Goal: Task Accomplishment & Management: Manage account settings

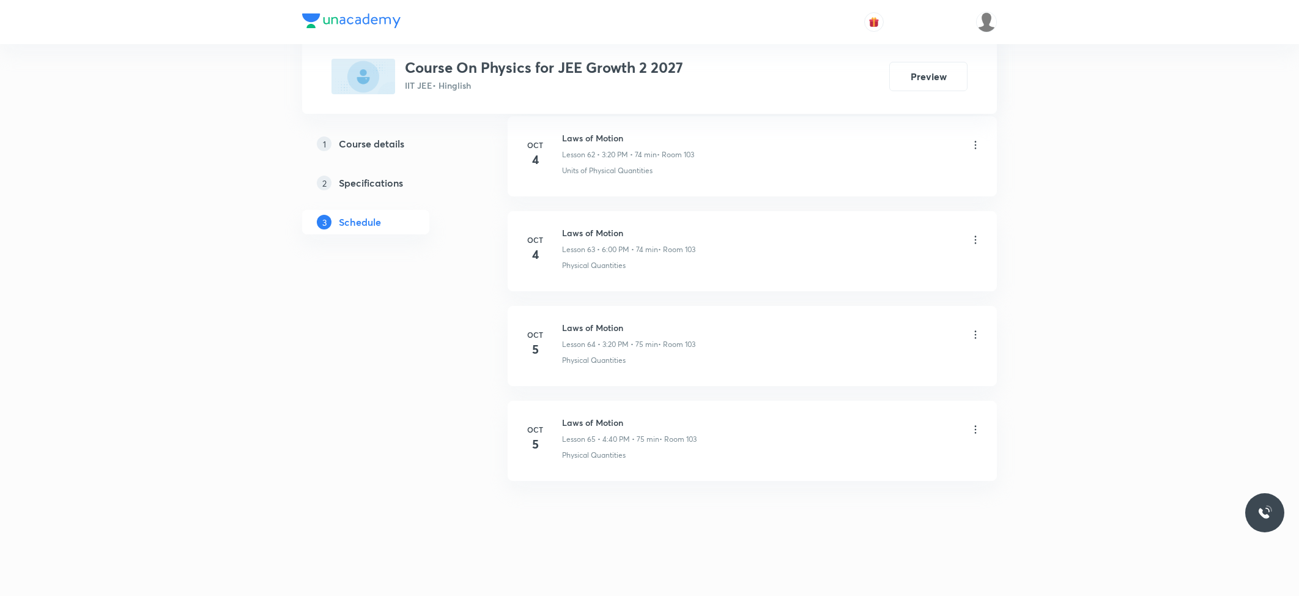
click at [591, 421] on h6 "Laws of Motion" at bounding box center [629, 422] width 135 height 13
copy h6 "Laws of Motion"
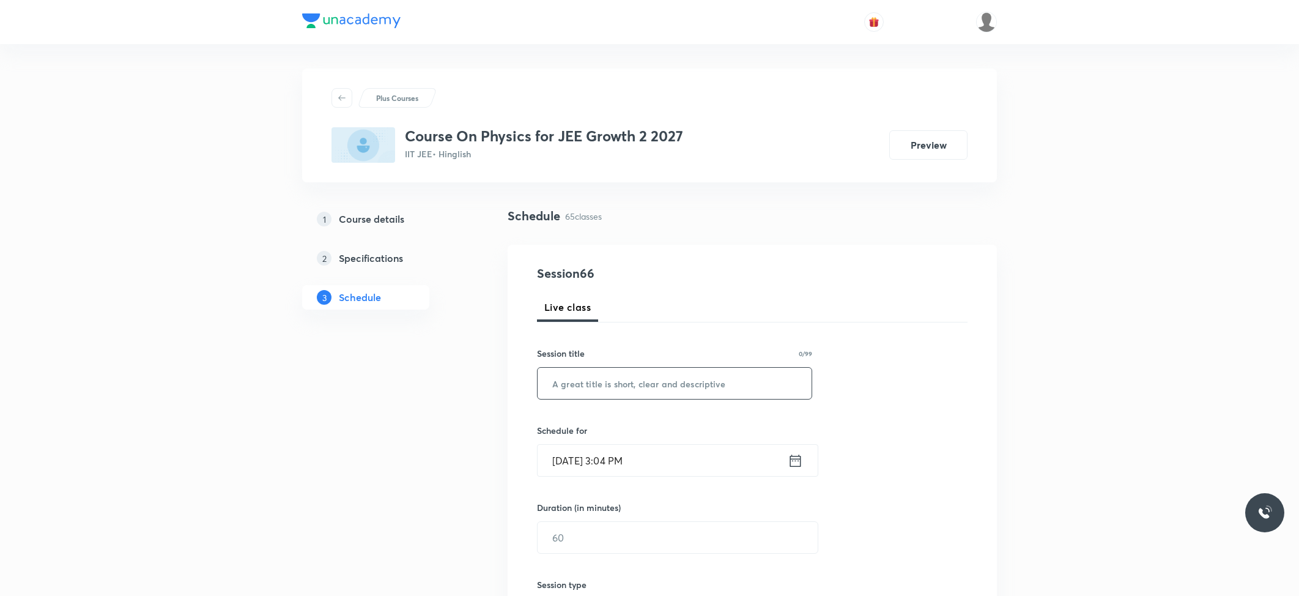
click at [593, 398] on input "text" at bounding box center [675, 383] width 274 height 31
paste input "Laws of Motion"
type input "Laws of Motion"
click at [612, 446] on input "Oct 6, 2025, 3:04 PM" at bounding box center [663, 460] width 250 height 31
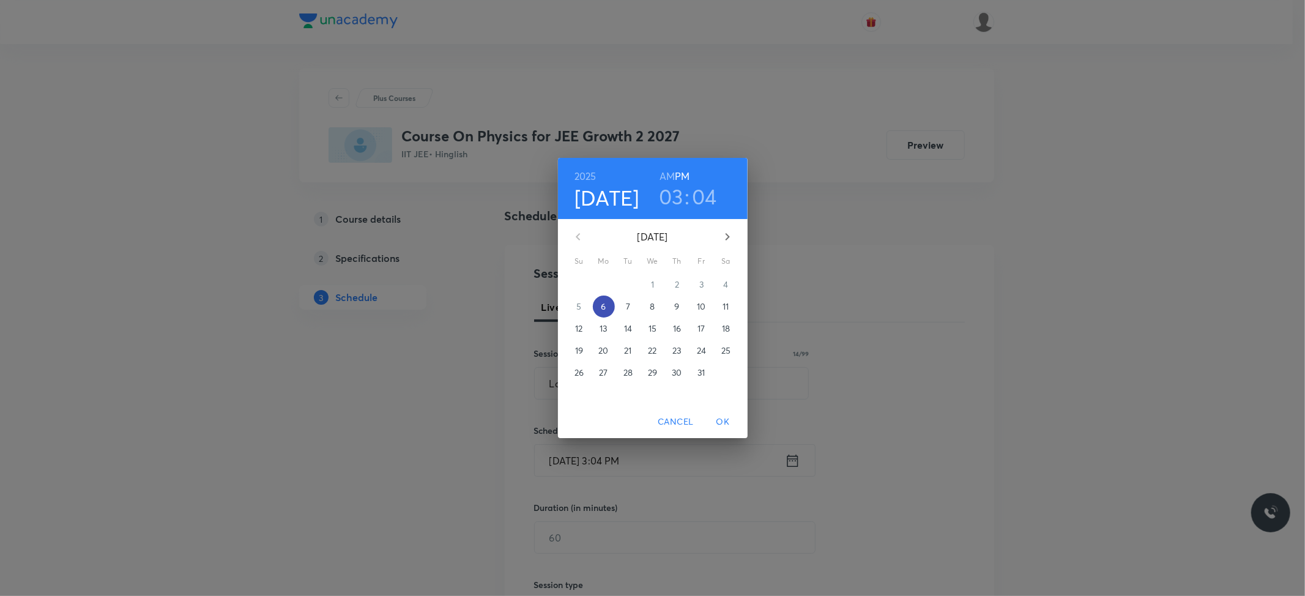
click at [607, 306] on span "6" at bounding box center [604, 306] width 22 height 12
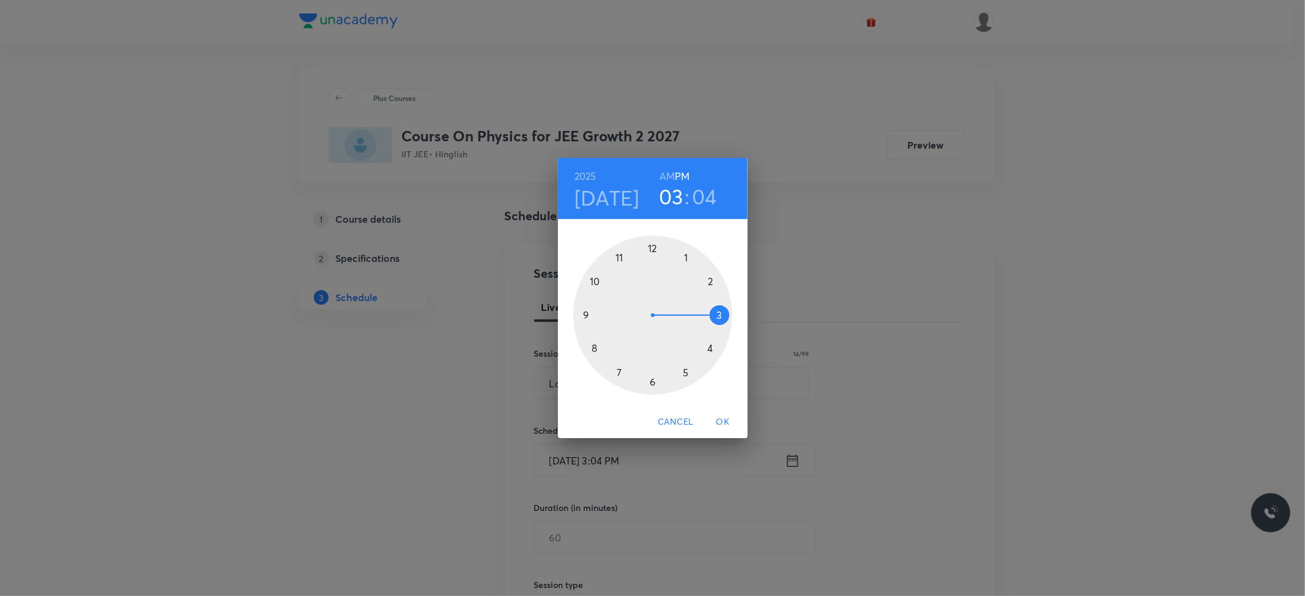
click at [719, 316] on div at bounding box center [652, 314] width 159 height 159
click at [708, 345] on div at bounding box center [652, 314] width 159 height 159
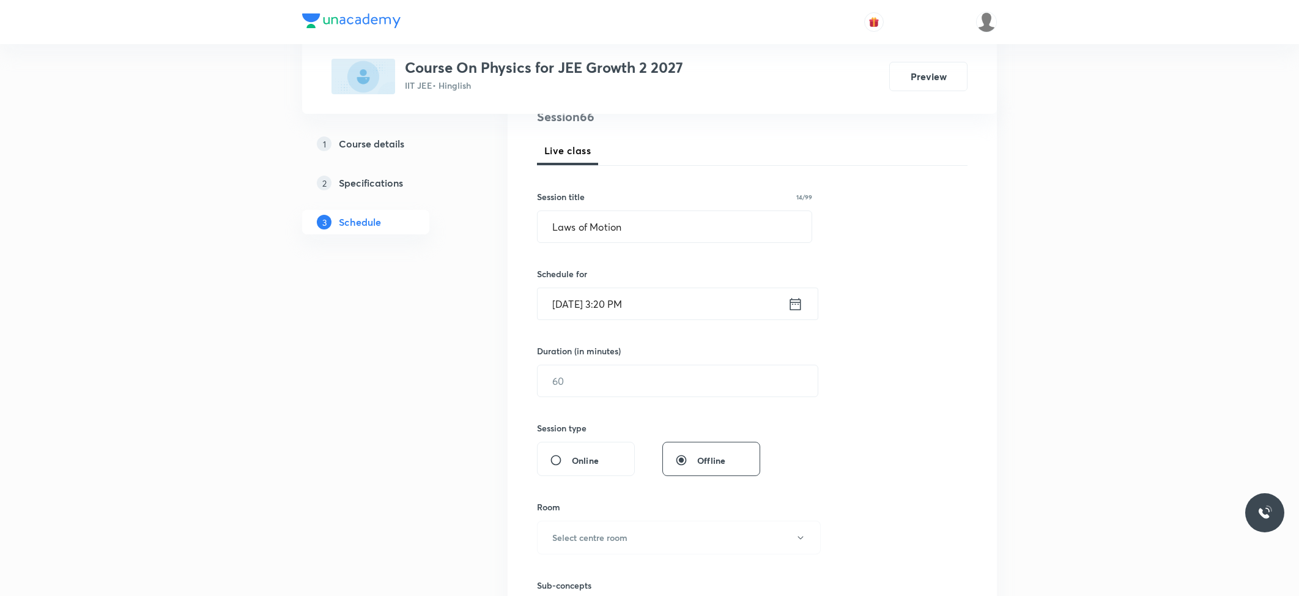
scroll to position [163, 0]
click at [608, 390] on input "text" at bounding box center [678, 374] width 280 height 31
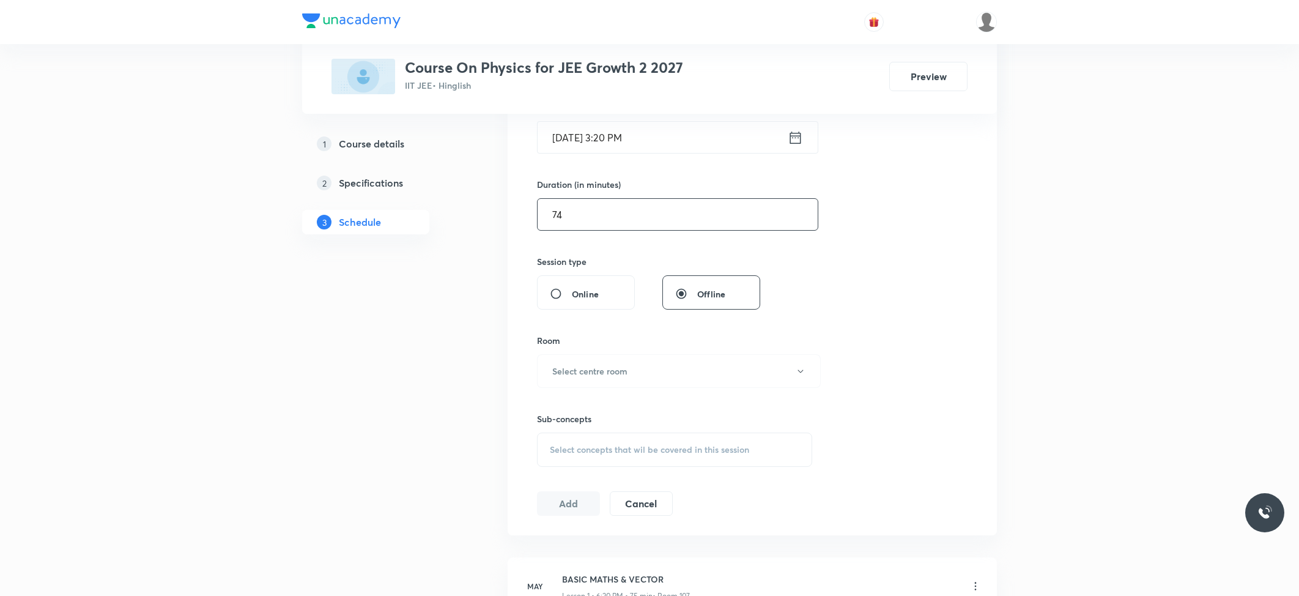
scroll to position [326, 0]
type input "74"
click at [607, 368] on h6 "Select centre room" at bounding box center [589, 367] width 75 height 13
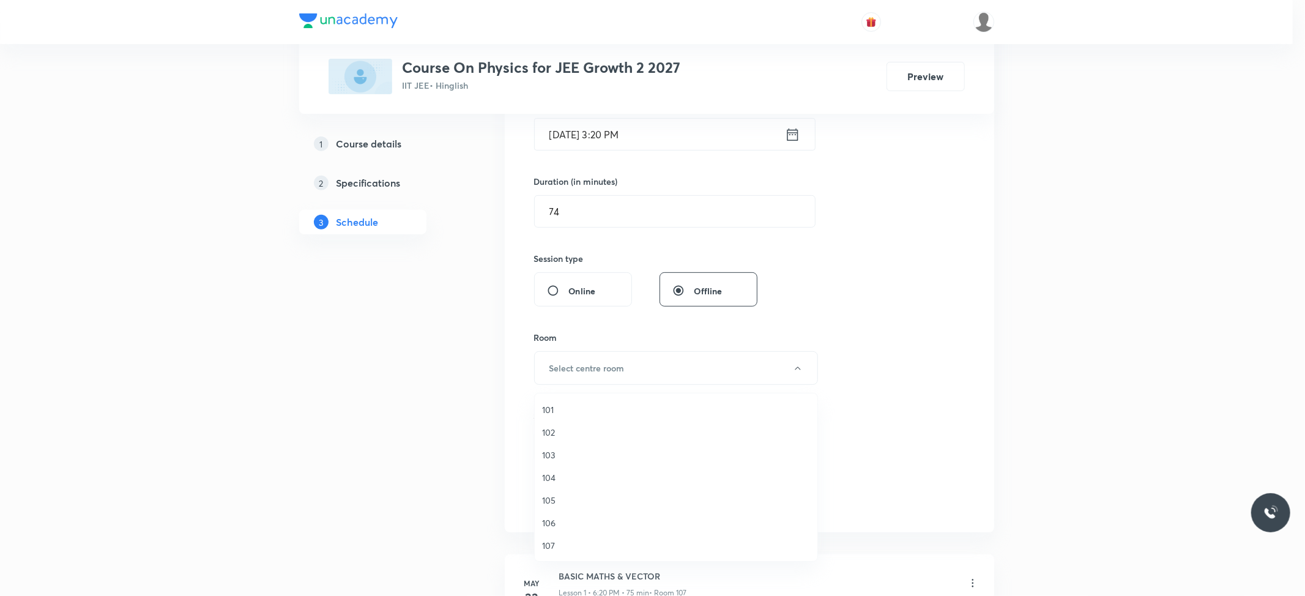
click at [548, 456] on span "103" at bounding box center [676, 454] width 268 height 13
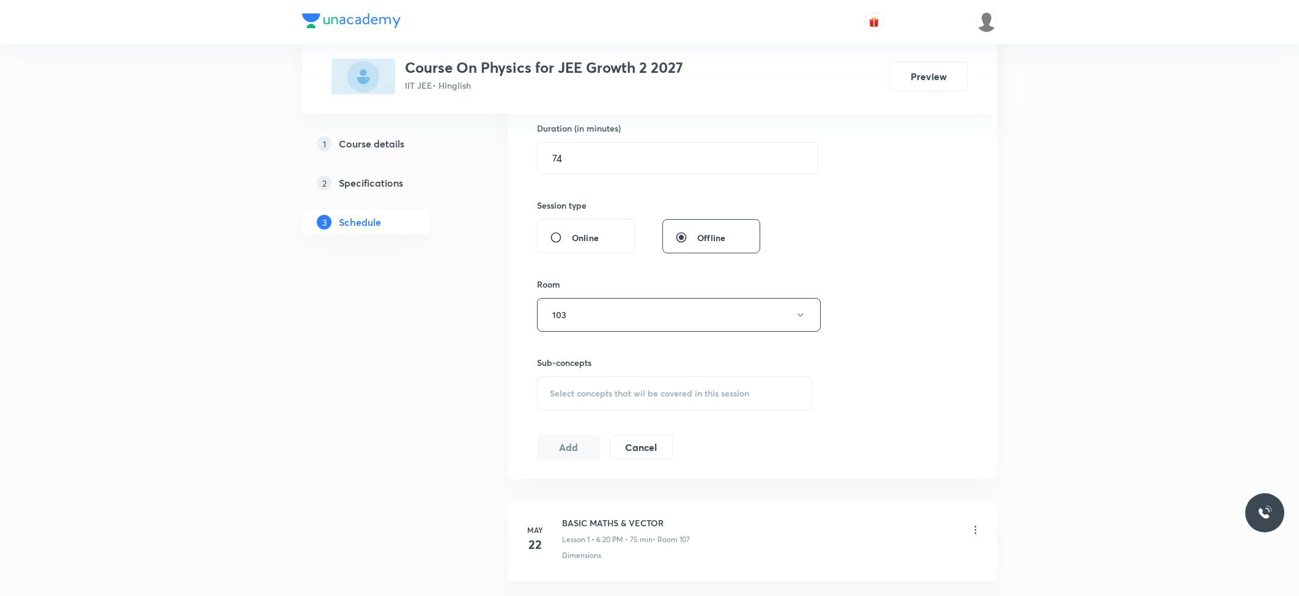
scroll to position [407, 0]
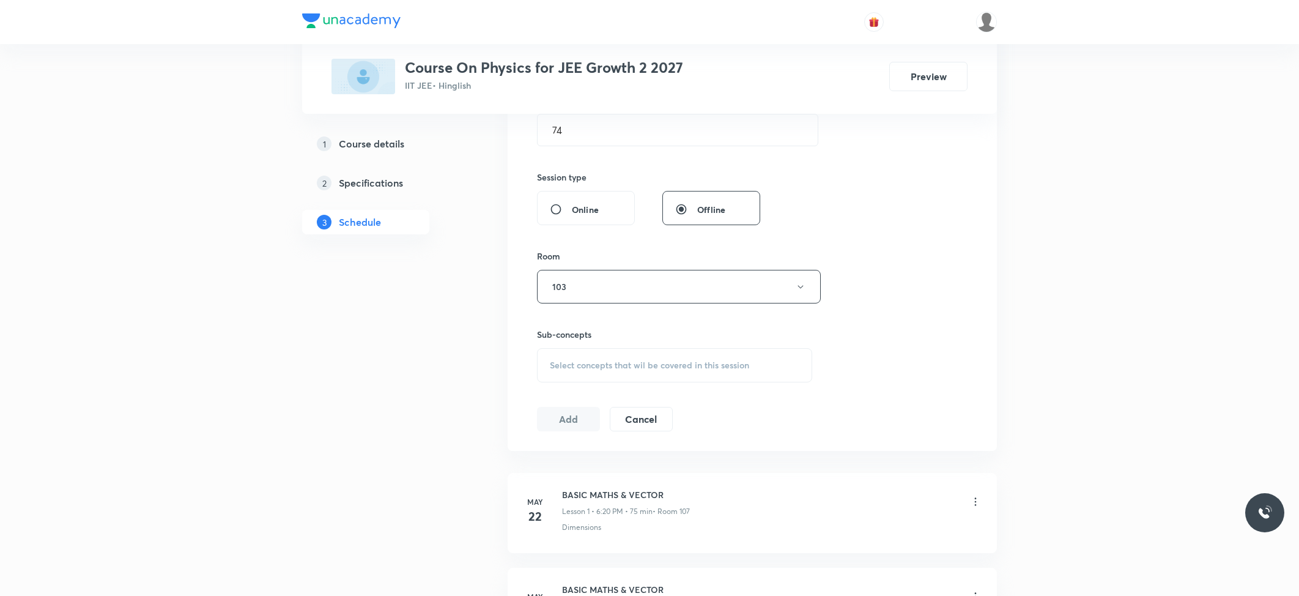
click at [595, 370] on span "Select concepts that wil be covered in this session" at bounding box center [649, 365] width 199 height 10
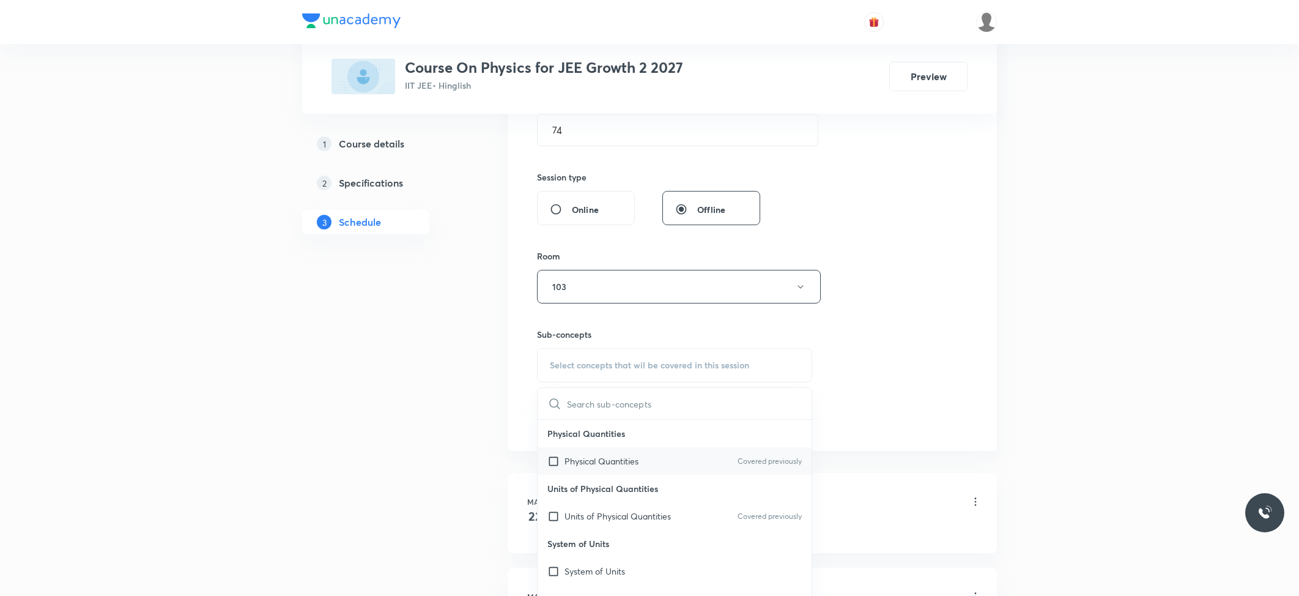
click at [599, 465] on p "Physical Quantities" at bounding box center [602, 460] width 74 height 13
checkbox input "true"
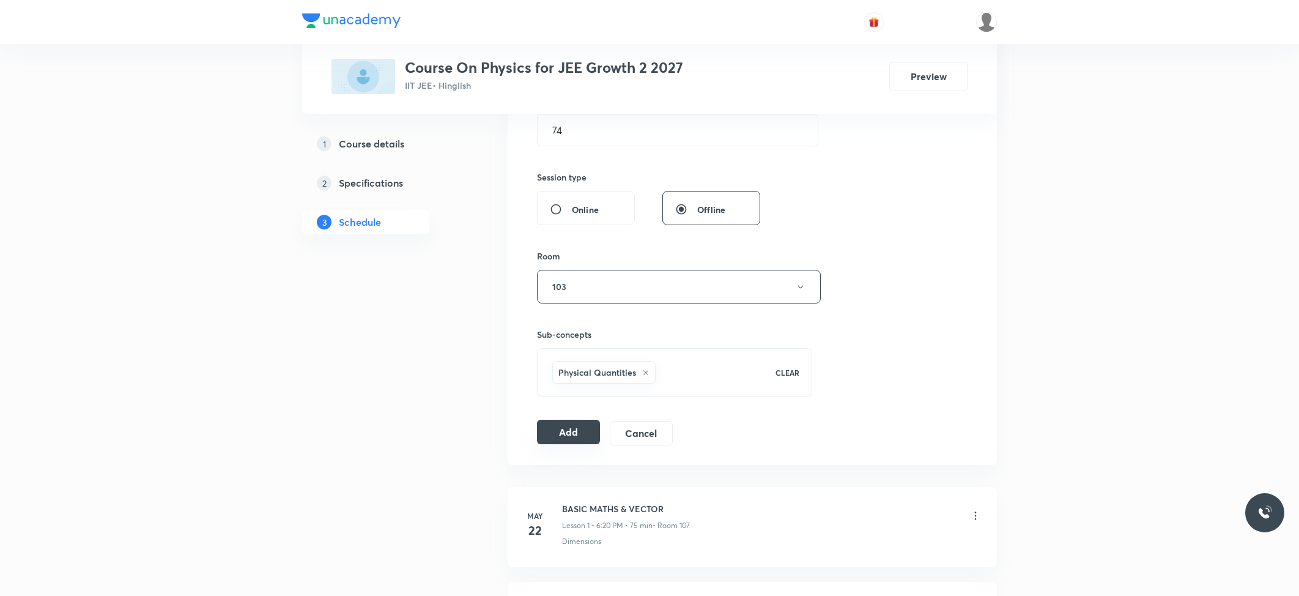
click at [544, 433] on button "Add" at bounding box center [568, 432] width 63 height 24
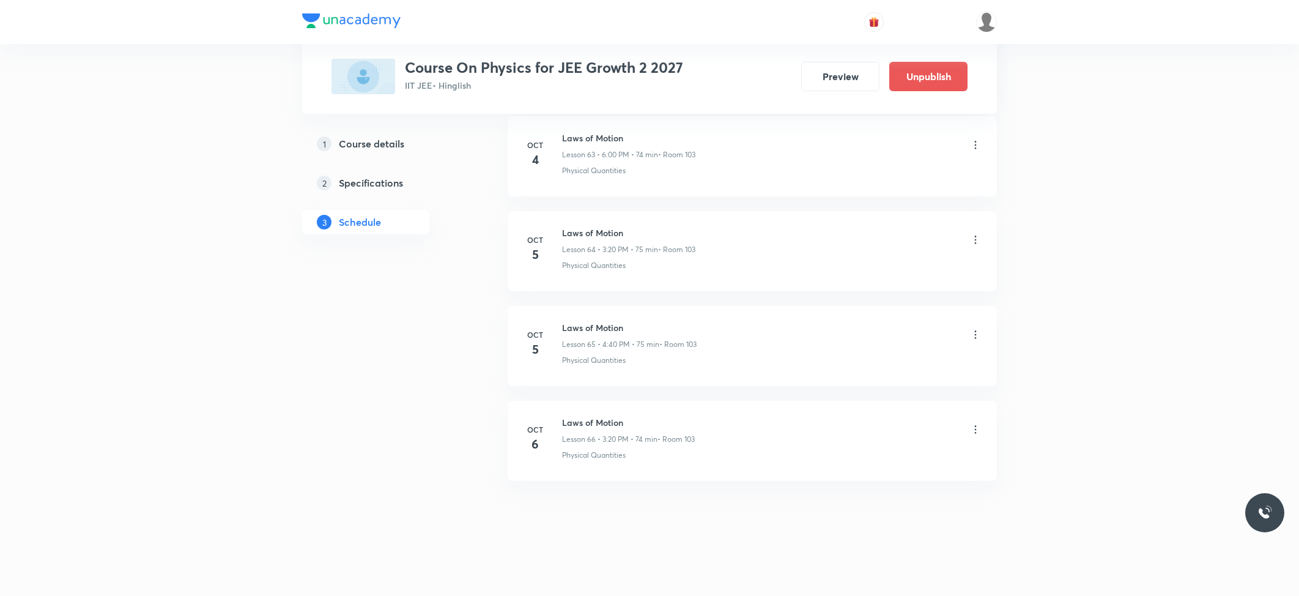
scroll to position [6107, 0]
click at [577, 417] on h6 "Laws of Motion" at bounding box center [628, 422] width 133 height 13
copy h6 "Laws of Motion"
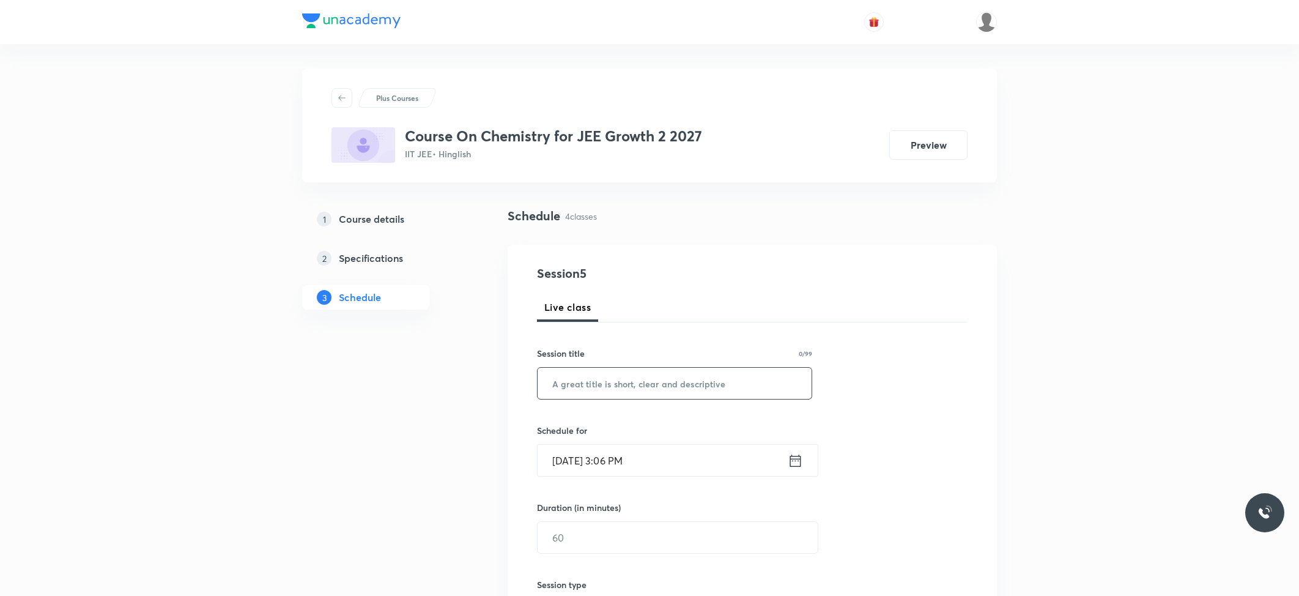
click at [598, 392] on input "text" at bounding box center [675, 383] width 274 height 31
paste input "CHEMISTRY"
type input "CHEMISTRY"
click at [619, 453] on input "Oct 6, 2025, 3:06 PM" at bounding box center [663, 460] width 250 height 31
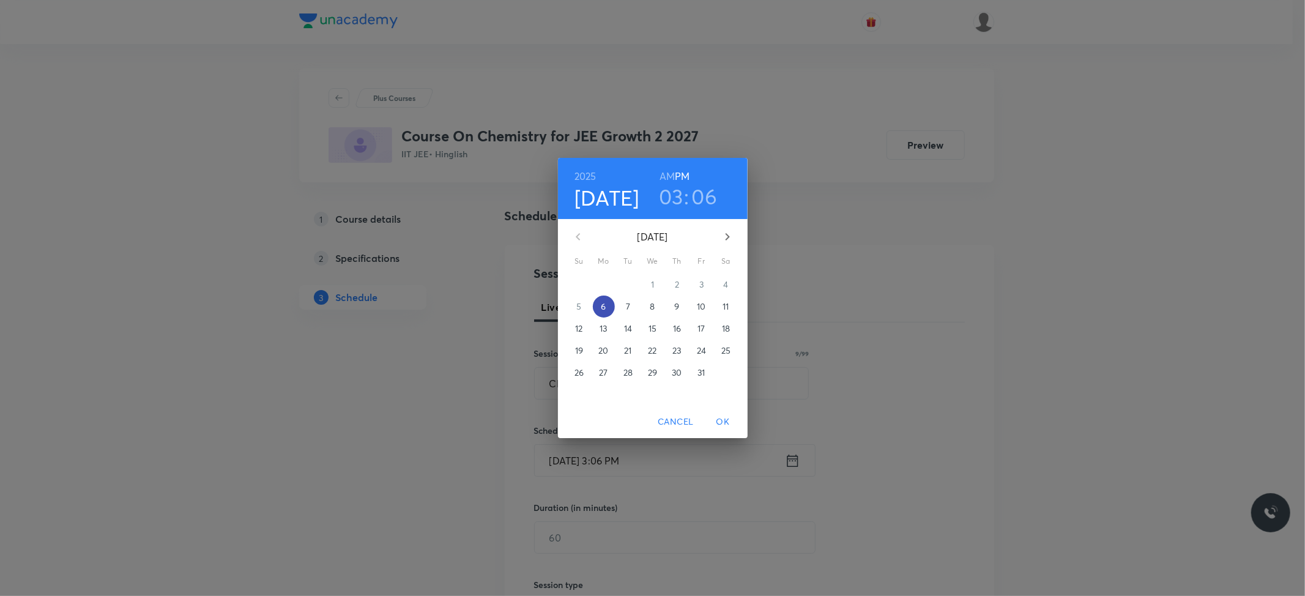
click at [607, 306] on span "6" at bounding box center [604, 306] width 22 height 12
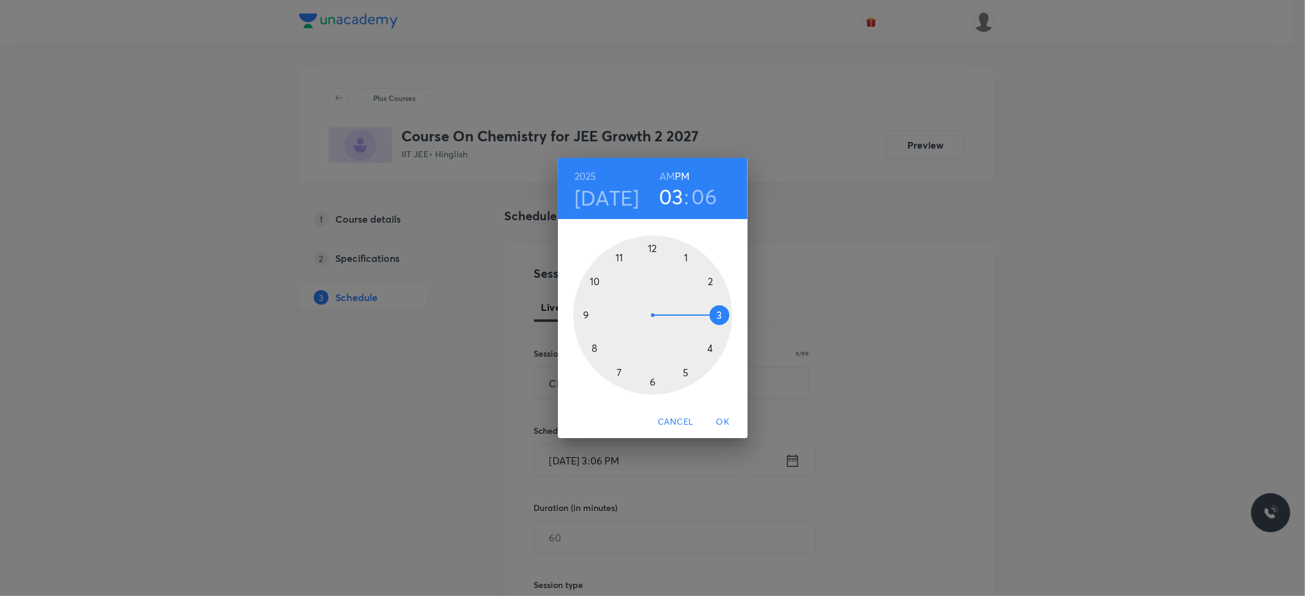
click at [708, 347] on div at bounding box center [652, 314] width 159 height 159
click at [598, 344] on div at bounding box center [652, 314] width 159 height 159
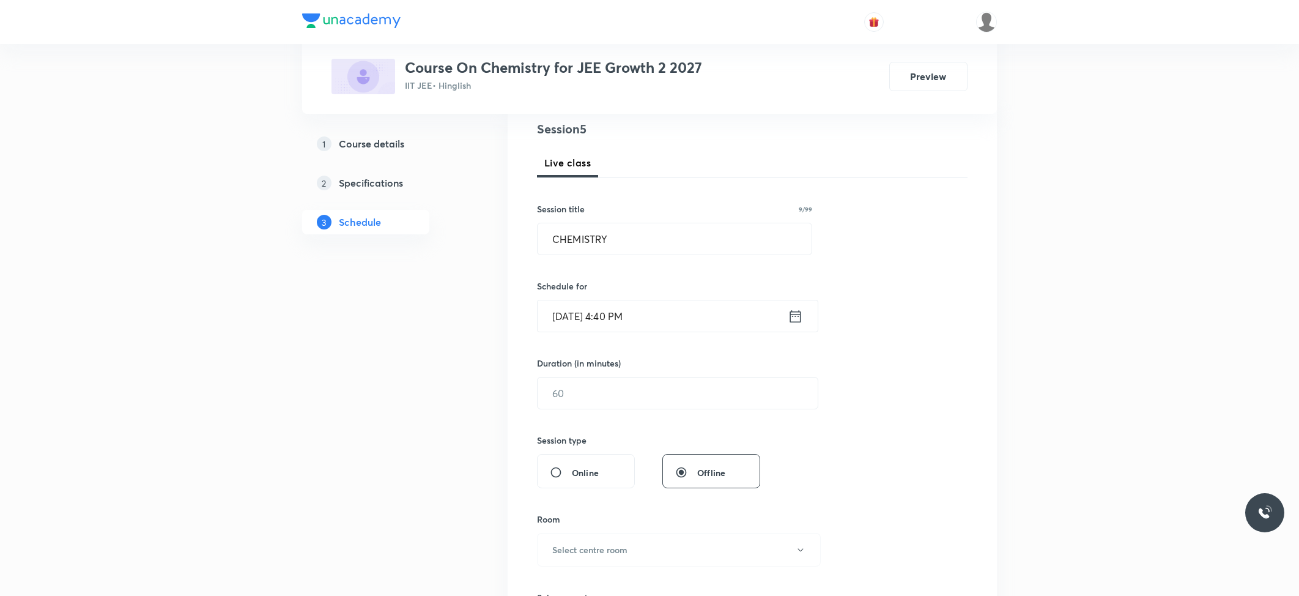
scroll to position [163, 0]
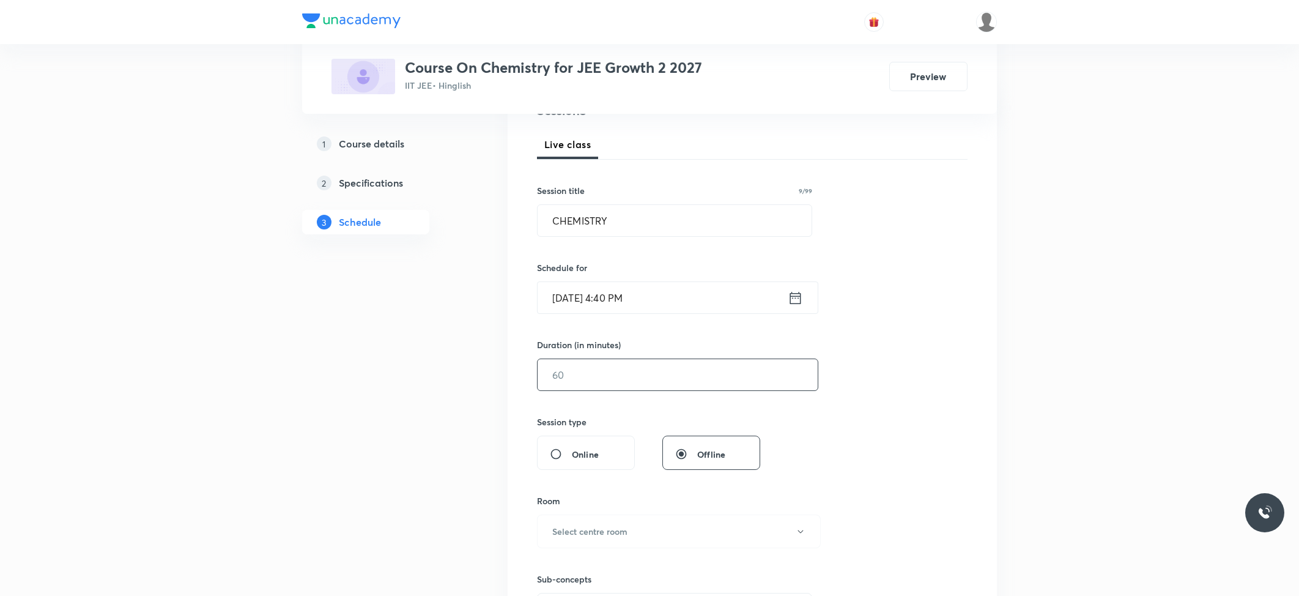
click at [614, 372] on input "text" at bounding box center [678, 374] width 280 height 31
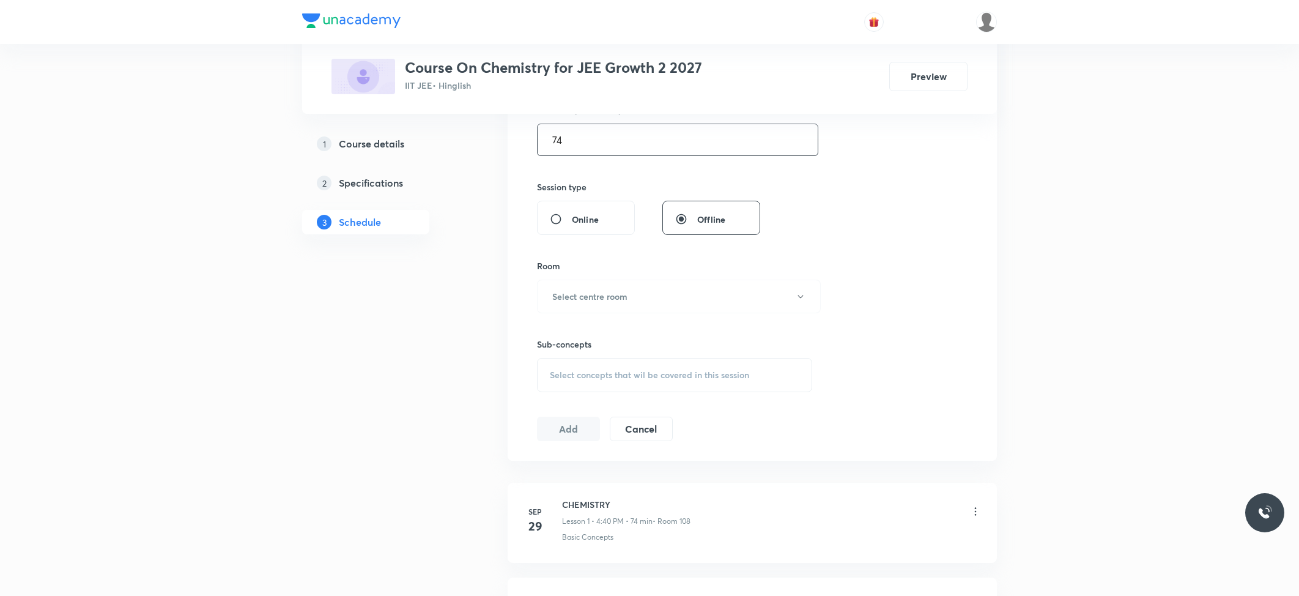
scroll to position [407, 0]
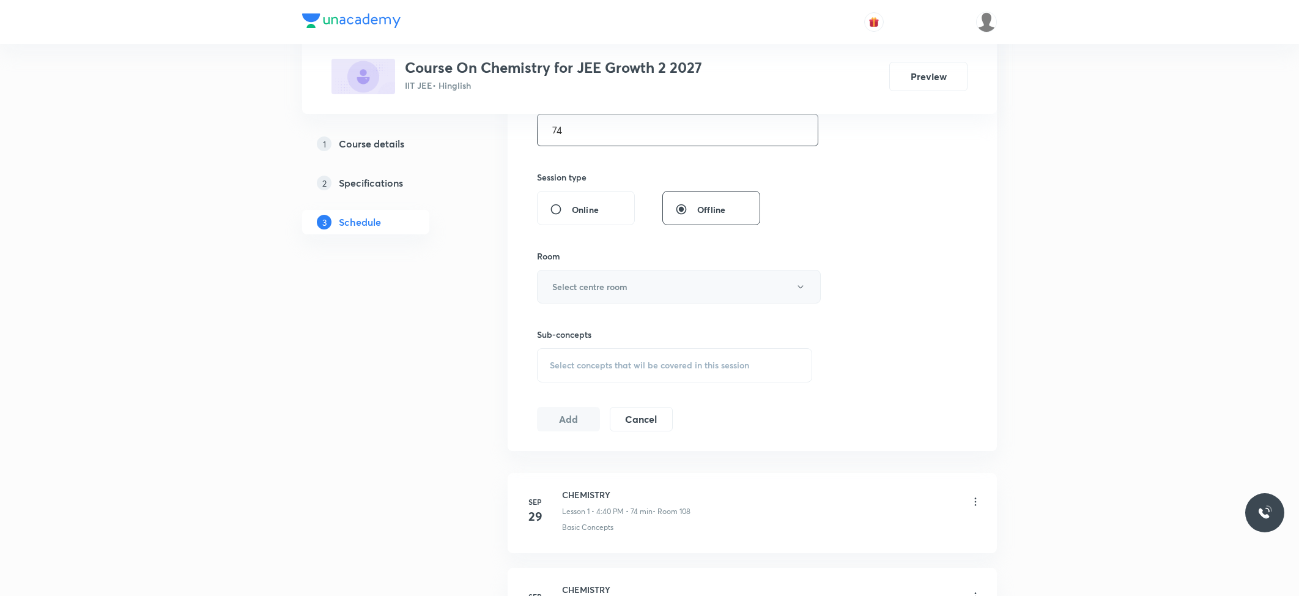
type input "74"
click at [604, 284] on h6 "Select centre room" at bounding box center [589, 286] width 75 height 13
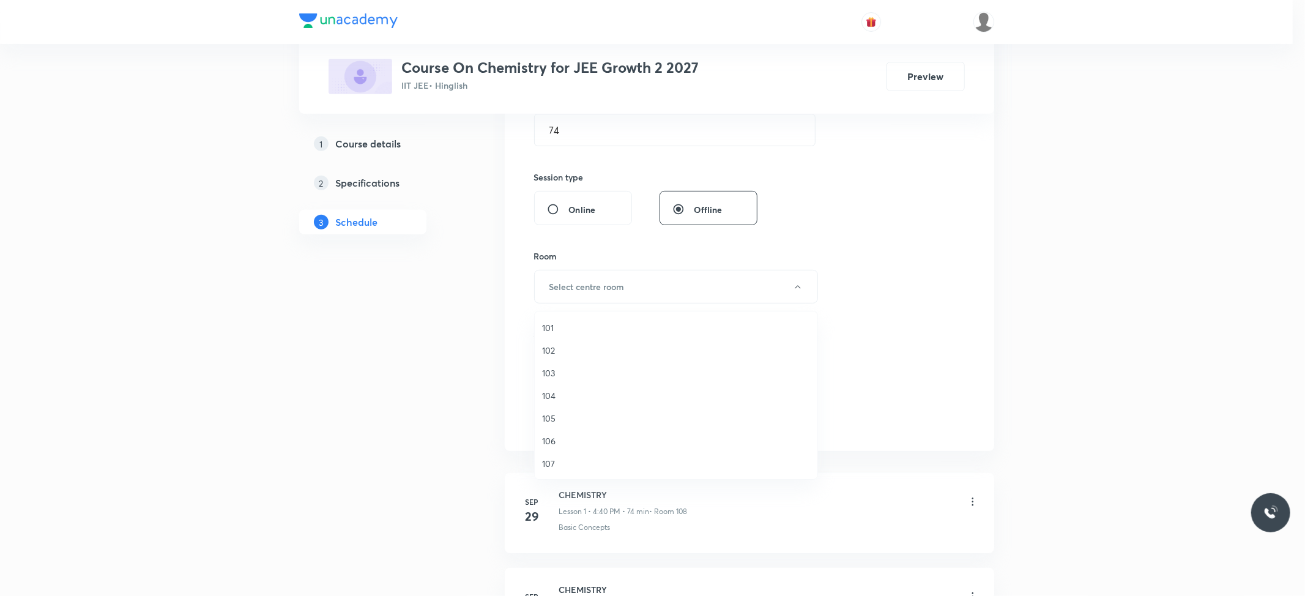
click at [557, 370] on span "103" at bounding box center [676, 372] width 268 height 13
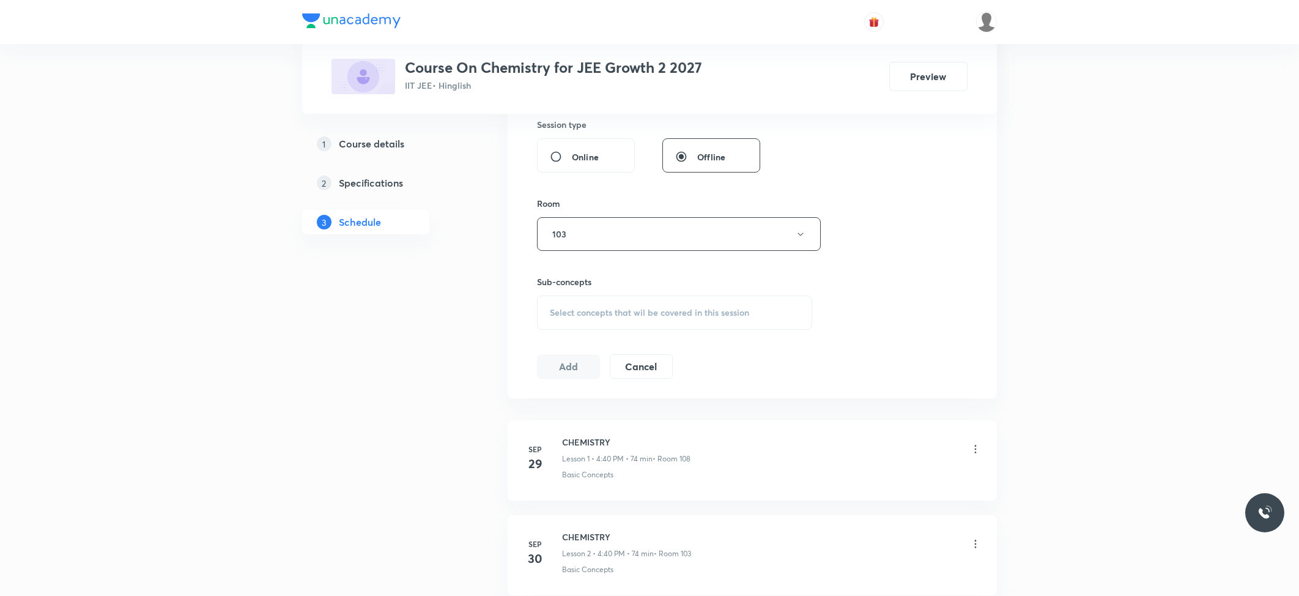
scroll to position [489, 0]
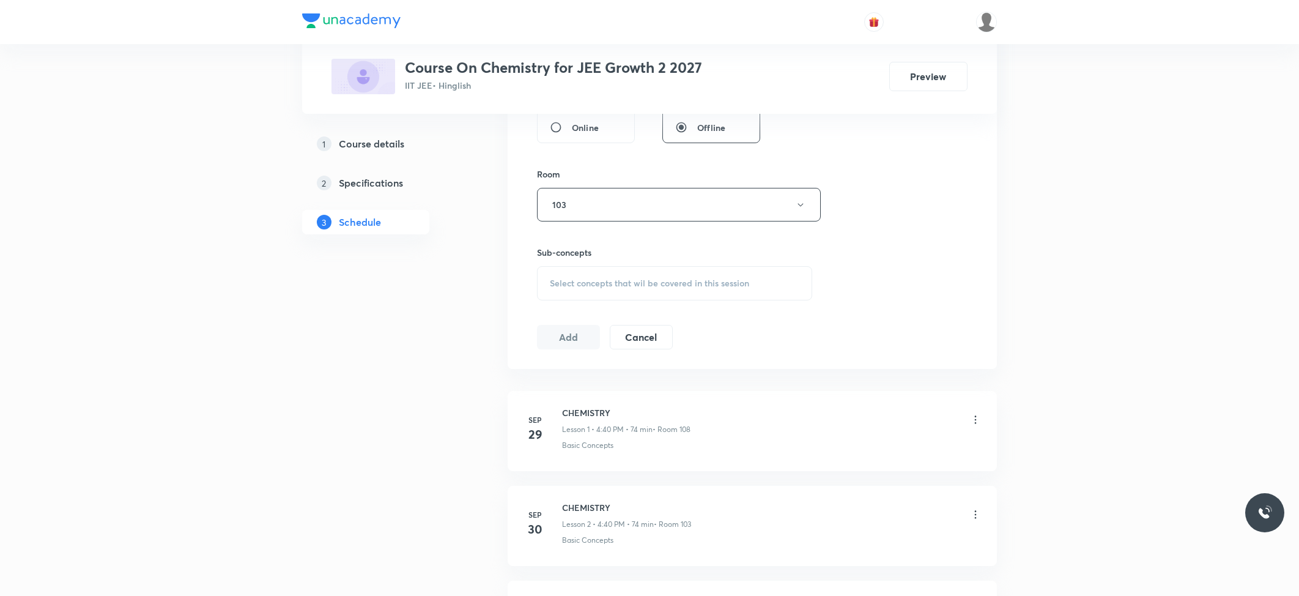
click at [631, 287] on span "Select concepts that wil be covered in this session" at bounding box center [649, 283] width 199 height 10
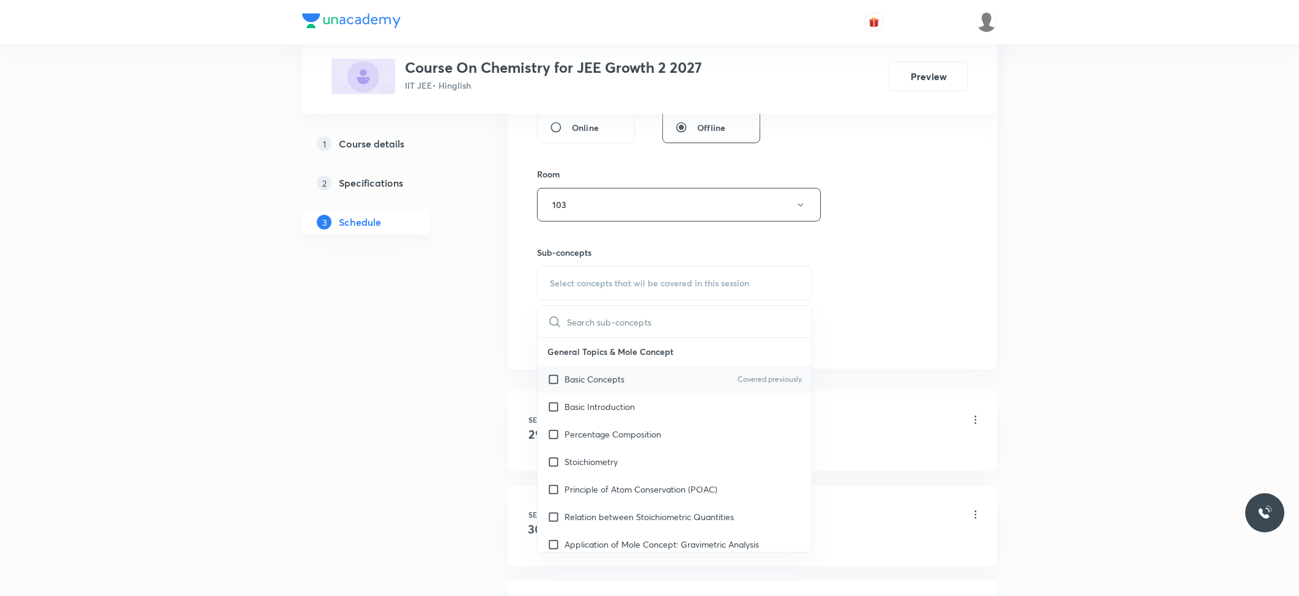
click at [591, 380] on p "Basic Concepts" at bounding box center [595, 379] width 60 height 13
checkbox input "true"
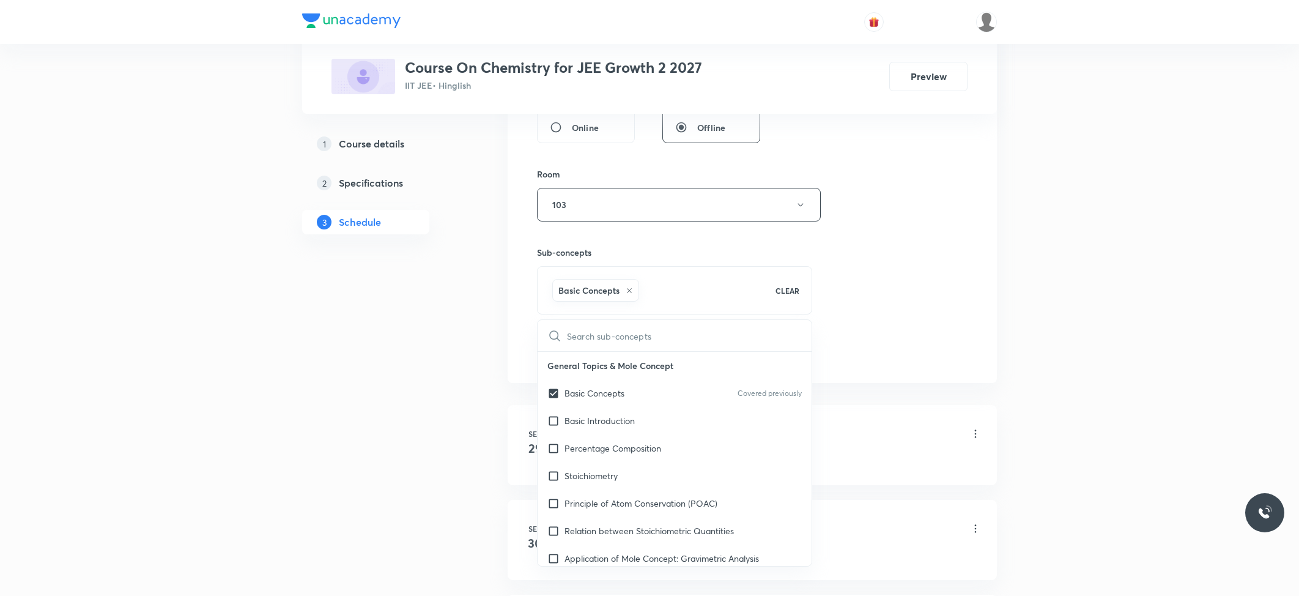
click at [444, 328] on div "1 Course details 2 Specifications 3 Schedule" at bounding box center [385, 289] width 166 height 1145
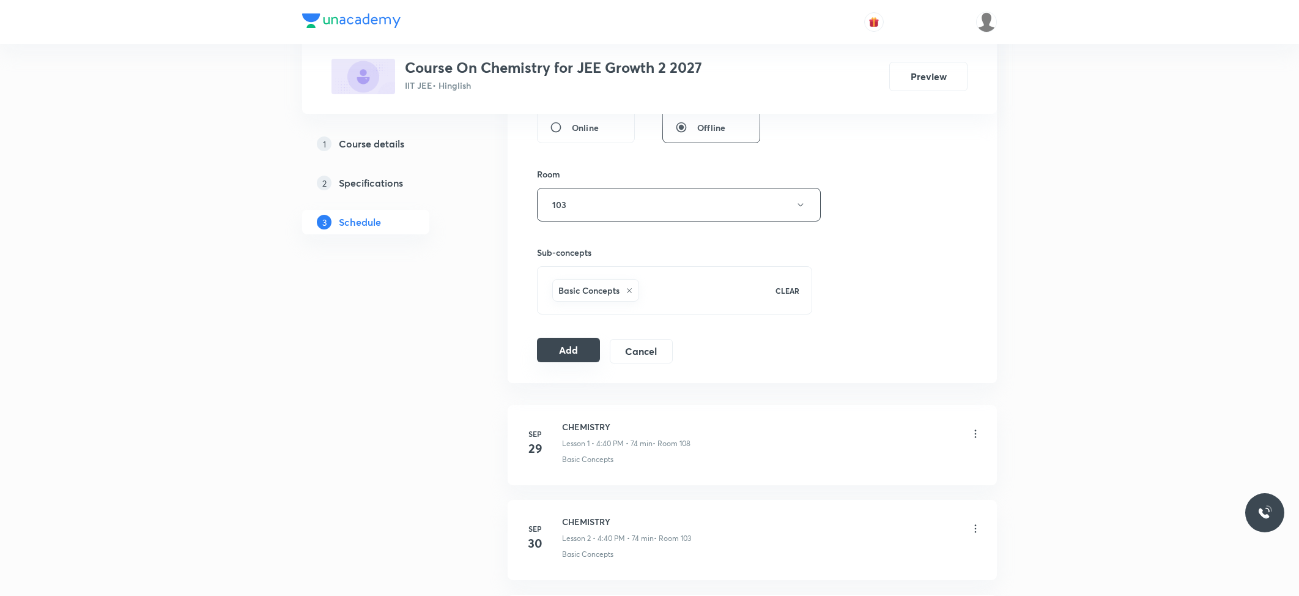
click at [560, 361] on button "Add" at bounding box center [568, 350] width 63 height 24
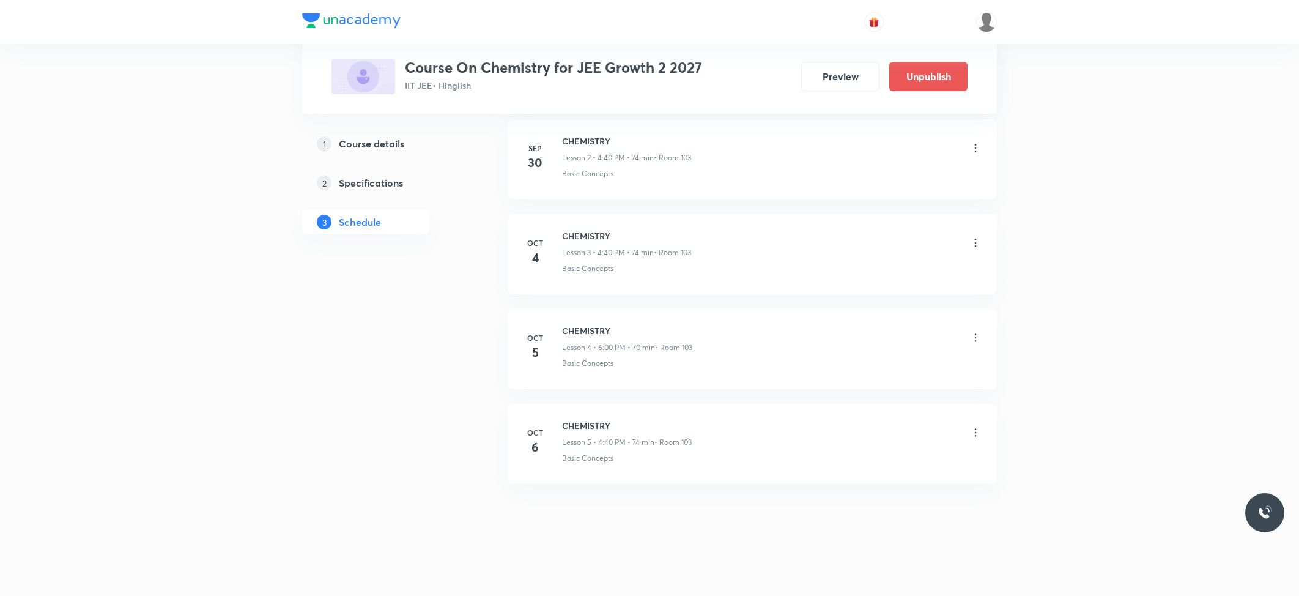
scroll to position [298, 0]
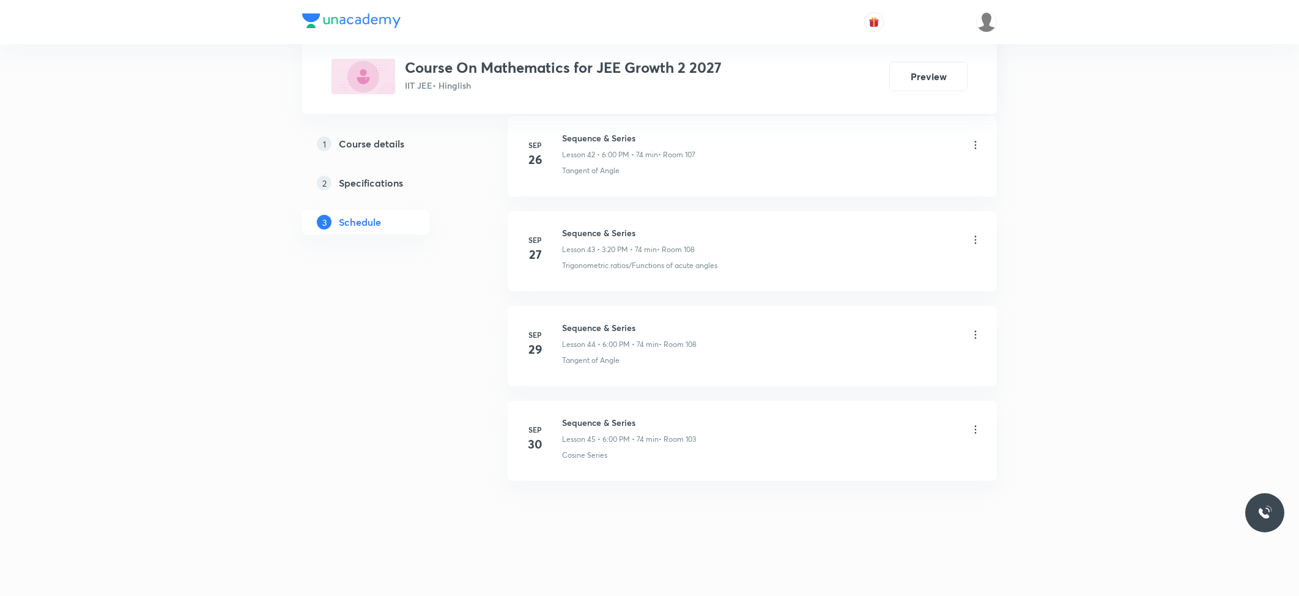
click at [585, 418] on h6 "Sequence & Series" at bounding box center [629, 422] width 134 height 13
copy h6 "Sequence & Series"
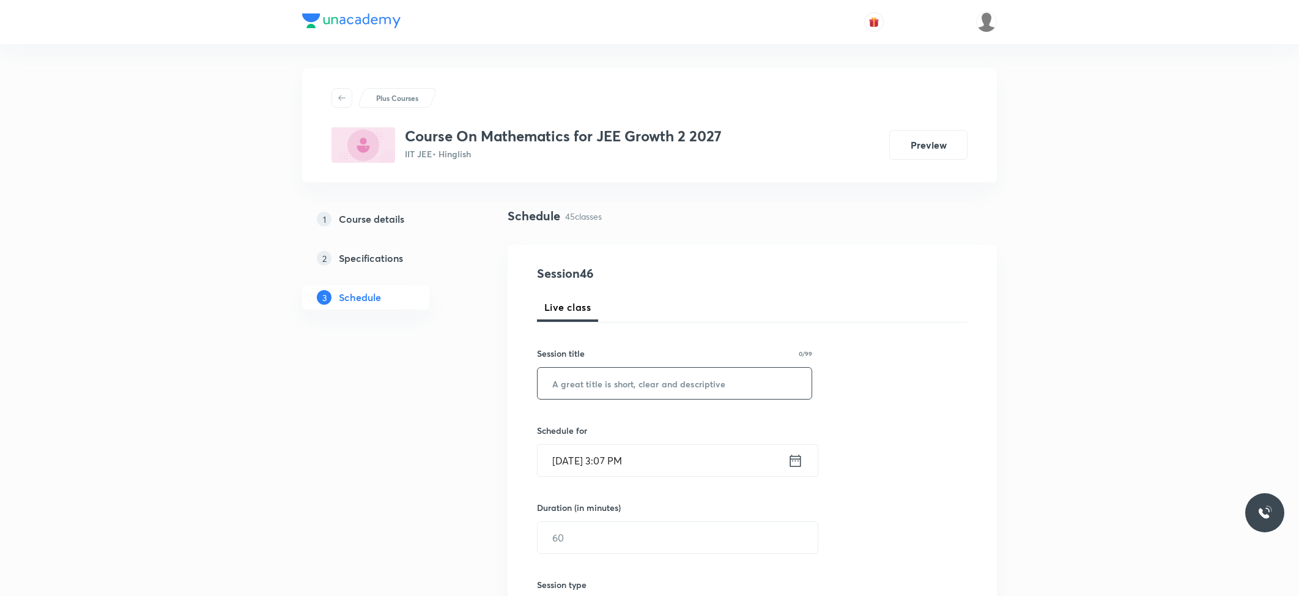
click at [614, 389] on input "text" at bounding box center [675, 383] width 274 height 31
paste input "Sequence & Series"
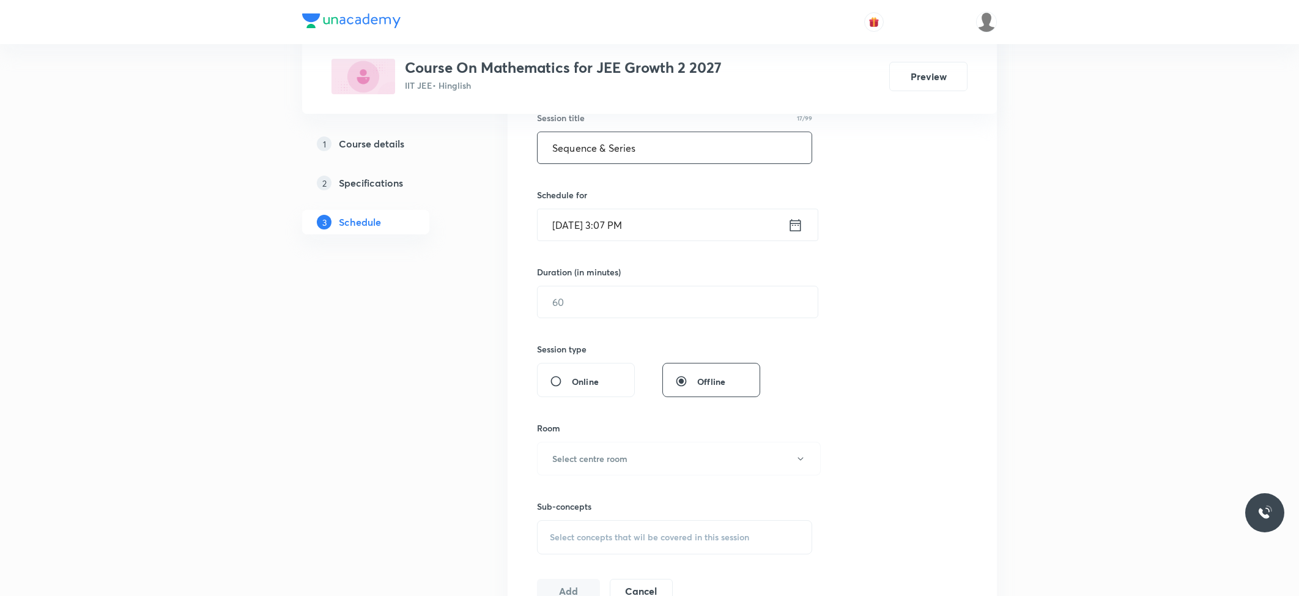
scroll to position [245, 0]
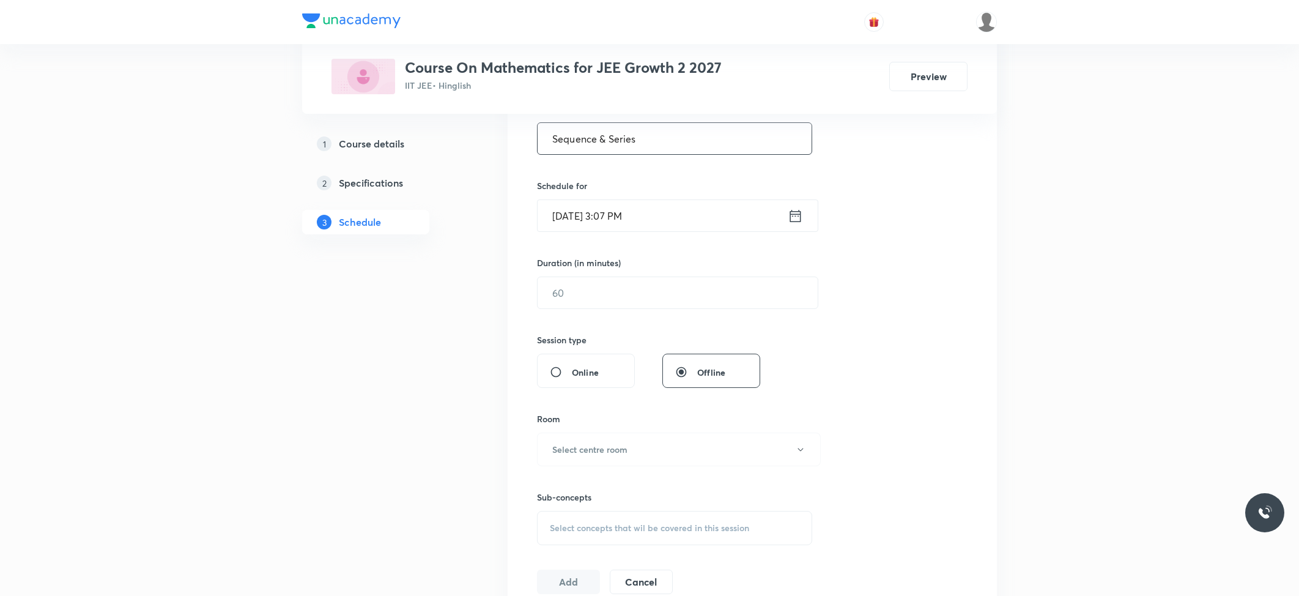
type input "Sequence & Series"
click at [603, 223] on input "Oct 6, 2025, 3:07 PM" at bounding box center [663, 215] width 250 height 31
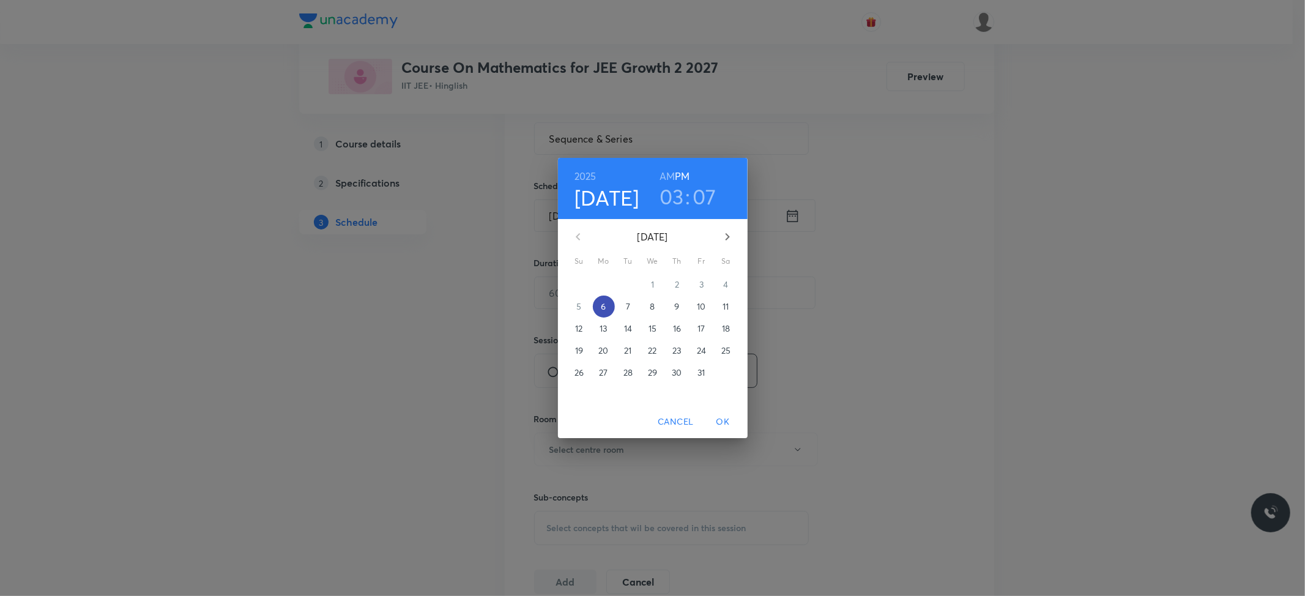
click at [607, 299] on button "6" at bounding box center [604, 306] width 22 height 22
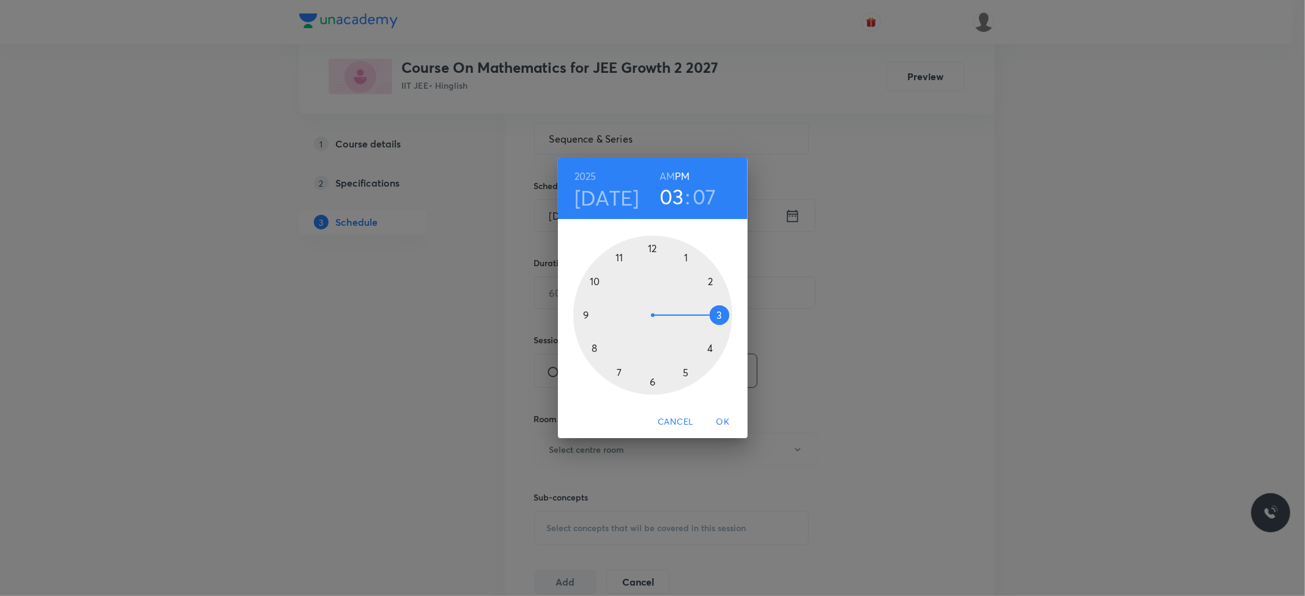
click at [653, 379] on div at bounding box center [652, 314] width 159 height 159
click at [651, 245] on div at bounding box center [652, 314] width 159 height 159
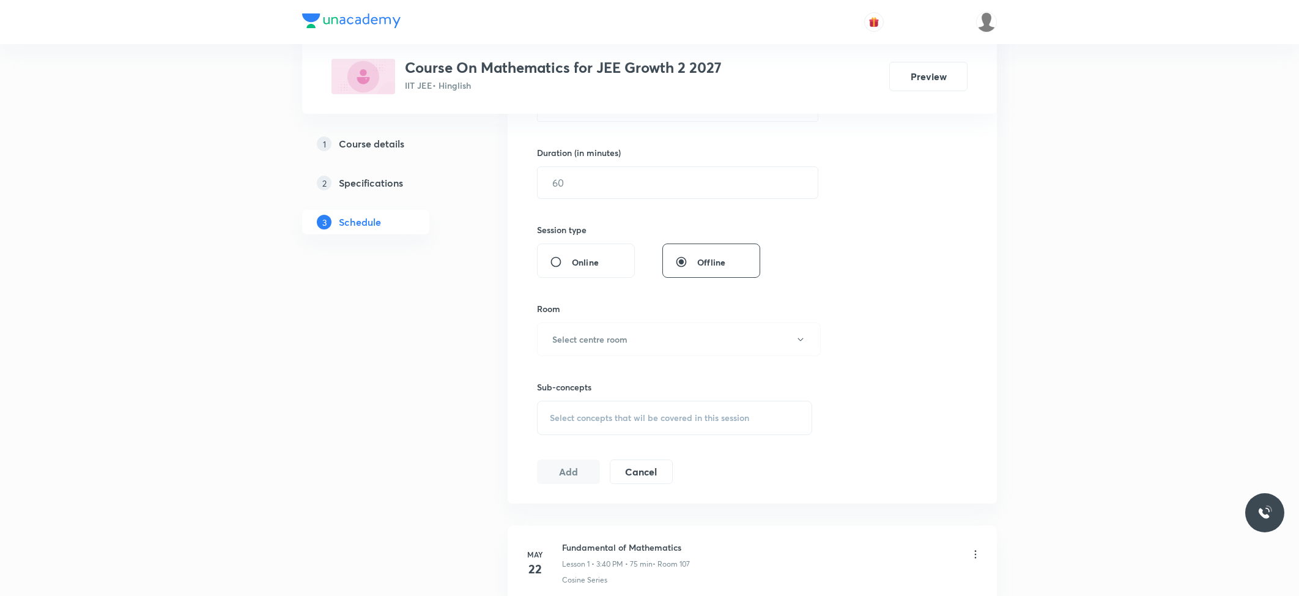
scroll to position [326, 0]
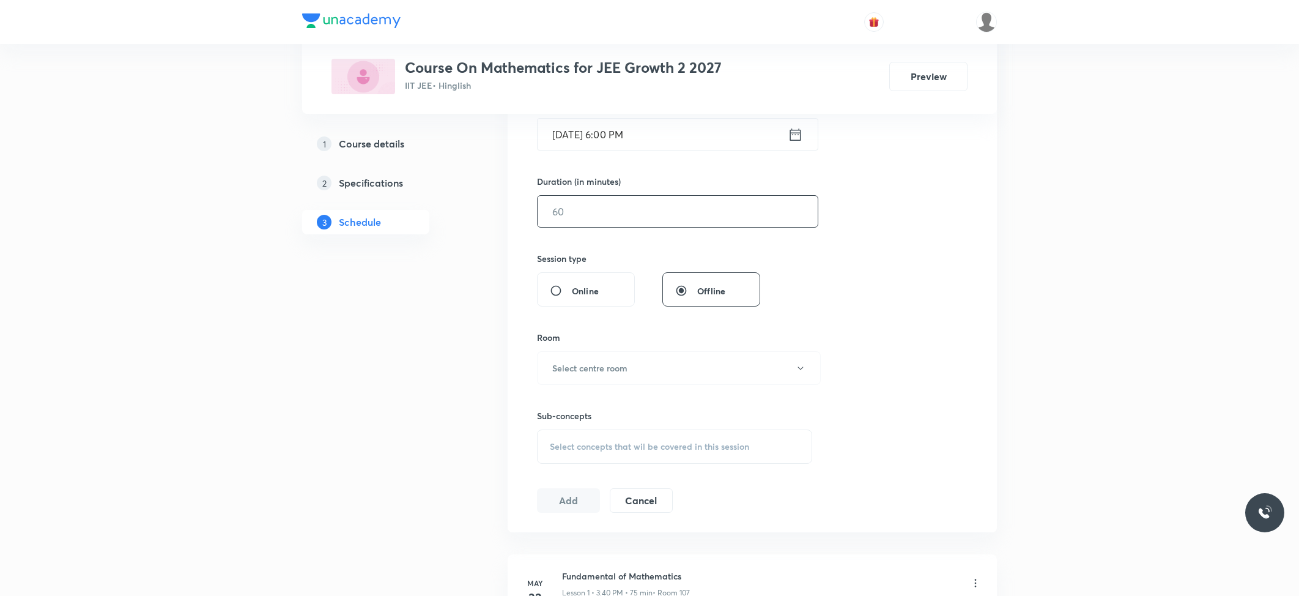
click at [603, 224] on input "text" at bounding box center [678, 211] width 280 height 31
type input "74"
click at [634, 371] on button "Select centre room" at bounding box center [679, 368] width 284 height 34
click at [559, 449] on span "103" at bounding box center [676, 454] width 268 height 13
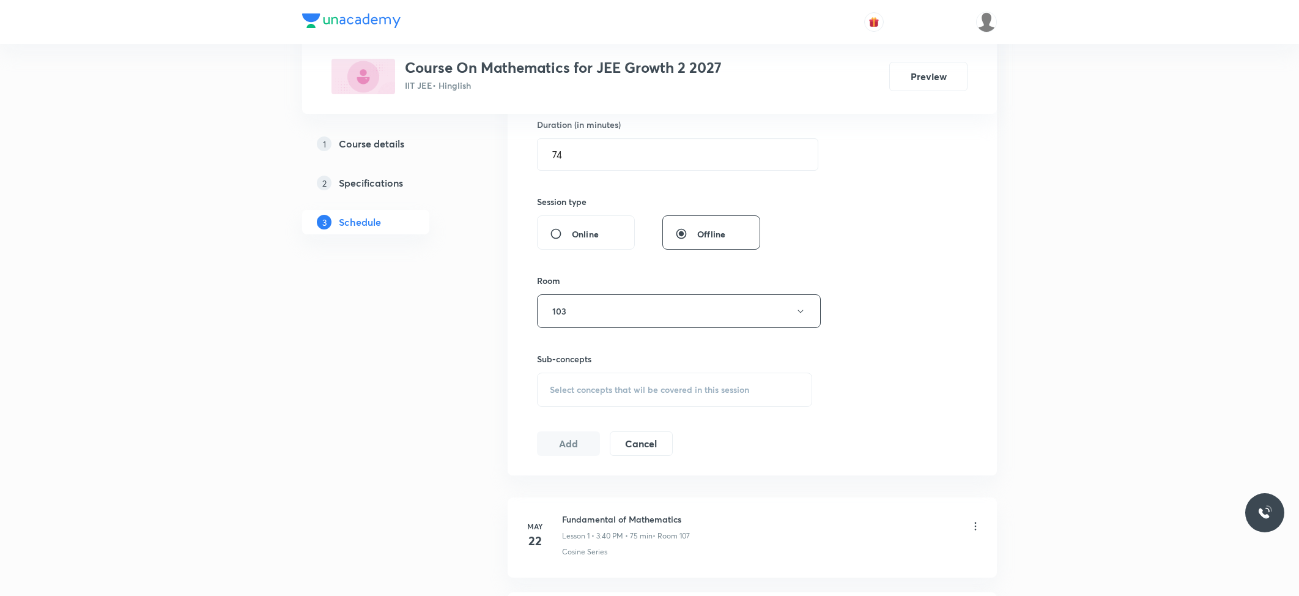
scroll to position [407, 0]
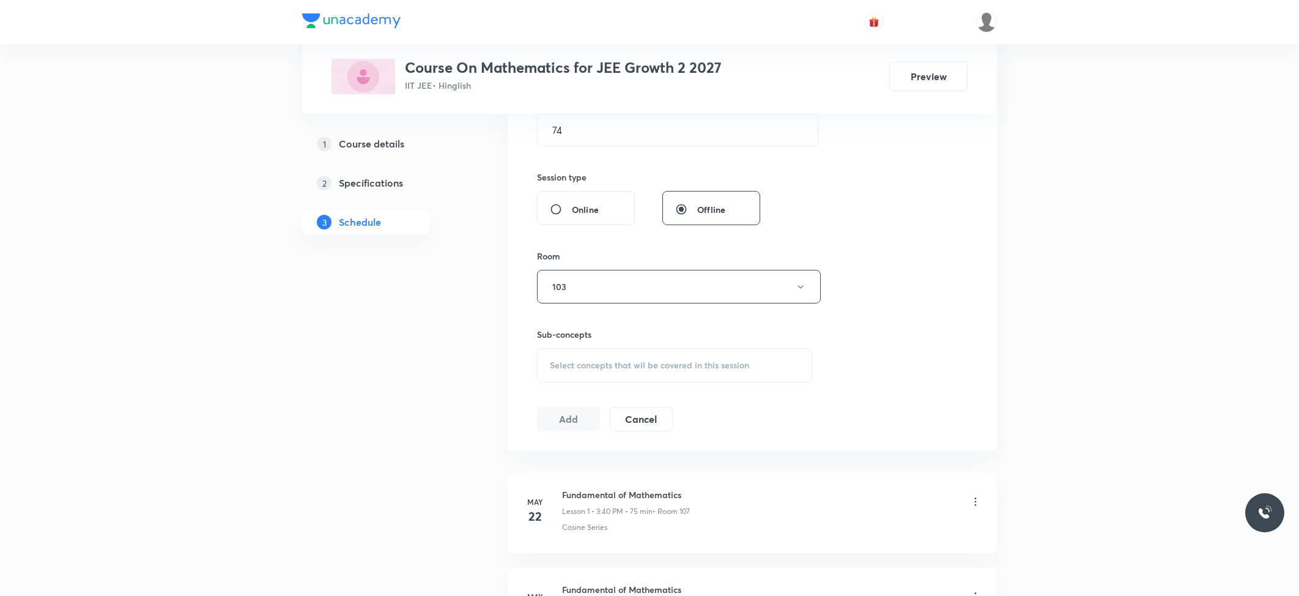
click at [597, 370] on span "Select concepts that wil be covered in this session" at bounding box center [649, 365] width 199 height 10
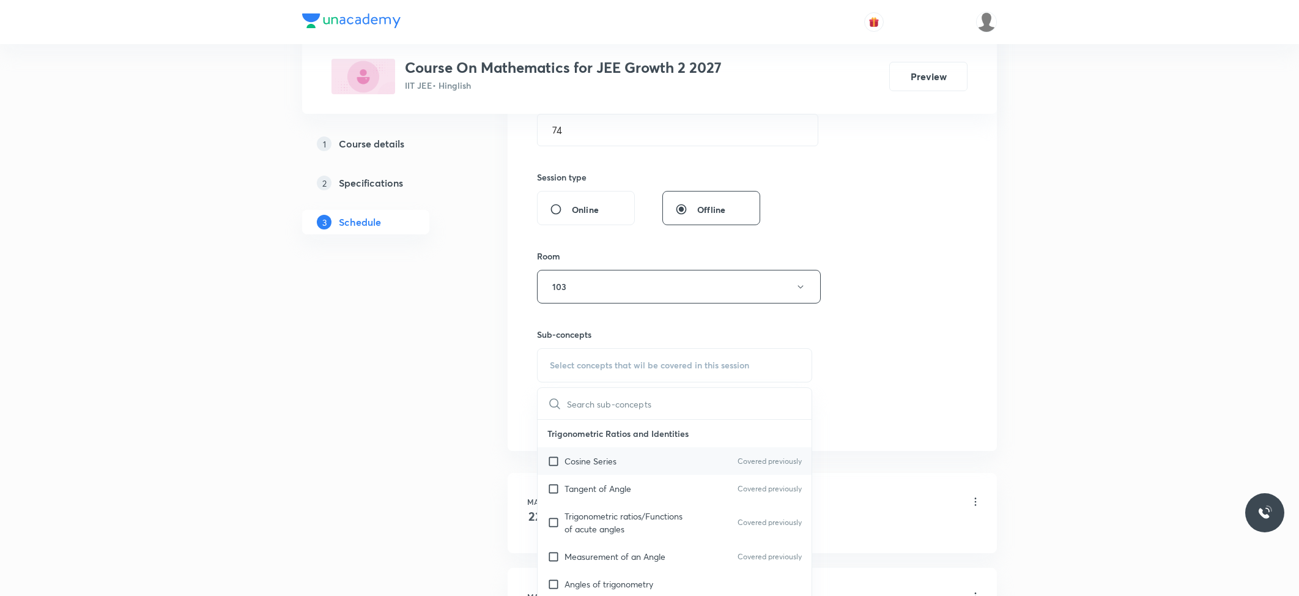
click at [599, 459] on p "Cosine Series" at bounding box center [591, 460] width 52 height 13
checkbox input "true"
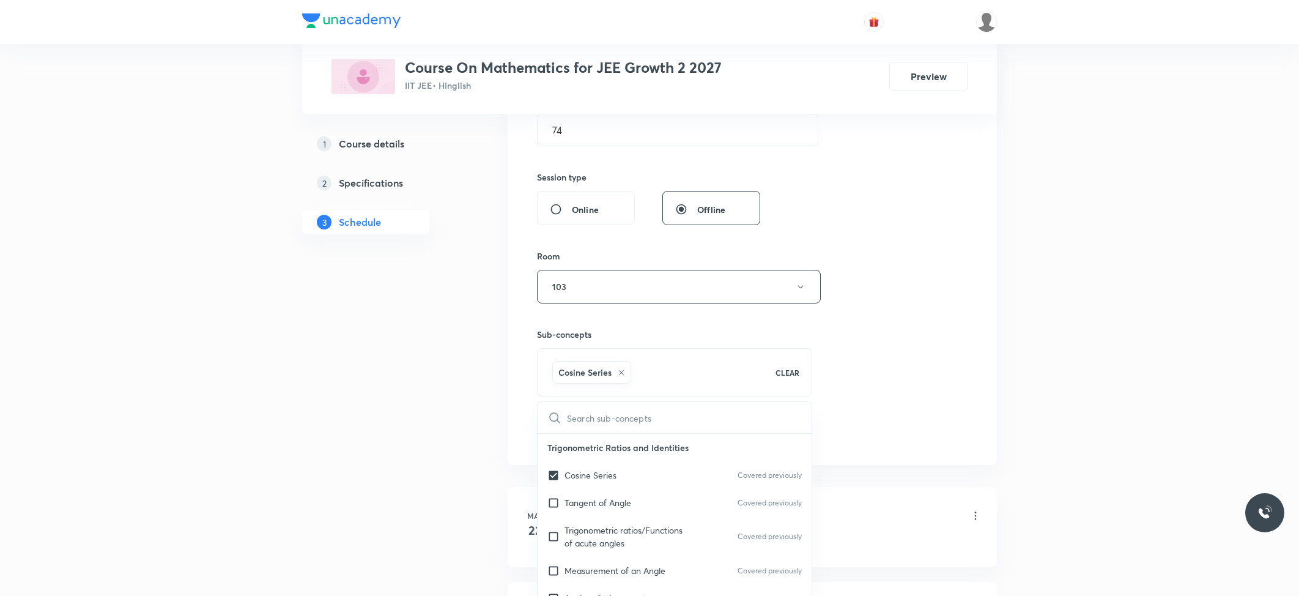
drag, startPoint x: 478, startPoint y: 417, endPoint x: 517, endPoint y: 428, distance: 40.1
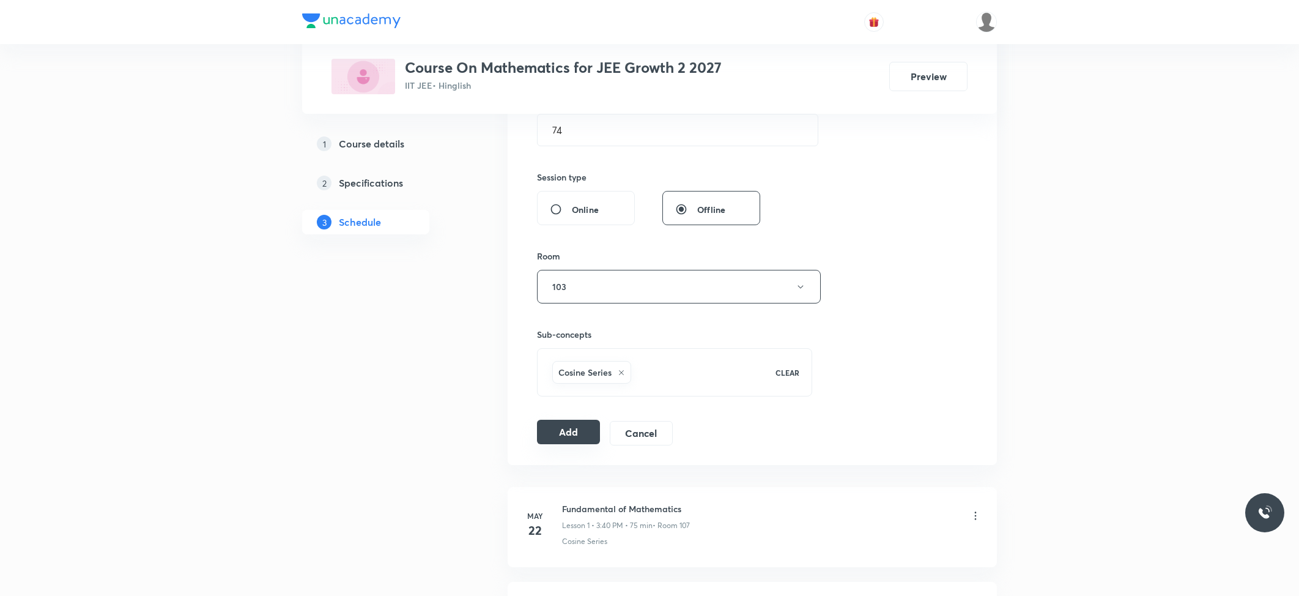
click at [554, 429] on button "Add" at bounding box center [568, 432] width 63 height 24
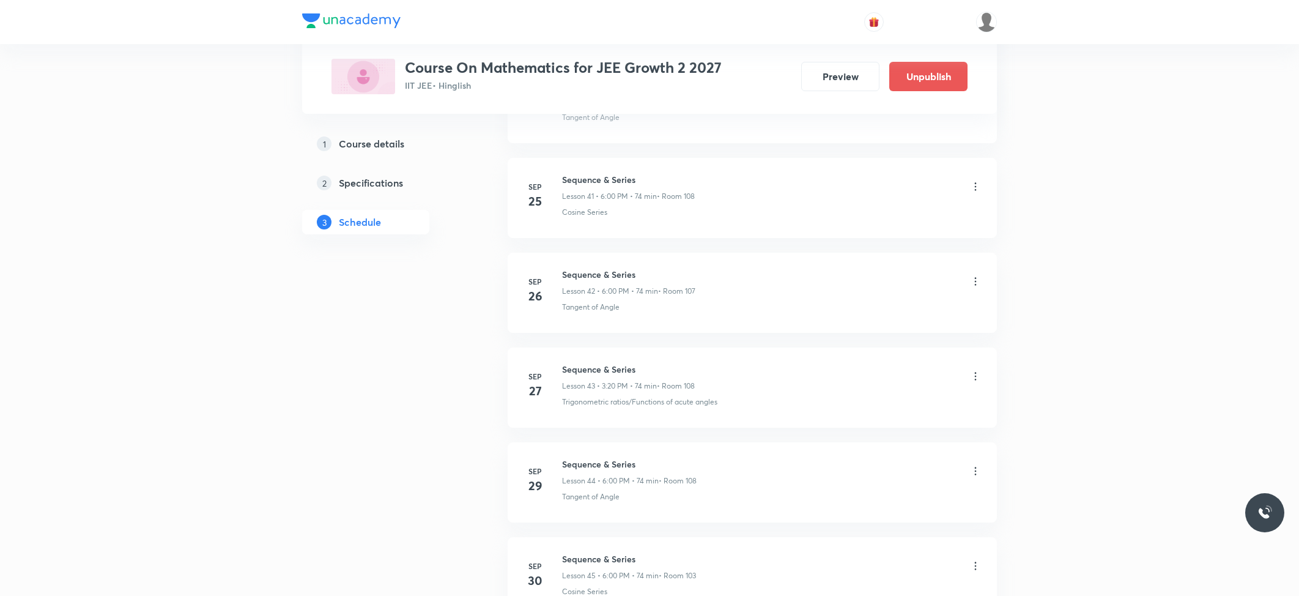
scroll to position [4202, 0]
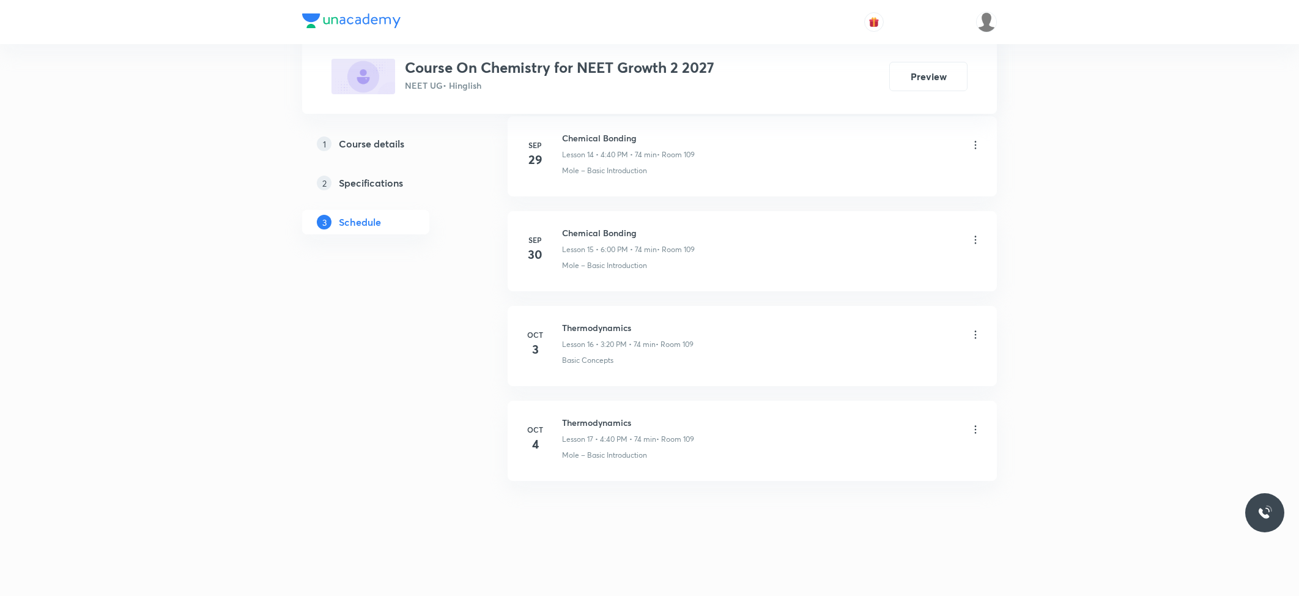
click at [598, 431] on div "Thermodynamics Lesson 17 • 4:40 PM • 74 min • Room 109" at bounding box center [628, 430] width 132 height 29
click at [598, 429] on div "Thermodynamics Lesson 17 • 4:40 PM • 74 min • Room 109" at bounding box center [628, 430] width 132 height 29
click at [602, 424] on h6 "Thermodynamics" at bounding box center [628, 422] width 132 height 13
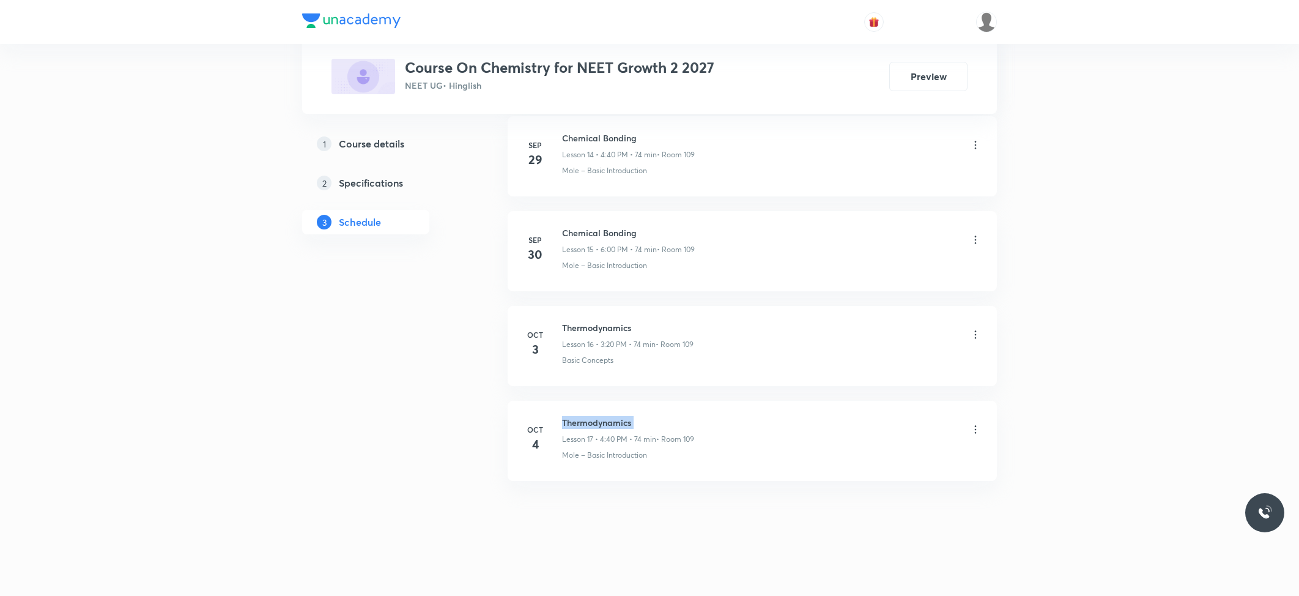
click at [602, 424] on h6 "Thermodynamics" at bounding box center [628, 422] width 132 height 13
copy h6 "Thermodynamics"
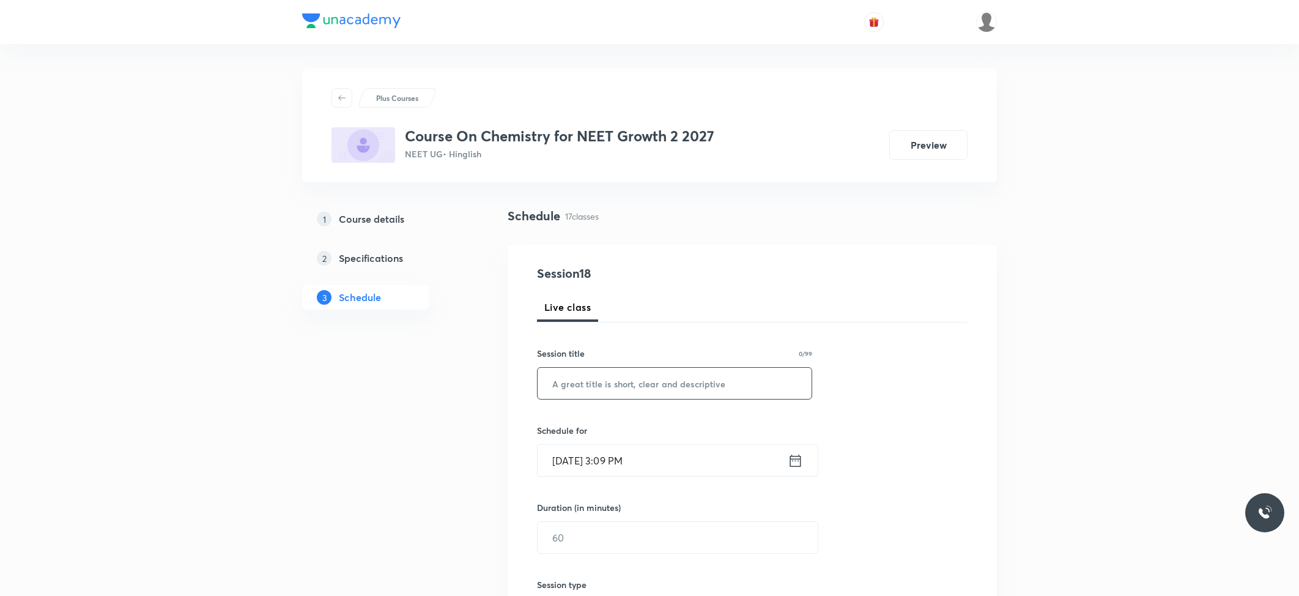
click at [646, 399] on div "​" at bounding box center [674, 383] width 275 height 32
paste input "Thermodynamics"
type input "Thermodynamics"
click at [634, 458] on input "[DATE] 3:09 PM" at bounding box center [663, 460] width 250 height 31
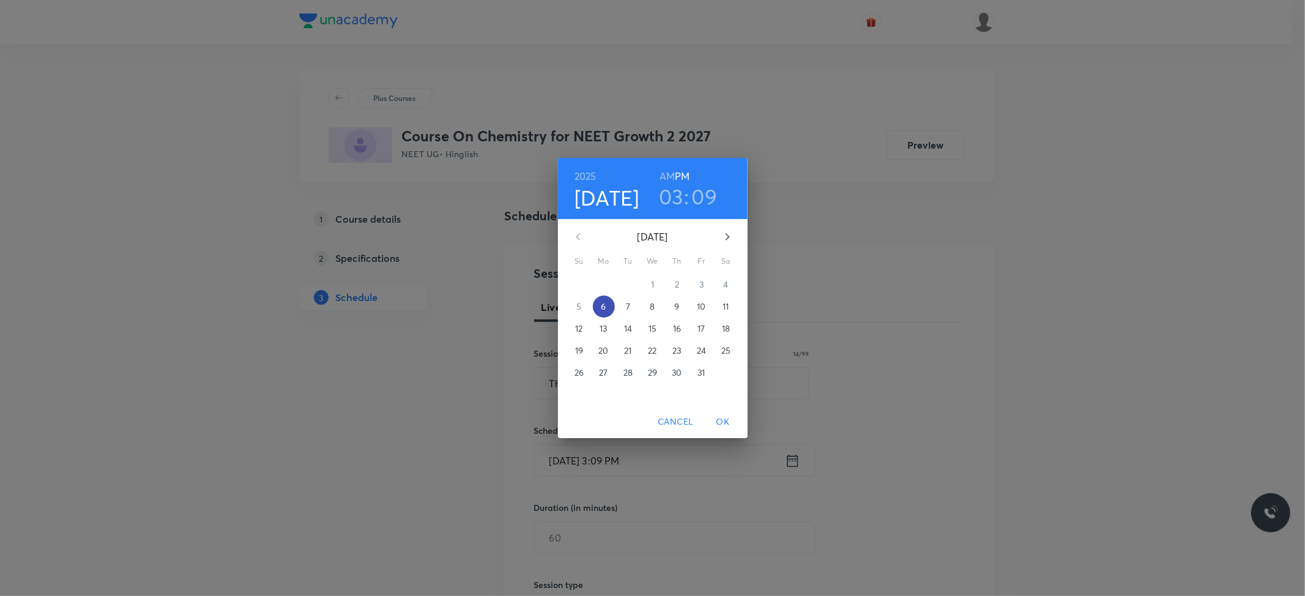
click at [604, 303] on p "6" at bounding box center [603, 306] width 5 height 12
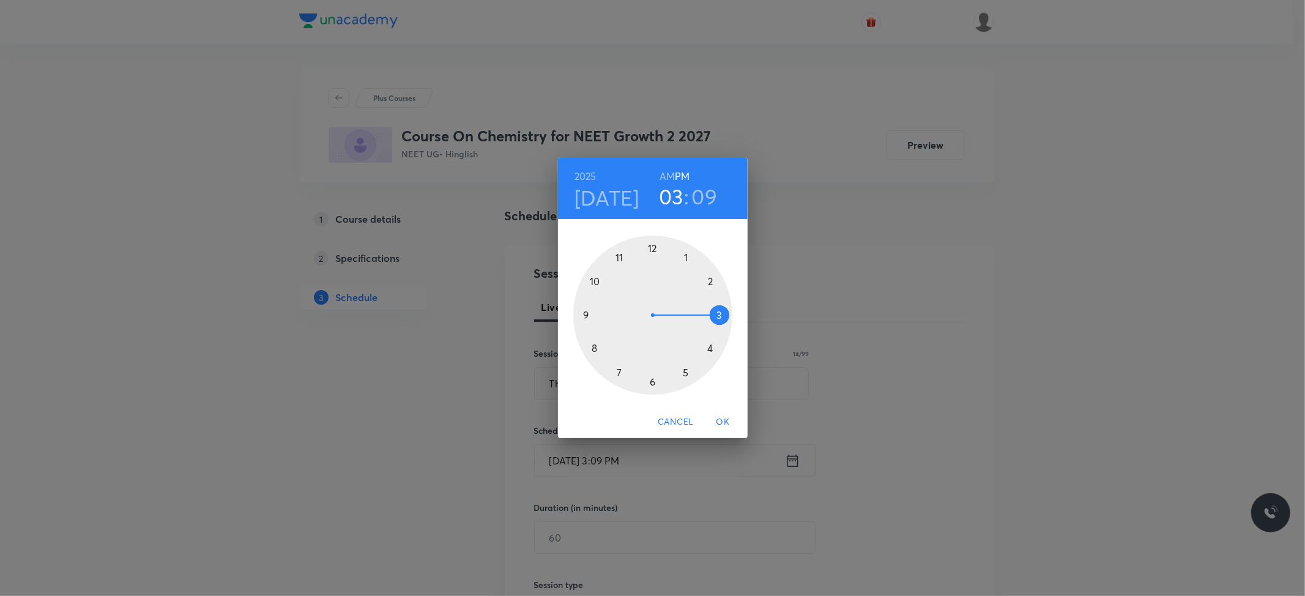
click at [713, 348] on div at bounding box center [652, 314] width 159 height 159
click at [593, 346] on div at bounding box center [652, 314] width 159 height 159
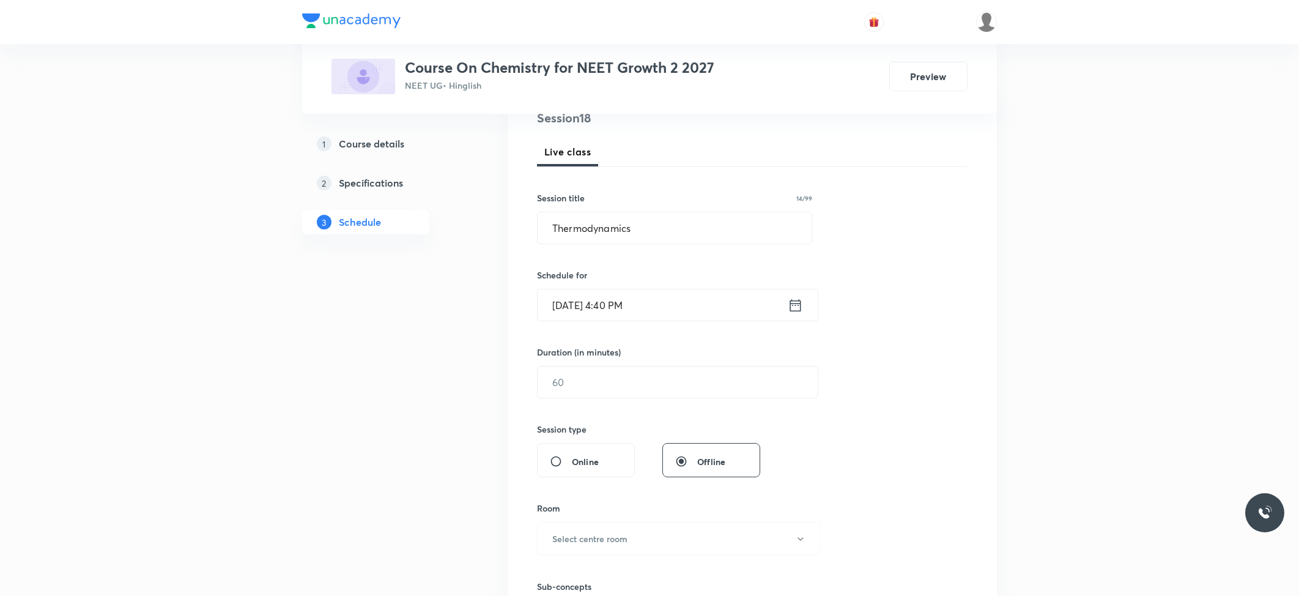
scroll to position [163, 0]
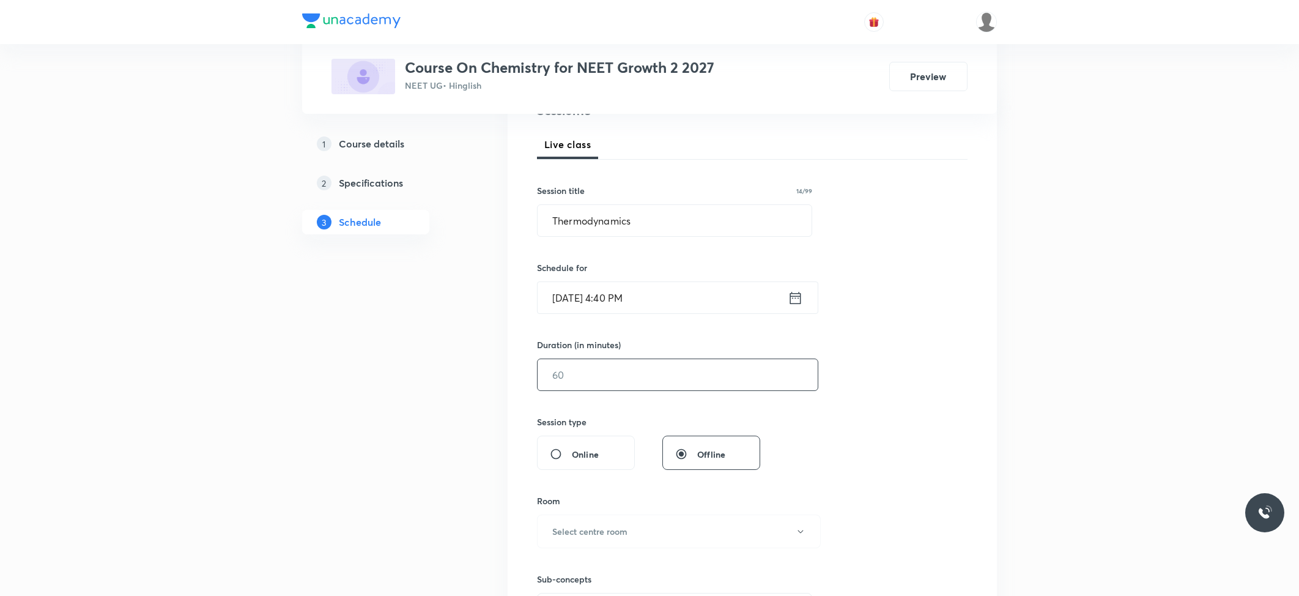
click at [593, 377] on input "text" at bounding box center [678, 374] width 280 height 31
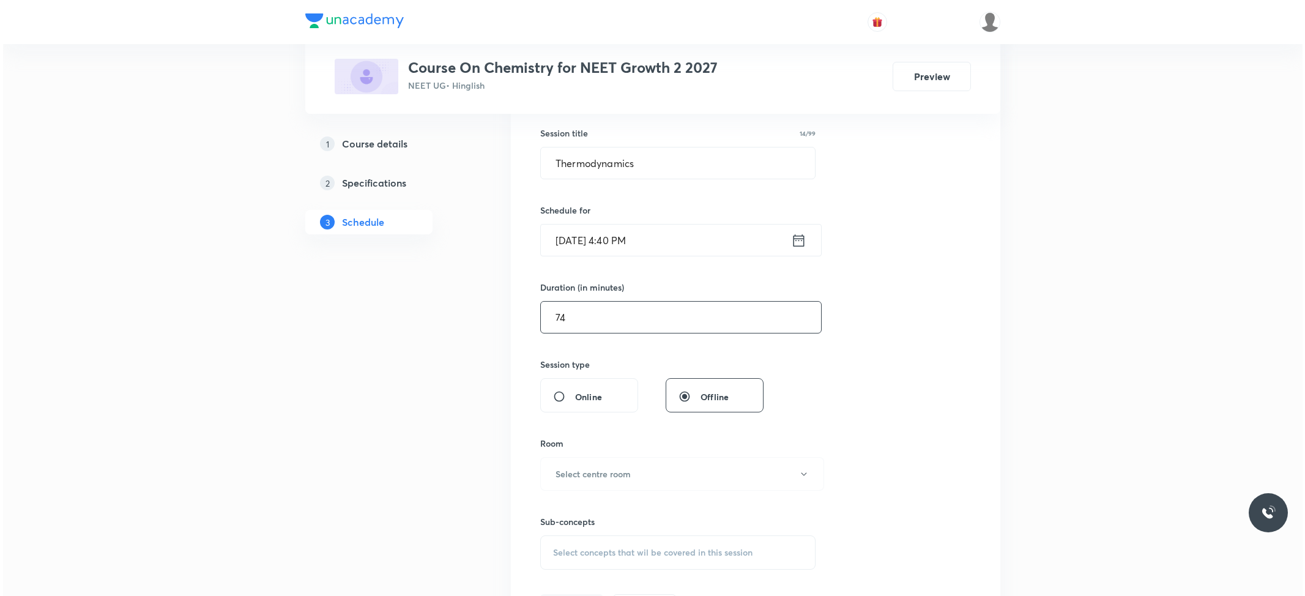
scroll to position [326, 0]
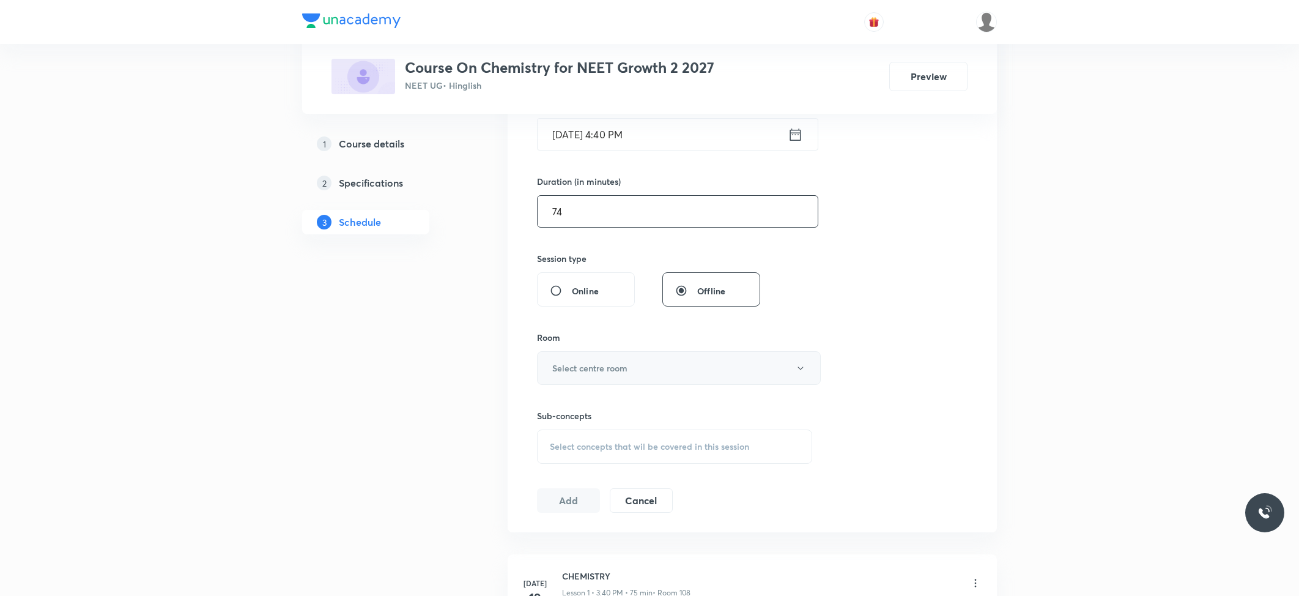
type input "74"
click at [607, 367] on h6 "Select centre room" at bounding box center [589, 367] width 75 height 13
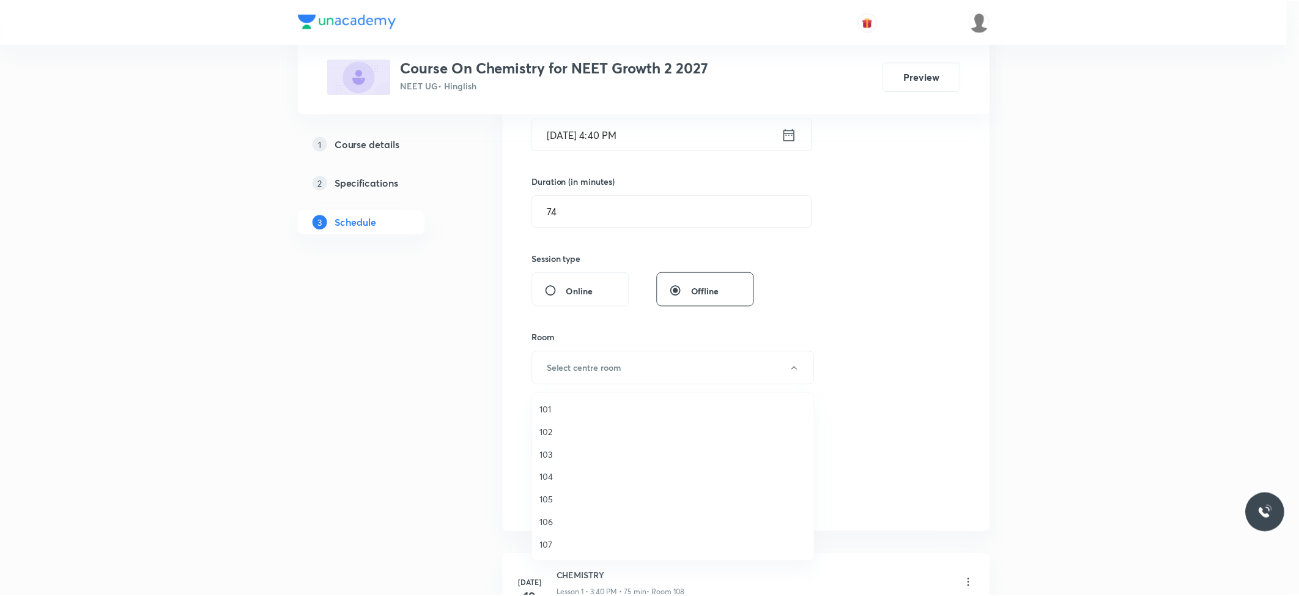
scroll to position [45, 0]
click at [563, 544] on span "109" at bounding box center [676, 545] width 268 height 13
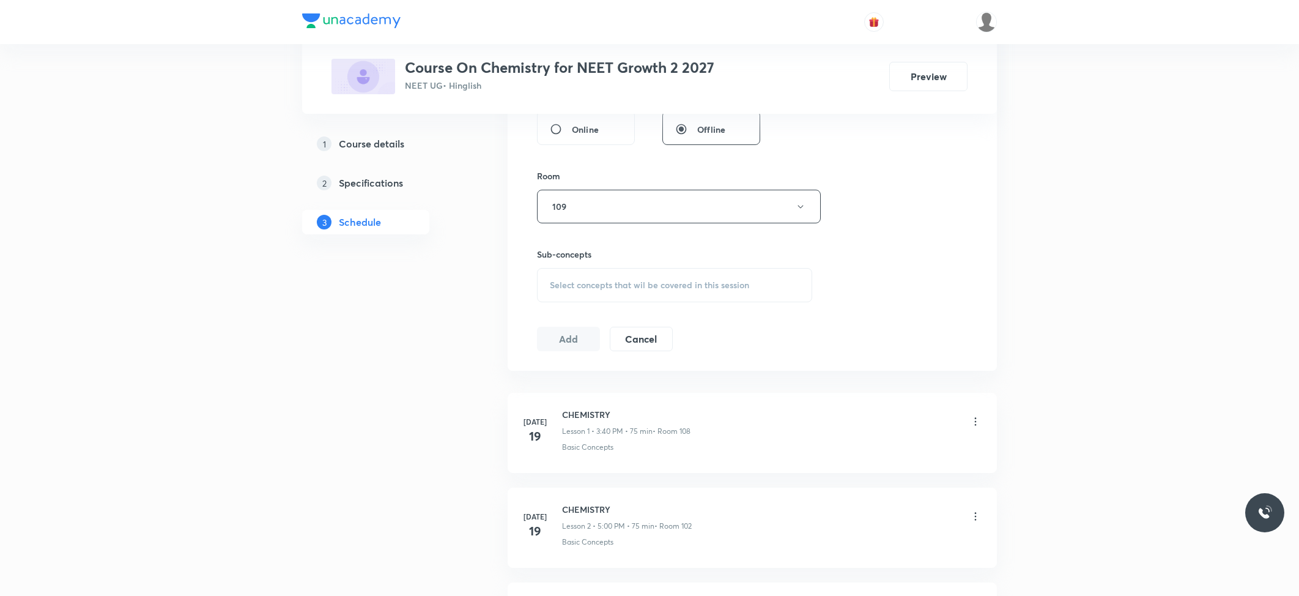
scroll to position [489, 0]
click at [607, 285] on span "Select concepts that wil be covered in this session" at bounding box center [649, 283] width 199 height 10
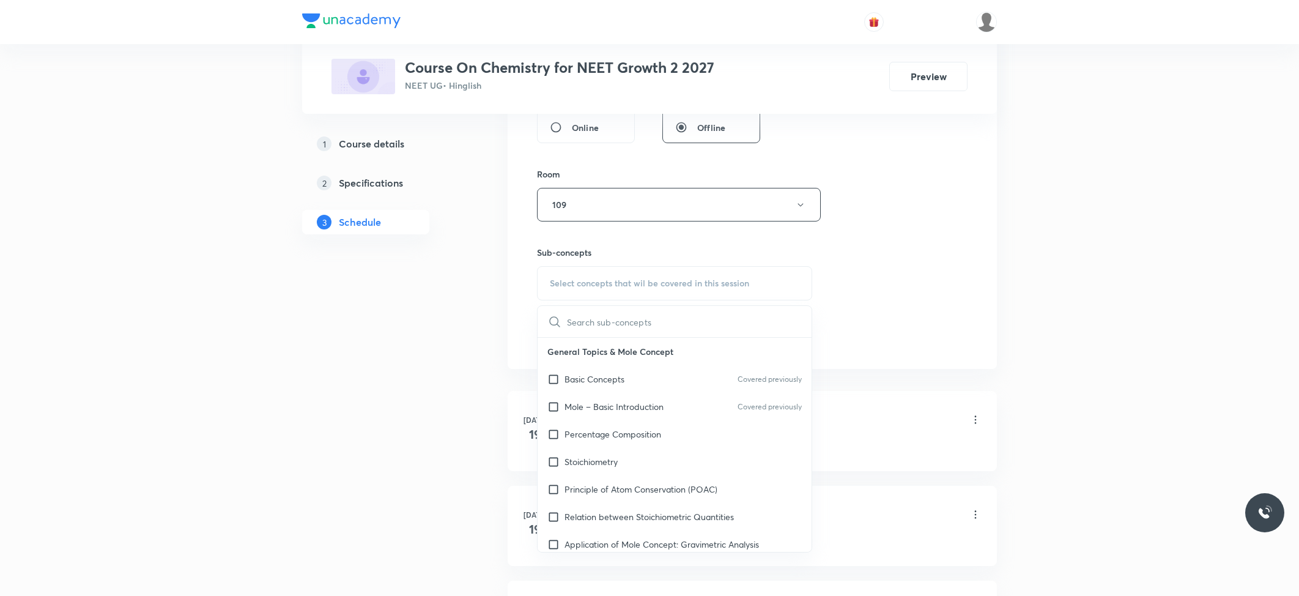
click at [584, 404] on p "Mole – Basic Introduction" at bounding box center [614, 406] width 99 height 13
checkbox input "true"
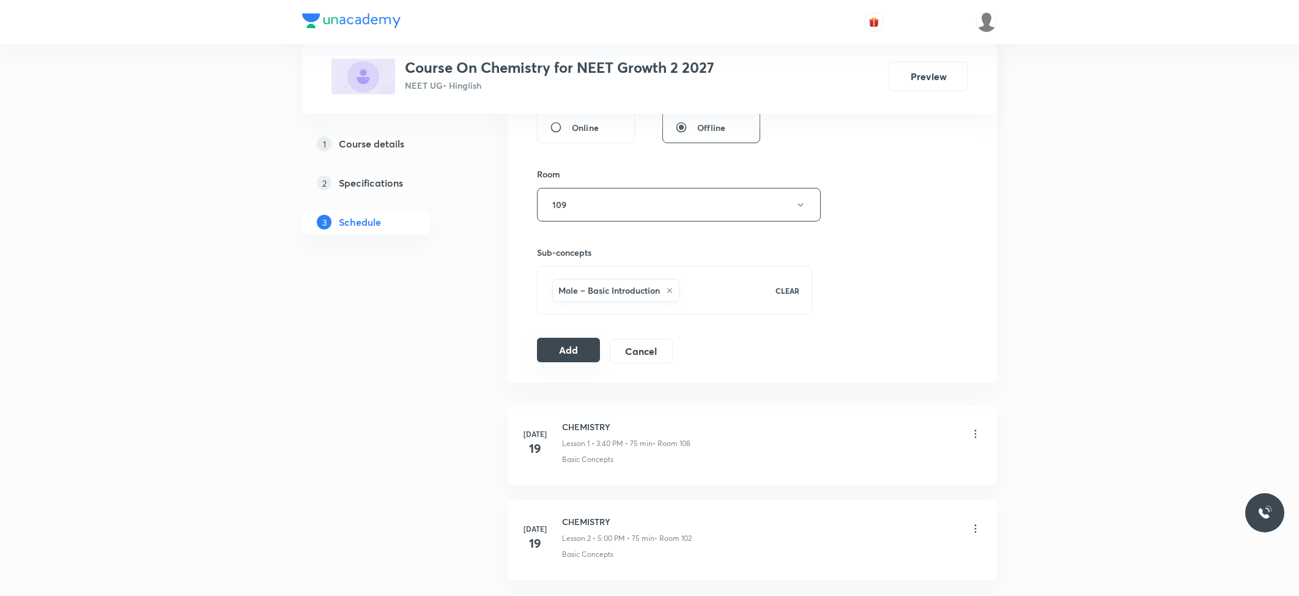
click at [568, 358] on button "Add" at bounding box center [568, 350] width 63 height 24
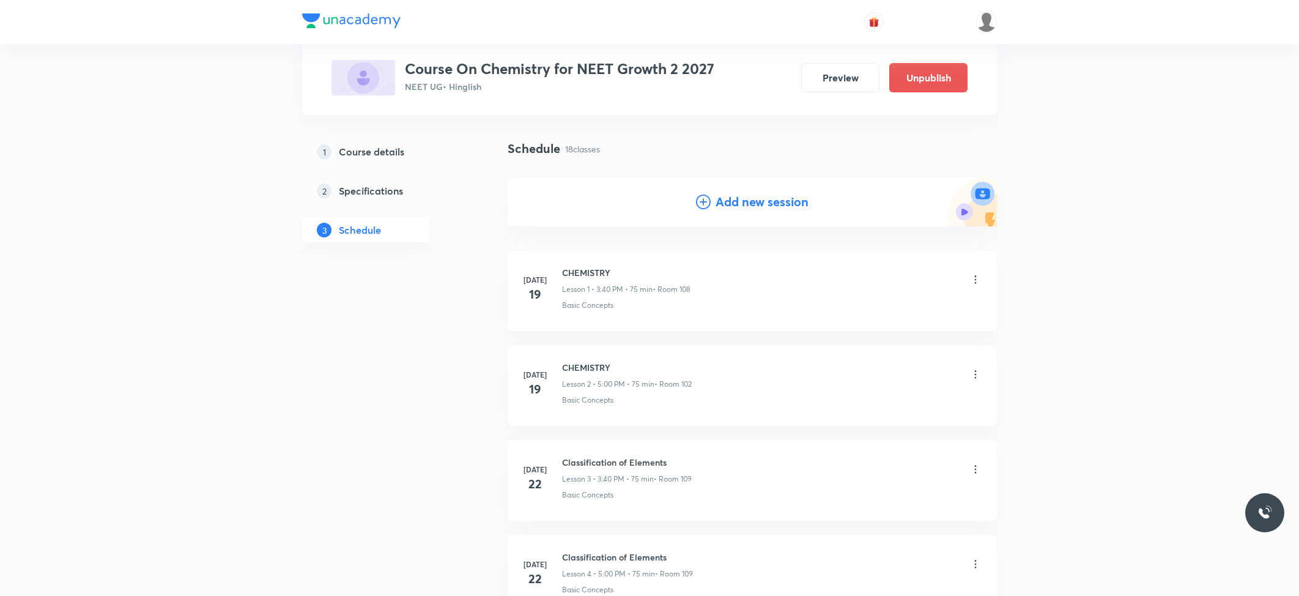
scroll to position [0, 0]
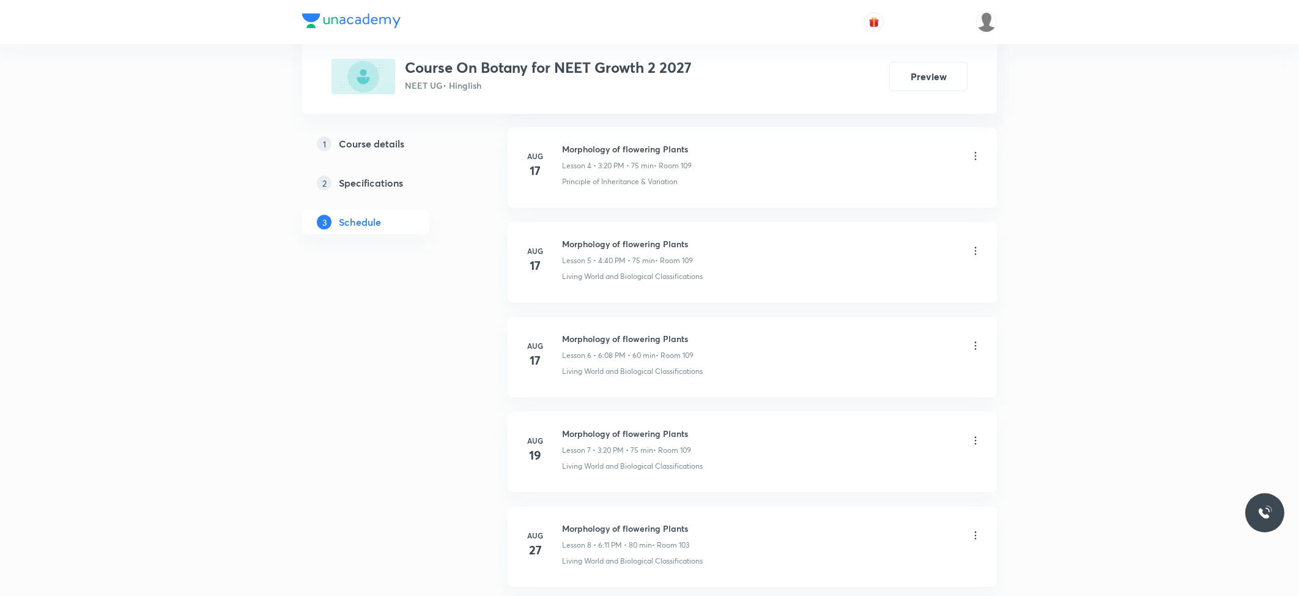
scroll to position [1814, 0]
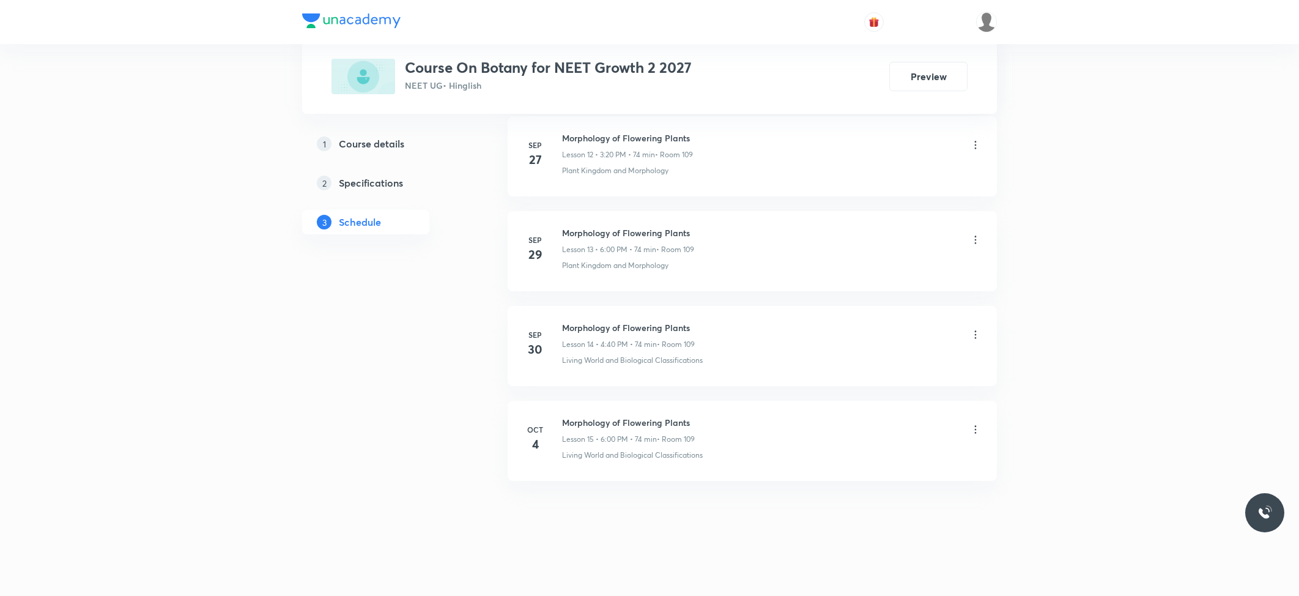
click at [584, 421] on h6 "Morphology of Flowering Plants" at bounding box center [628, 422] width 133 height 13
copy h6 "Morphology of Flowering Plants"
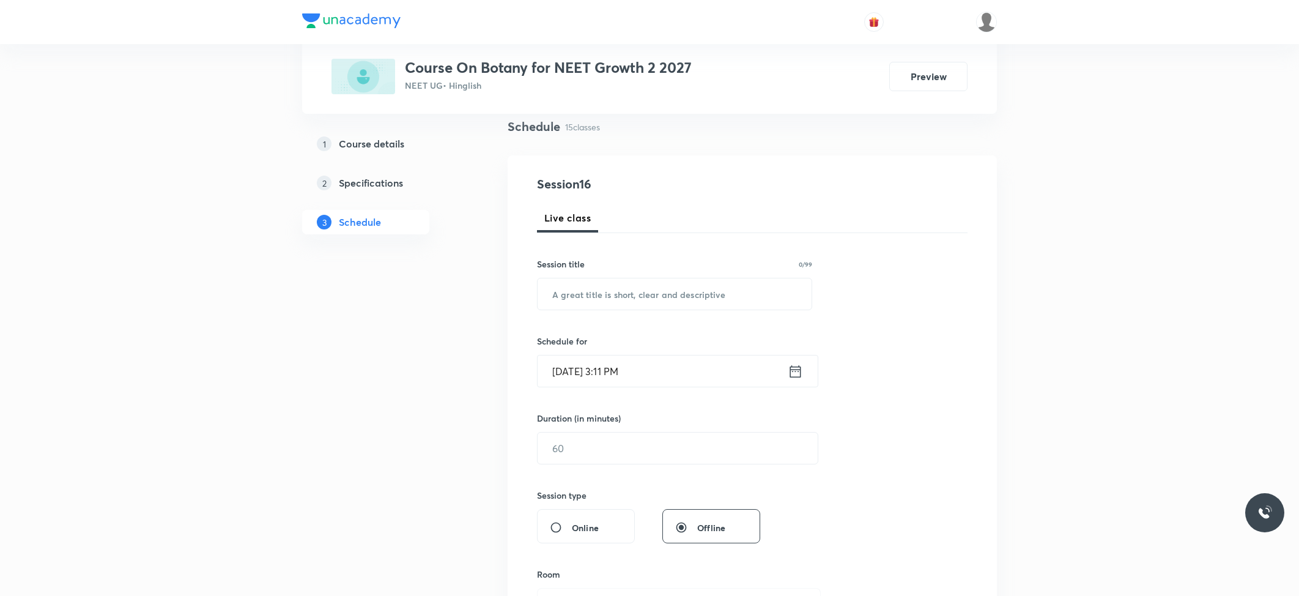
scroll to position [0, 0]
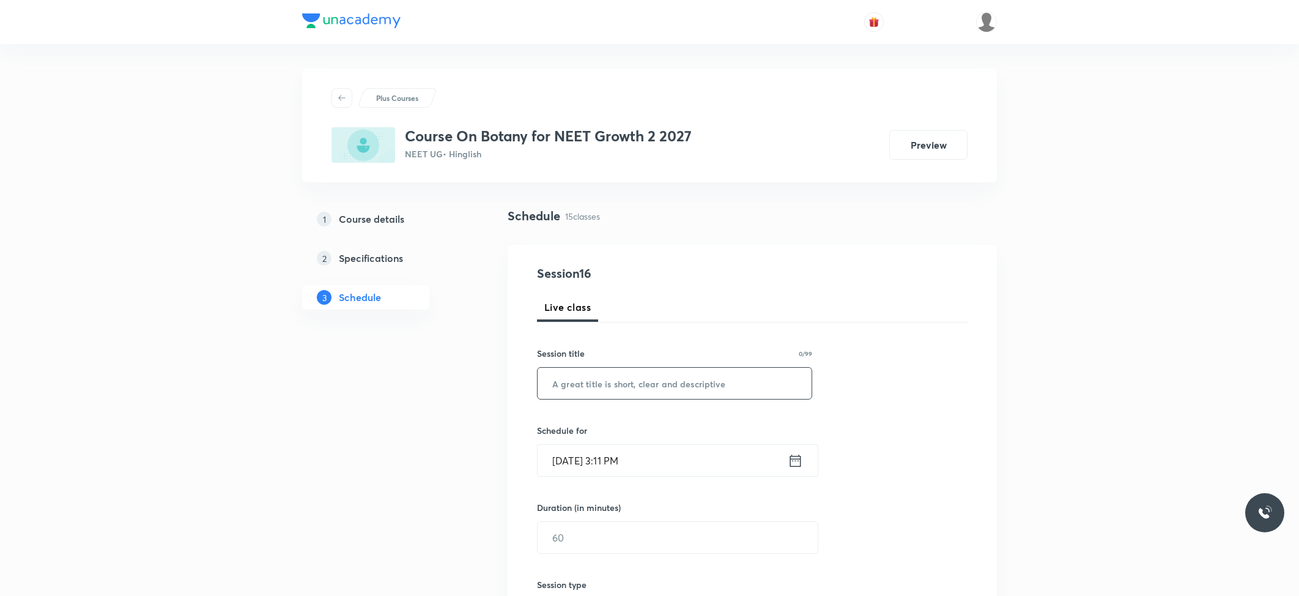
click at [604, 388] on input "text" at bounding box center [675, 383] width 274 height 31
paste input "Morphology of Flowering Plants"
type input "Morphology of Flowering Plants"
click at [645, 459] on input "Oct 6, 2025, 3:11 PM" at bounding box center [663, 460] width 250 height 31
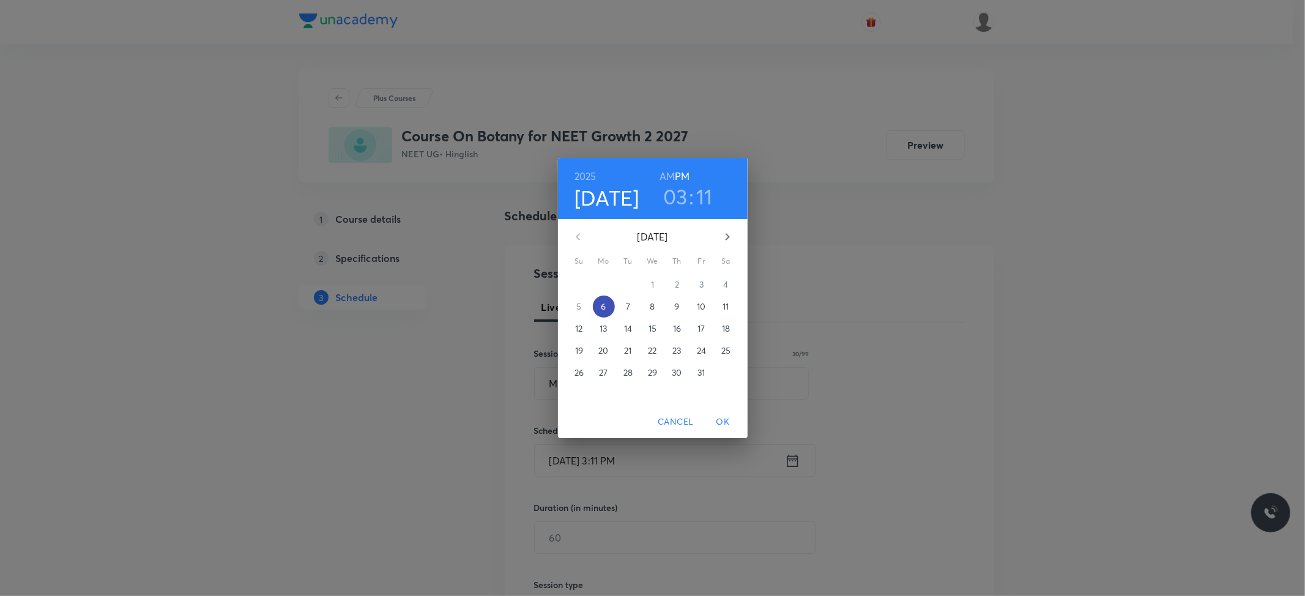
click at [603, 301] on p "6" at bounding box center [603, 306] width 5 height 12
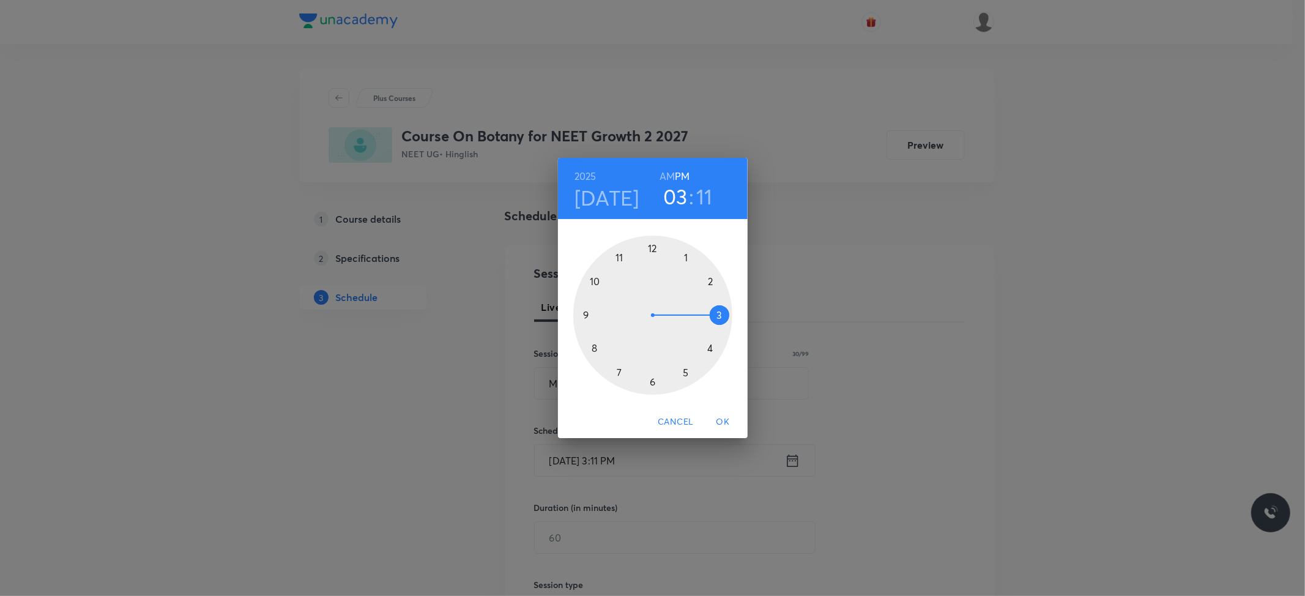
click at [652, 383] on div at bounding box center [652, 314] width 159 height 159
click at [654, 245] on div at bounding box center [652, 314] width 159 height 159
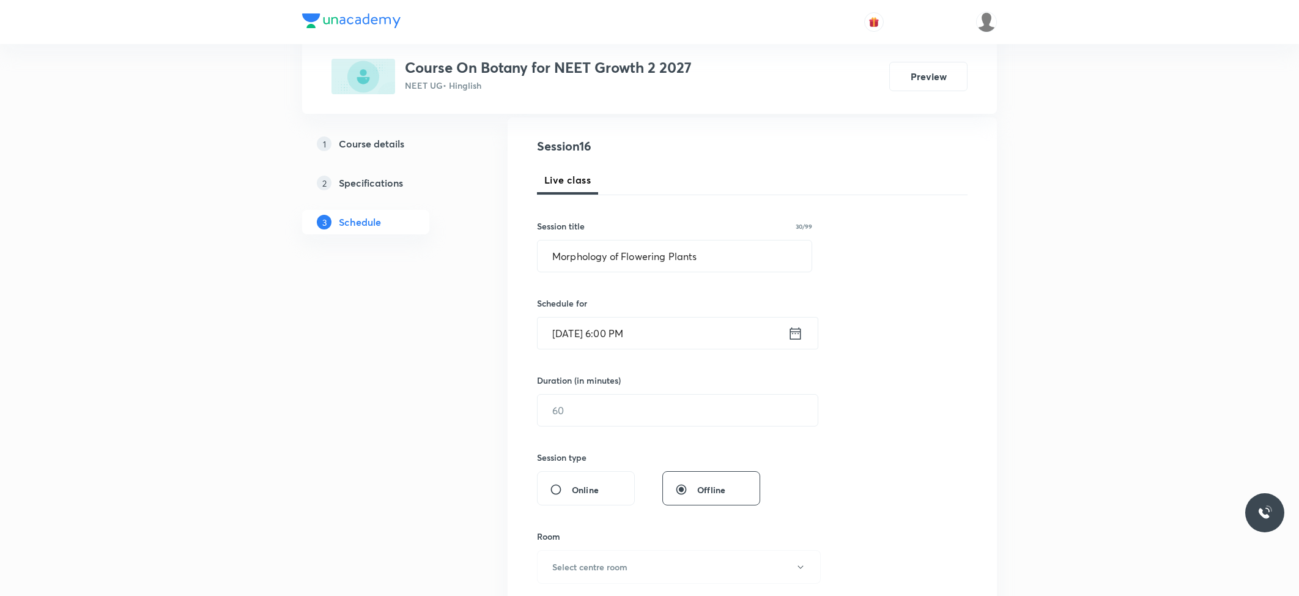
scroll to position [163, 0]
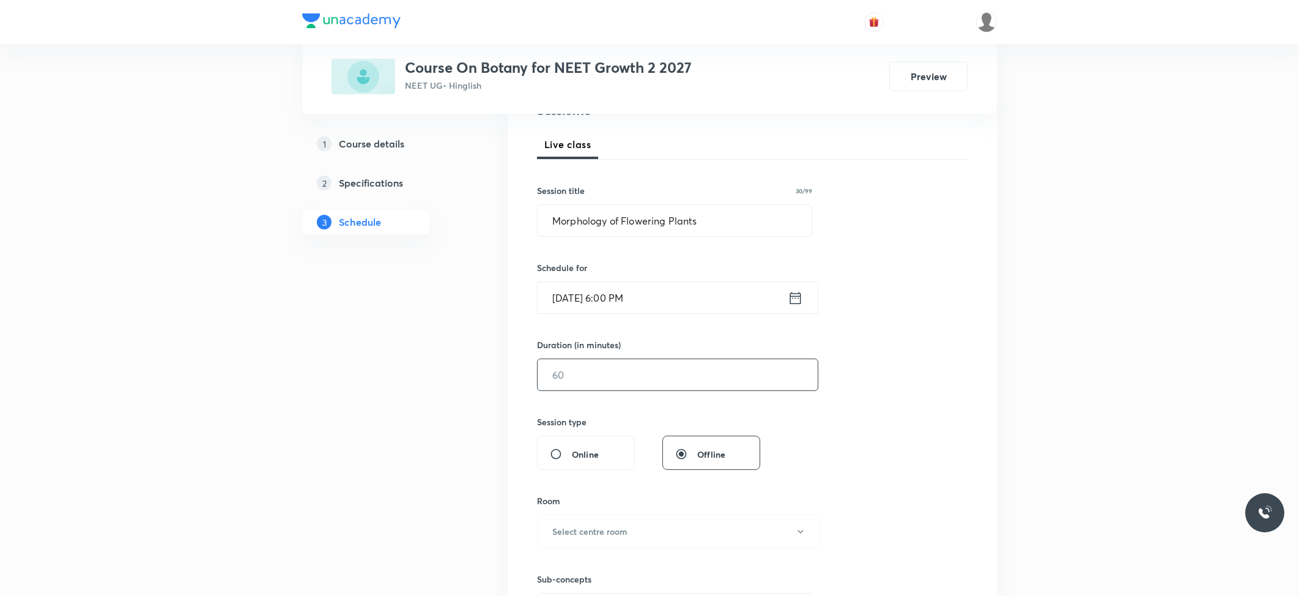
click at [627, 369] on input "text" at bounding box center [678, 374] width 280 height 31
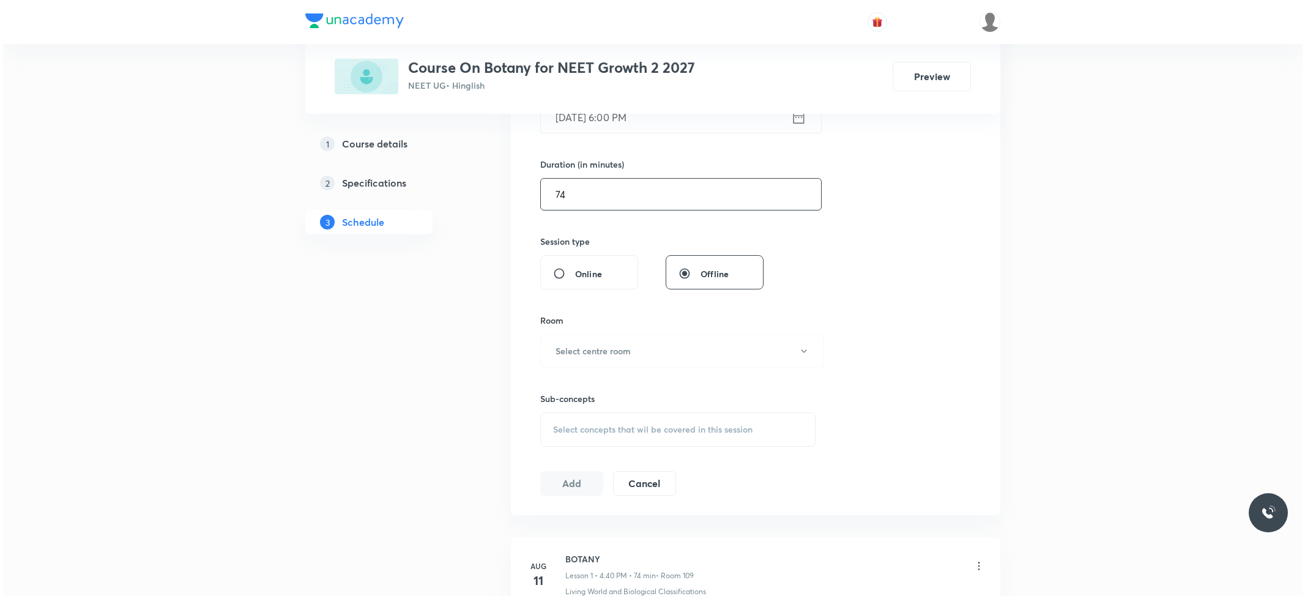
scroll to position [407, 0]
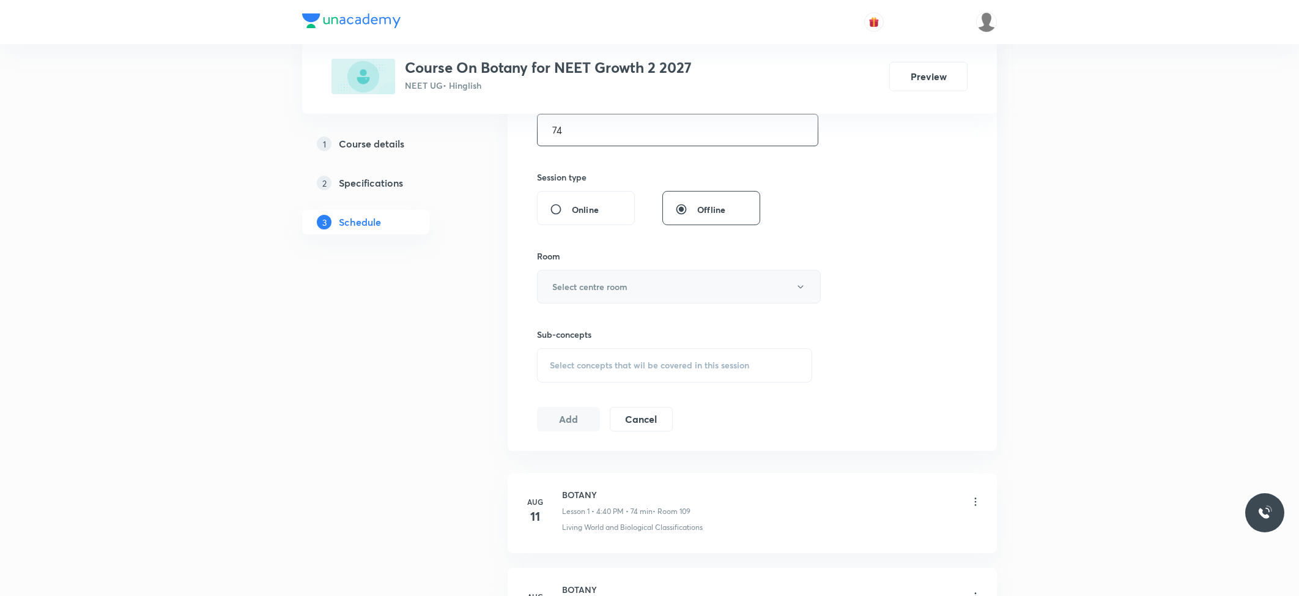
type input "74"
click at [612, 287] on h6 "Select centre room" at bounding box center [589, 286] width 75 height 13
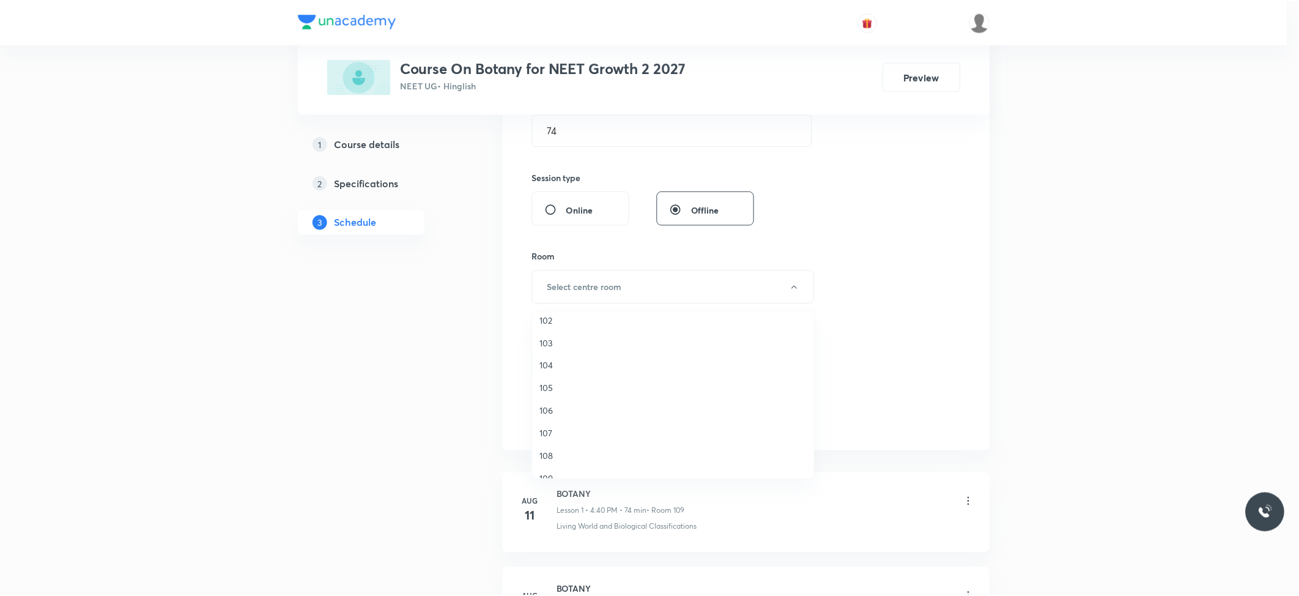
scroll to position [46, 0]
click at [561, 453] on li "109" at bounding box center [676, 462] width 283 height 23
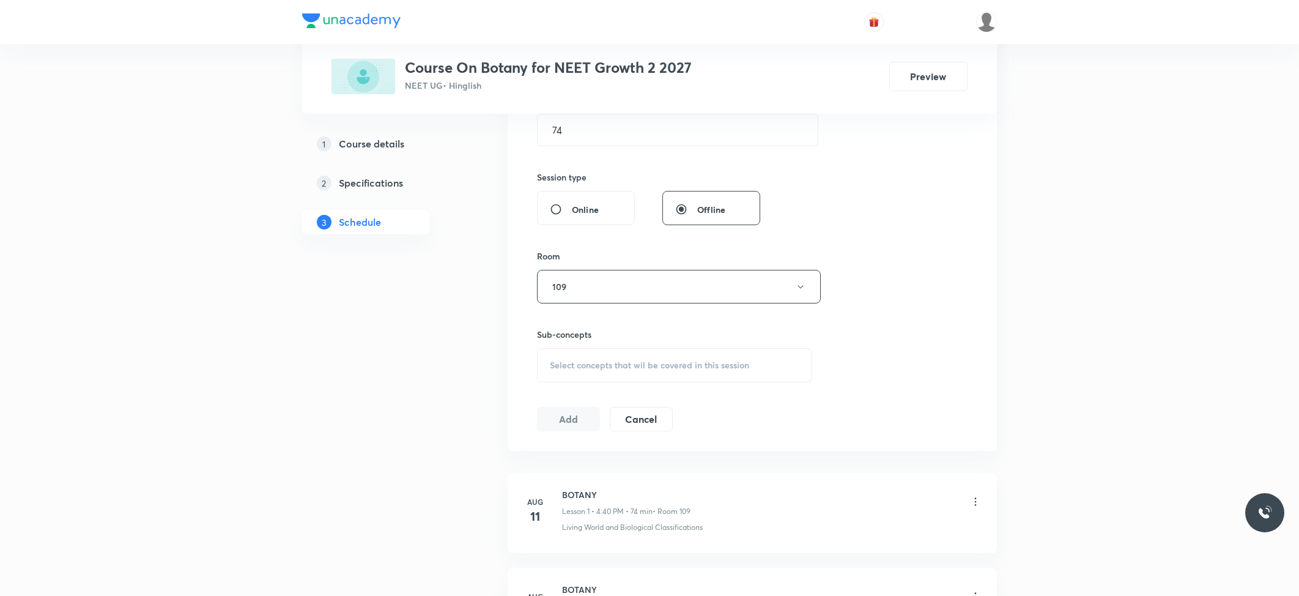
click at [620, 361] on span "Select concepts that wil be covered in this session" at bounding box center [649, 365] width 199 height 10
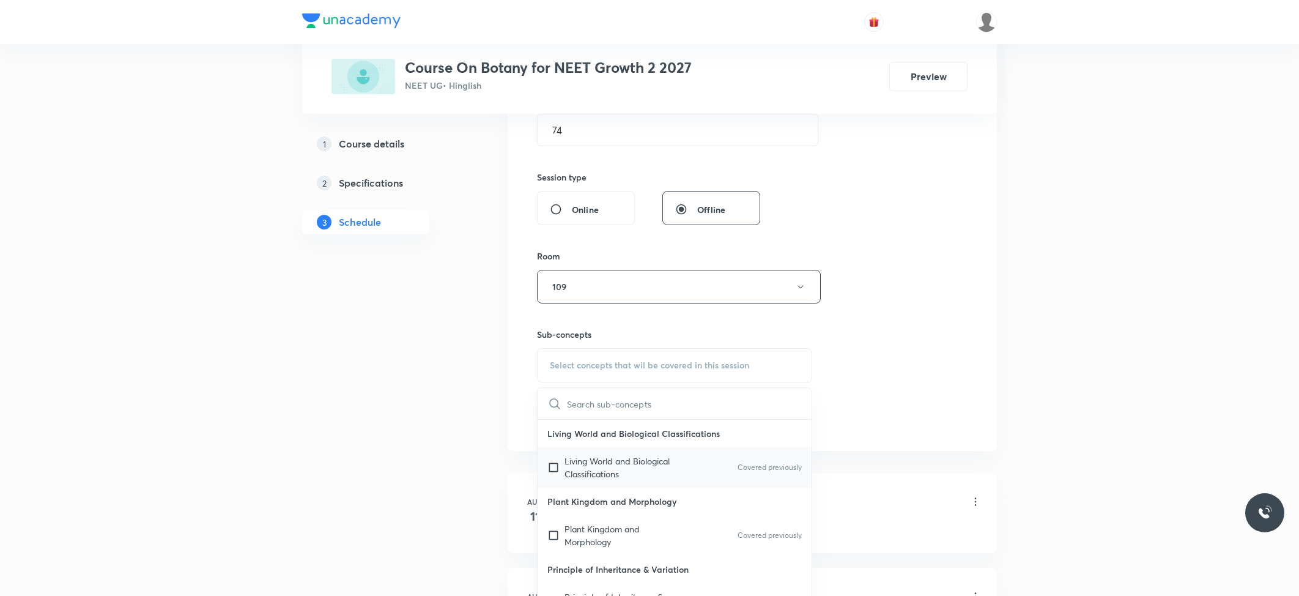
click at [623, 458] on p "Living World and Biological Classifications" at bounding box center [627, 467] width 124 height 26
checkbox input "true"
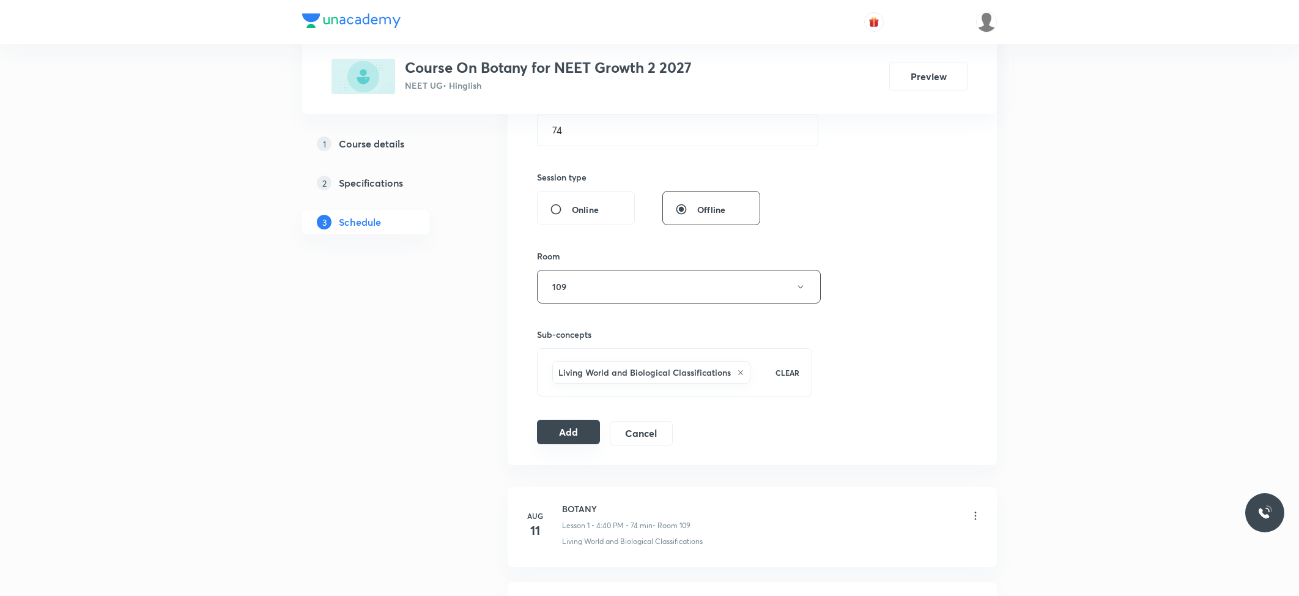
click at [569, 431] on button "Add" at bounding box center [568, 432] width 63 height 24
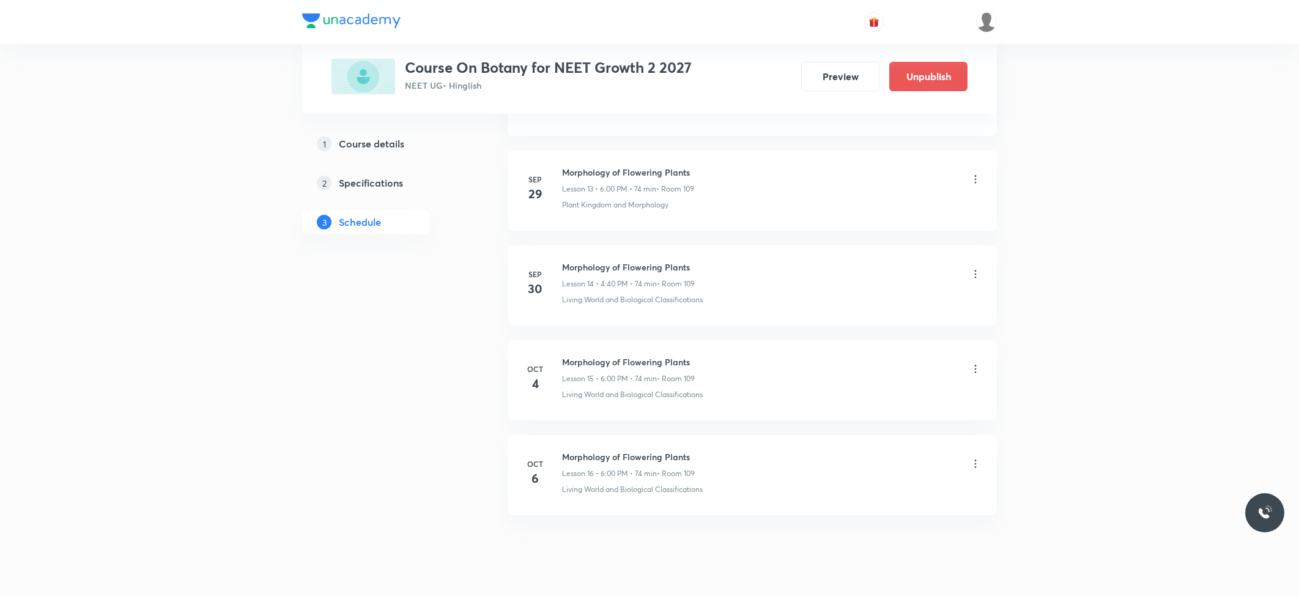
scroll to position [1346, 0]
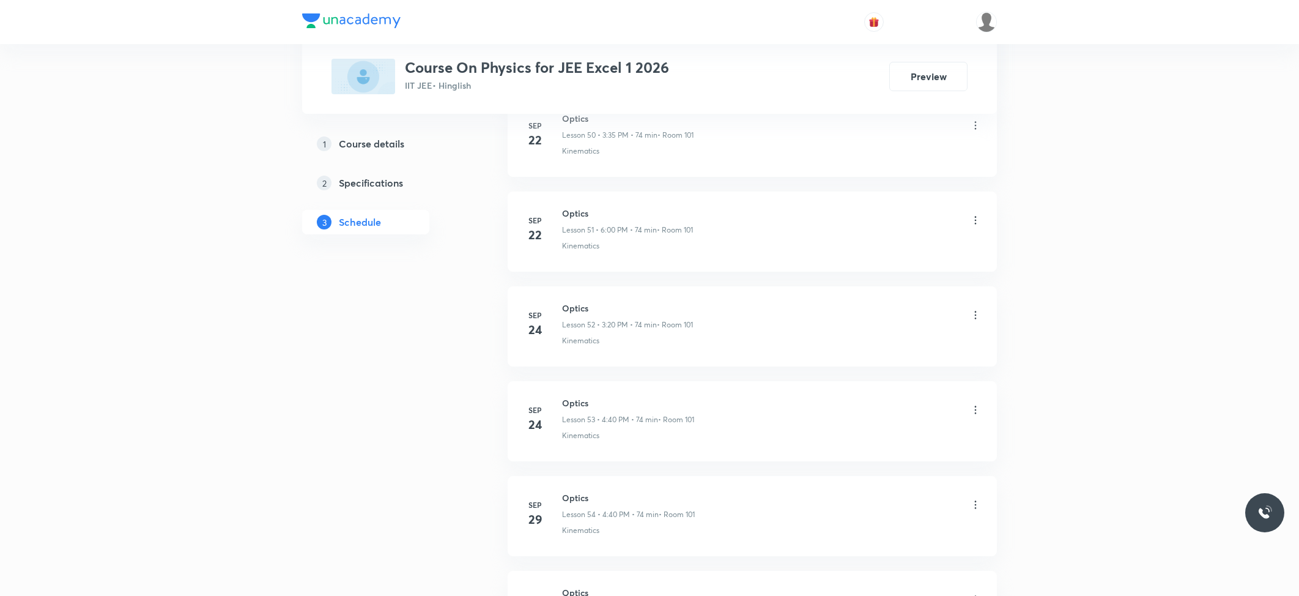
scroll to position [5813, 0]
click at [570, 427] on h6 "Optics" at bounding box center [630, 422] width 137 height 13
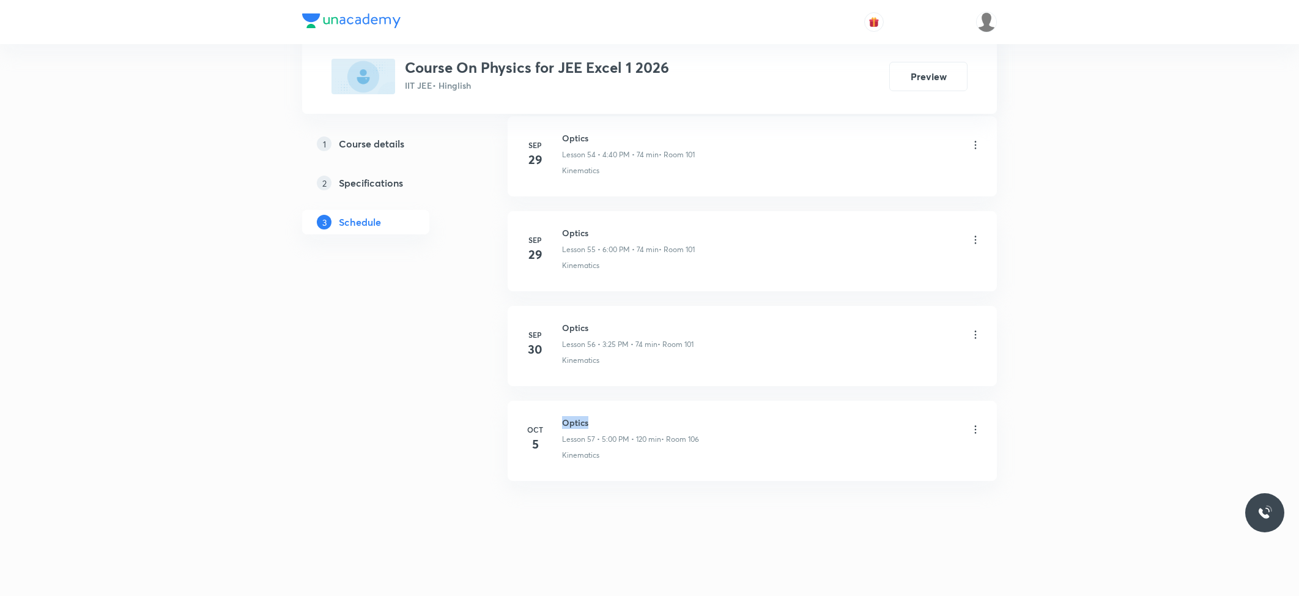
click at [570, 427] on h6 "Optics" at bounding box center [630, 422] width 137 height 13
copy h6 "Optics"
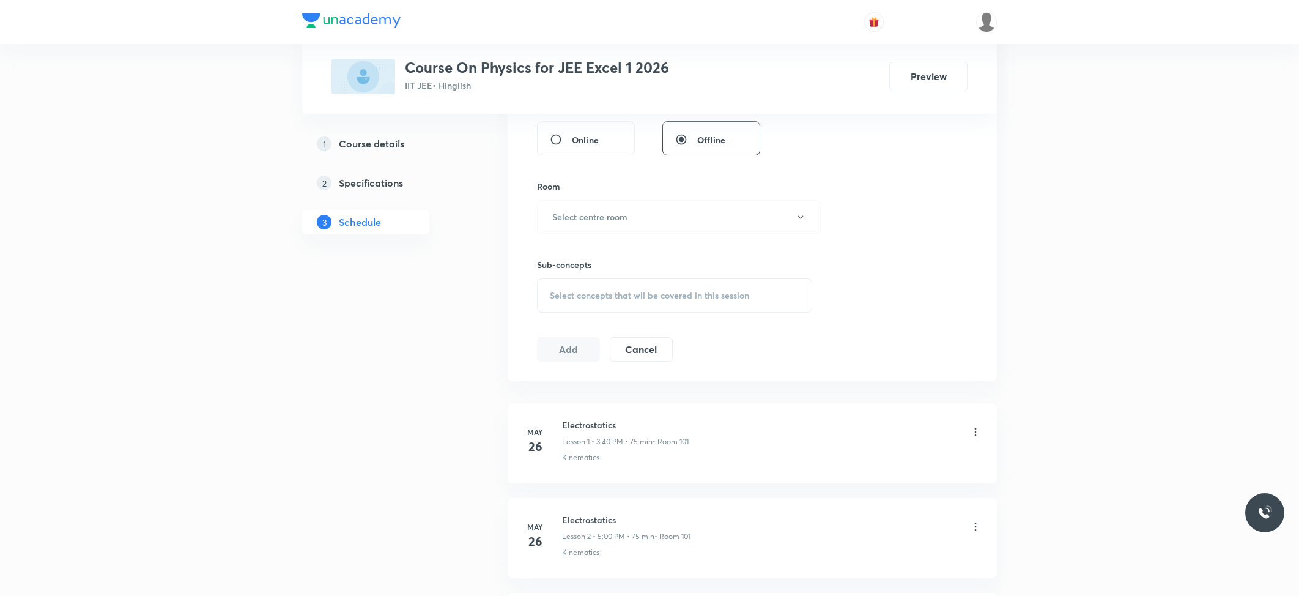
scroll to position [0, 0]
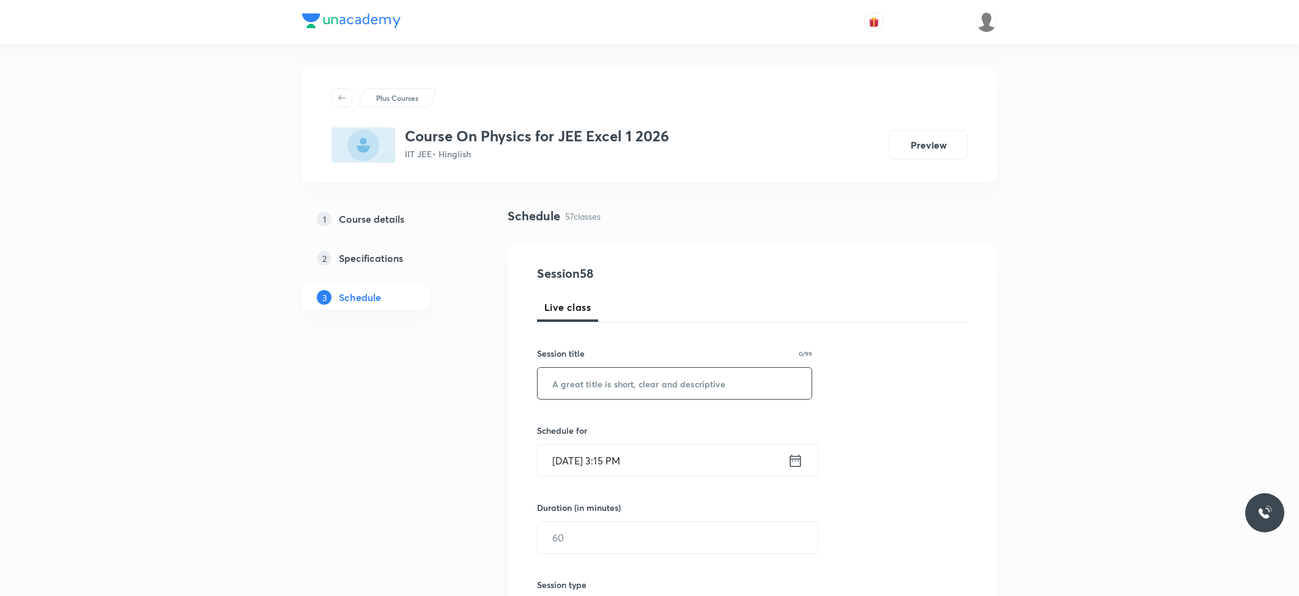
click at [622, 390] on input "text" at bounding box center [675, 383] width 274 height 31
paste input "Optics"
type input "Optics"
click at [621, 459] on input "Oct 6, 2025, 3:15 PM" at bounding box center [663, 460] width 250 height 31
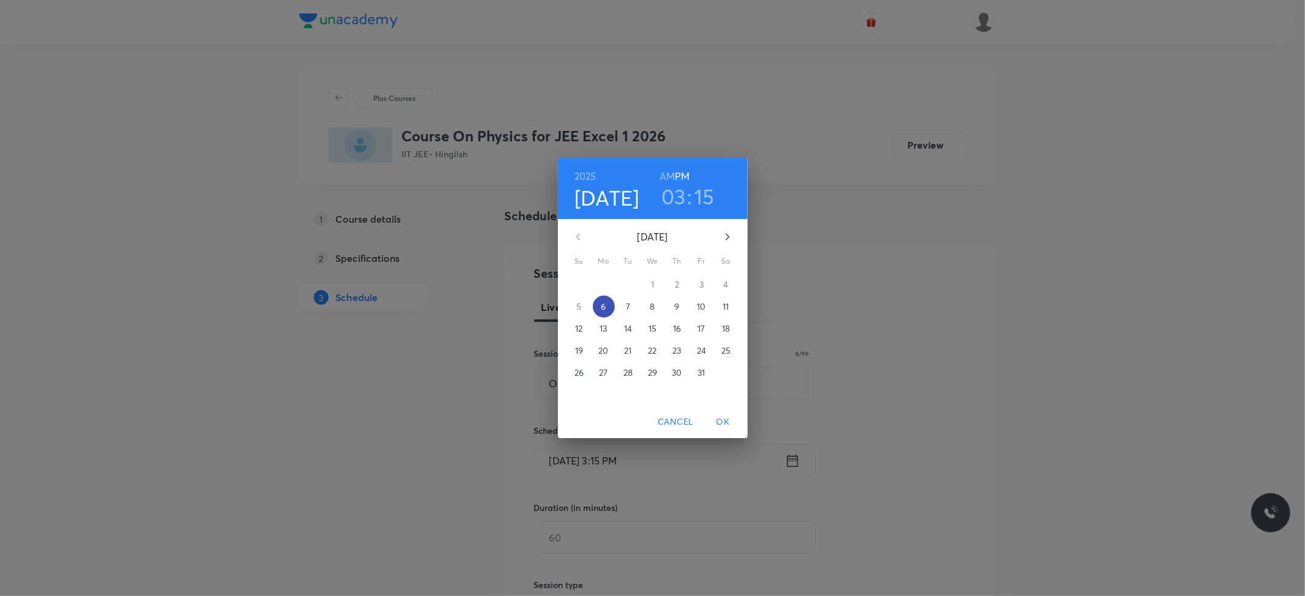
click at [602, 305] on p "6" at bounding box center [603, 306] width 5 height 12
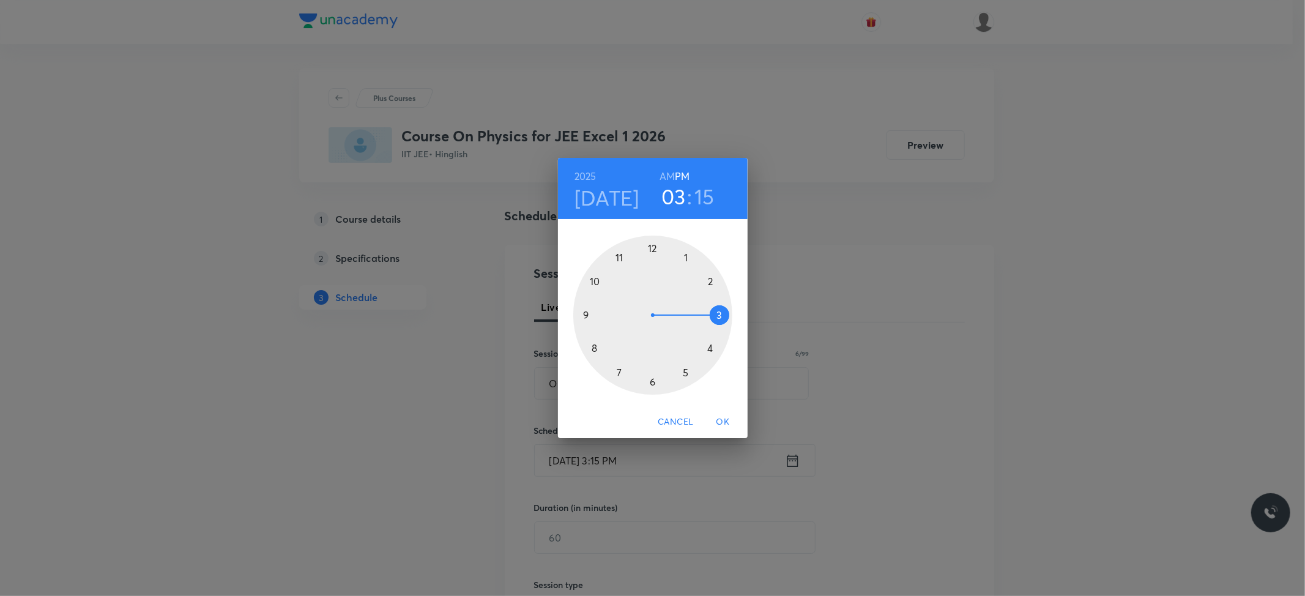
click at [711, 349] on div at bounding box center [652, 314] width 159 height 159
click at [651, 246] on div at bounding box center [652, 314] width 159 height 159
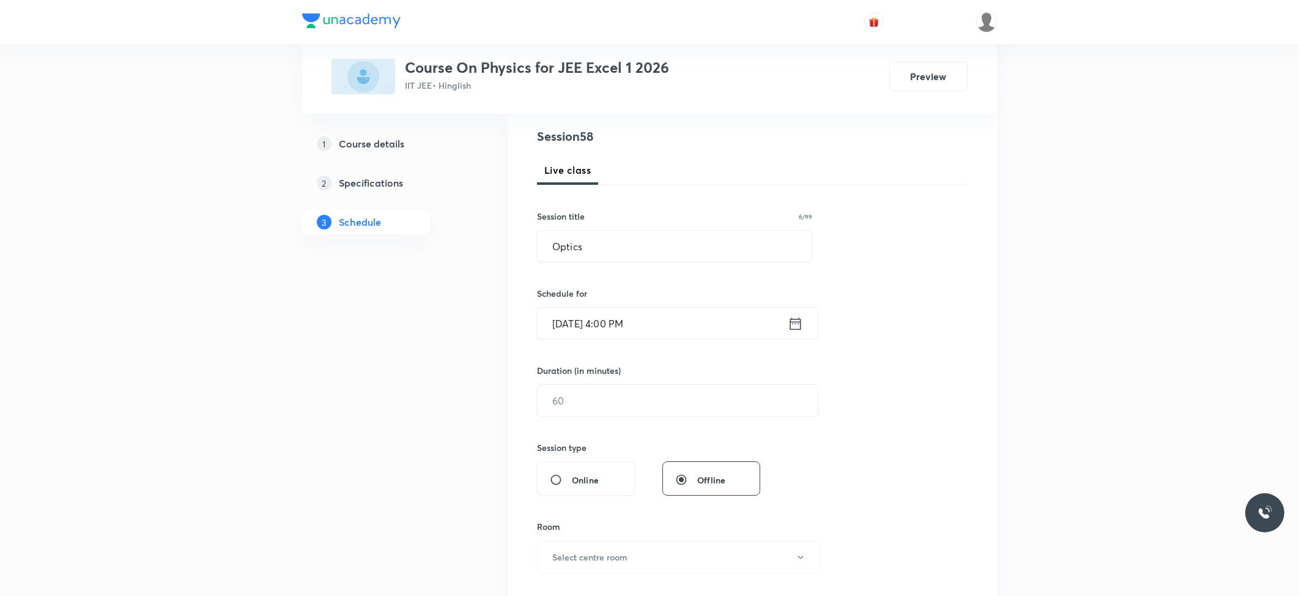
scroll to position [163, 0]
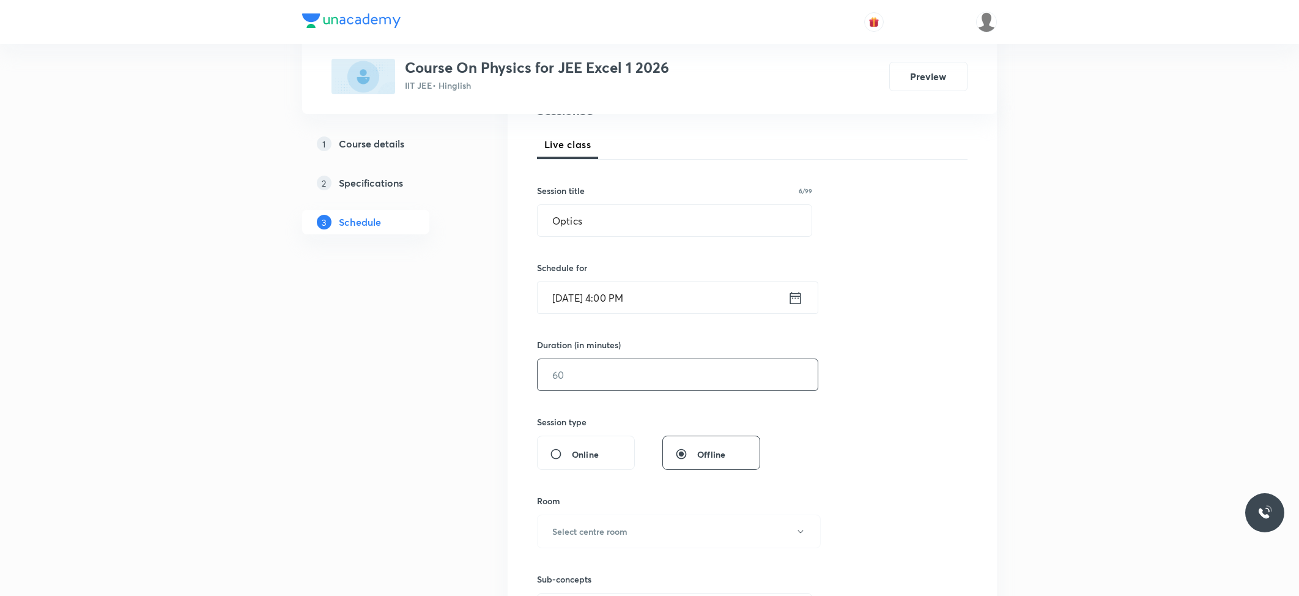
click at [585, 367] on input "text" at bounding box center [678, 374] width 280 height 31
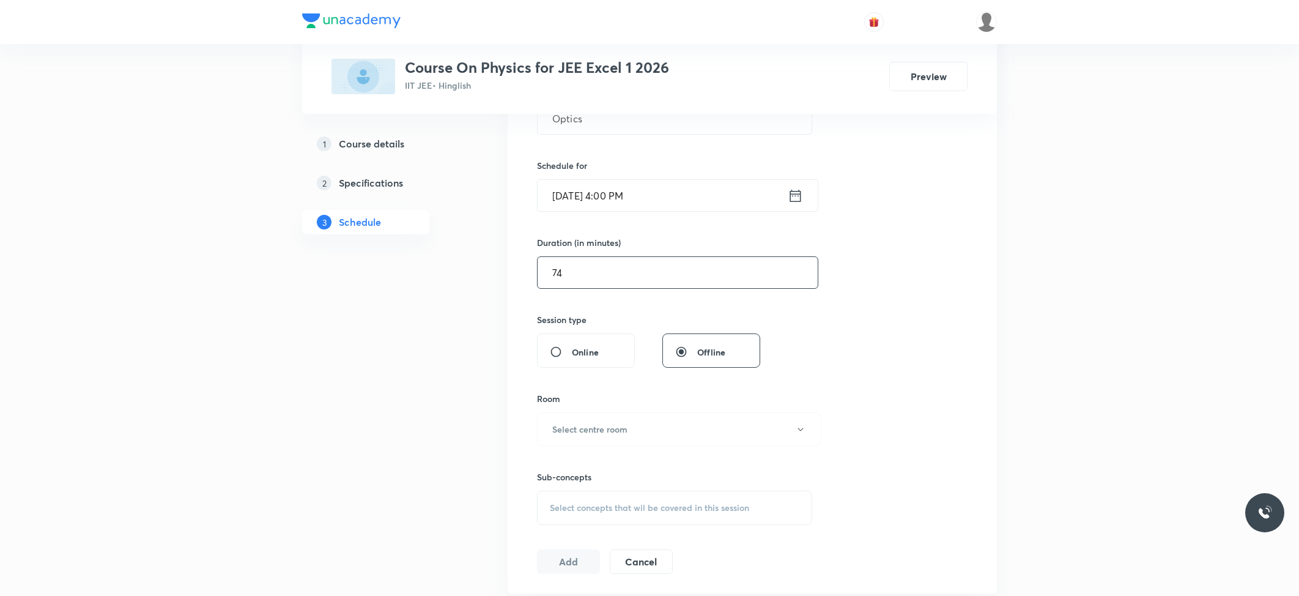
scroll to position [326, 0]
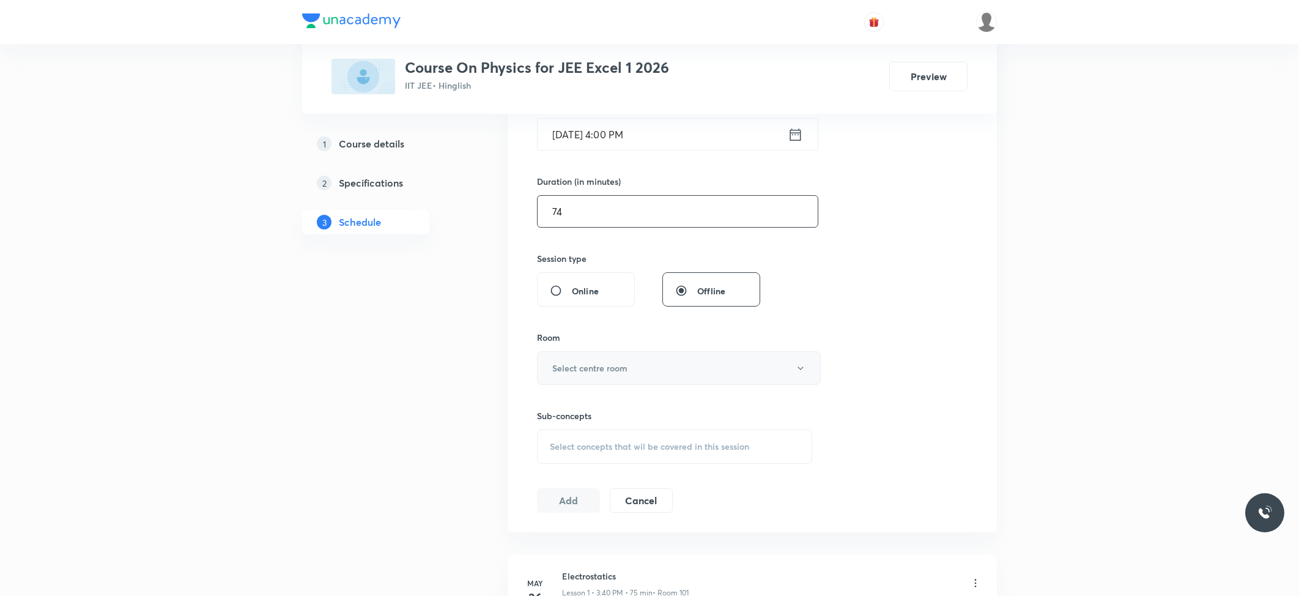
type input "74"
click at [600, 373] on h6 "Select centre room" at bounding box center [589, 367] width 75 height 13
click at [570, 400] on li "101" at bounding box center [676, 409] width 283 height 23
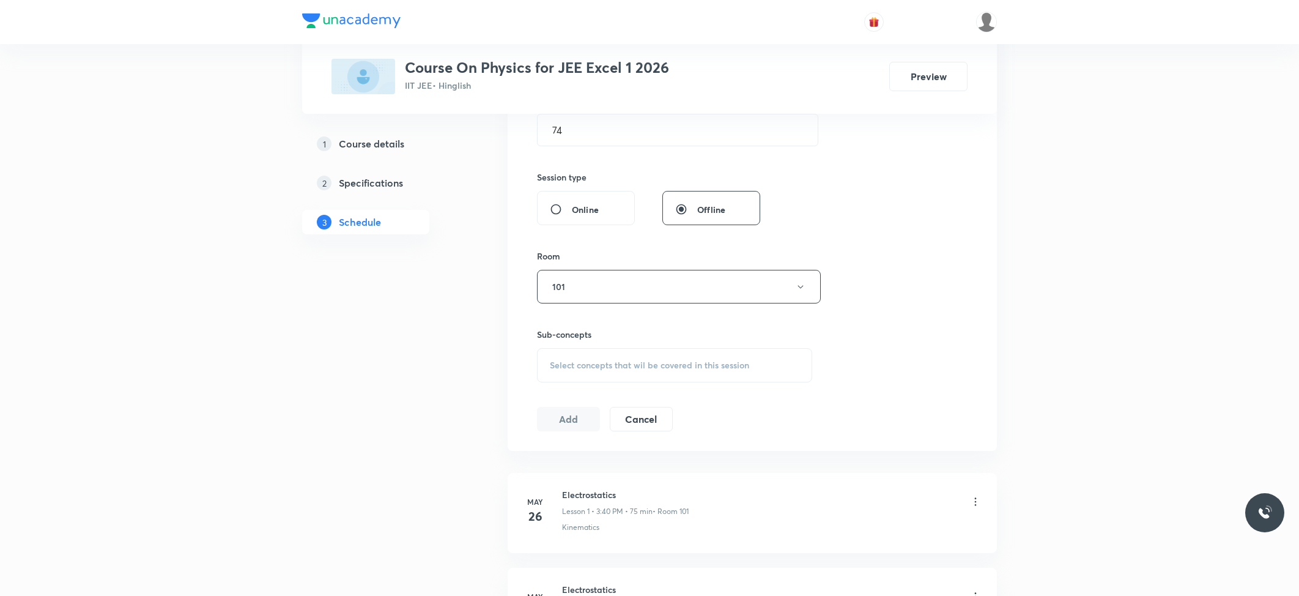
click at [645, 369] on span "Select concepts that wil be covered in this session" at bounding box center [649, 365] width 199 height 10
click at [590, 465] on p "Kinematics" at bounding box center [586, 460] width 42 height 13
checkbox input "true"
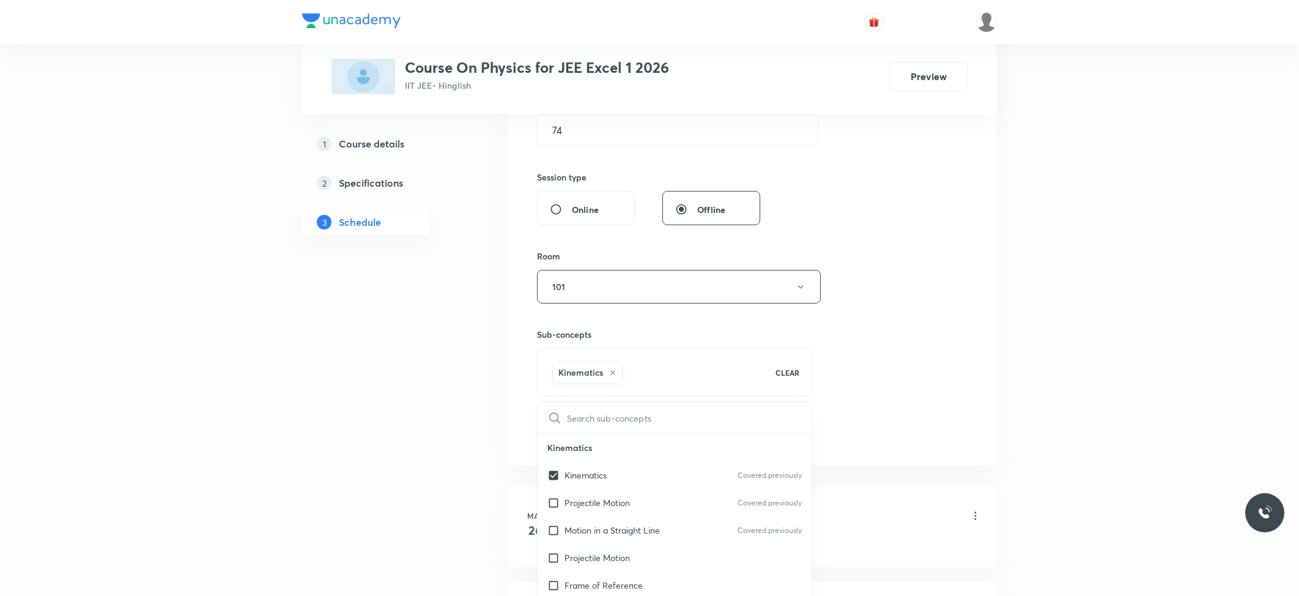
click at [546, 422] on button "Add" at bounding box center [568, 432] width 63 height 24
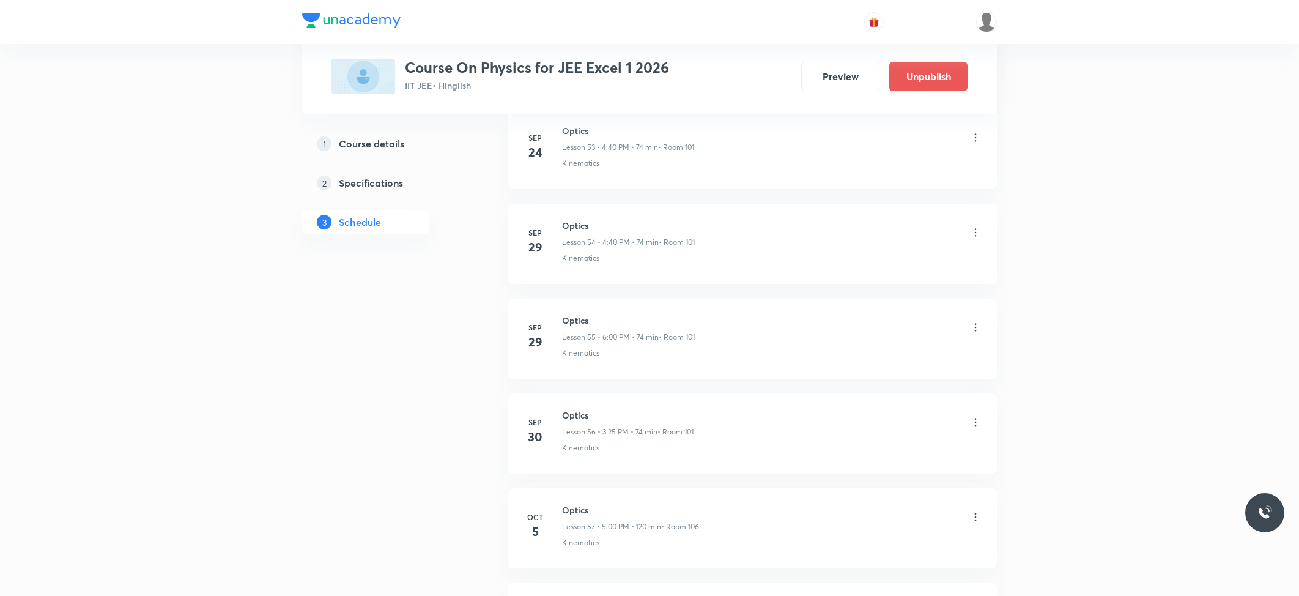
scroll to position [5345, 0]
click at [585, 423] on h6 "Optics" at bounding box center [628, 422] width 133 height 13
copy h6 "Optics"
click at [976, 428] on icon at bounding box center [975, 429] width 12 height 12
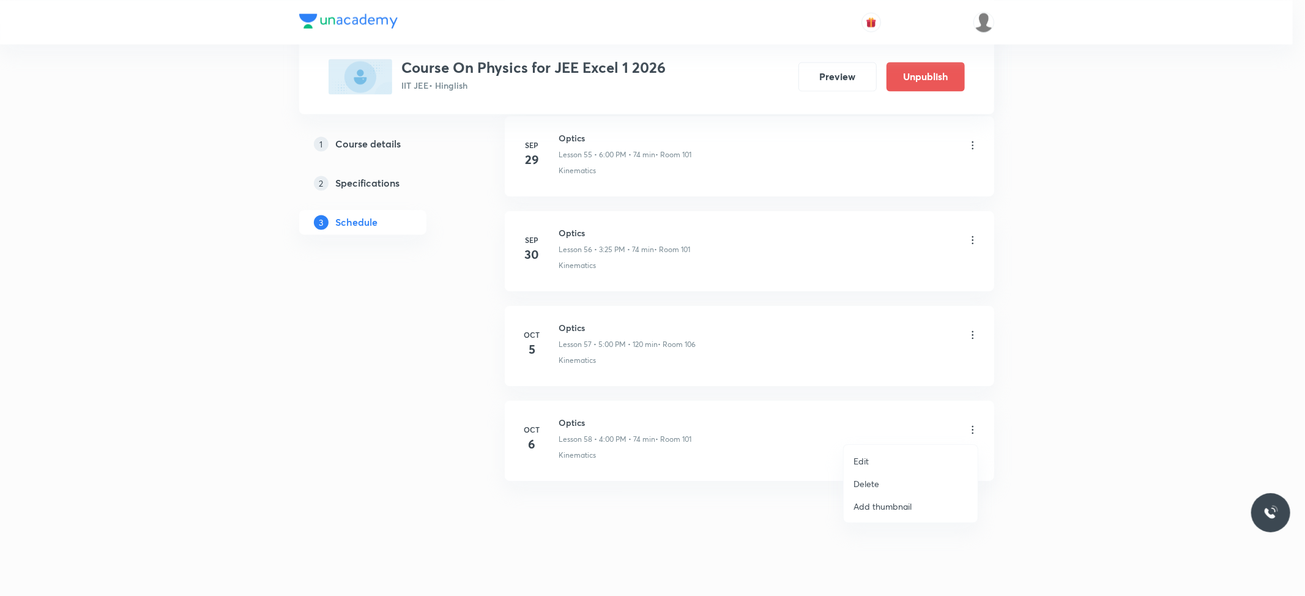
click at [865, 461] on p "Edit" at bounding box center [860, 460] width 15 height 13
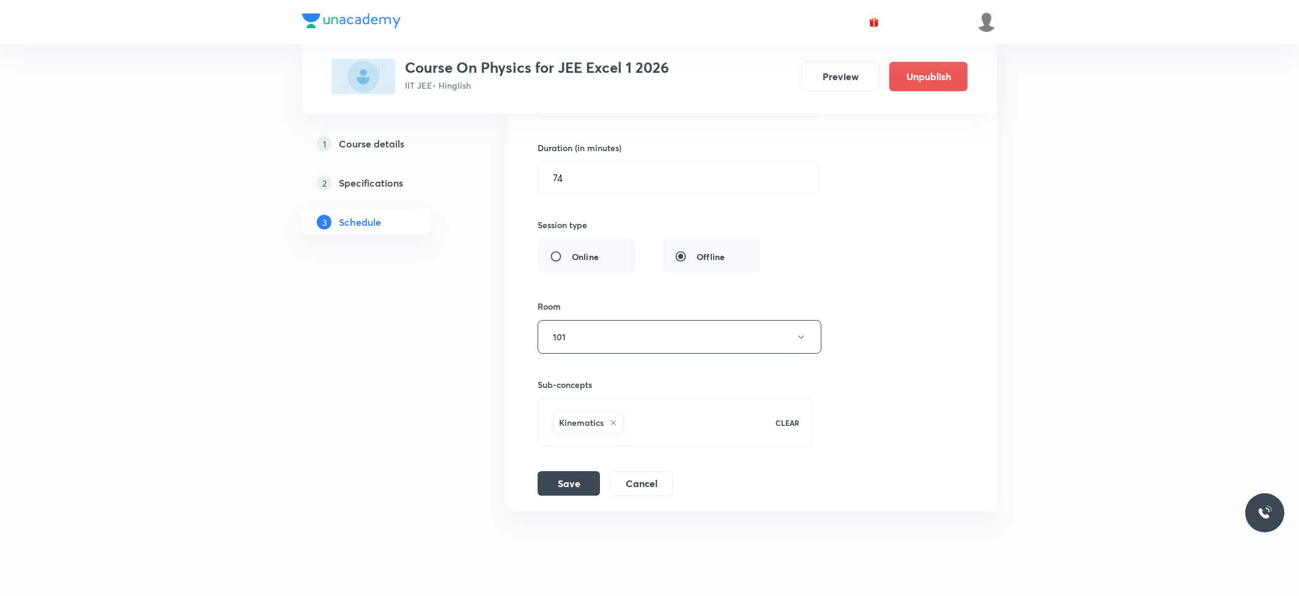
scroll to position [5736, 0]
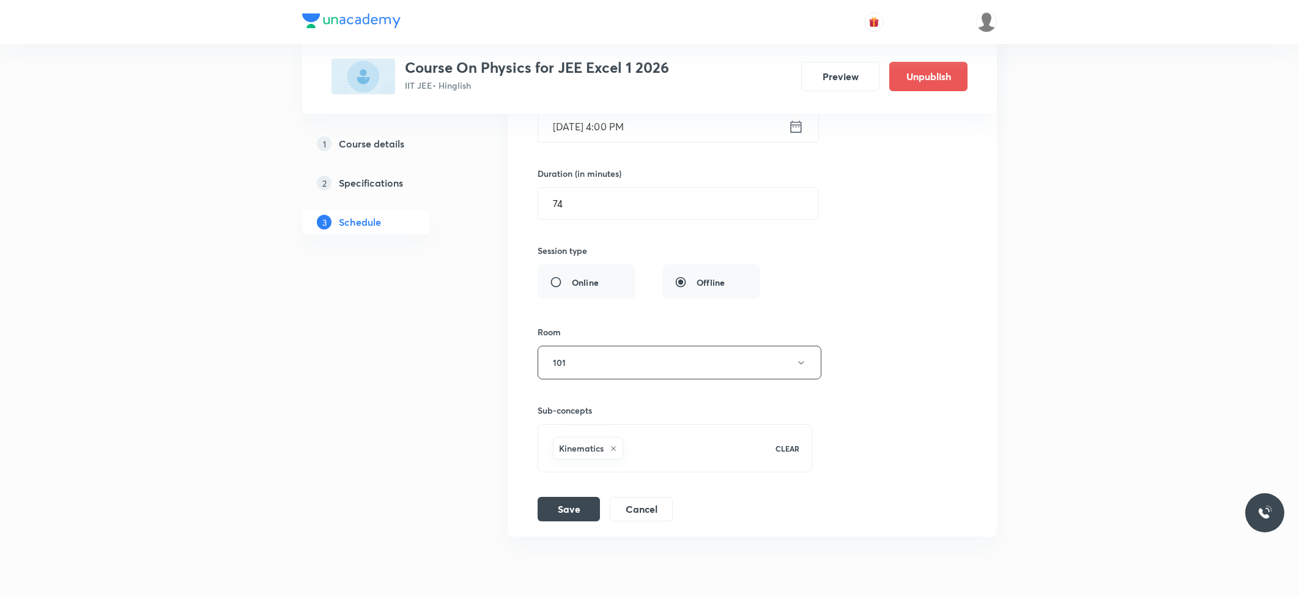
click at [629, 142] on input "Oct 6, 2025, 4:00 PM" at bounding box center [663, 126] width 250 height 31
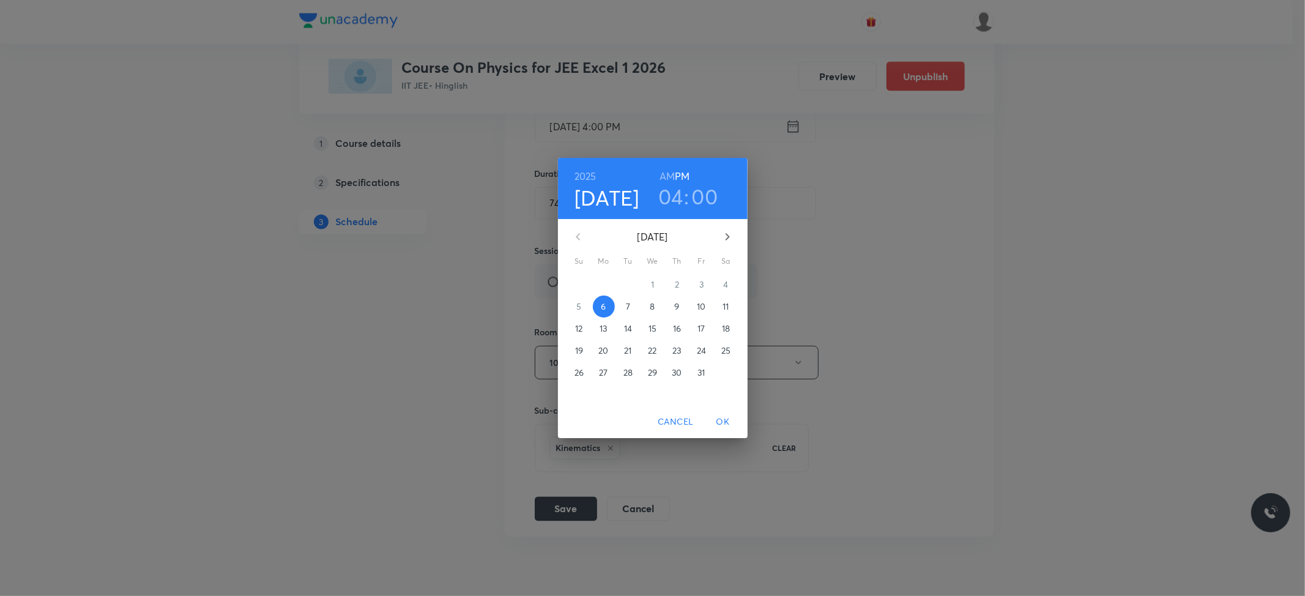
click at [703, 193] on h3 "00" at bounding box center [705, 196] width 26 height 26
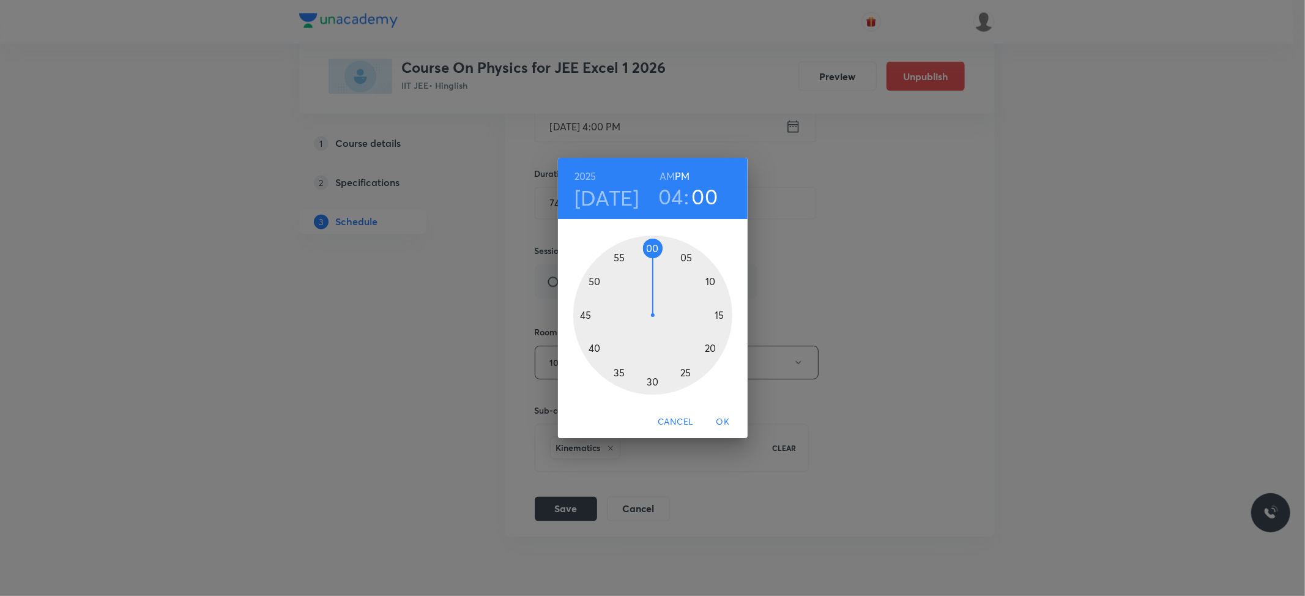
click at [593, 347] on div at bounding box center [652, 314] width 159 height 159
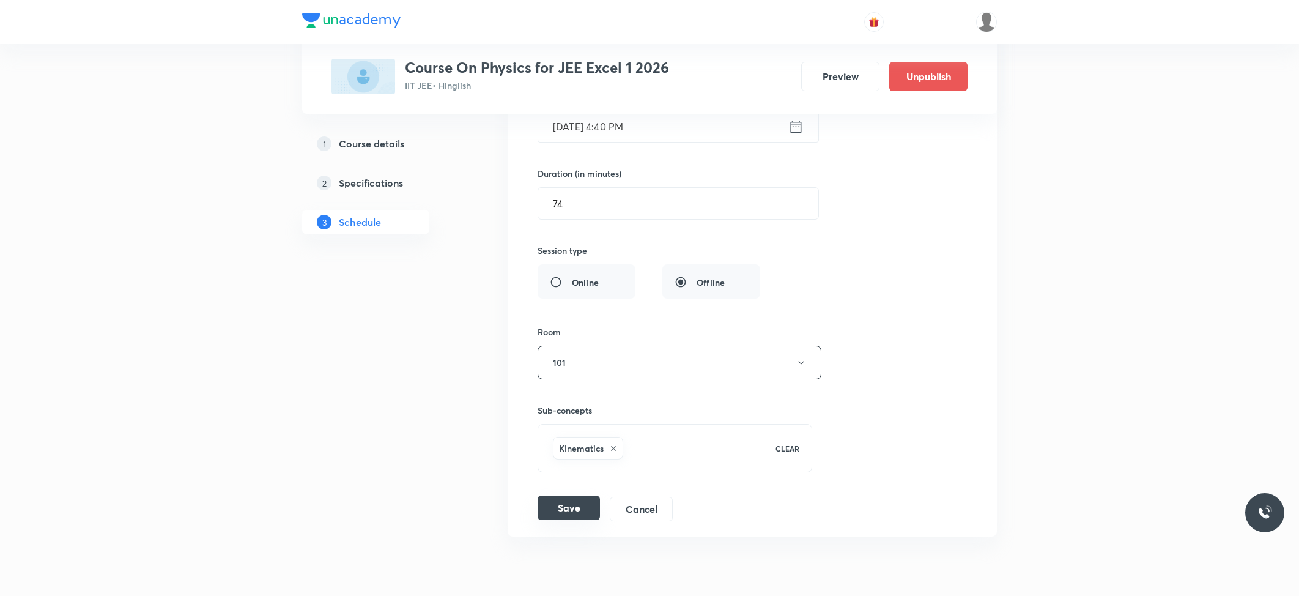
click at [562, 520] on button "Save" at bounding box center [569, 507] width 62 height 24
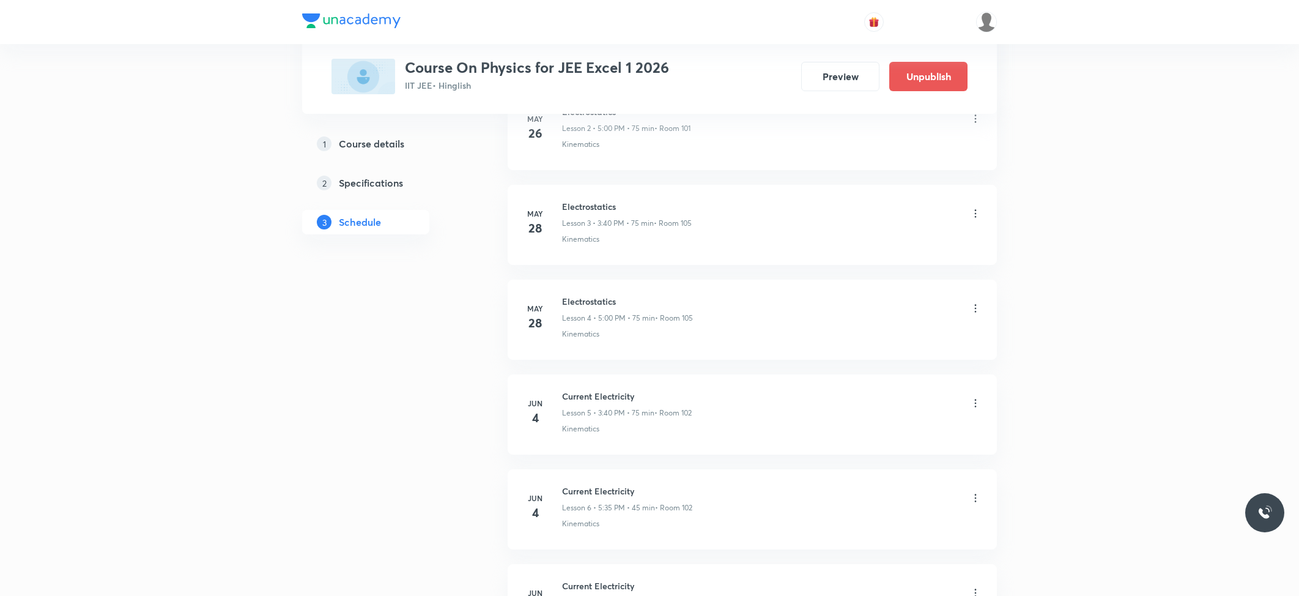
scroll to position [0, 0]
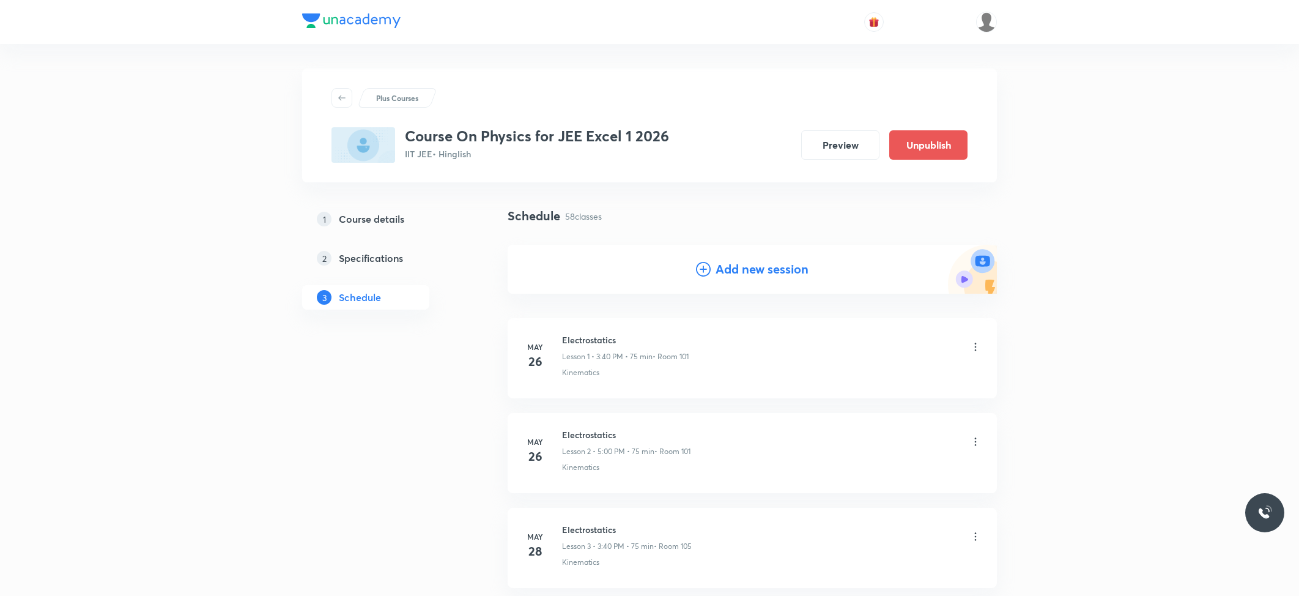
click at [739, 265] on h4 "Add new session" at bounding box center [762, 269] width 93 height 18
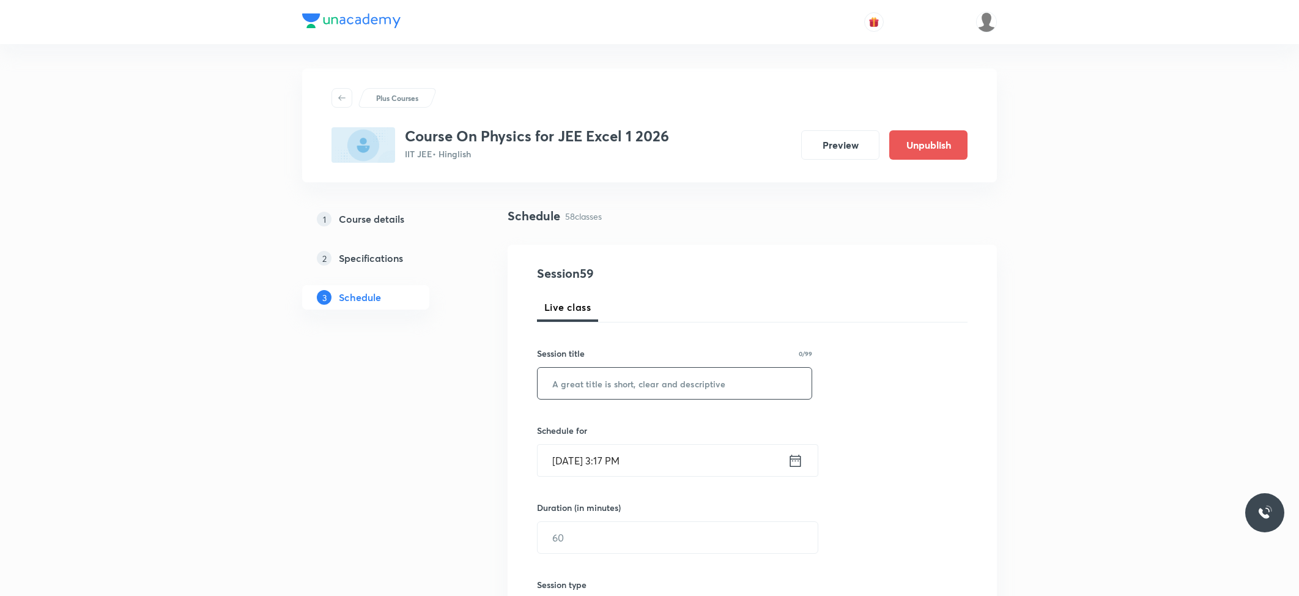
click at [630, 388] on input "text" at bounding box center [675, 383] width 274 height 31
paste input "Optics"
type input "Optics"
click at [629, 459] on input "Oct 6, 2025, 3:17 PM" at bounding box center [663, 460] width 250 height 31
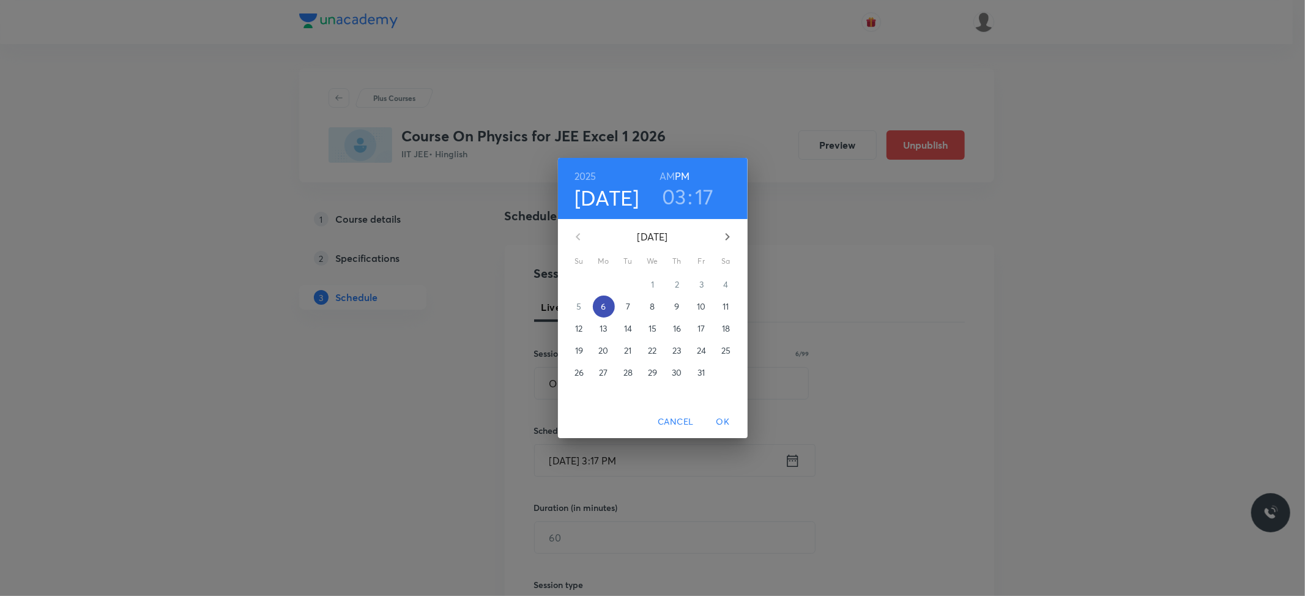
click at [608, 304] on span "6" at bounding box center [604, 306] width 22 height 12
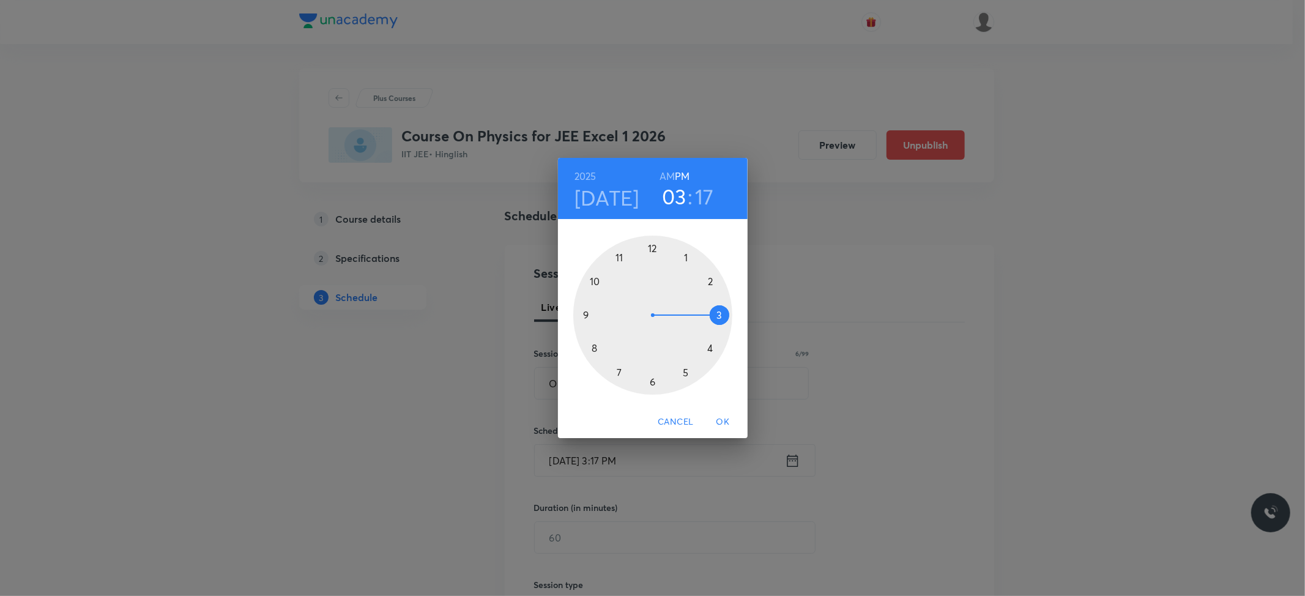
click at [652, 379] on div at bounding box center [652, 314] width 159 height 159
click at [649, 248] on div at bounding box center [652, 314] width 159 height 159
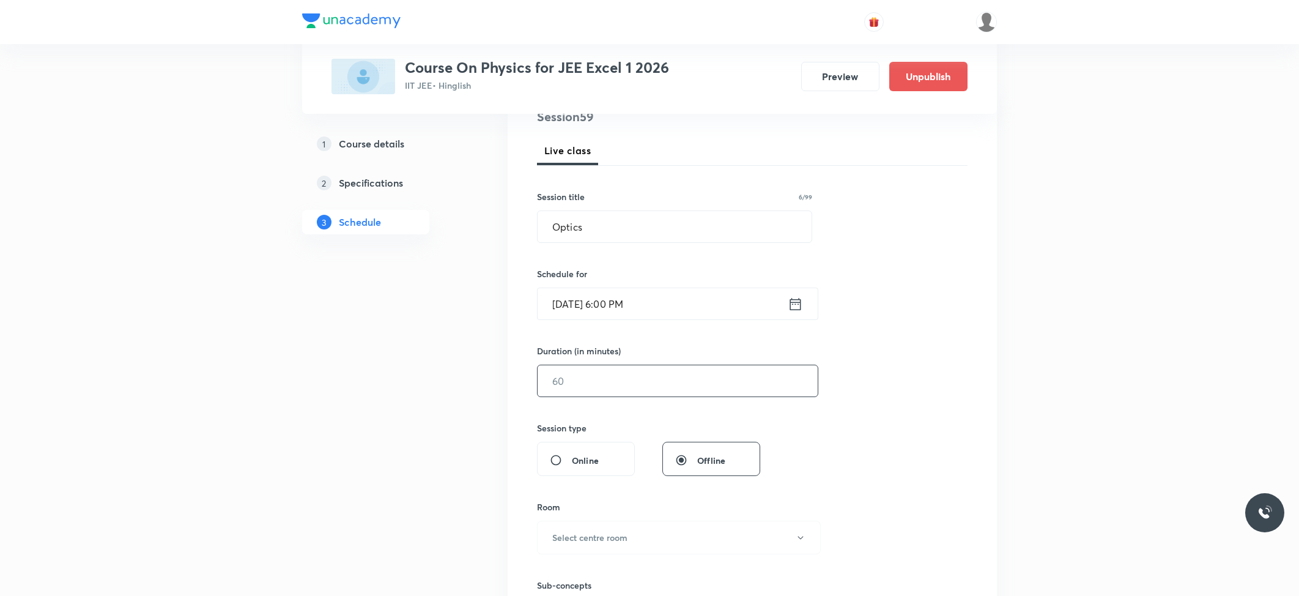
scroll to position [163, 0]
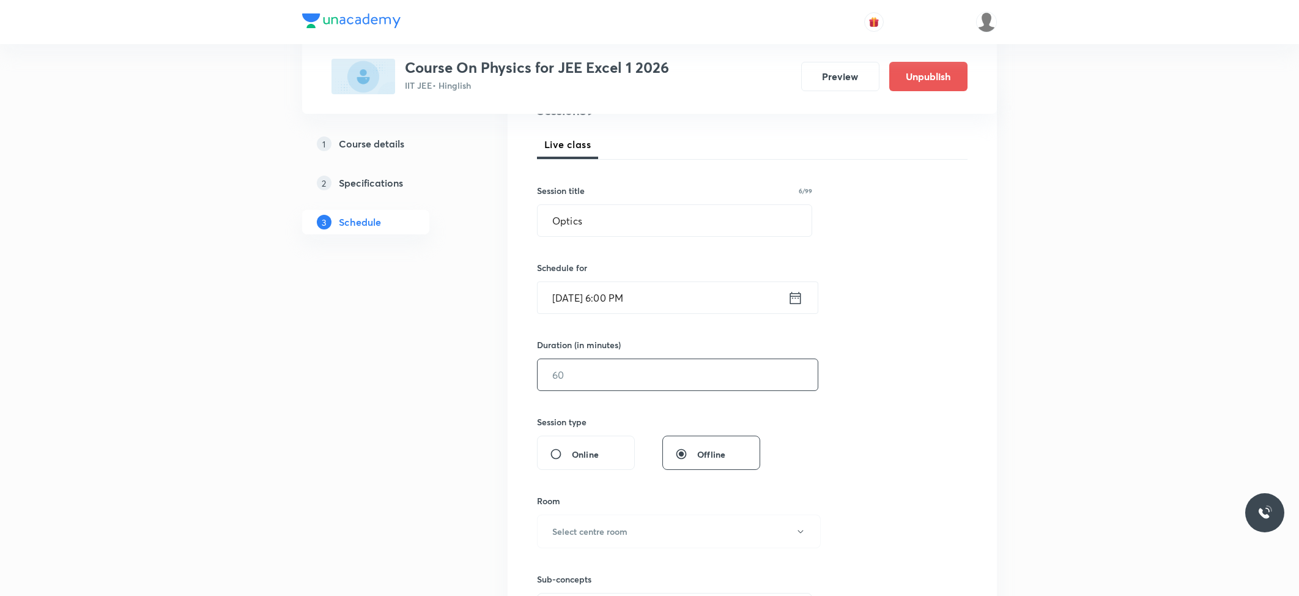
click at [618, 374] on input "text" at bounding box center [678, 374] width 280 height 31
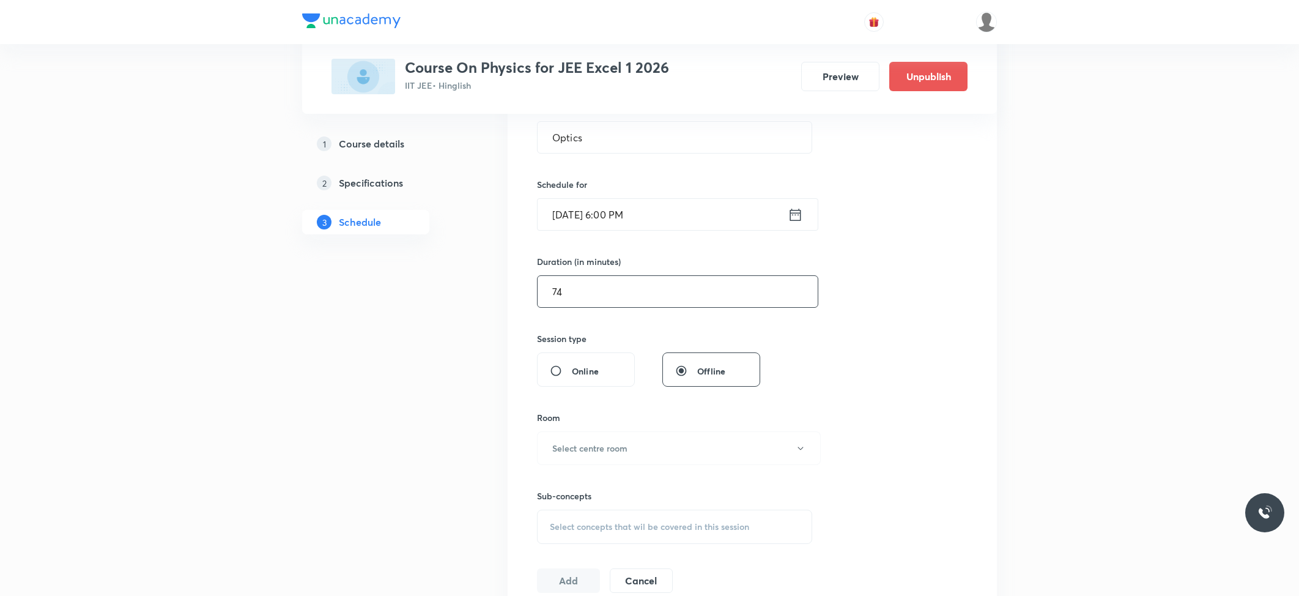
scroll to position [326, 0]
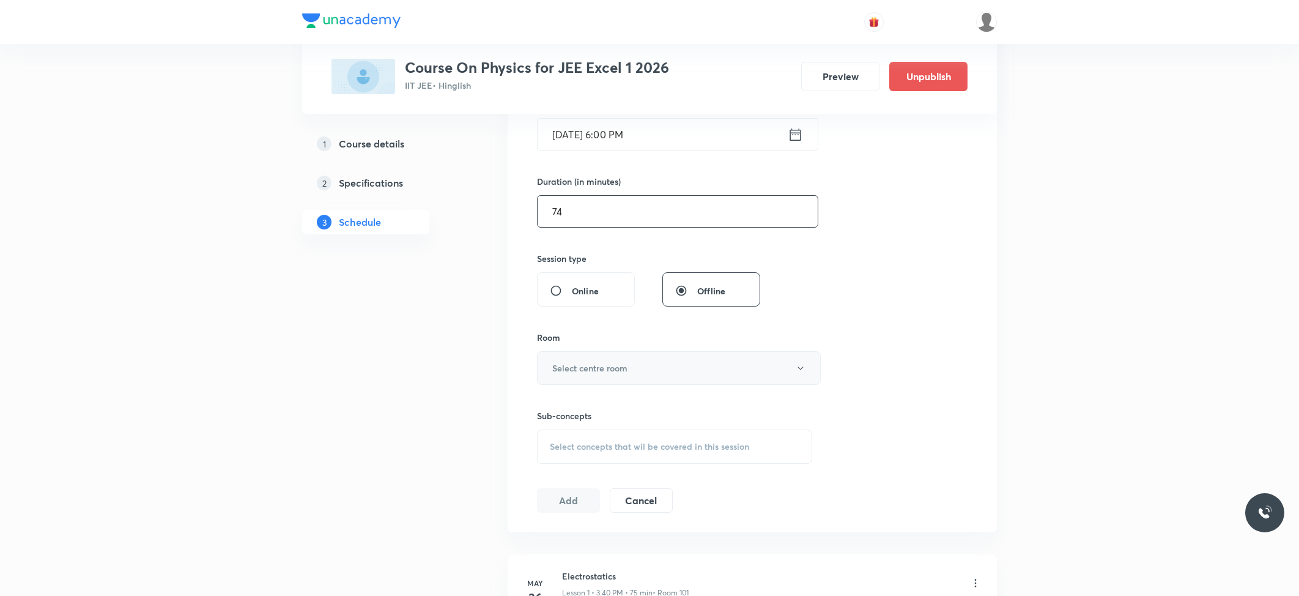
type input "74"
click at [622, 376] on button "Select centre room" at bounding box center [679, 368] width 284 height 34
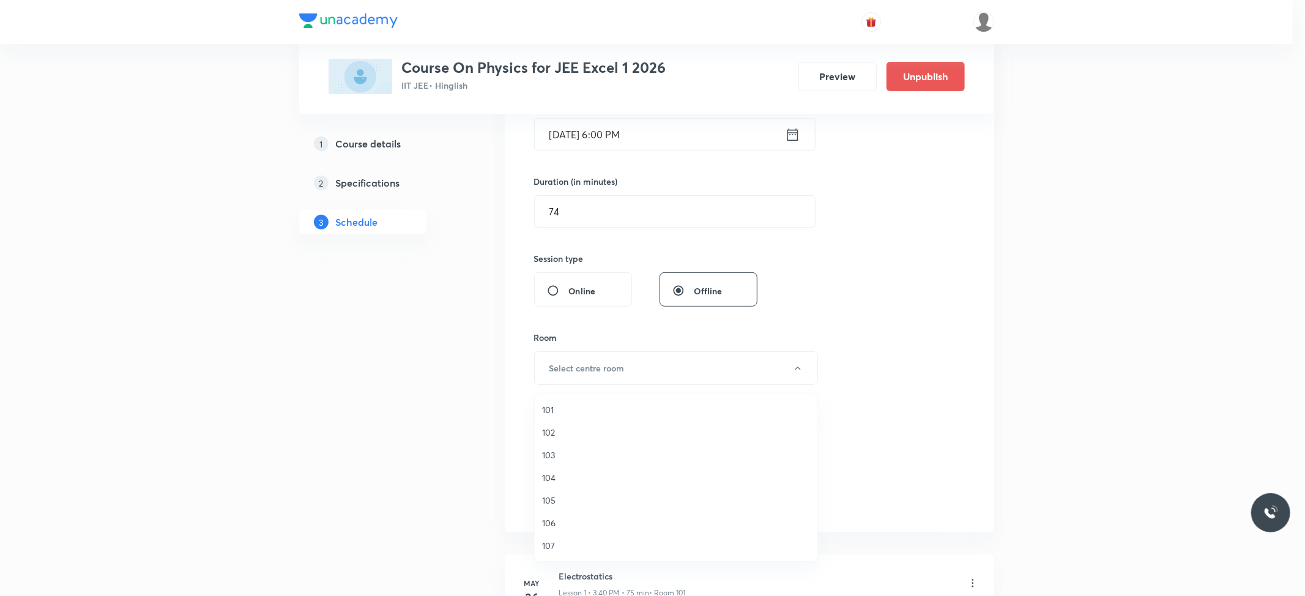
click at [580, 399] on li "101" at bounding box center [676, 409] width 283 height 23
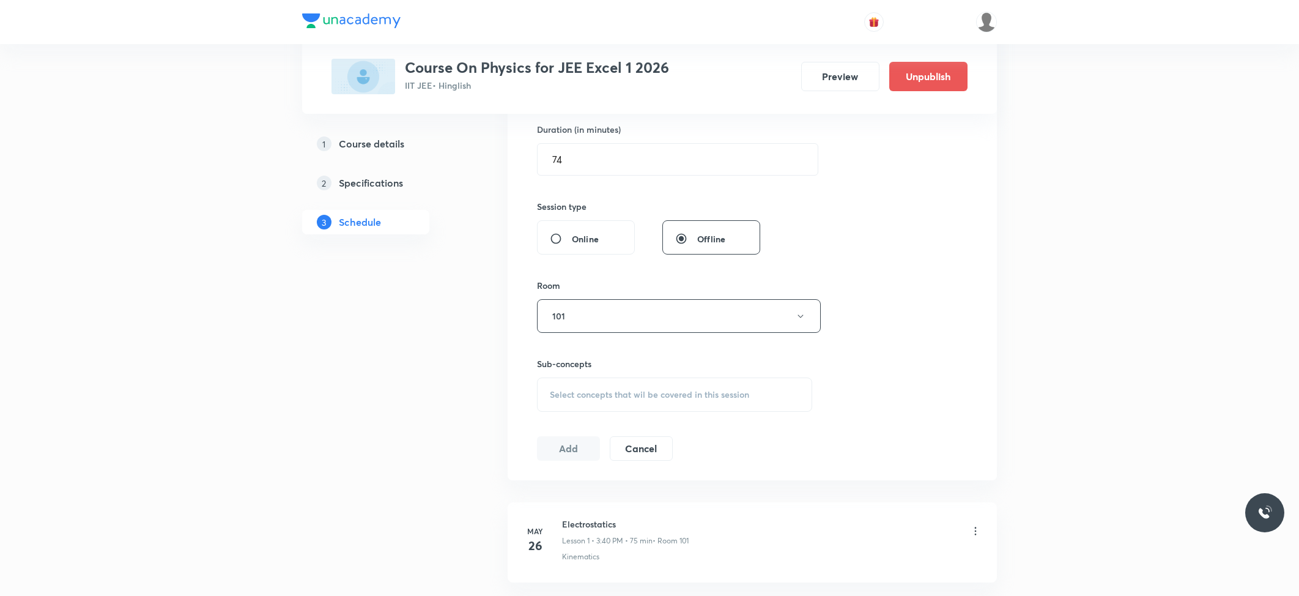
scroll to position [489, 0]
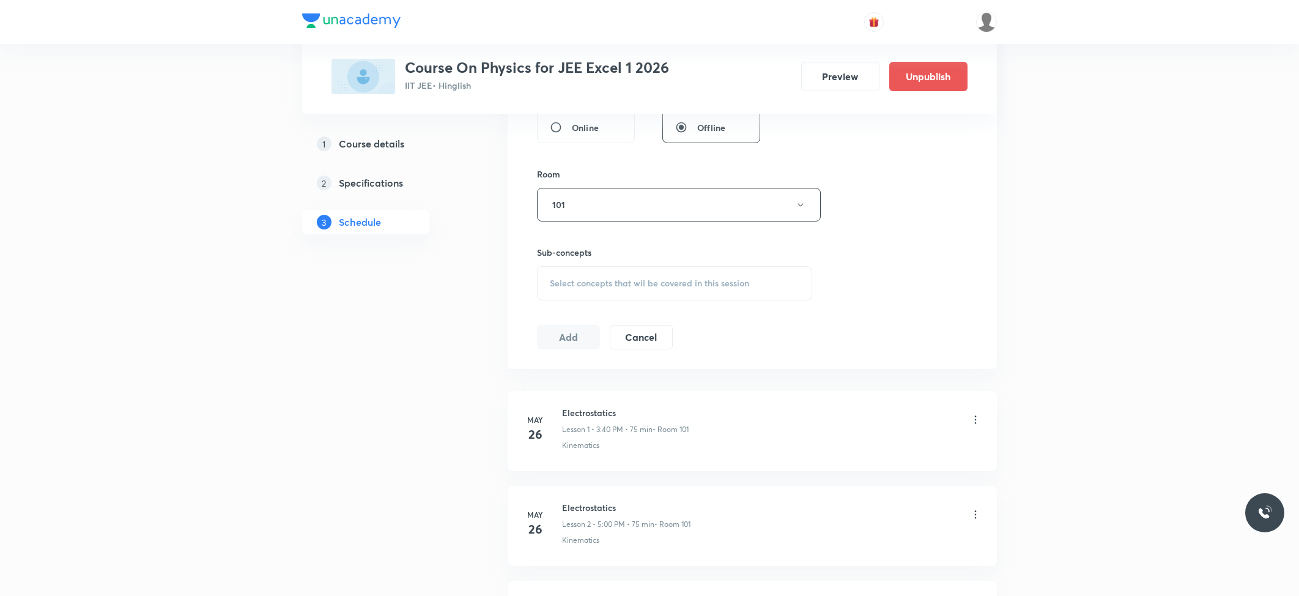
click at [617, 280] on span "Select concepts that wil be covered in this session" at bounding box center [649, 283] width 199 height 10
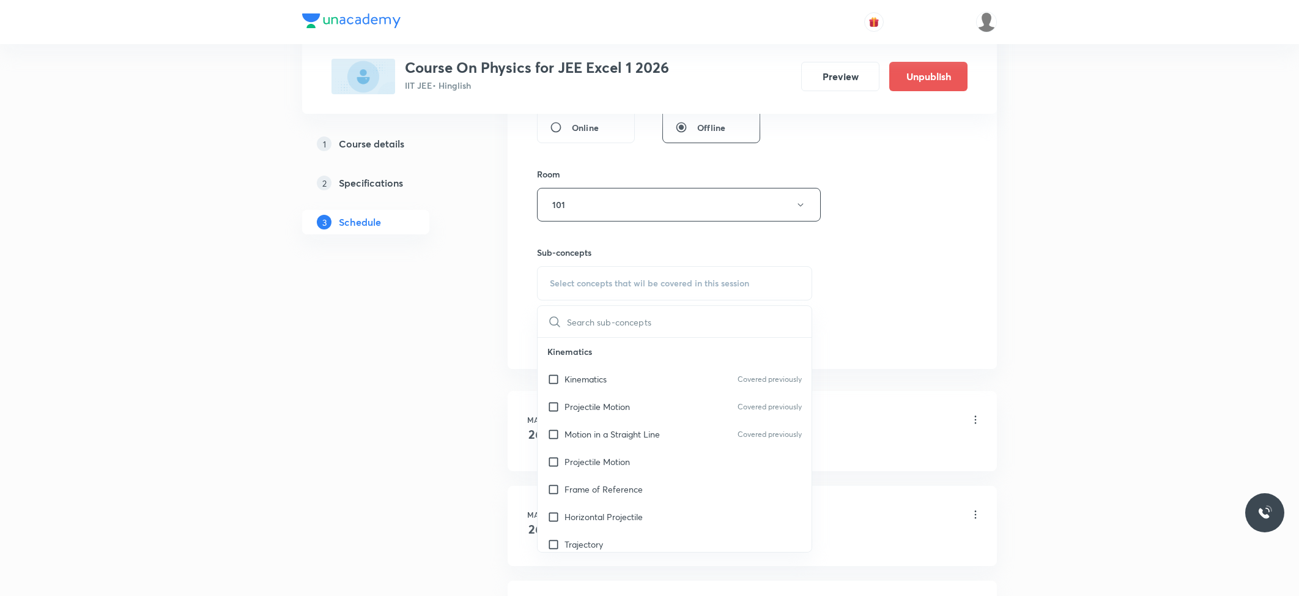
click at [577, 367] on div "Kinematics Covered previously" at bounding box center [675, 379] width 274 height 28
checkbox input "true"
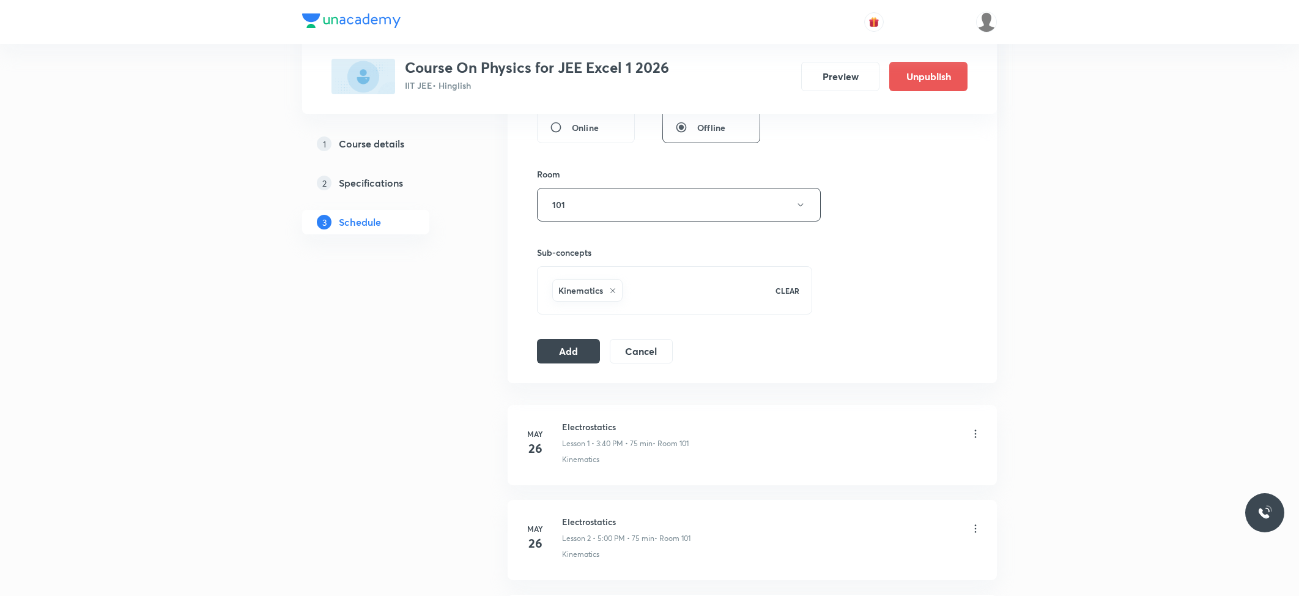
click at [573, 345] on button "Add" at bounding box center [568, 351] width 63 height 24
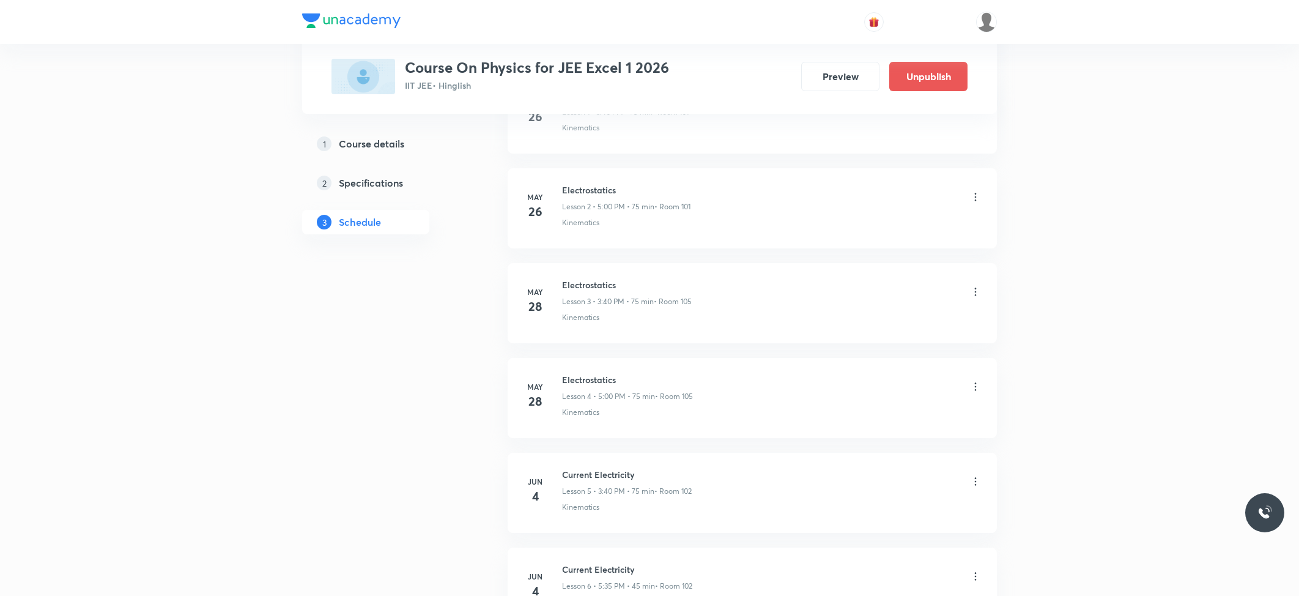
scroll to position [5439, 0]
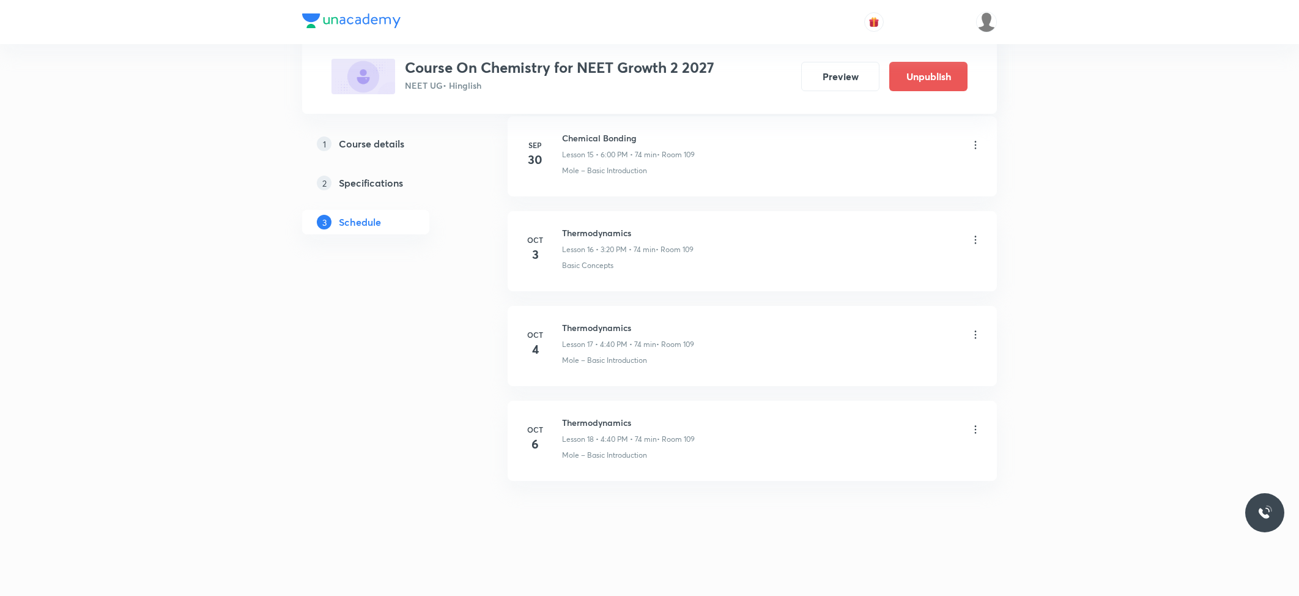
click at [597, 421] on h6 "Thermodynamics" at bounding box center [628, 422] width 133 height 13
click at [600, 421] on h6 "Thermodynamics" at bounding box center [628, 422] width 133 height 13
copy h6 "Thermodynamics"
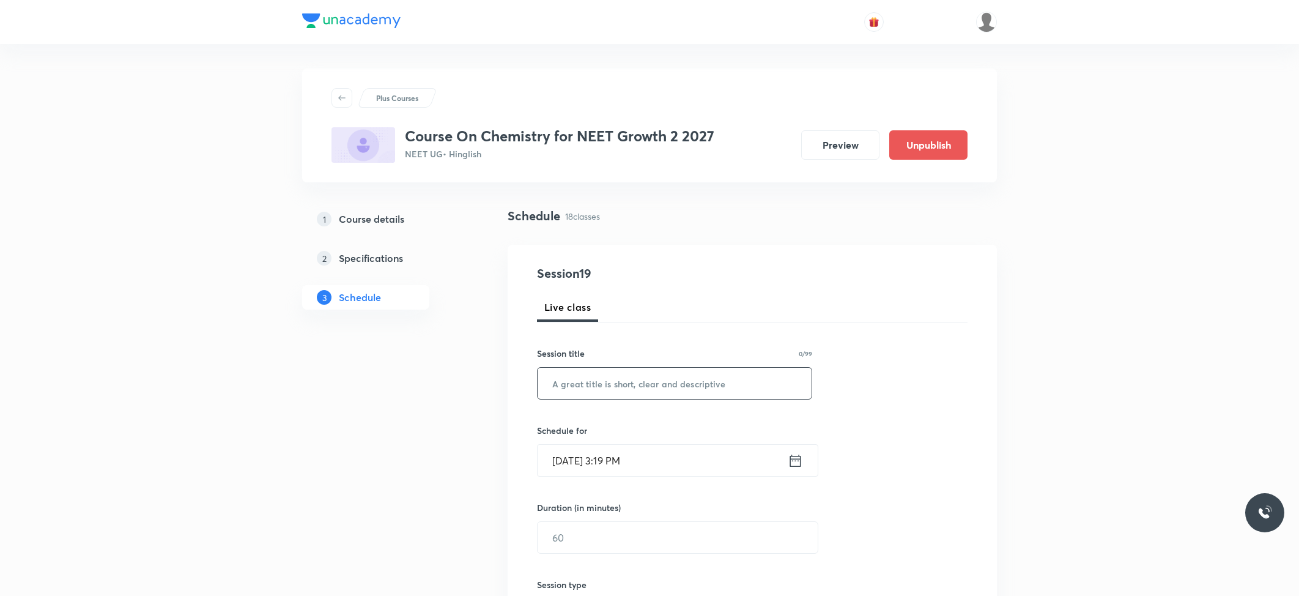
click at [617, 399] on div "​" at bounding box center [674, 383] width 275 height 32
paste input "Thermodynamics"
type input "Thermodynamics"
click at [623, 468] on input "Oct 6, 2025, 3:19 PM" at bounding box center [663, 460] width 250 height 31
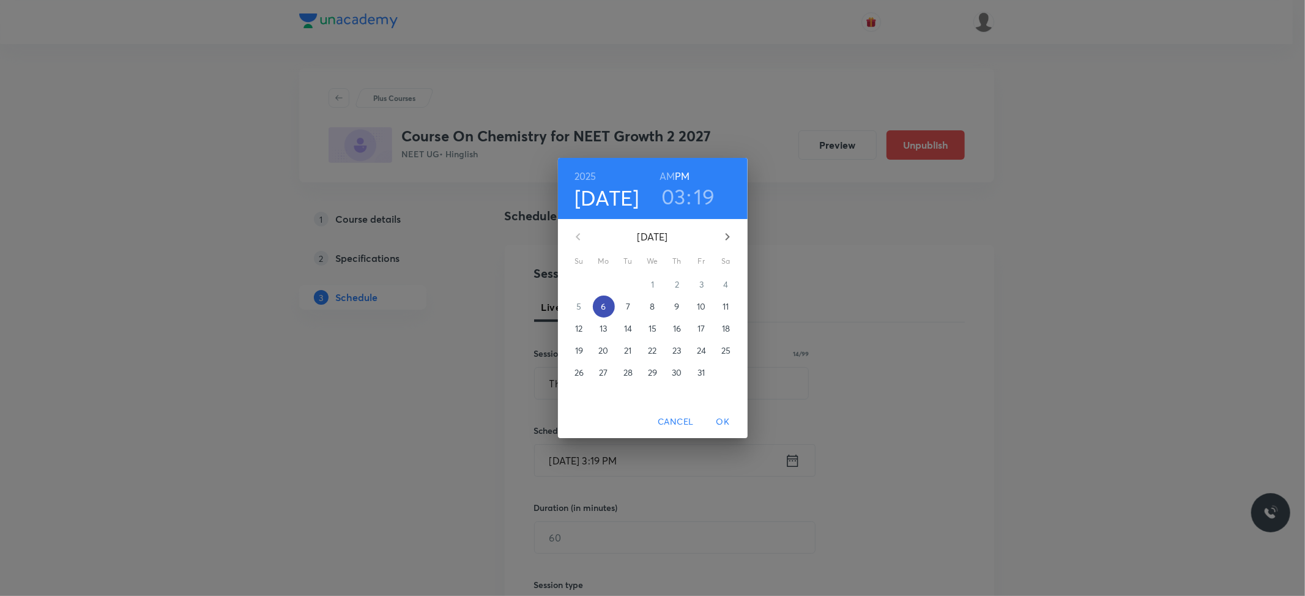
click at [606, 306] on p "6" at bounding box center [603, 306] width 5 height 12
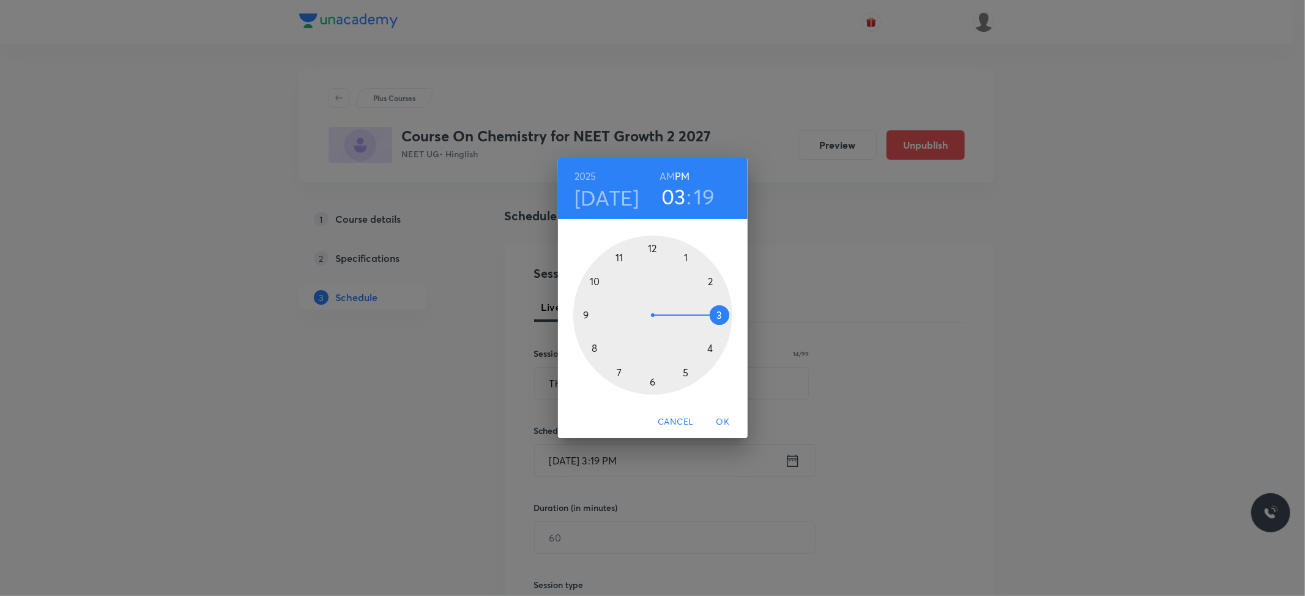
click at [724, 317] on div at bounding box center [652, 314] width 159 height 159
click at [710, 347] on div at bounding box center [652, 314] width 159 height 159
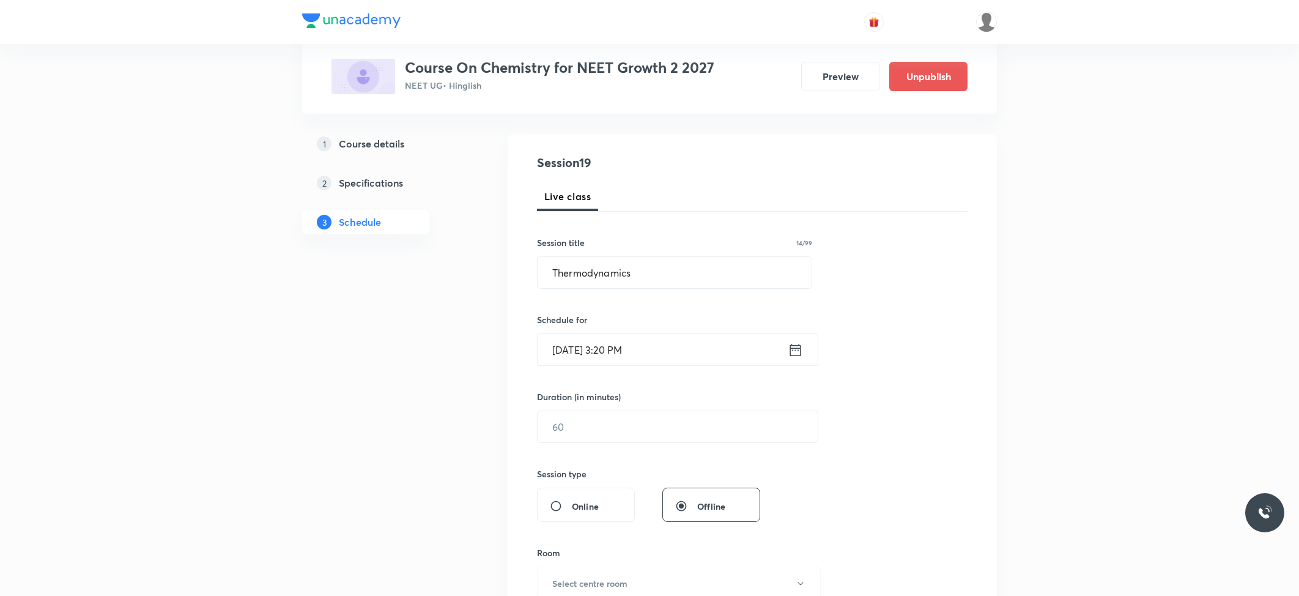
scroll to position [163, 0]
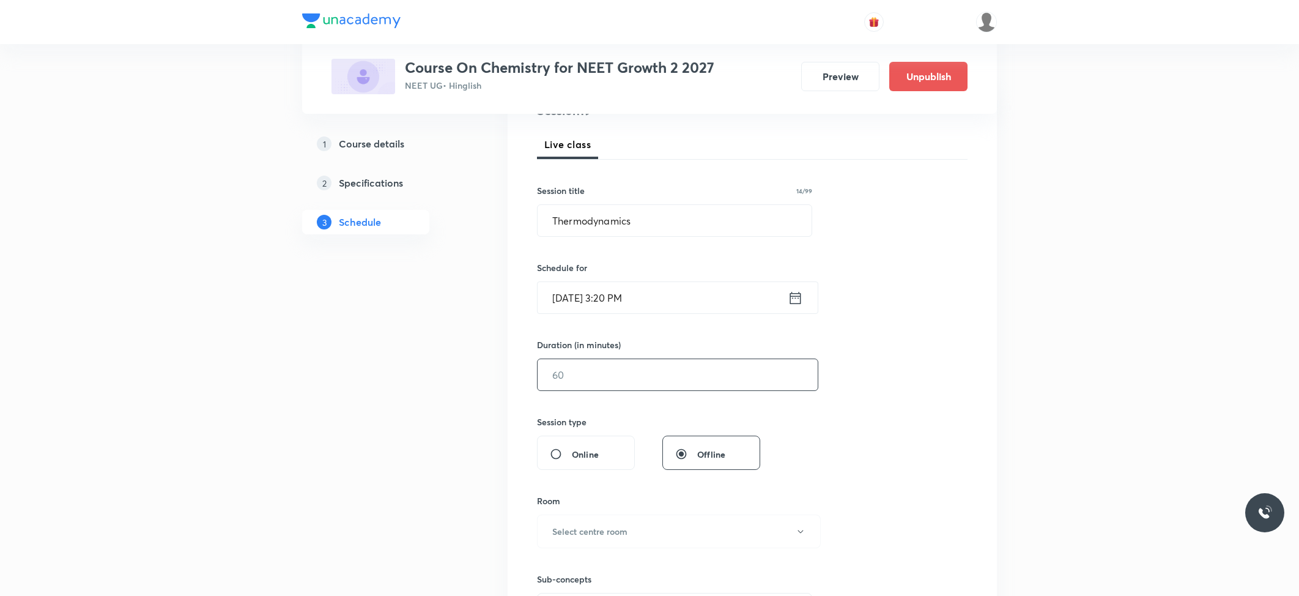
click at [637, 390] on input "text" at bounding box center [678, 374] width 280 height 31
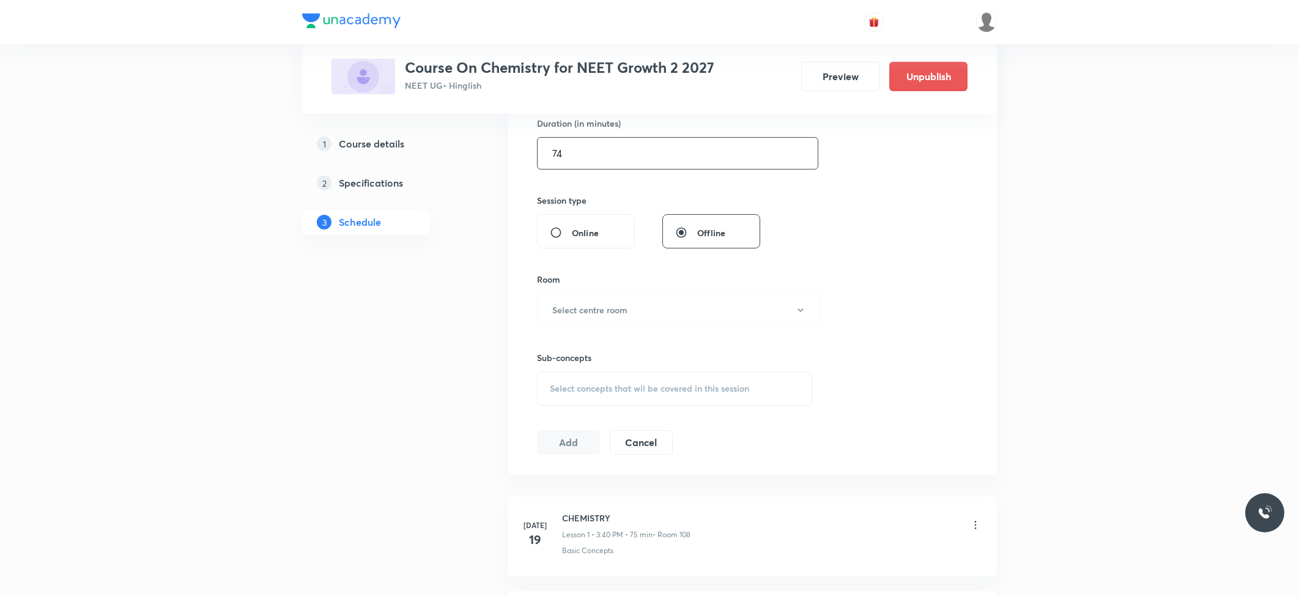
scroll to position [407, 0]
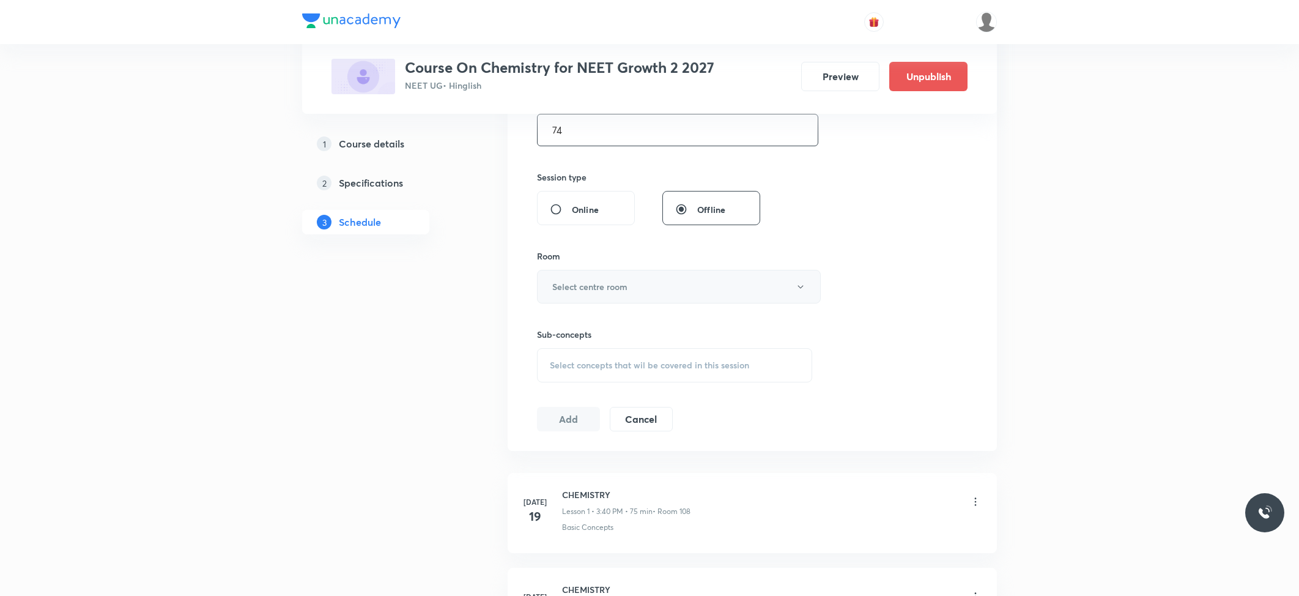
type input "74"
click at [607, 289] on h6 "Select centre room" at bounding box center [589, 286] width 75 height 13
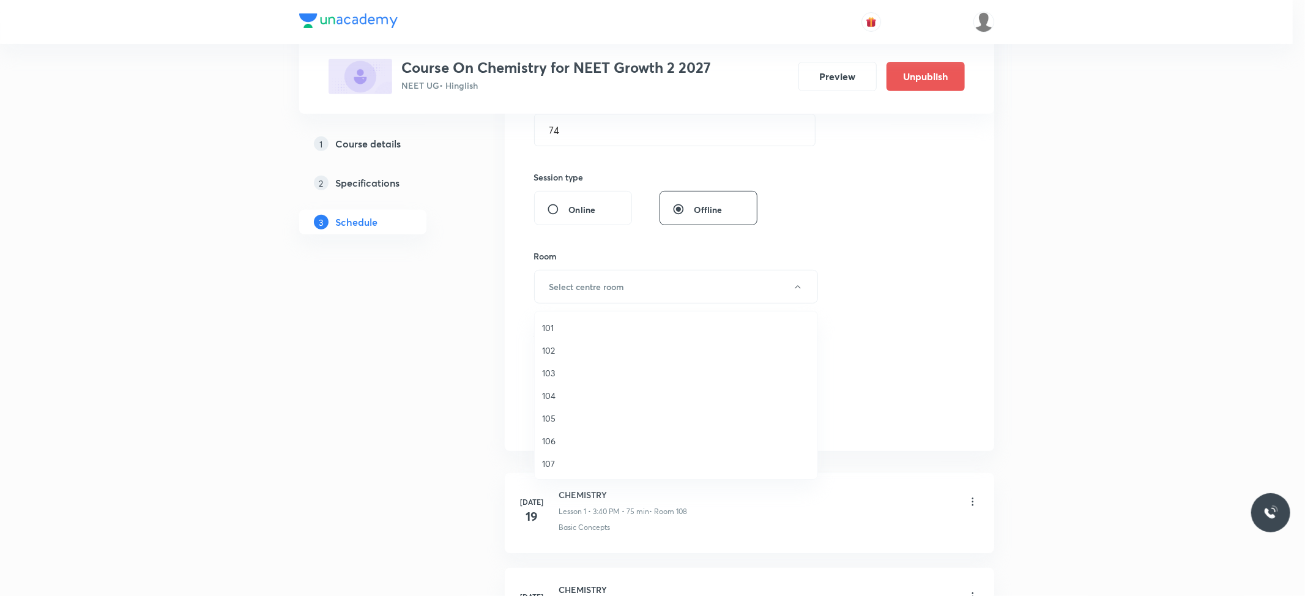
click at [559, 355] on span "102" at bounding box center [676, 350] width 268 height 13
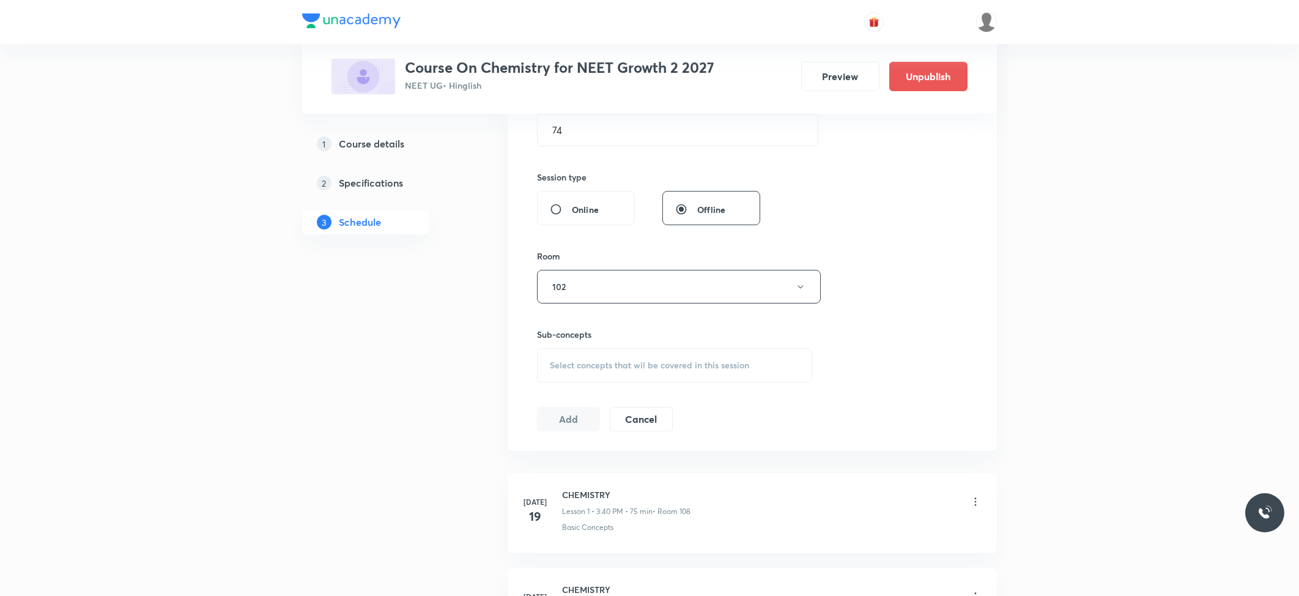
click at [576, 362] on span "Select concepts that wil be covered in this session" at bounding box center [649, 365] width 199 height 10
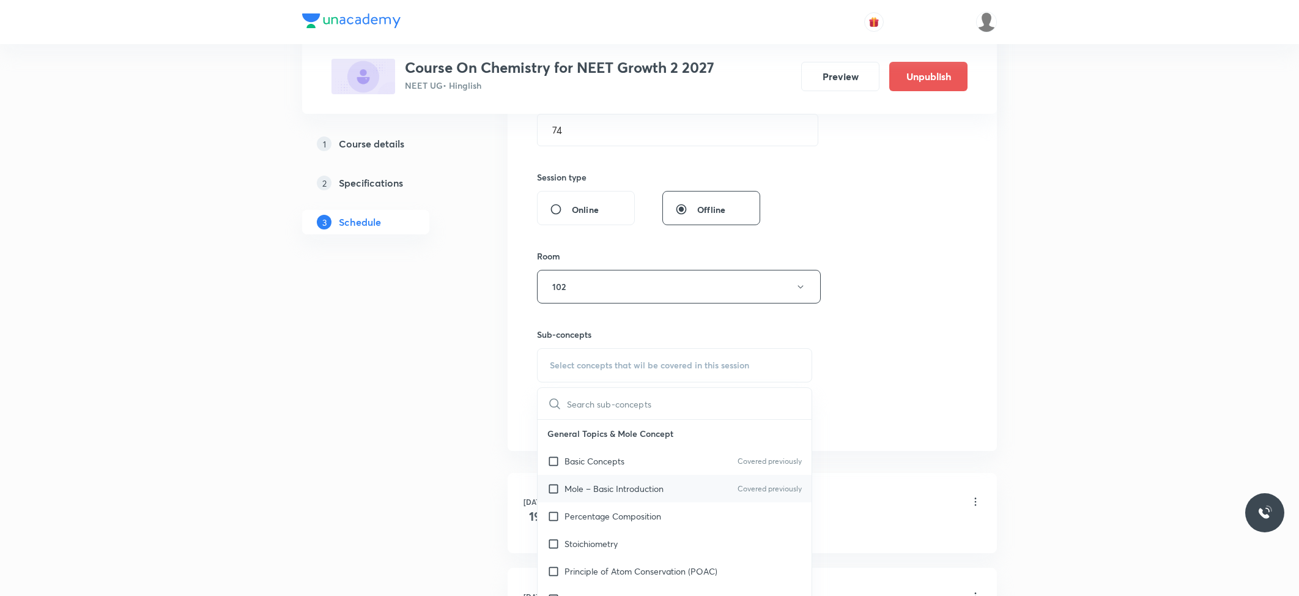
click at [607, 484] on p "Mole – Basic Introduction" at bounding box center [614, 488] width 99 height 13
click at [607, 475] on div "Basic Concepts Covered previously" at bounding box center [675, 461] width 274 height 28
checkbox input "true"
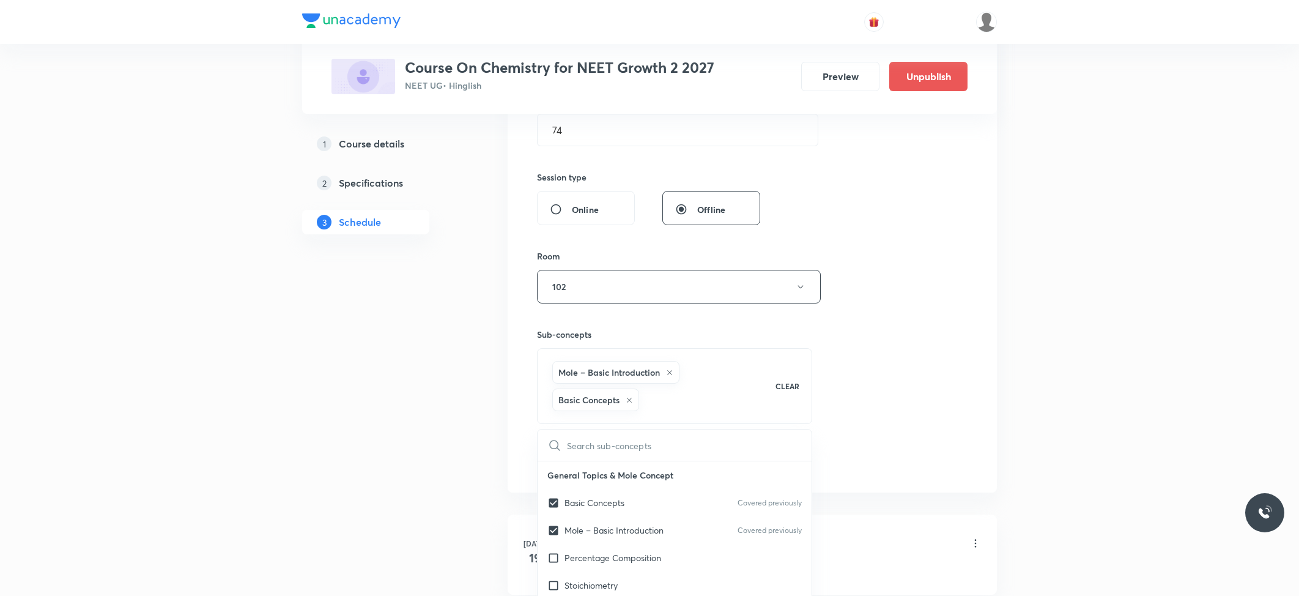
click at [568, 465] on button "Add" at bounding box center [568, 459] width 63 height 24
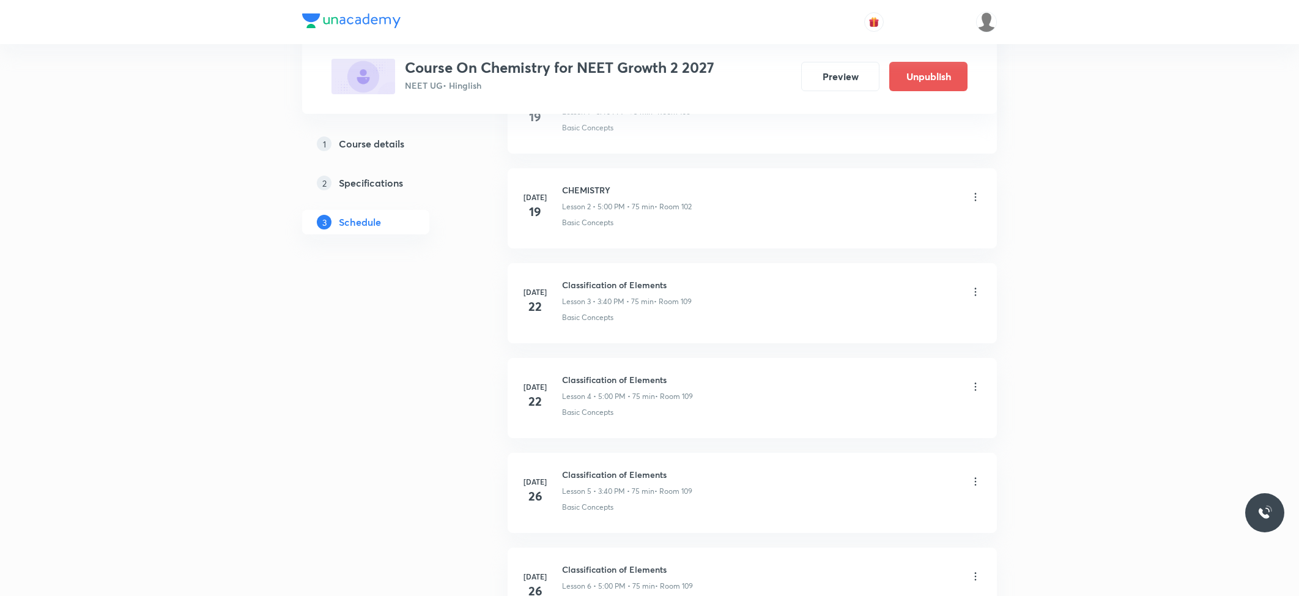
scroll to position [1632, 0]
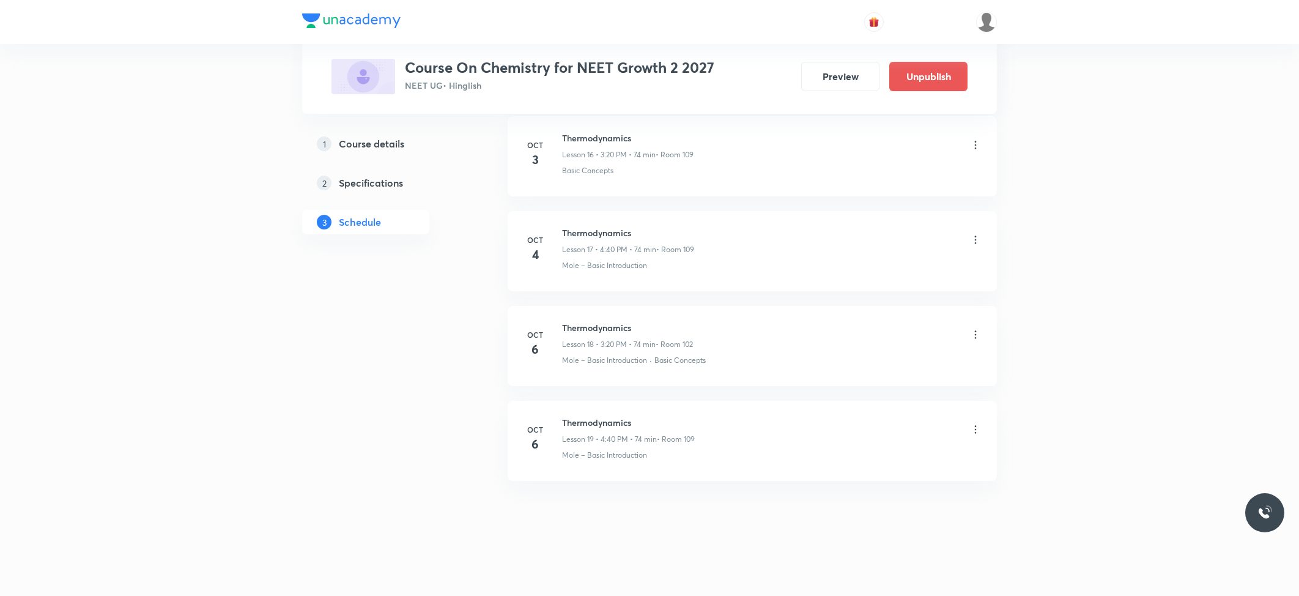
click at [974, 431] on icon at bounding box center [975, 429] width 12 height 12
click at [736, 505] on div at bounding box center [652, 298] width 1305 height 596
click at [975, 334] on icon at bounding box center [975, 334] width 12 height 12
click at [1040, 343] on div at bounding box center [652, 298] width 1305 height 596
click at [977, 334] on icon at bounding box center [975, 334] width 12 height 12
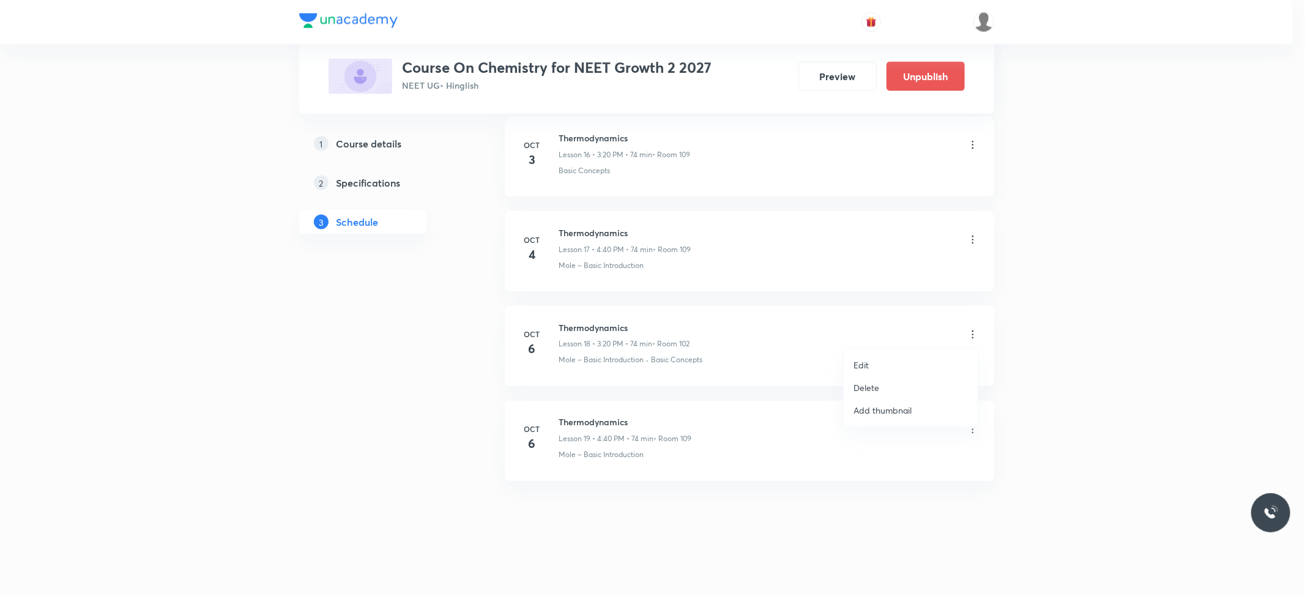
click at [886, 392] on li "Delete" at bounding box center [910, 387] width 134 height 23
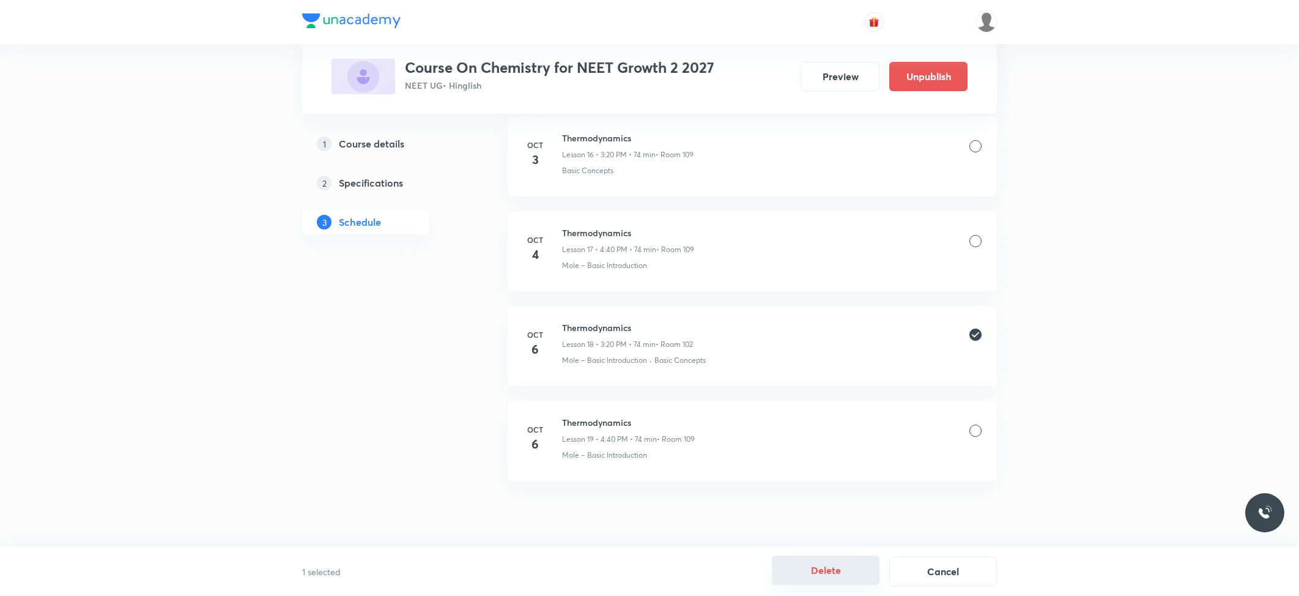
click at [847, 566] on button "Delete" at bounding box center [826, 569] width 108 height 29
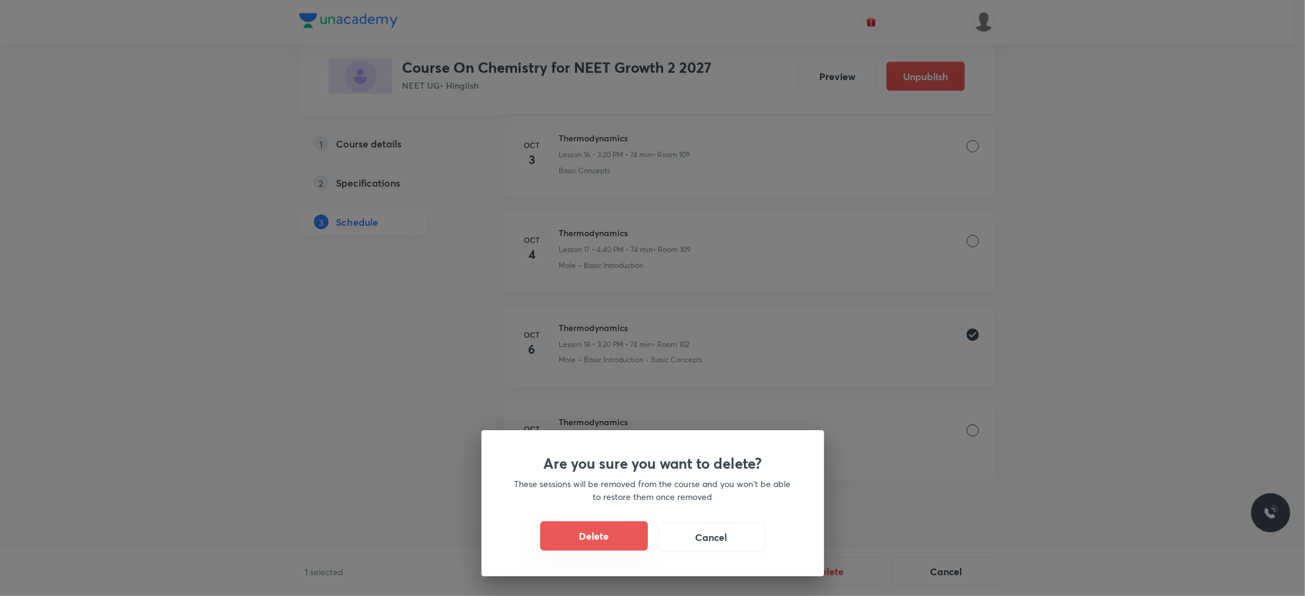
click at [605, 546] on button "Delete" at bounding box center [594, 535] width 108 height 29
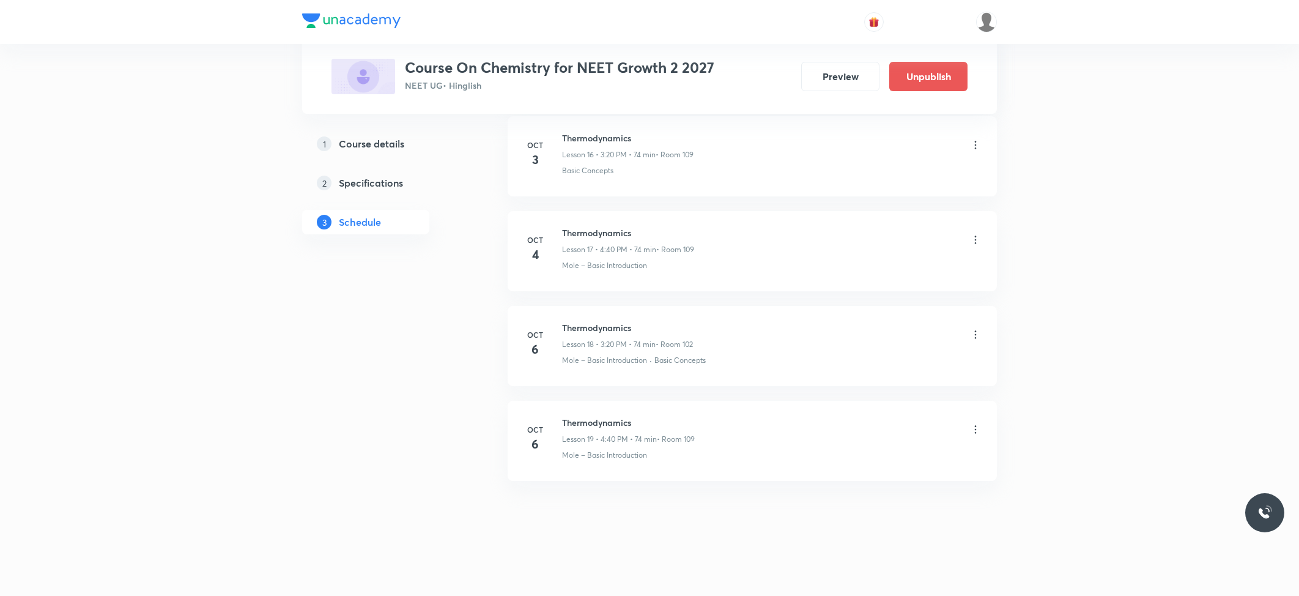
scroll to position [1536, 0]
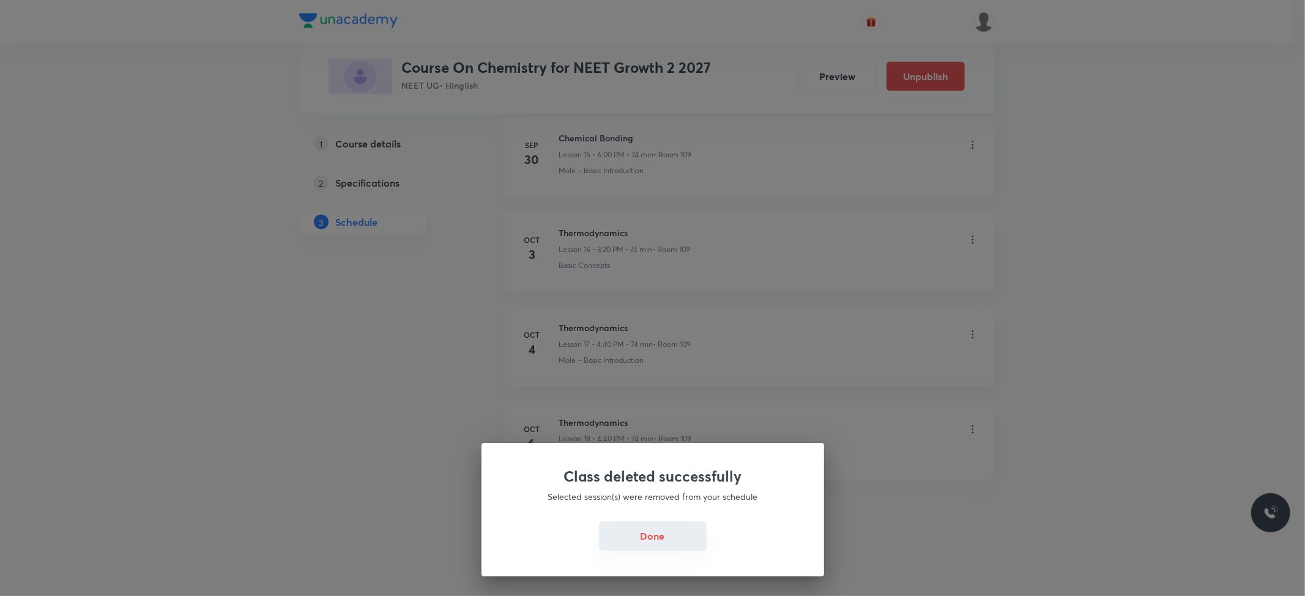
click at [639, 546] on button "Done" at bounding box center [653, 535] width 108 height 29
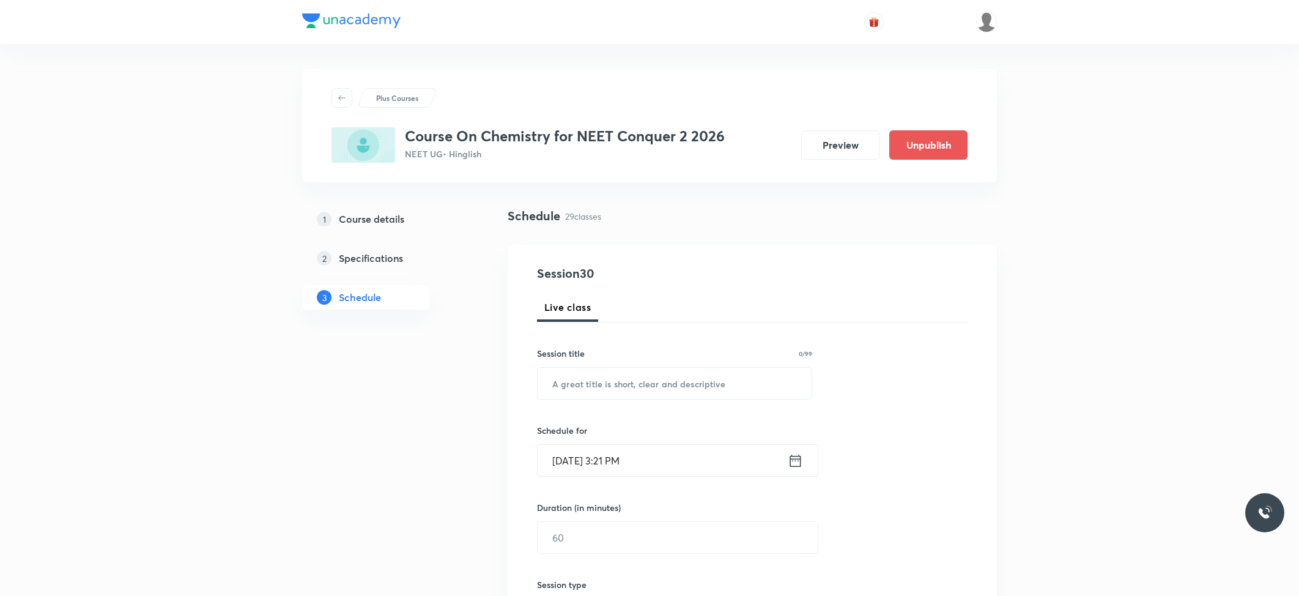
scroll to position [3147, 0]
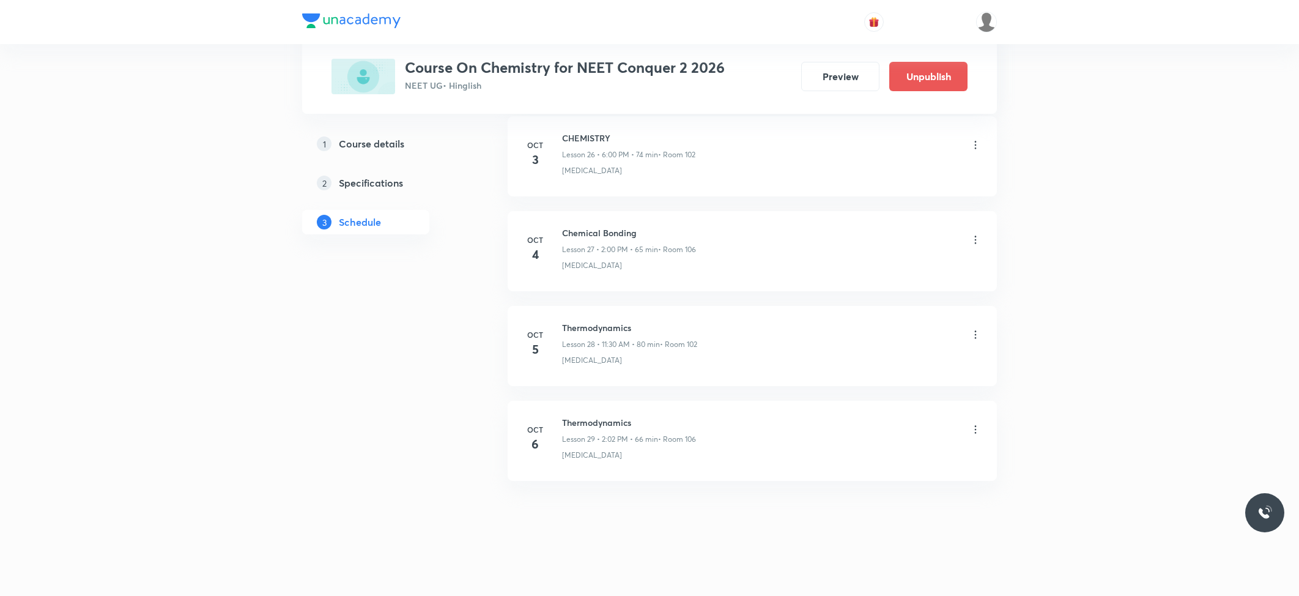
click at [614, 417] on h6 "Thermodynamics" at bounding box center [629, 422] width 134 height 13
copy h6 "Thermodynamics"
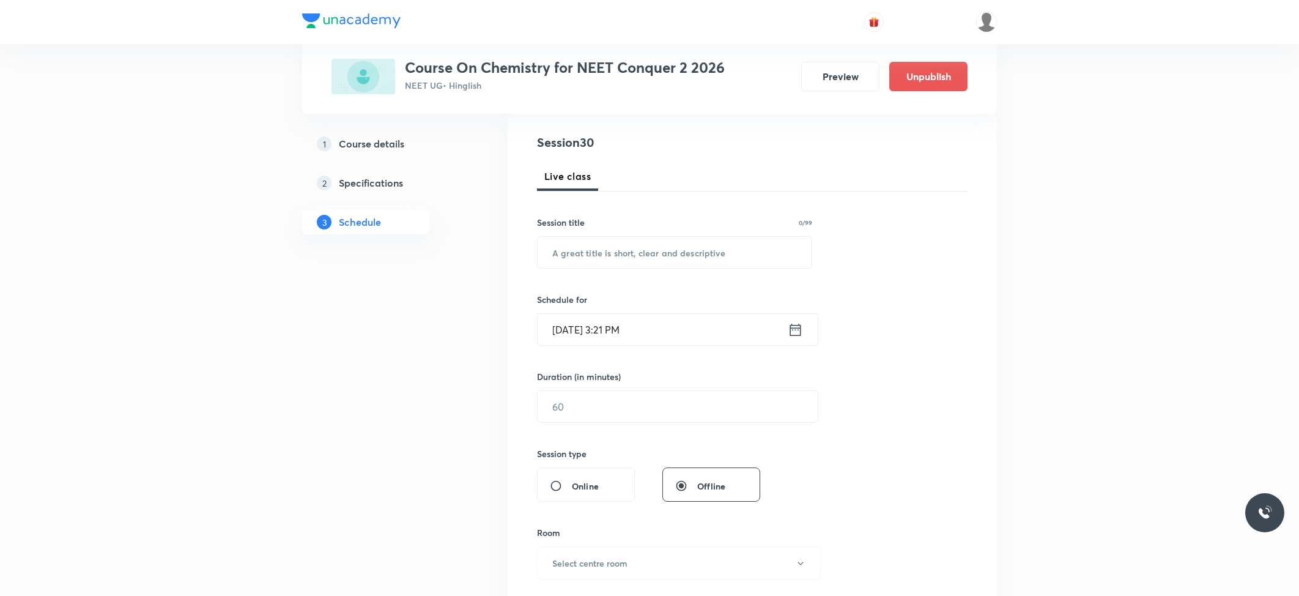
scroll to position [0, 0]
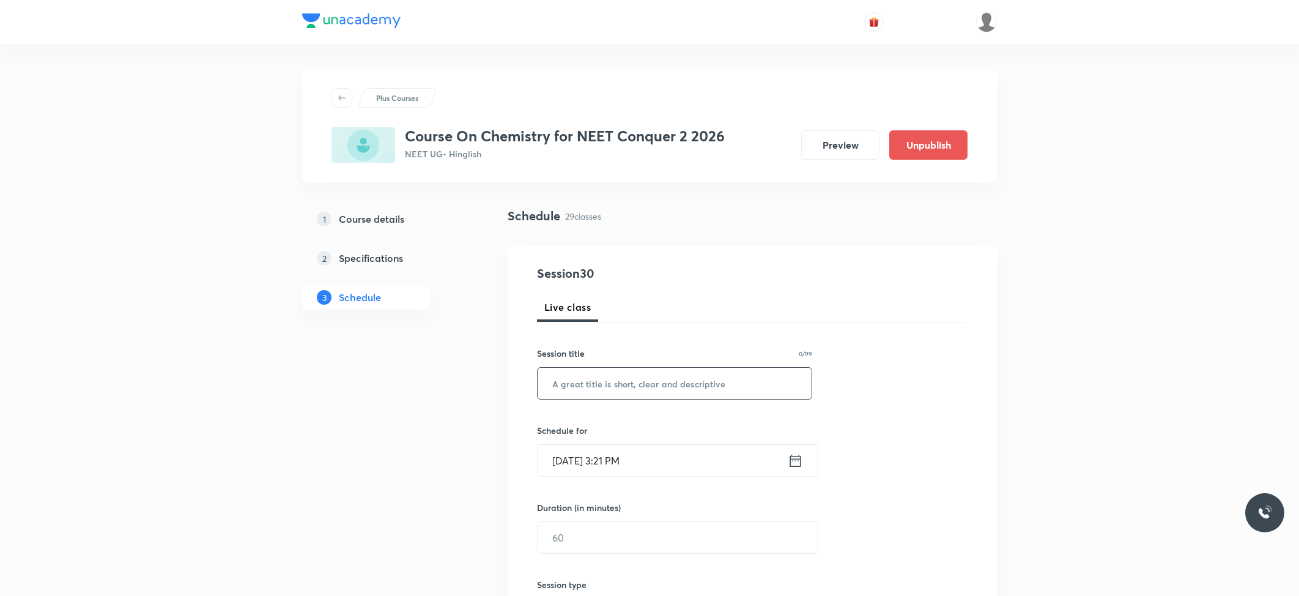
click at [647, 385] on input "text" at bounding box center [675, 383] width 274 height 31
paste input "Thermodynamics"
type input "Thermodynamics"
click at [673, 461] on input "Oct 6, 2025, 3:21 PM" at bounding box center [663, 460] width 250 height 31
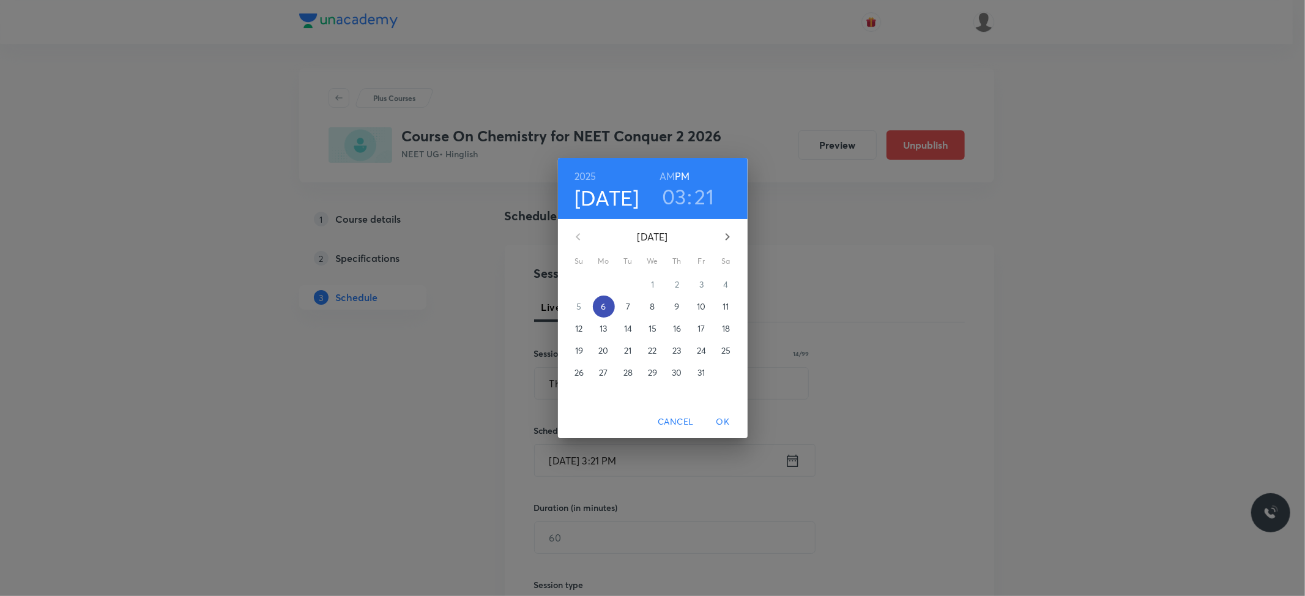
click at [606, 309] on p "6" at bounding box center [603, 306] width 5 height 12
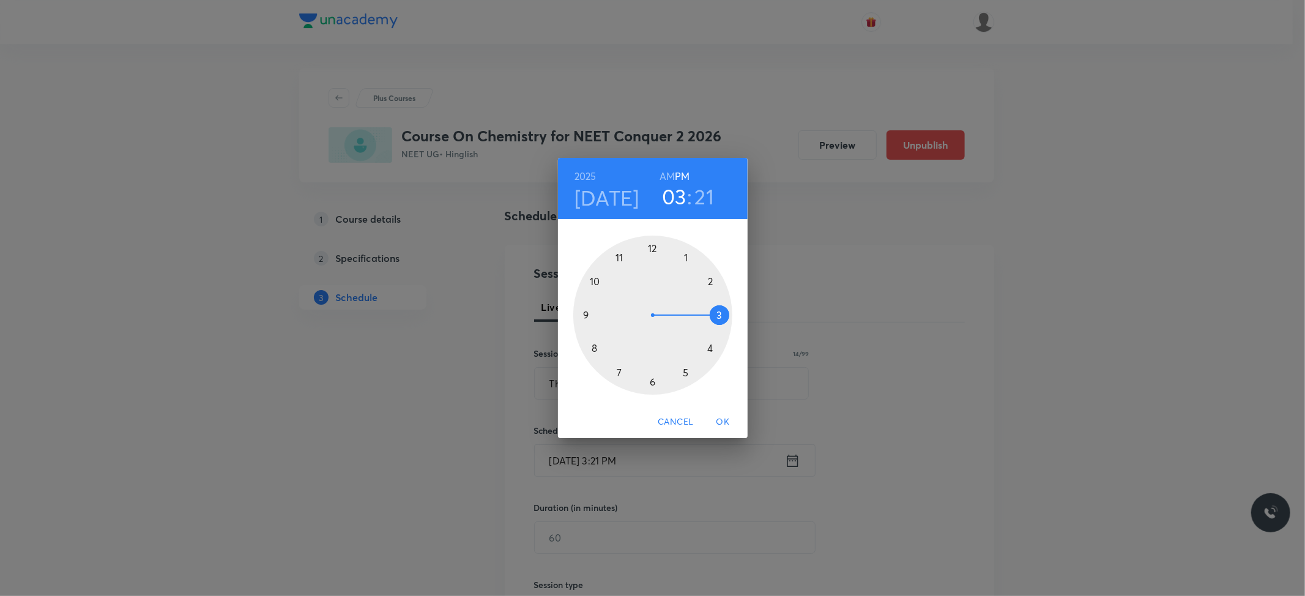
click at [719, 316] on div at bounding box center [652, 314] width 159 height 159
click at [683, 371] on div at bounding box center [652, 314] width 159 height 159
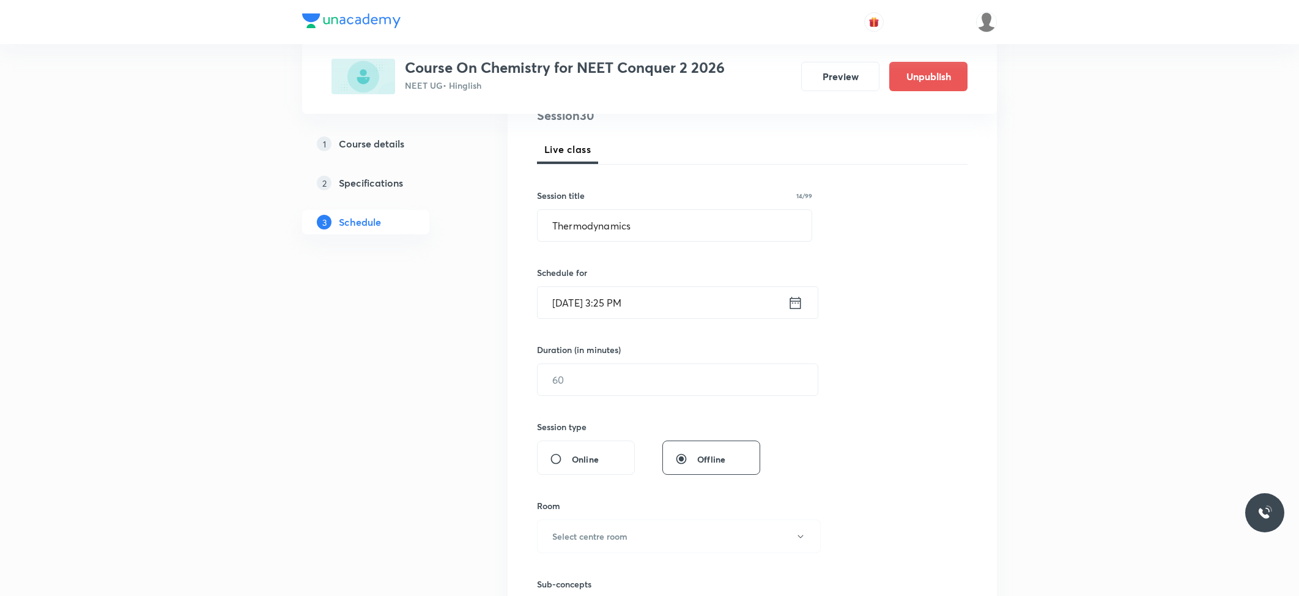
scroll to position [163, 0]
click at [666, 377] on input "text" at bounding box center [678, 374] width 280 height 31
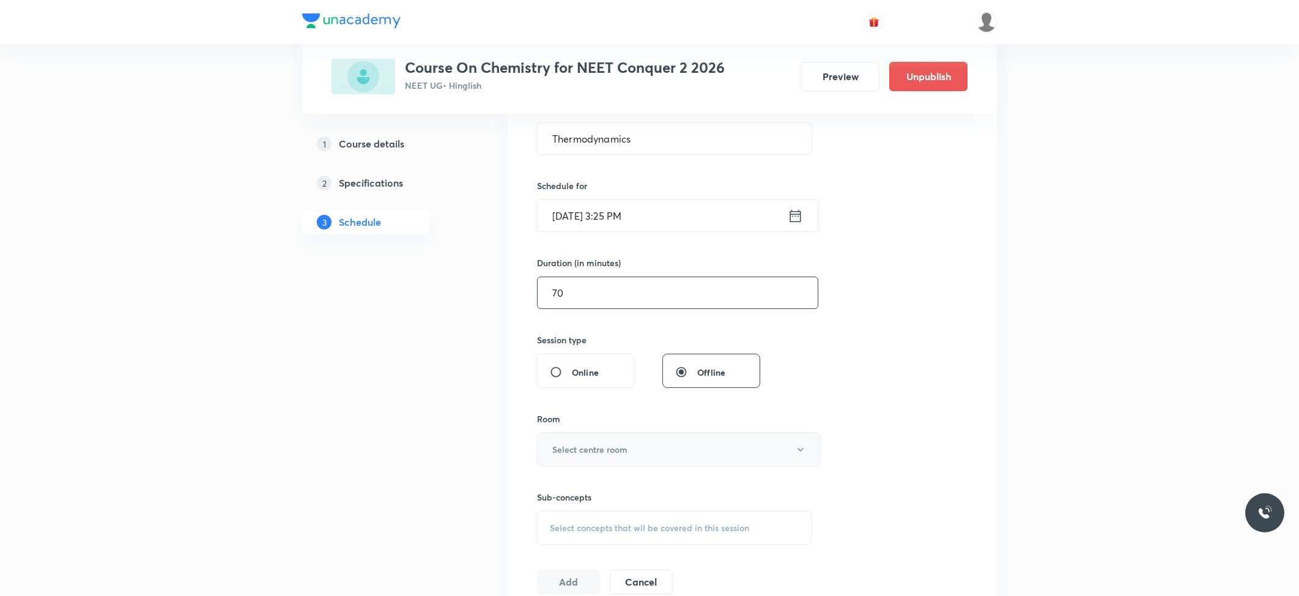
type input "70"
click at [613, 440] on button "Select centre room" at bounding box center [679, 449] width 284 height 34
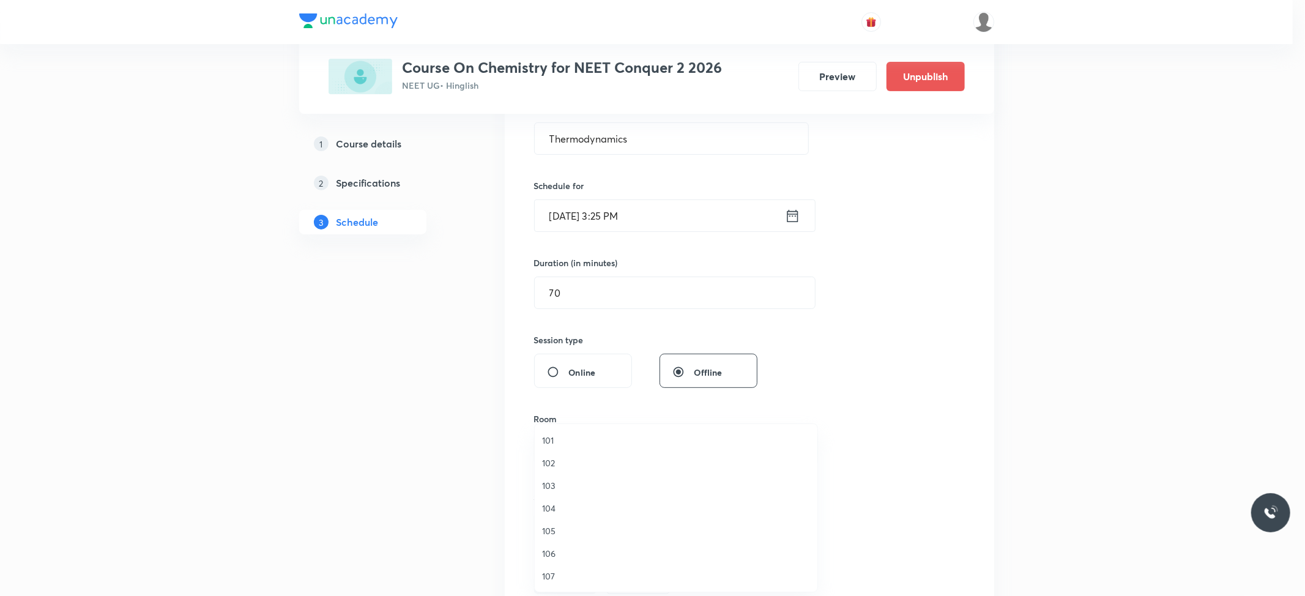
click at [576, 461] on span "102" at bounding box center [676, 462] width 268 height 13
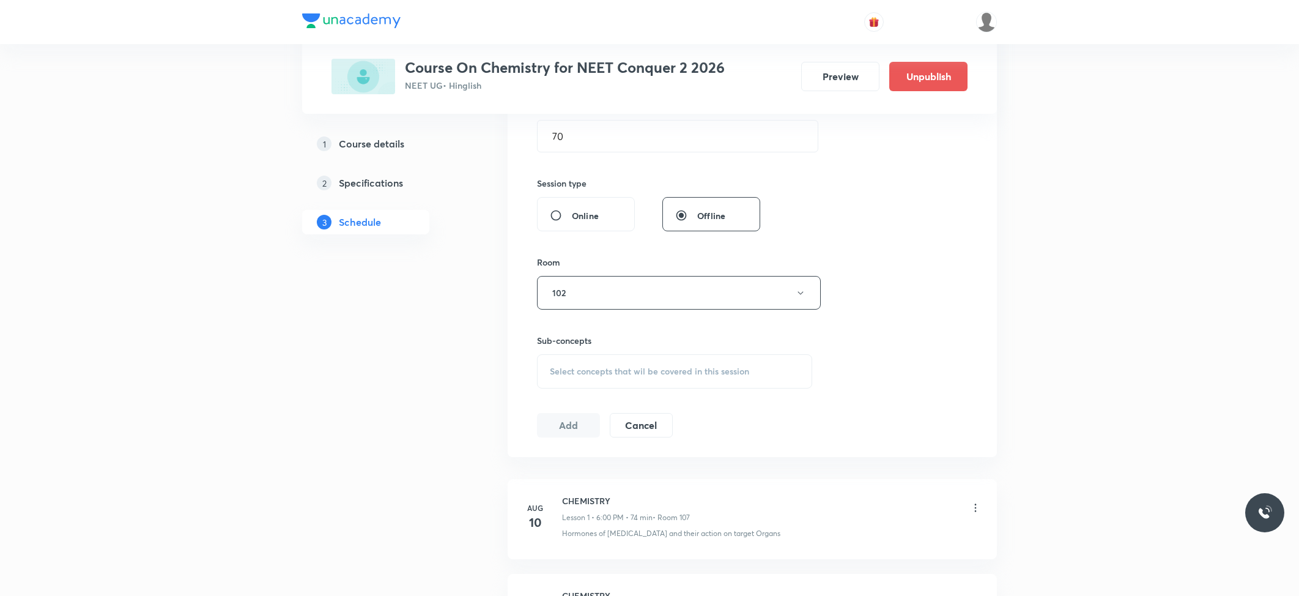
scroll to position [407, 0]
click at [612, 350] on div "Select concepts that wil be covered in this session" at bounding box center [674, 365] width 275 height 34
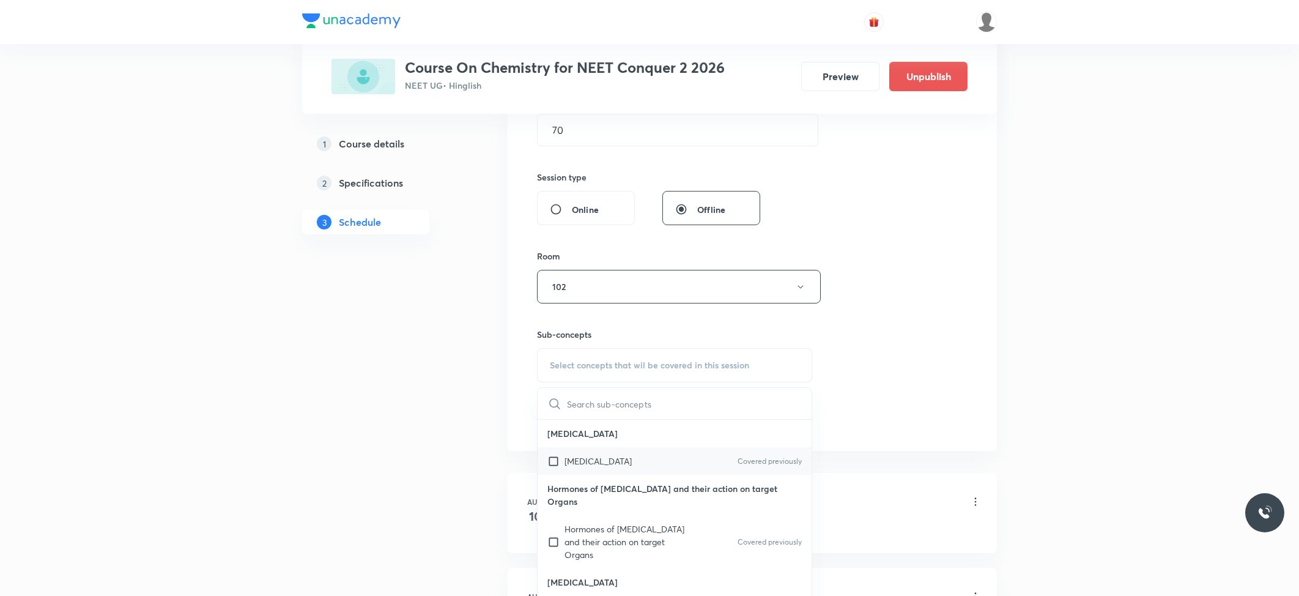
click at [566, 464] on p "Pituitary Gland" at bounding box center [598, 460] width 67 height 13
checkbox input "true"
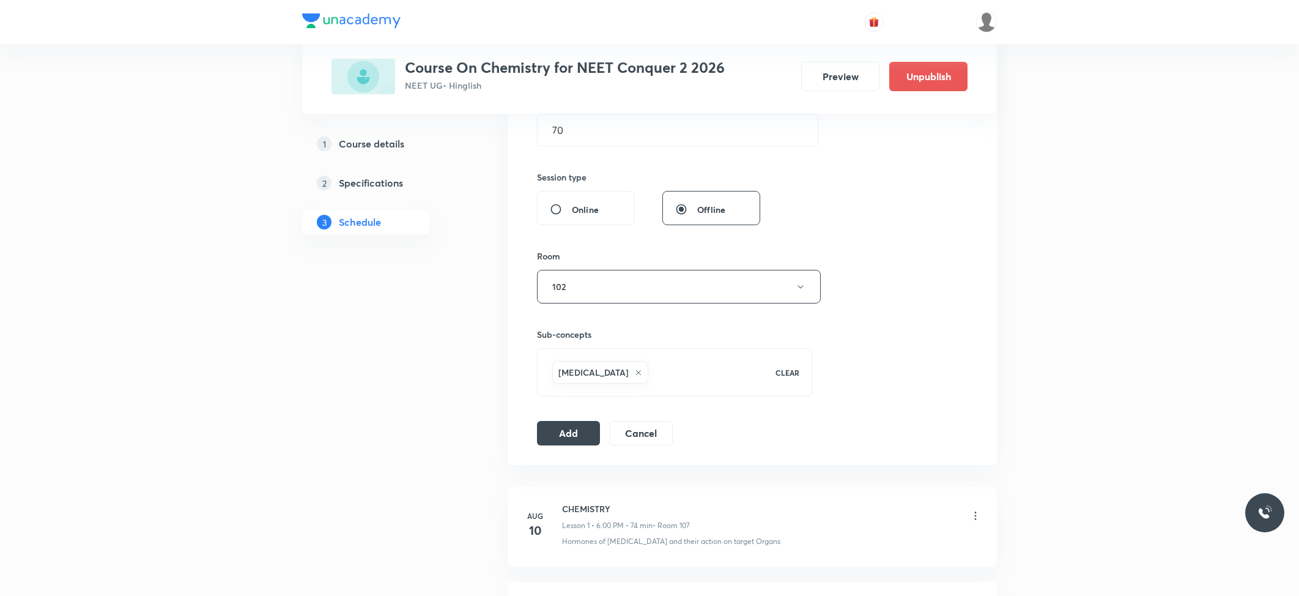
click at [544, 434] on button "Add" at bounding box center [568, 433] width 63 height 24
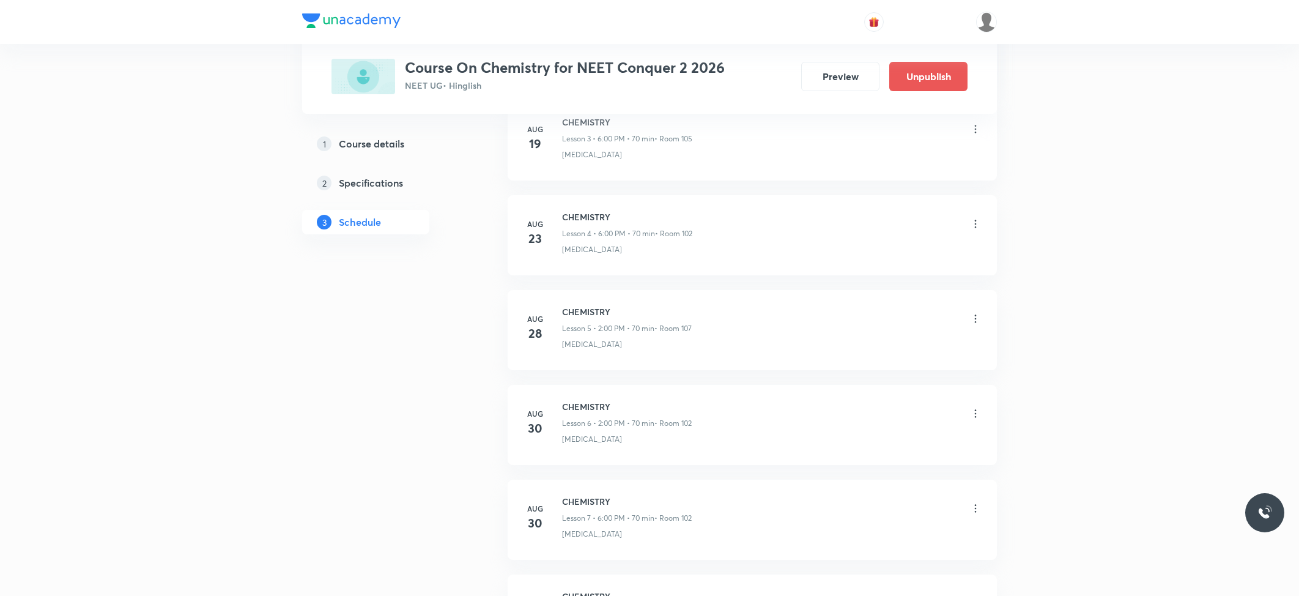
scroll to position [2584, 0]
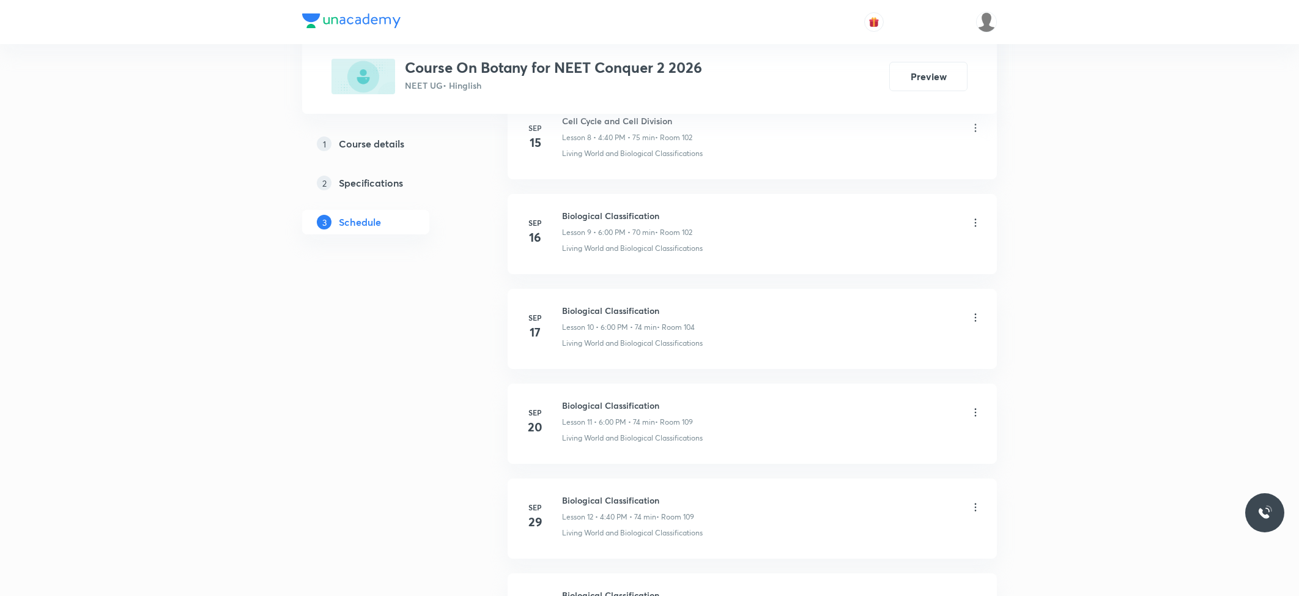
scroll to position [1623, 0]
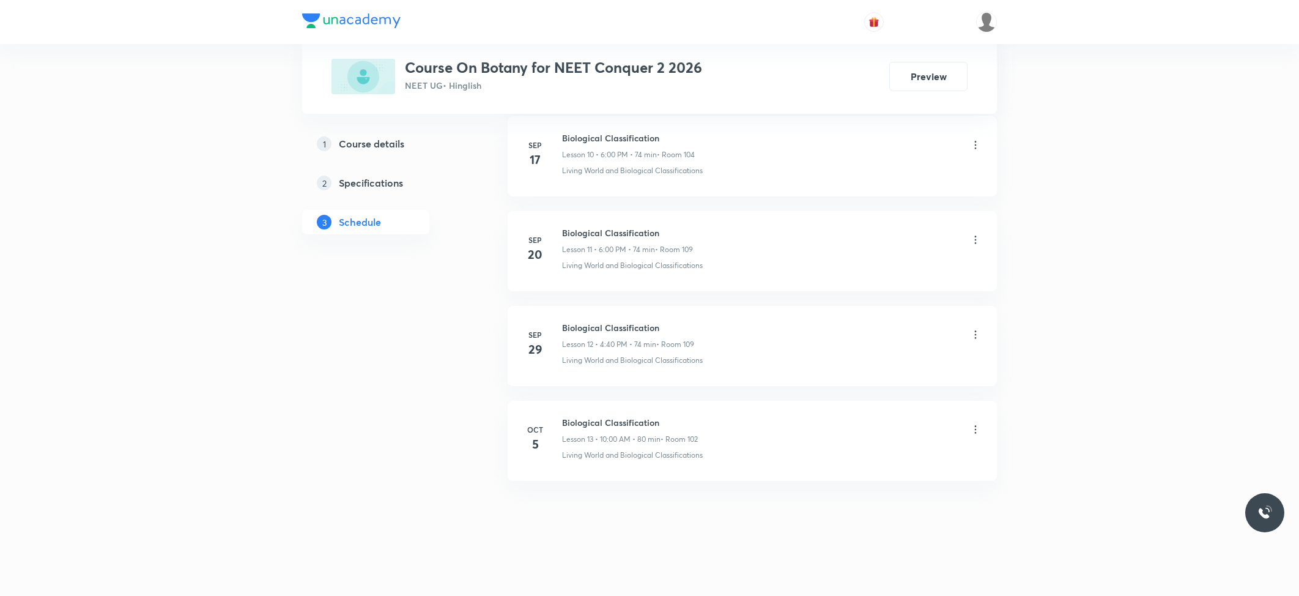
click at [613, 427] on h6 "Biological Classification" at bounding box center [630, 422] width 136 height 13
copy h6 "Biological Classification"
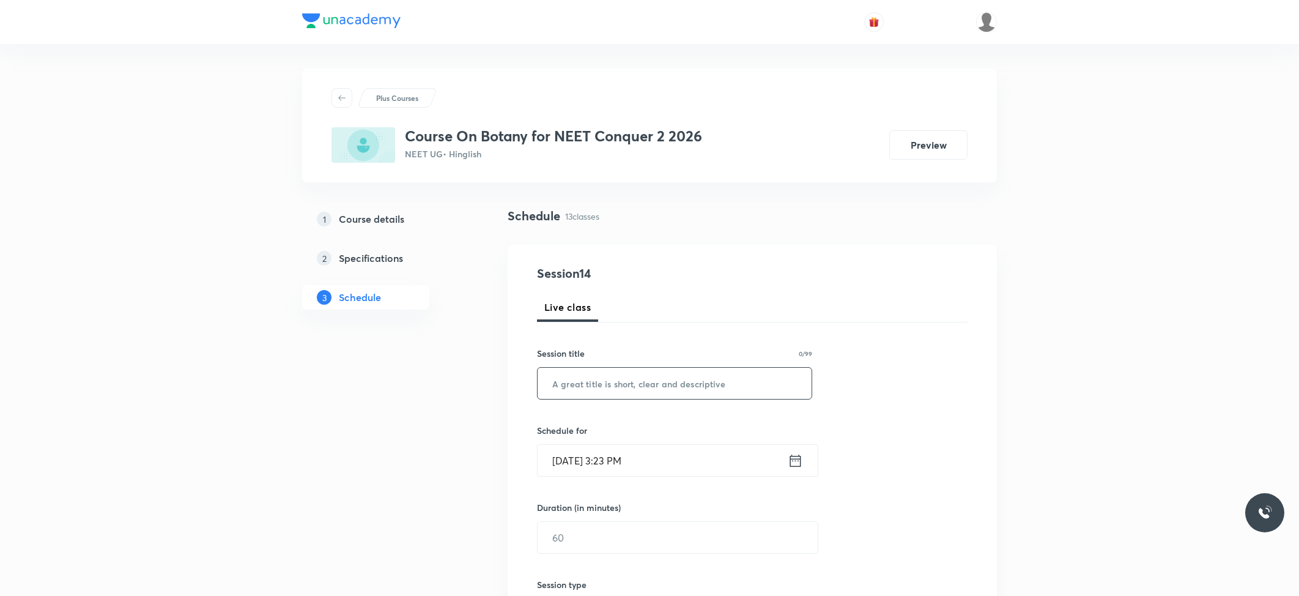
click at [627, 384] on input "text" at bounding box center [675, 383] width 274 height 31
paste input "Biological Classification"
type input "Biological Classification"
click at [632, 454] on input "Oct 6, 2025, 3:23 PM" at bounding box center [663, 460] width 250 height 31
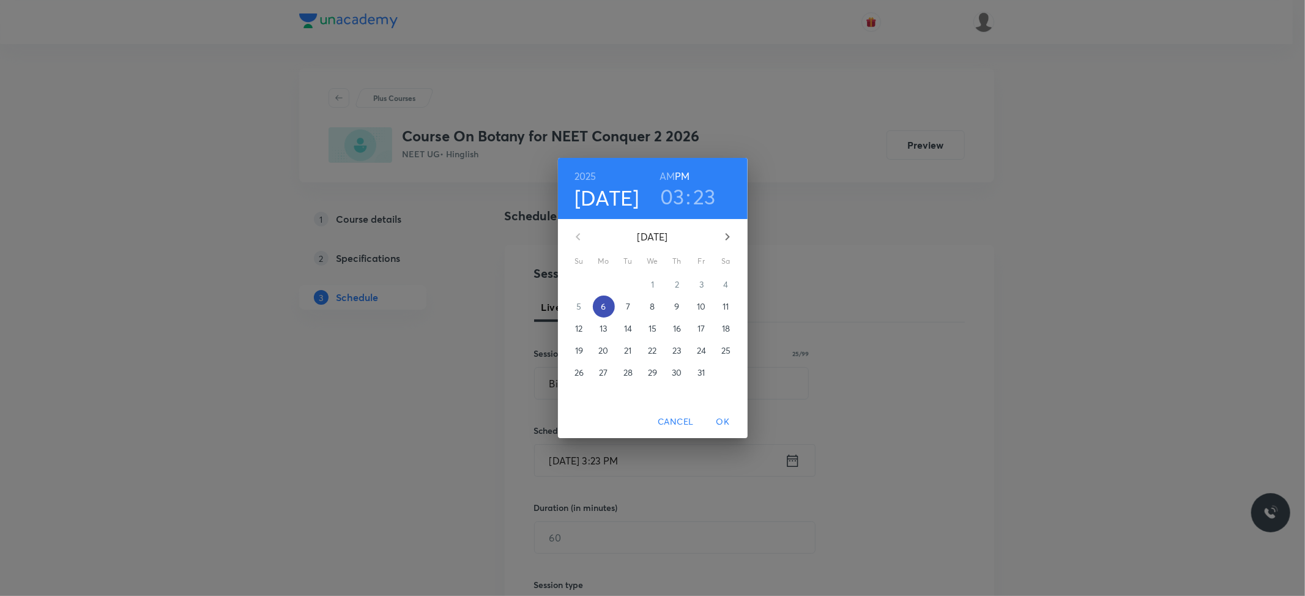
click at [598, 309] on span "6" at bounding box center [604, 306] width 22 height 12
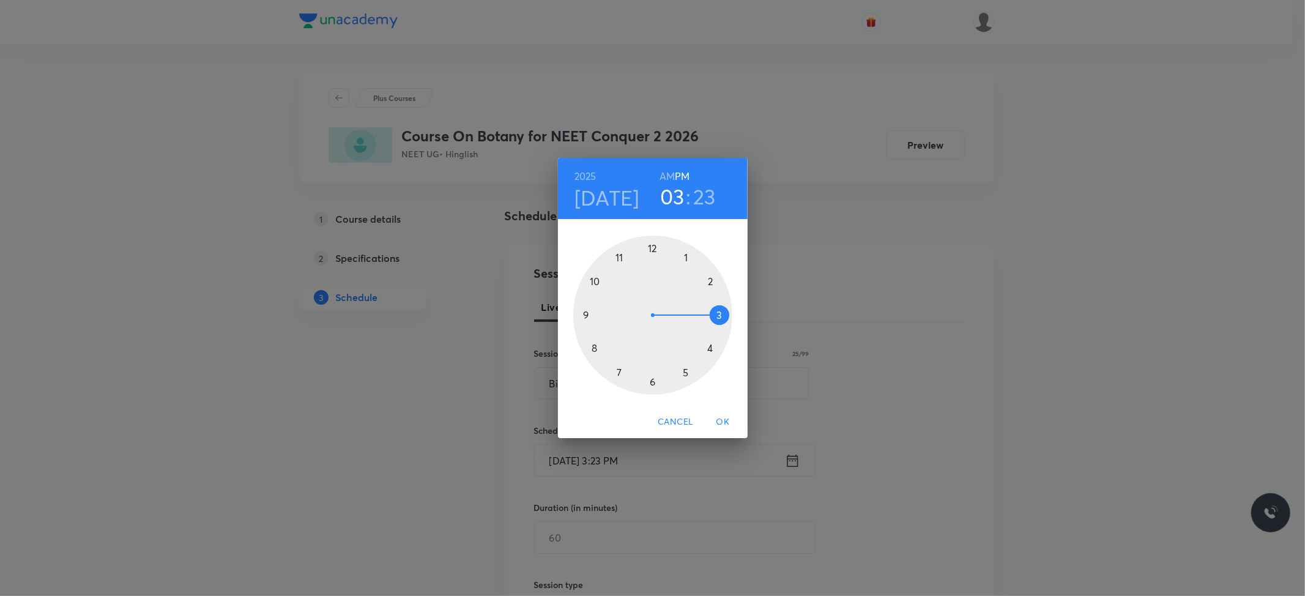
click at [710, 344] on div at bounding box center [652, 314] width 159 height 159
click at [593, 348] on div at bounding box center [652, 314] width 159 height 159
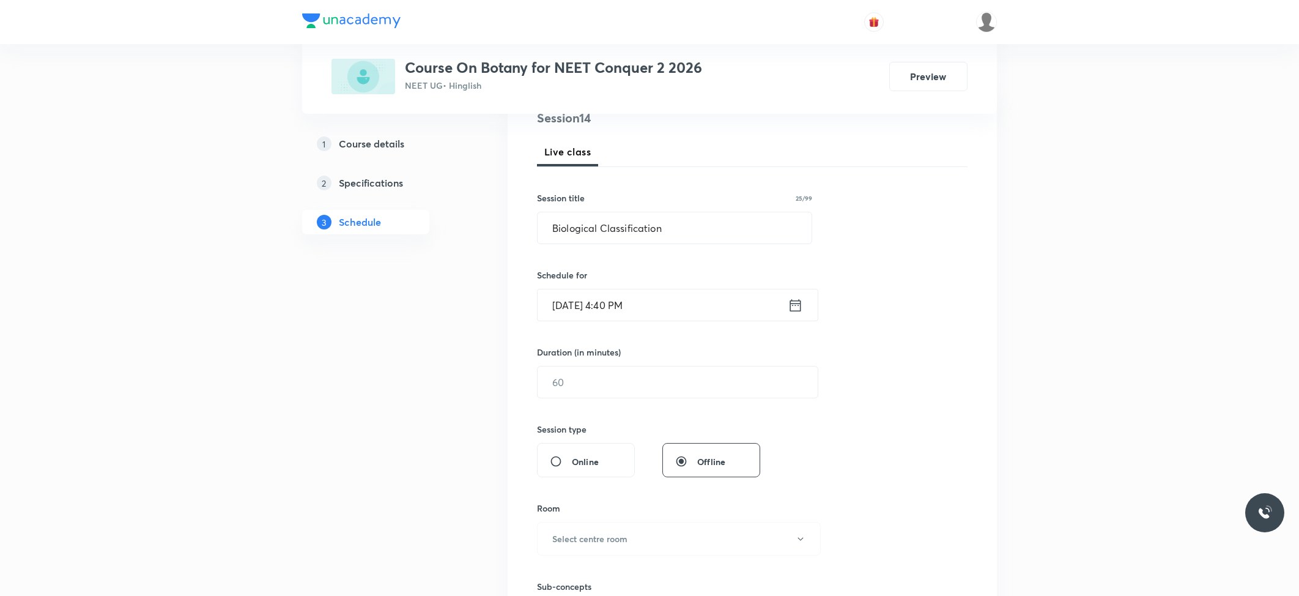
scroll to position [163, 0]
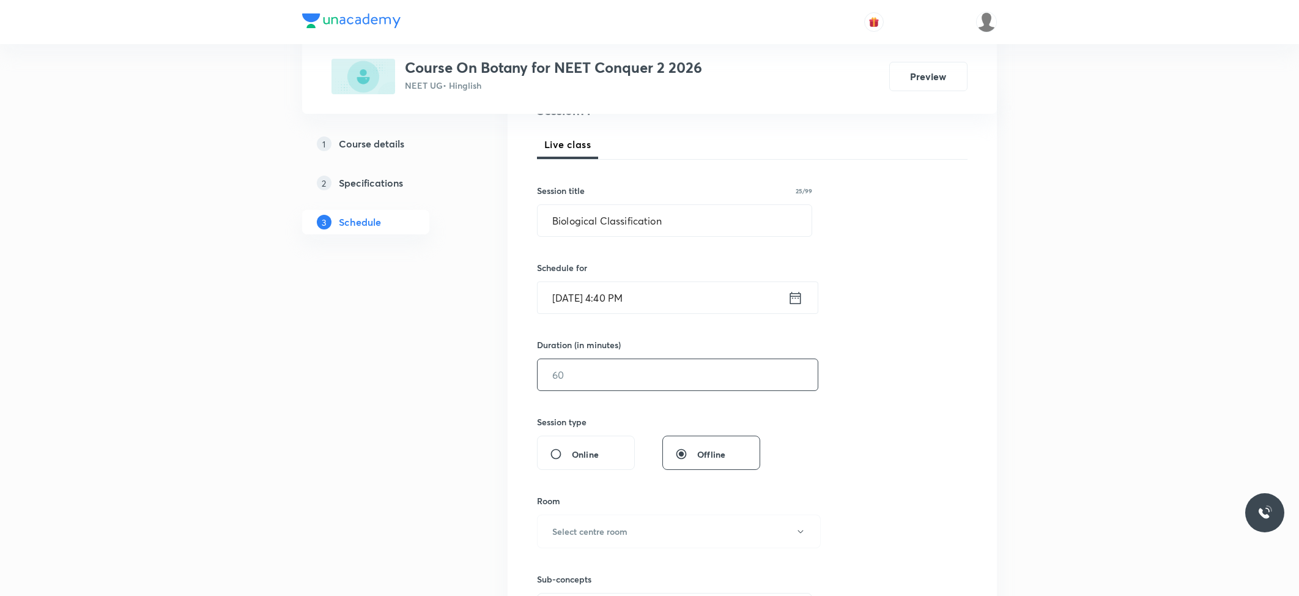
click at [584, 380] on input "text" at bounding box center [678, 374] width 280 height 31
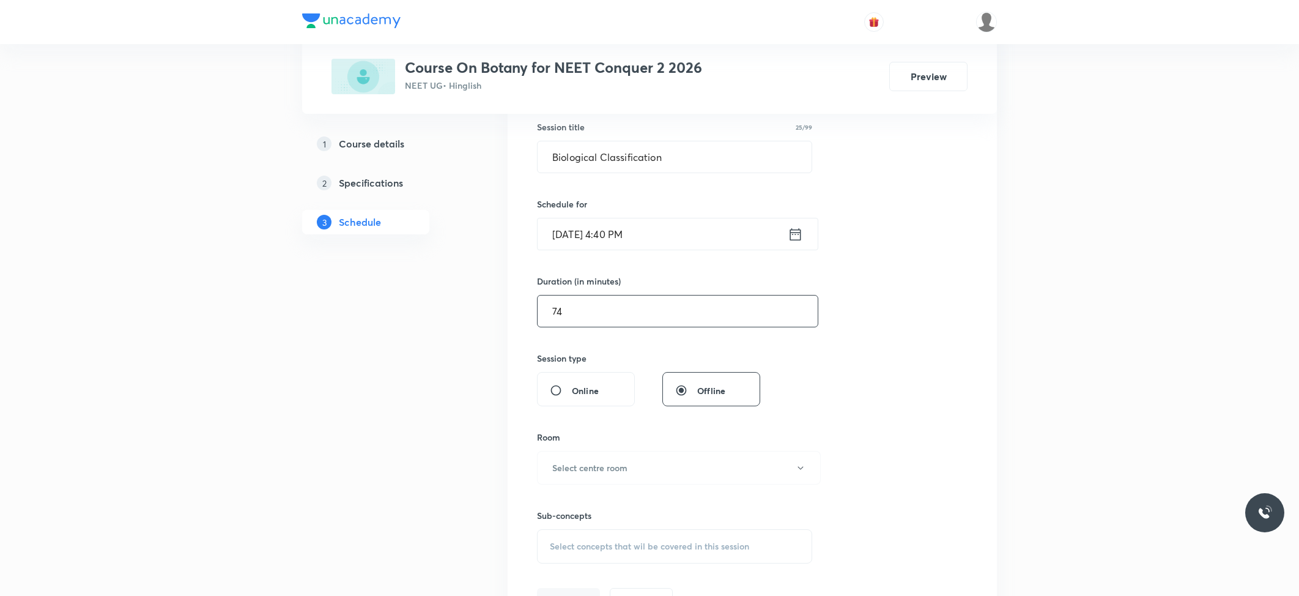
scroll to position [326, 0]
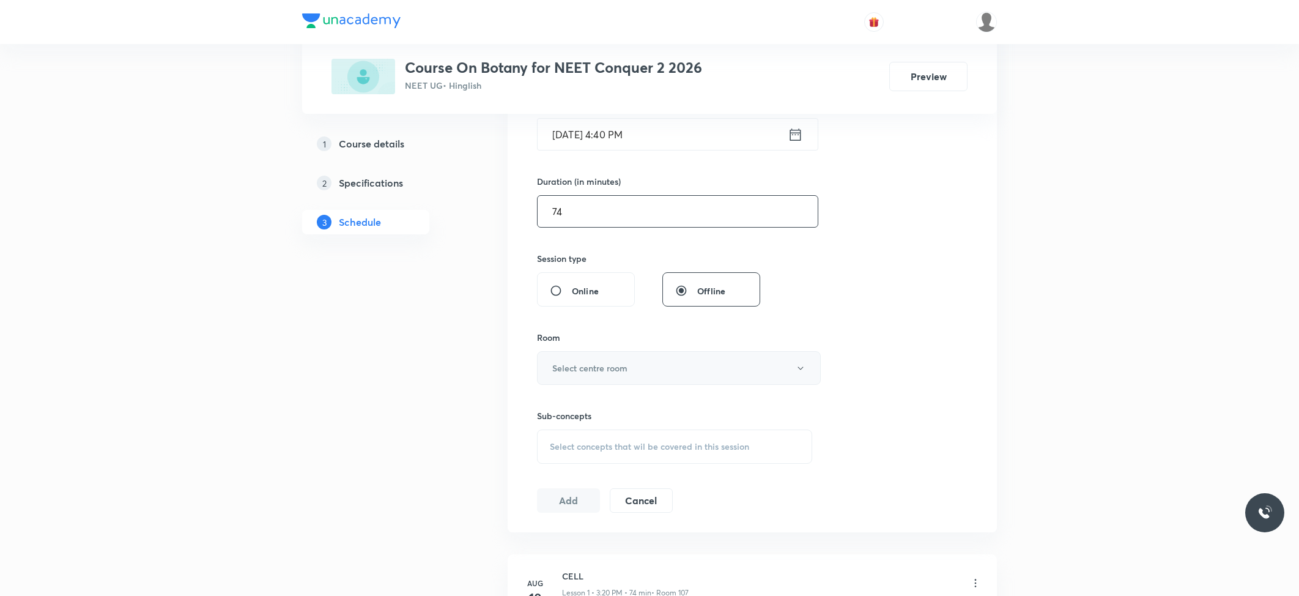
type input "74"
click at [657, 374] on button "Select centre room" at bounding box center [679, 368] width 284 height 34
click at [546, 427] on span "102" at bounding box center [676, 432] width 268 height 13
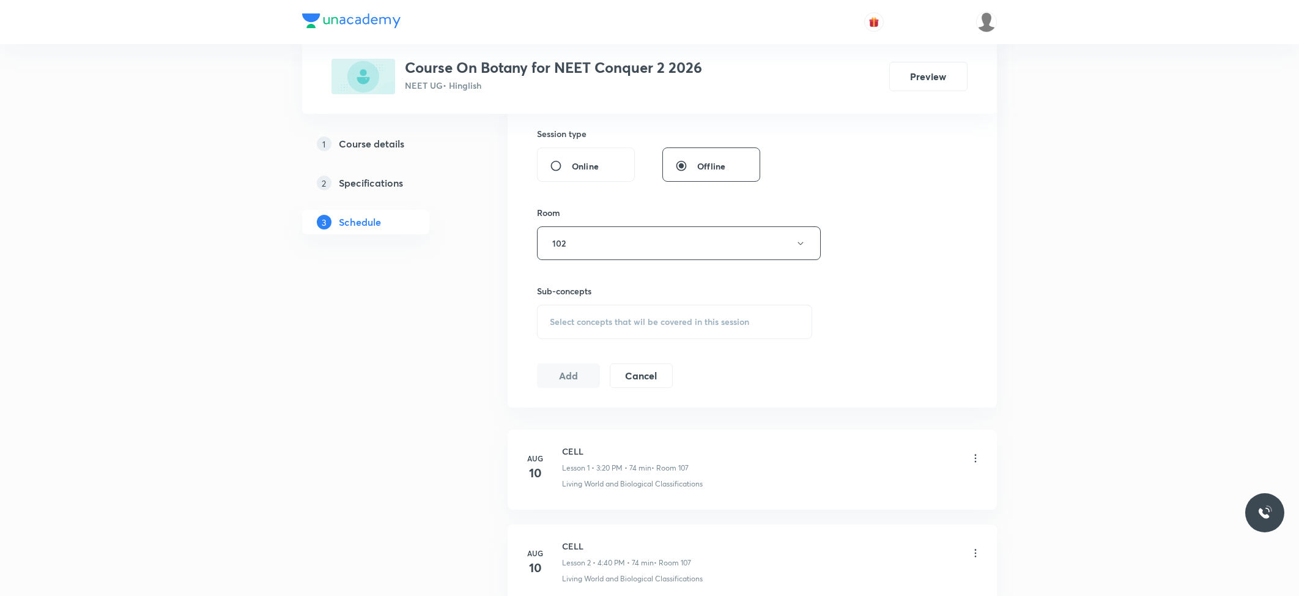
scroll to position [489, 0]
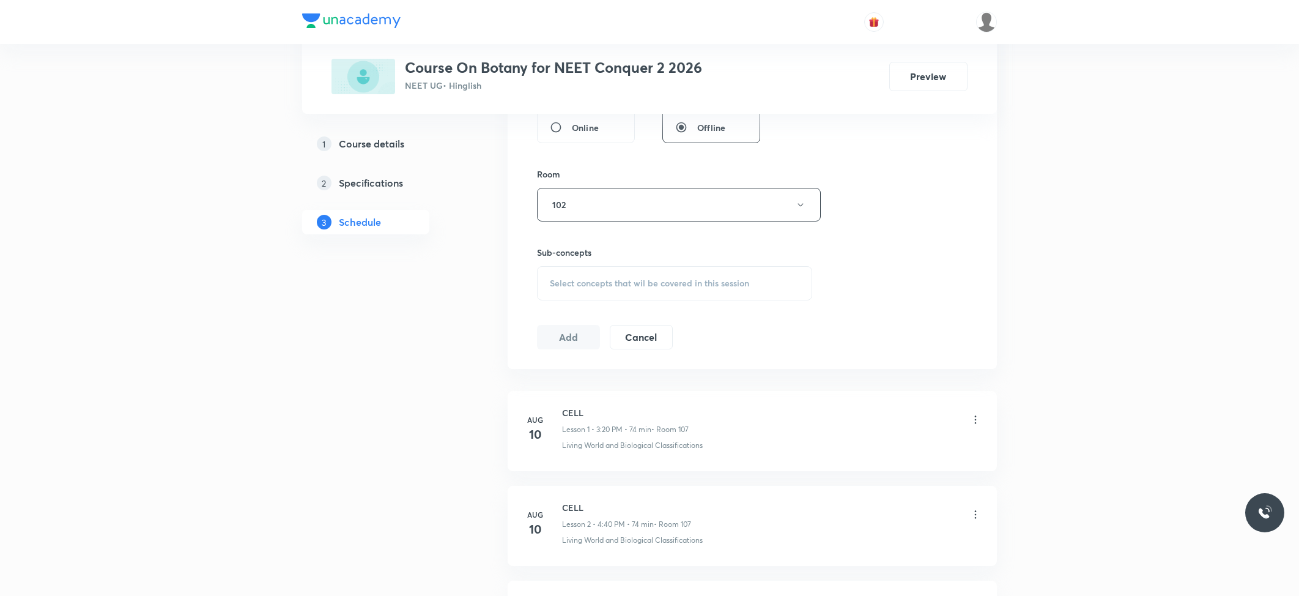
click at [629, 284] on span "Select concepts that wil be covered in this session" at bounding box center [649, 283] width 199 height 10
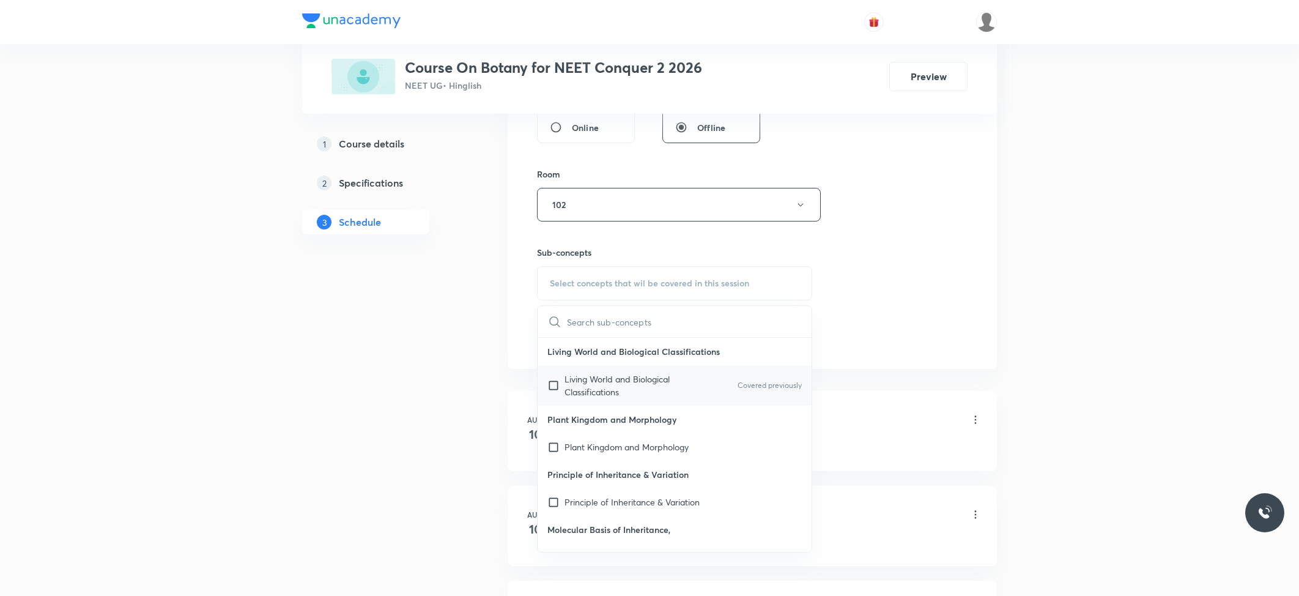
click at [593, 394] on p "Living World and Biological Classifications" at bounding box center [627, 386] width 124 height 26
checkbox input "true"
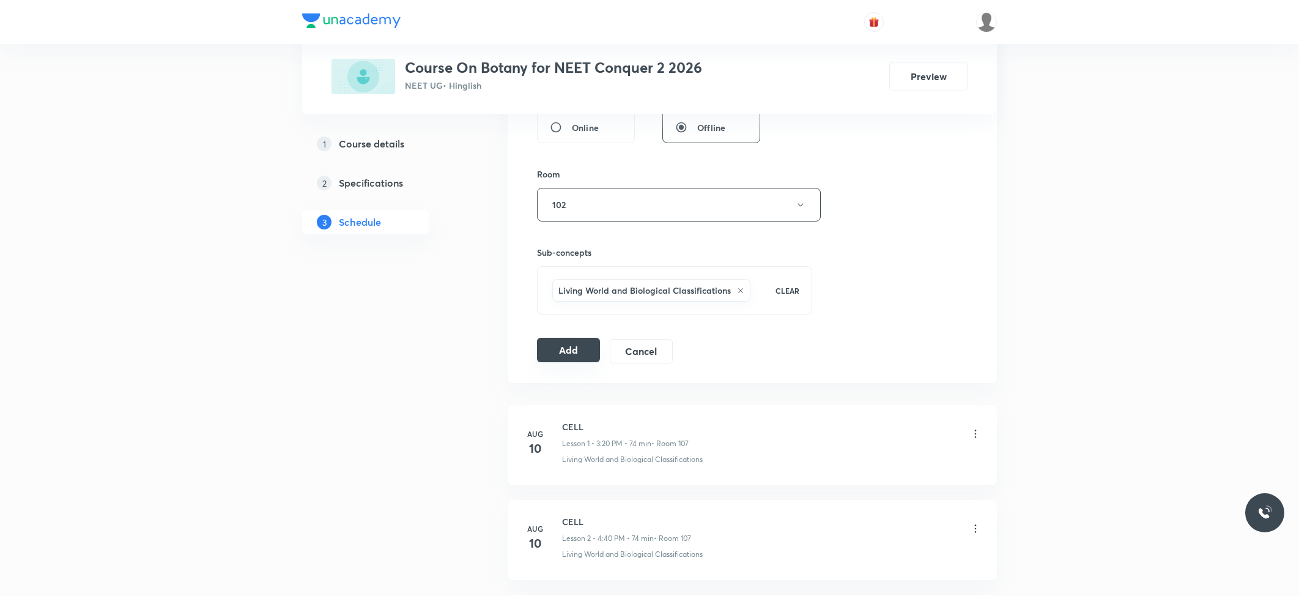
click at [558, 360] on button "Add" at bounding box center [568, 350] width 63 height 24
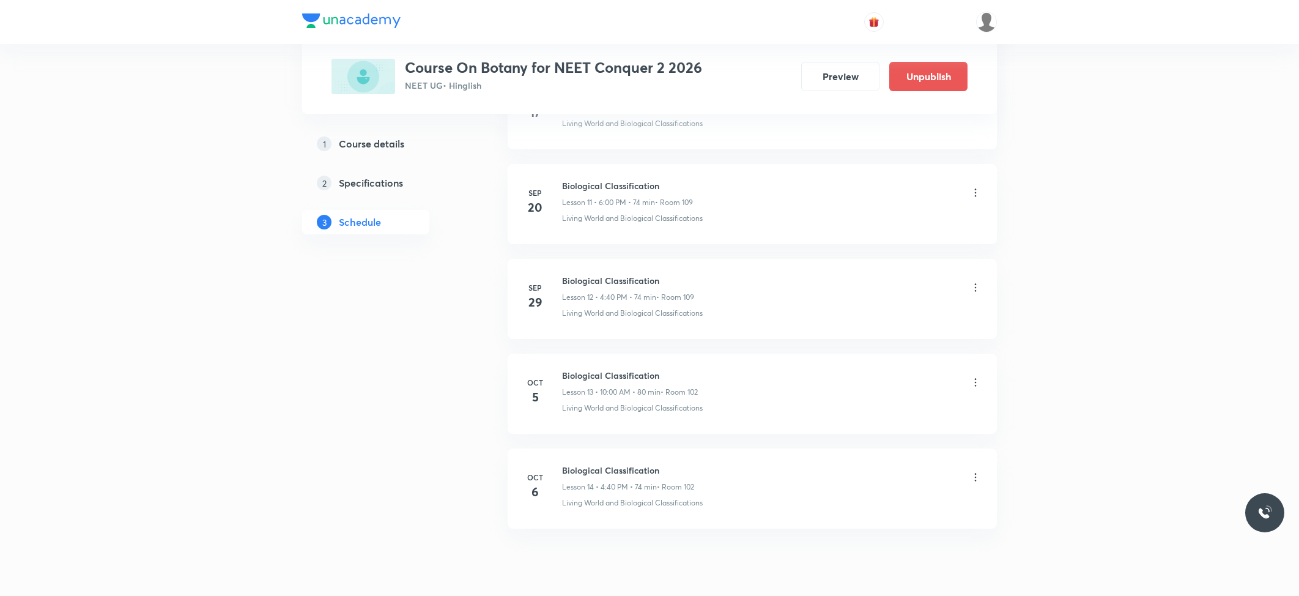
scroll to position [1155, 0]
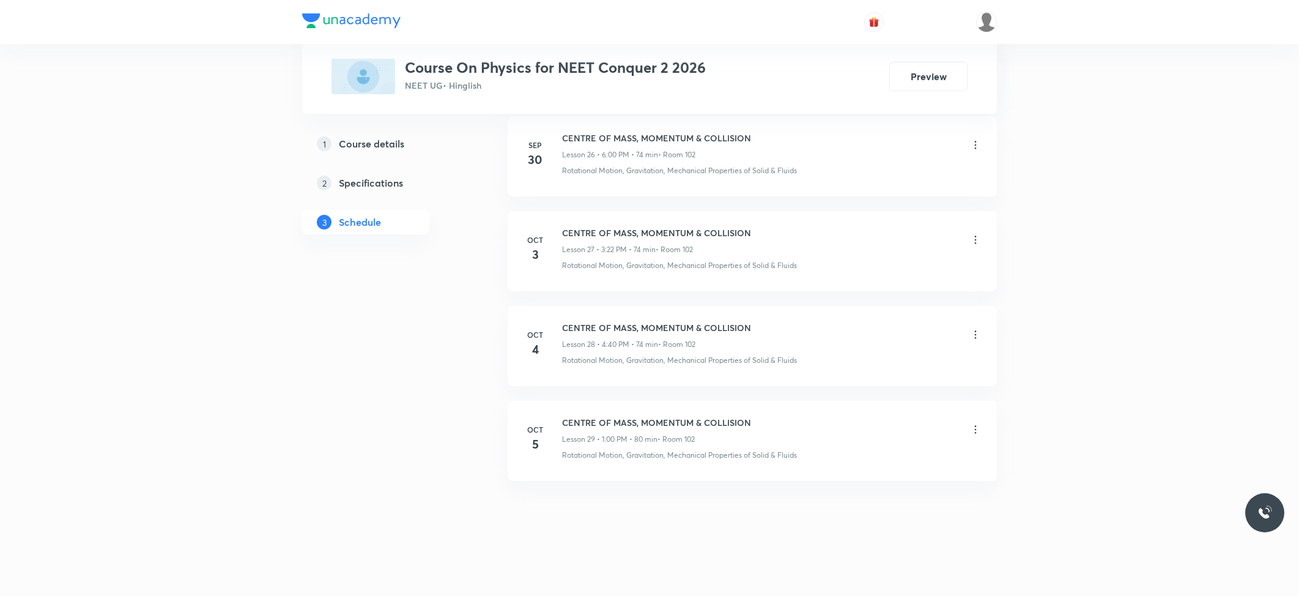
scroll to position [3147, 0]
click at [666, 418] on h6 "CENTRE OF MASS, MOMENTUM & COLLISION" at bounding box center [656, 422] width 189 height 13
copy h6 "CENTRE OF MASS, MOMENTUM & COLLISION"
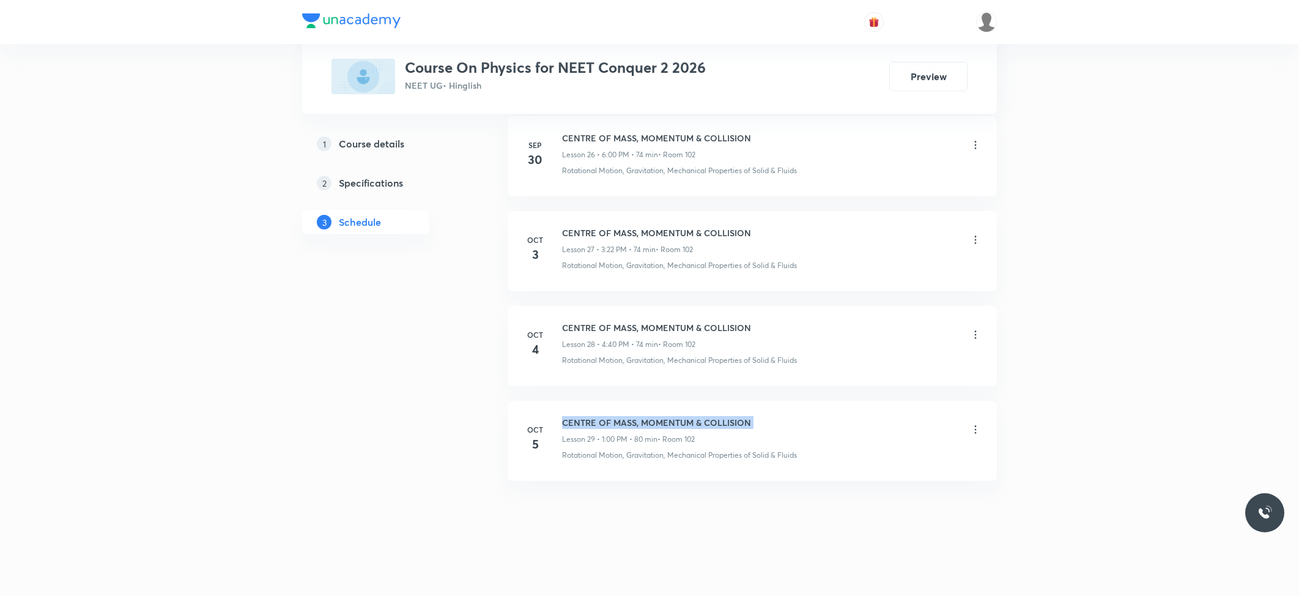
copy h6 "CENTRE OF MASS, MOMENTUM & COLLISION"
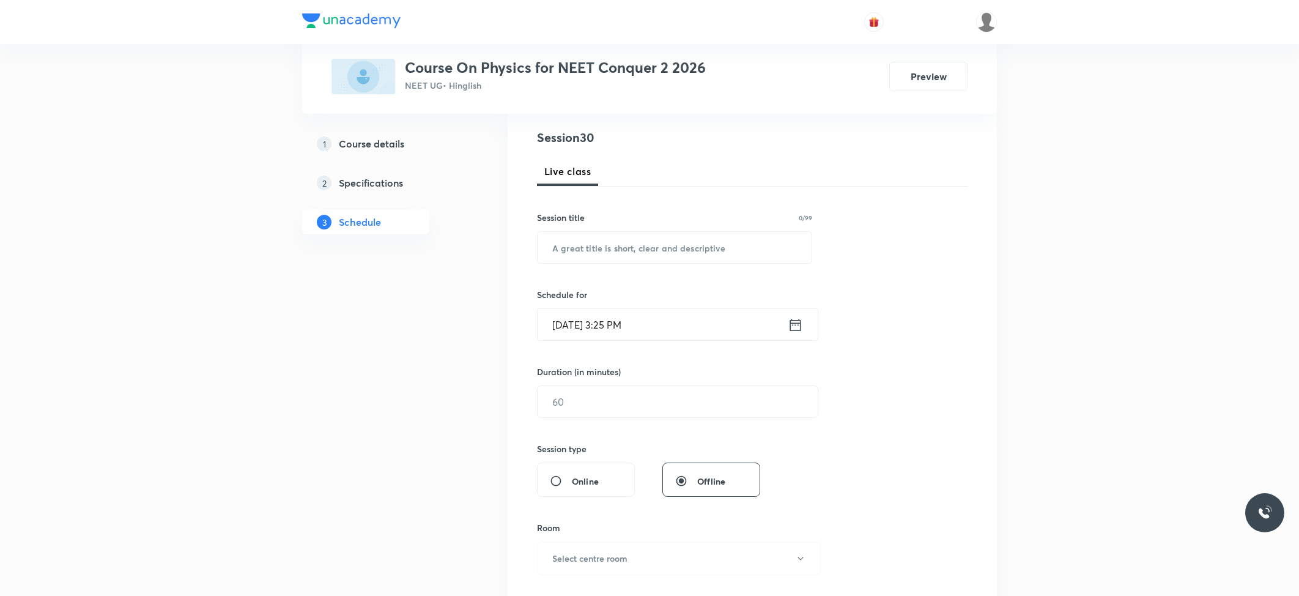
scroll to position [0, 0]
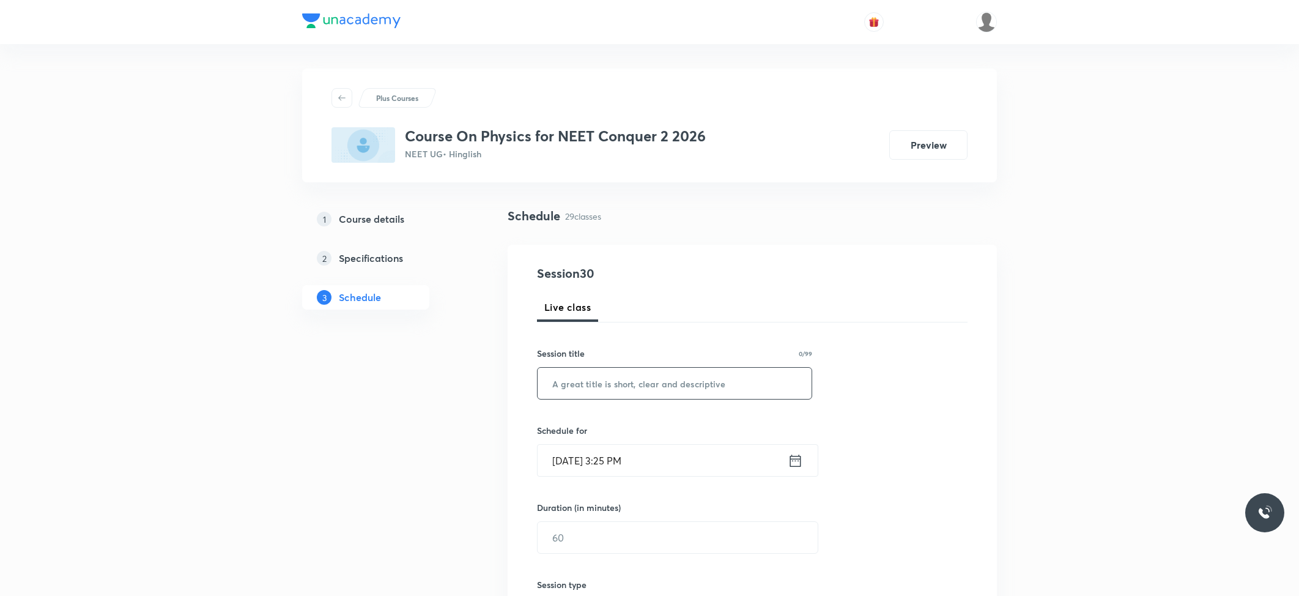
click at [656, 373] on input "text" at bounding box center [675, 383] width 274 height 31
paste input "CENTRE OF MASS, MOMENTUM & COLLISION"
type input "CENTRE OF MASS, MOMENTUM & COLLISION"
click at [651, 453] on input "[DATE] 3:25 PM" at bounding box center [663, 460] width 250 height 31
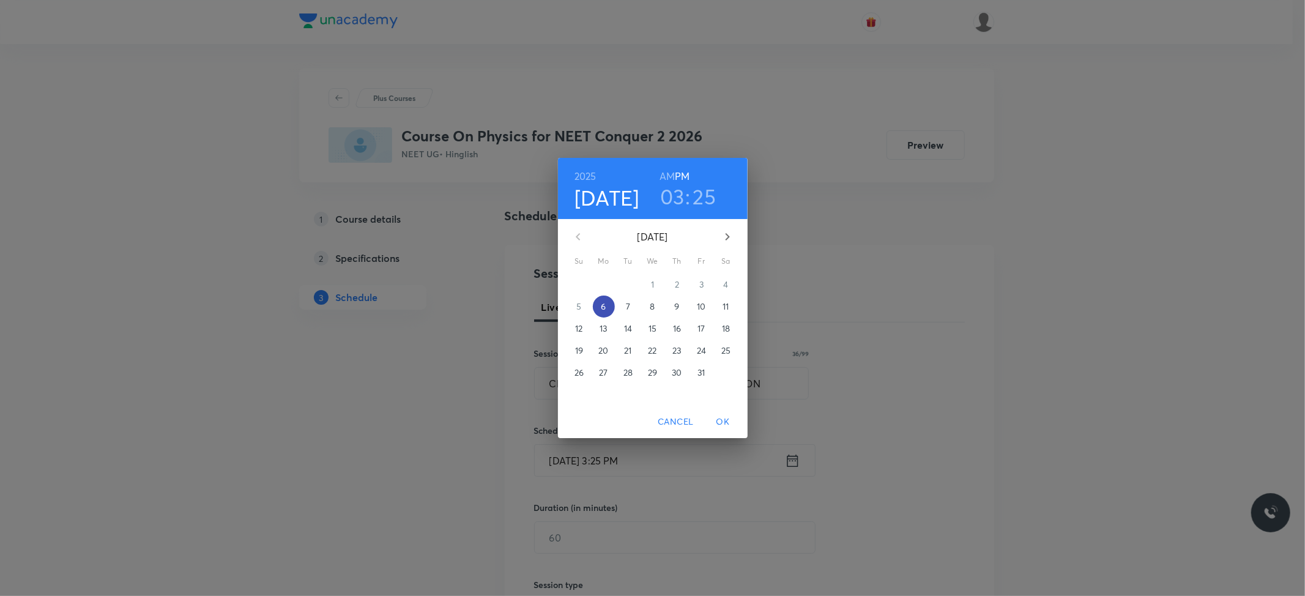
click at [602, 300] on p "6" at bounding box center [603, 306] width 5 height 12
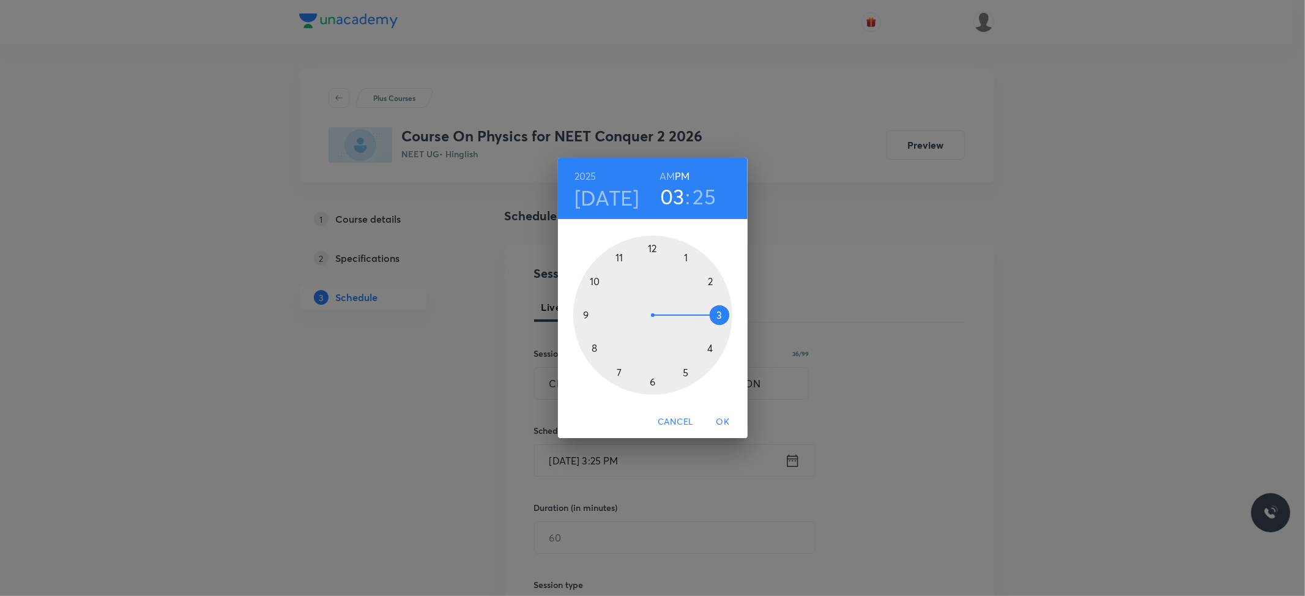
click at [651, 380] on div at bounding box center [652, 314] width 159 height 159
click at [650, 250] on div at bounding box center [652, 314] width 159 height 159
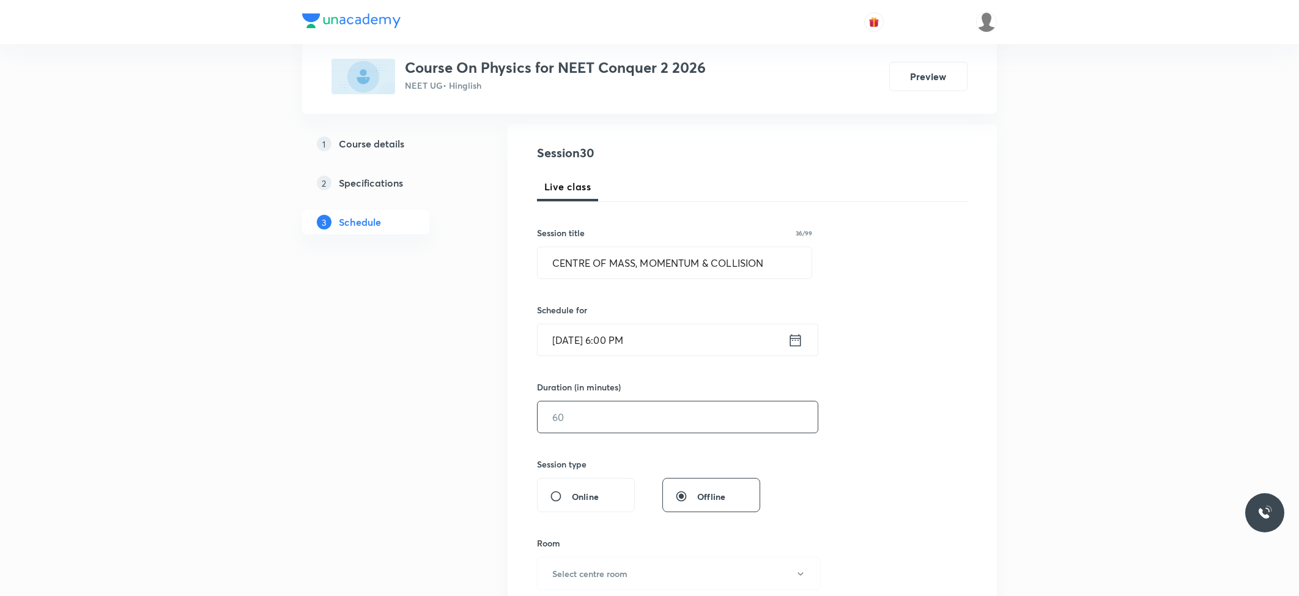
scroll to position [163, 0]
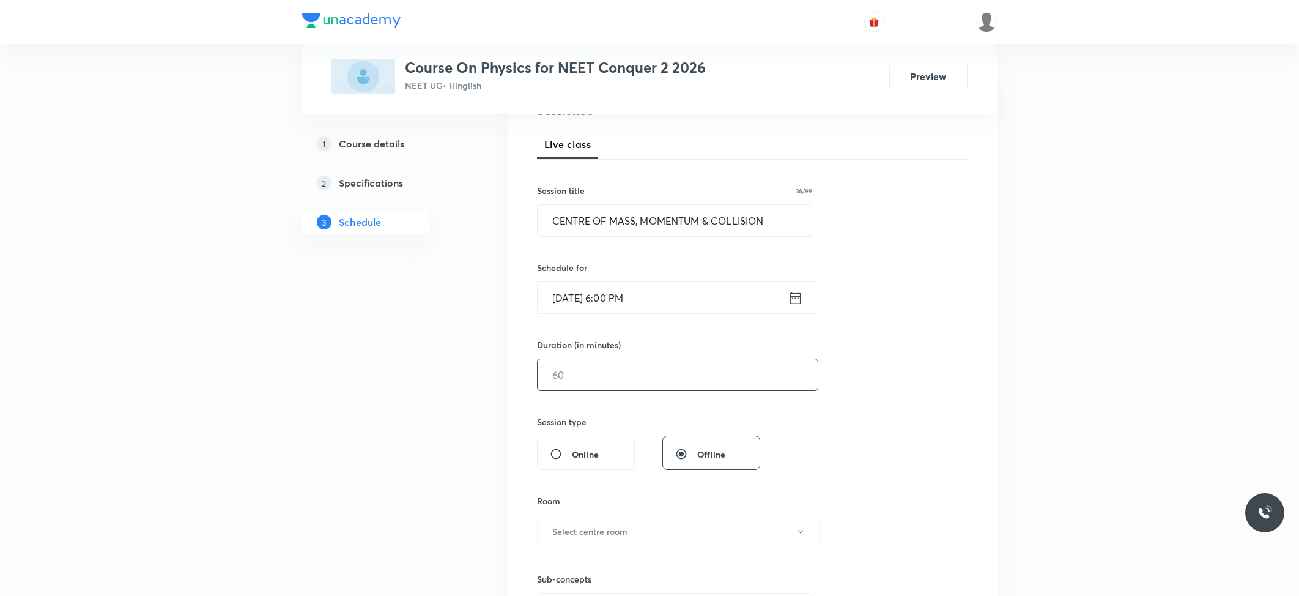
click at [578, 389] on input "text" at bounding box center [678, 374] width 280 height 31
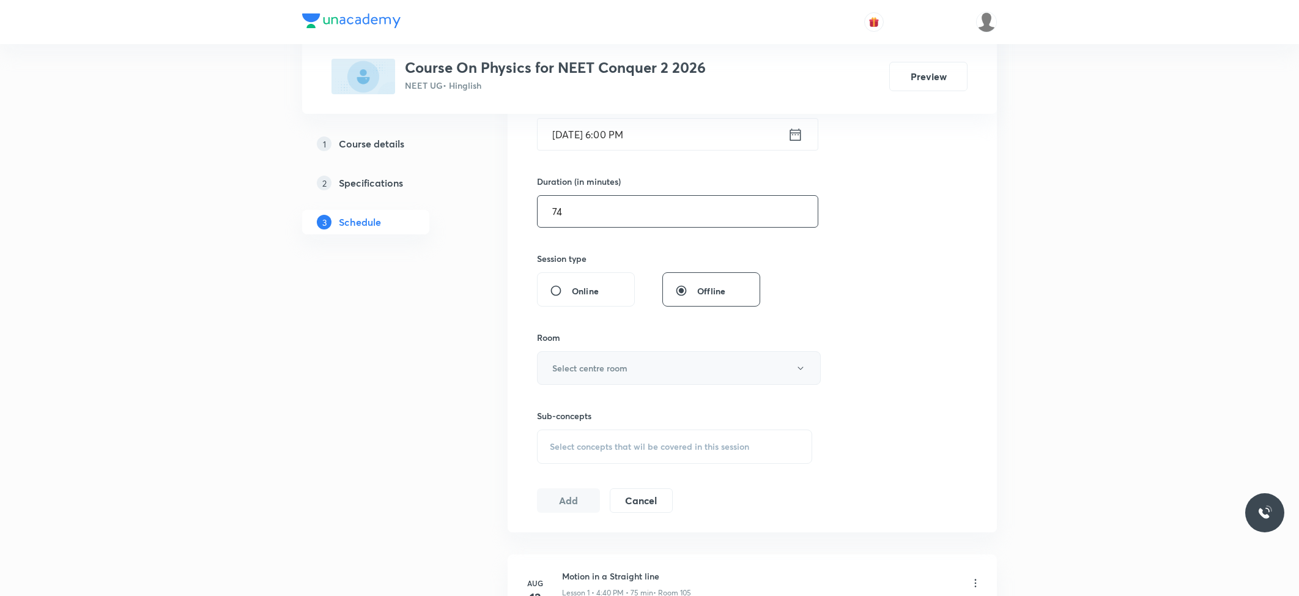
type input "74"
click at [612, 378] on button "Select centre room" at bounding box center [679, 368] width 284 height 34
click at [554, 426] on span "102" at bounding box center [676, 432] width 268 height 13
click at [590, 444] on span "Select concepts that wil be covered in this session" at bounding box center [649, 447] width 199 height 10
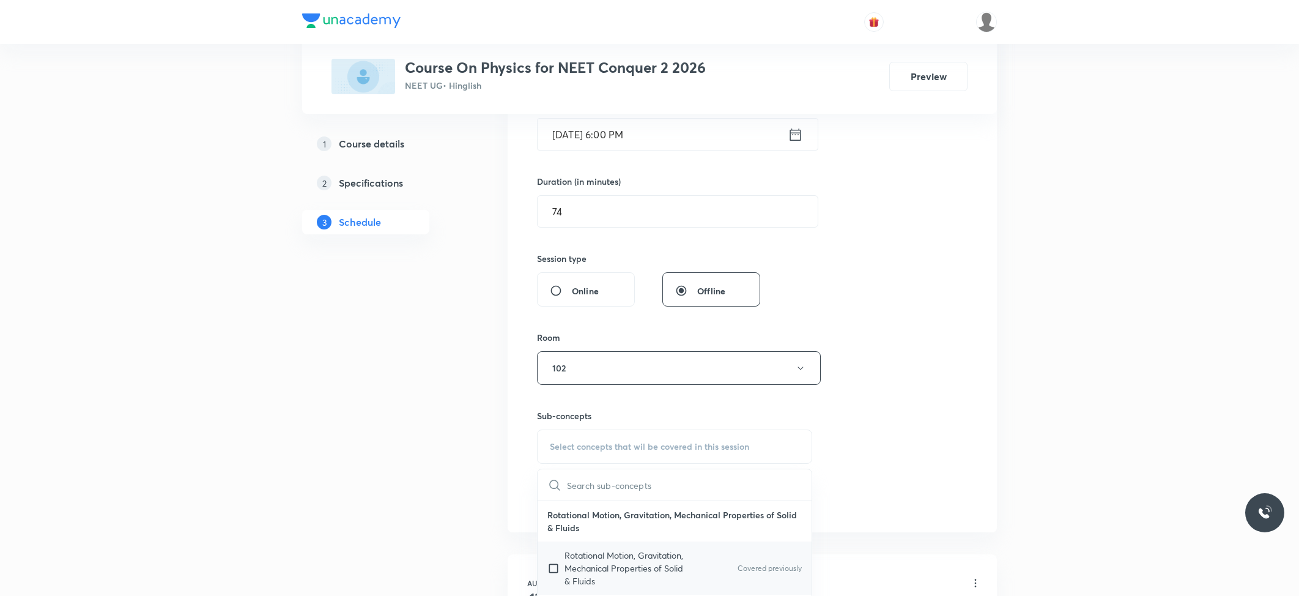
click at [588, 557] on p "Rotational Motion, Gravitation, Mechanical Properties of Solid & Fluids" at bounding box center [627, 568] width 124 height 39
checkbox input "true"
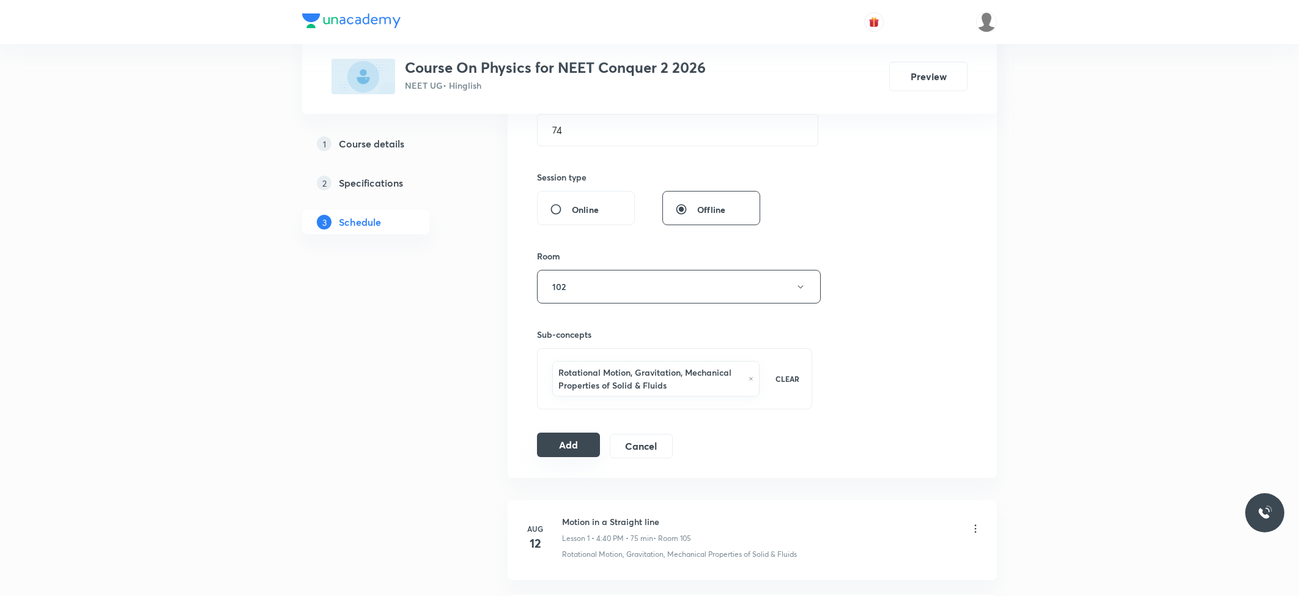
click at [544, 444] on button "Add" at bounding box center [568, 444] width 63 height 24
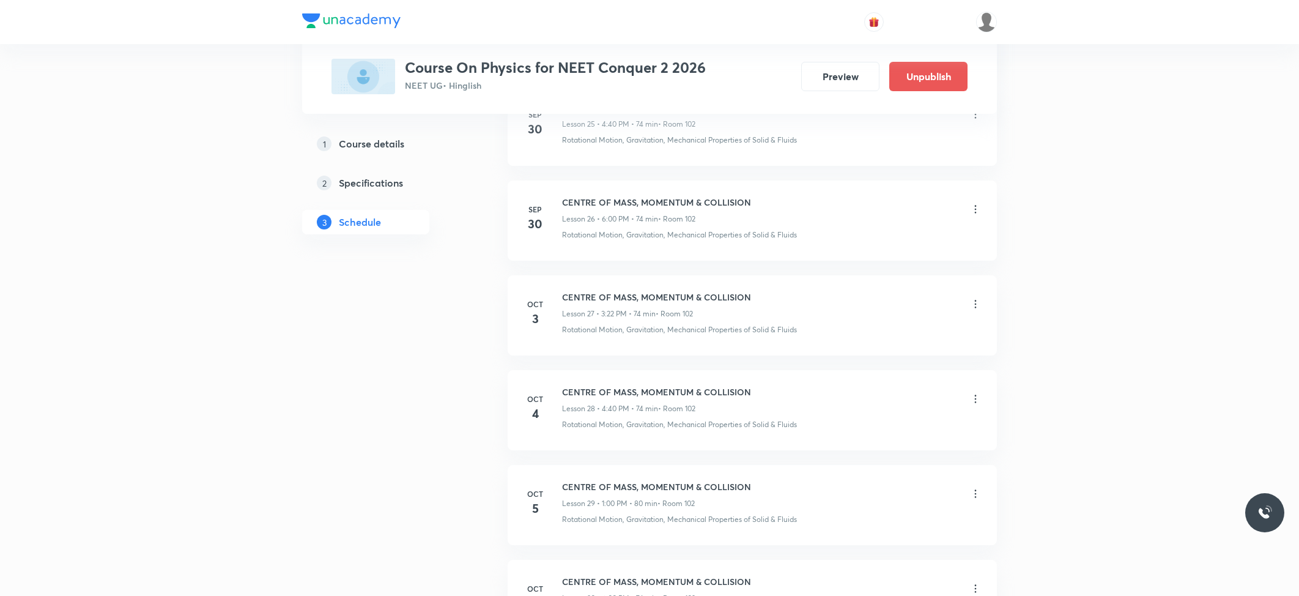
scroll to position [2679, 0]
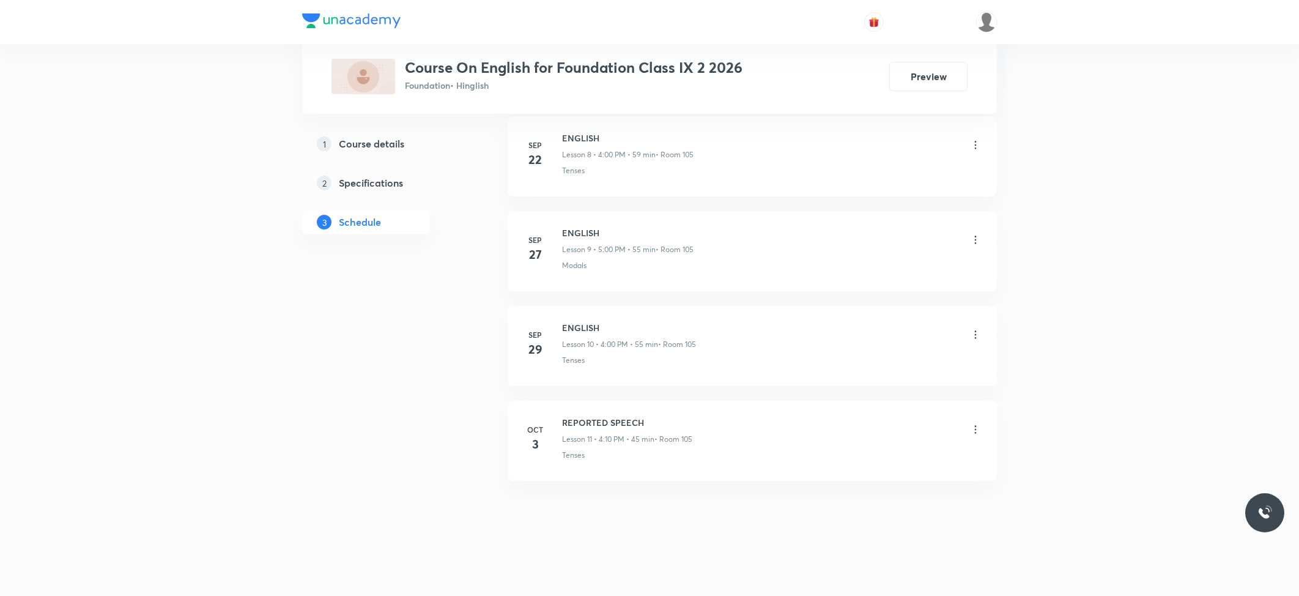
click at [575, 419] on h6 "REPORTED SPEECH" at bounding box center [627, 422] width 130 height 13
copy h6 "REPORTED SPEECH"
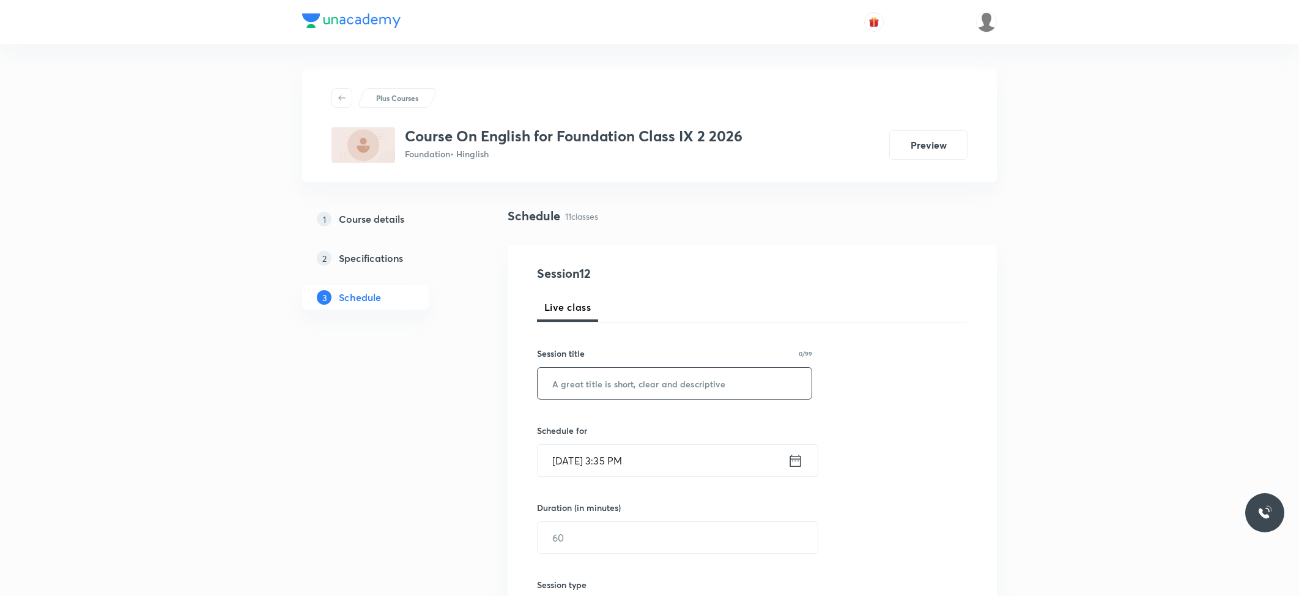
click at [588, 393] on input "text" at bounding box center [675, 383] width 274 height 31
paste input "REPORTED SPEECH"
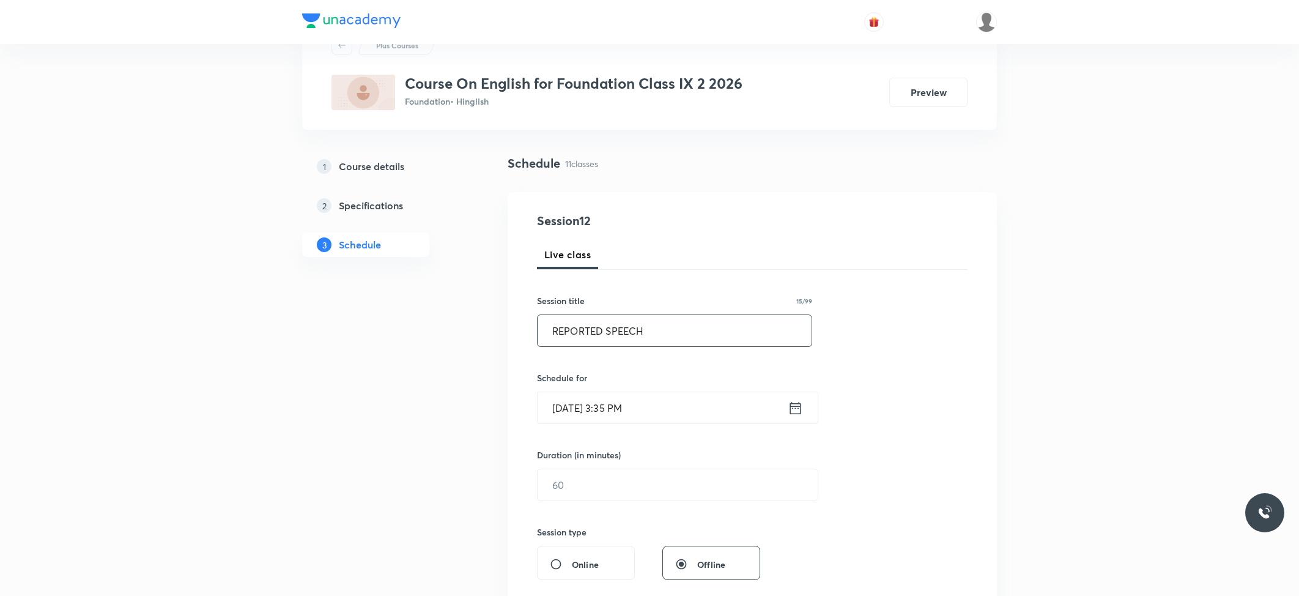
scroll to position [81, 0]
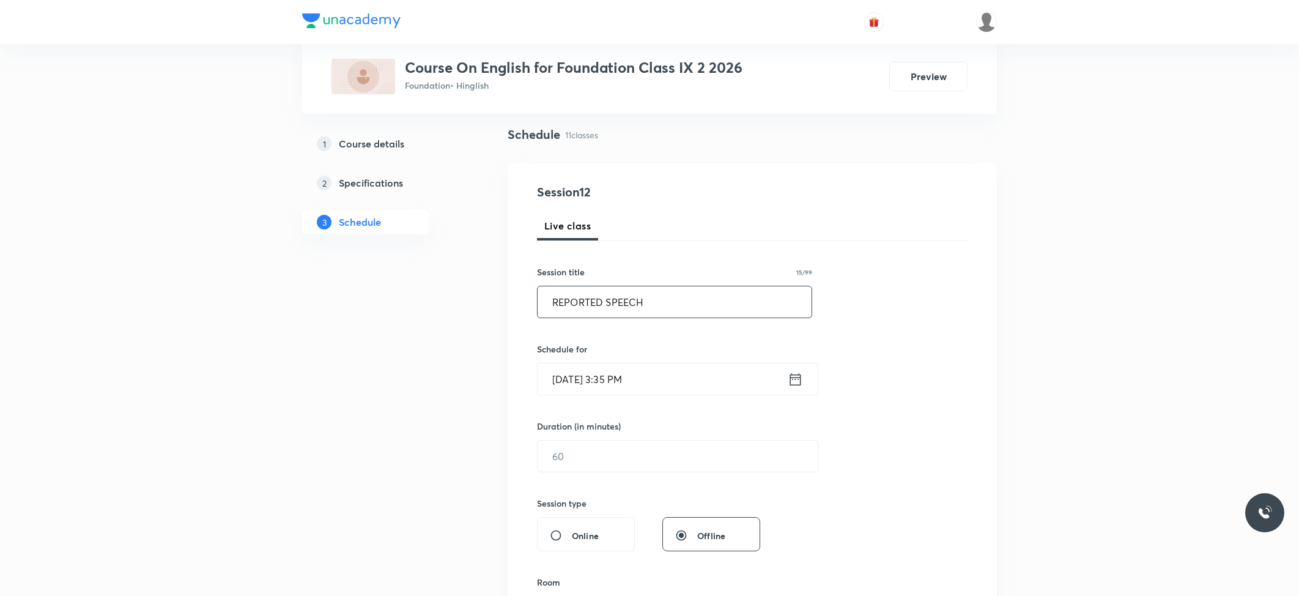
type input "REPORTED SPEECH"
click at [629, 376] on input "[DATE] 3:35 PM" at bounding box center [663, 378] width 250 height 31
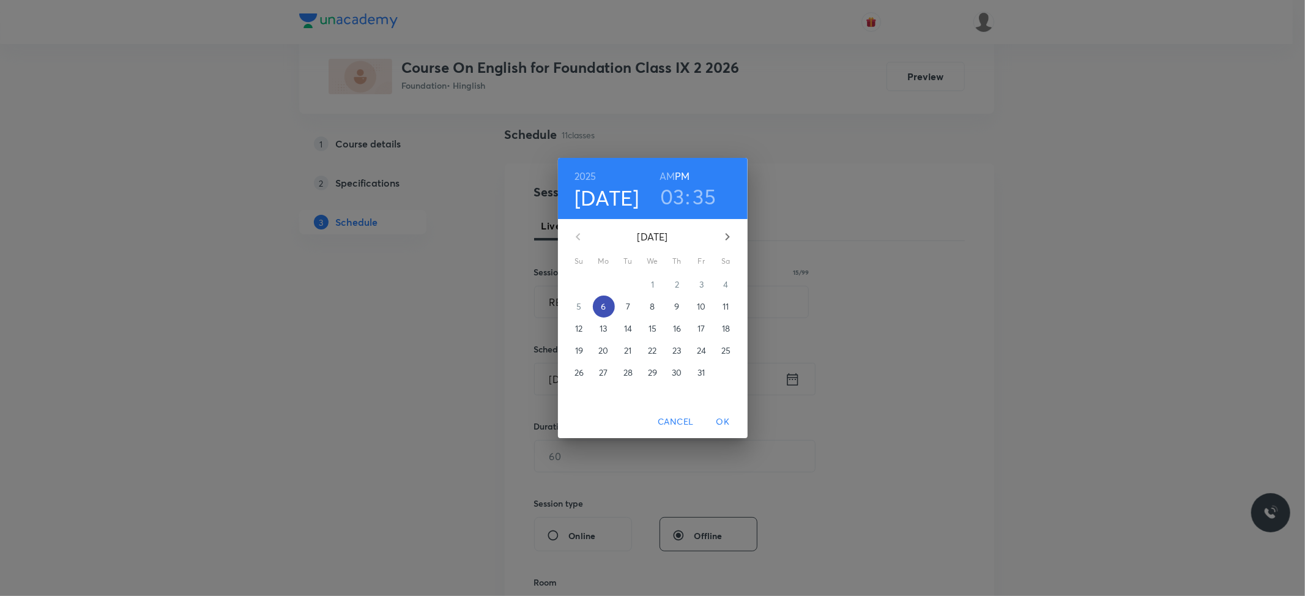
click at [606, 306] on p "6" at bounding box center [603, 306] width 5 height 12
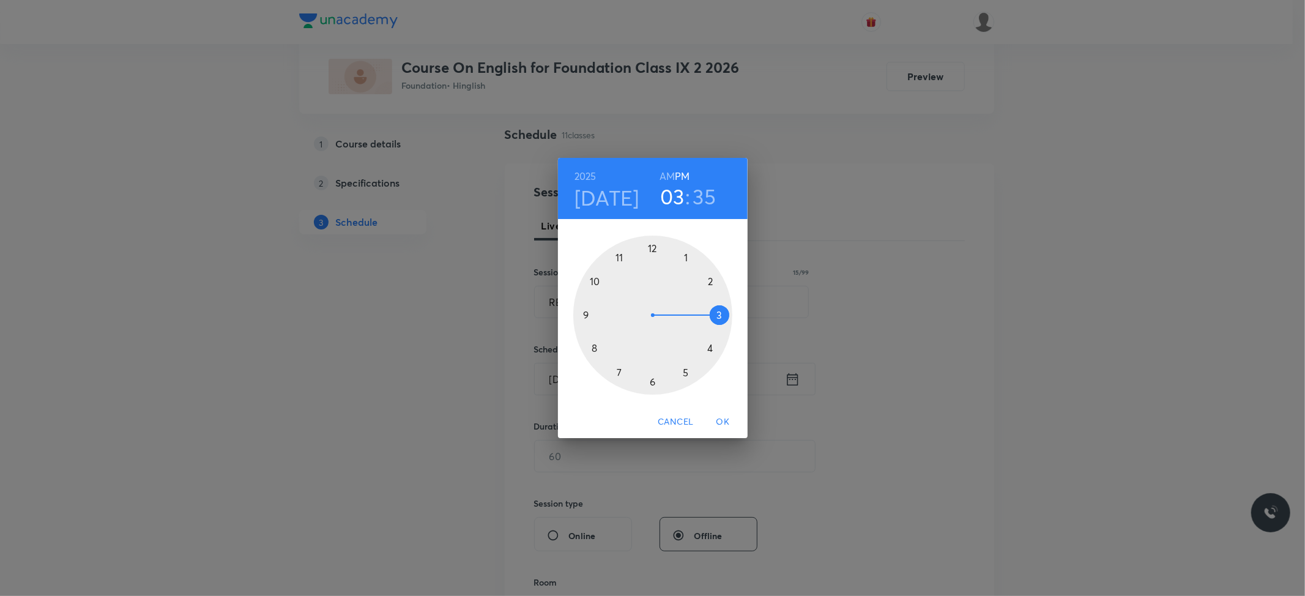
click at [710, 346] on div at bounding box center [652, 314] width 159 height 159
click at [649, 245] on div at bounding box center [652, 314] width 159 height 159
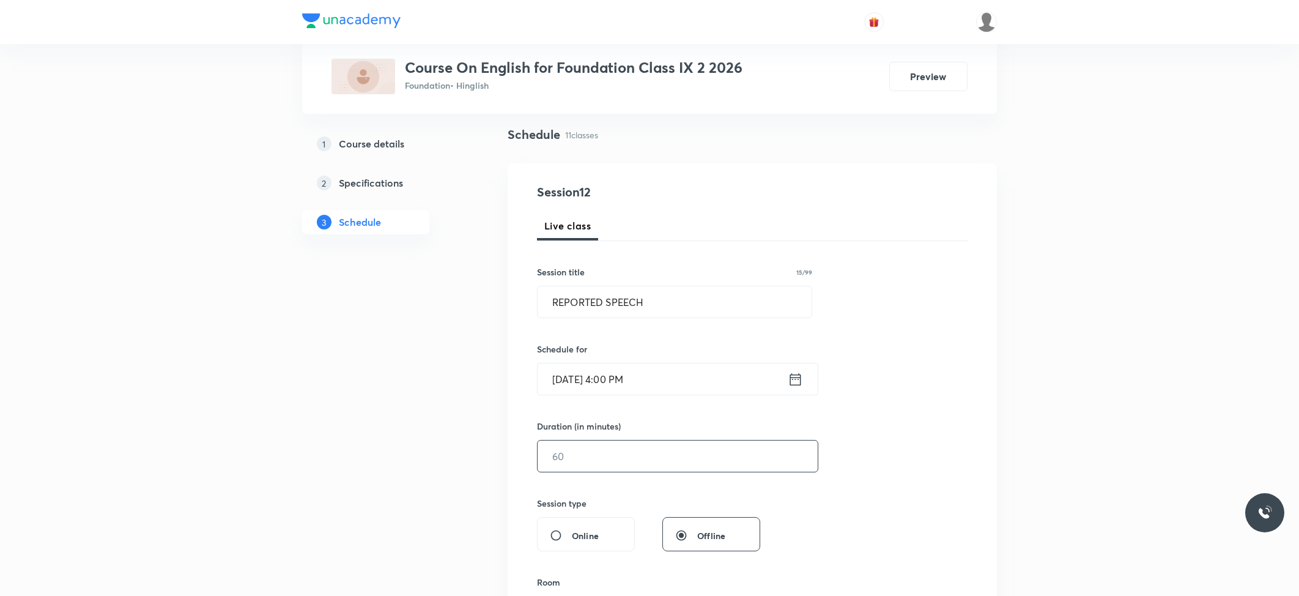
click at [603, 465] on input "text" at bounding box center [678, 455] width 280 height 31
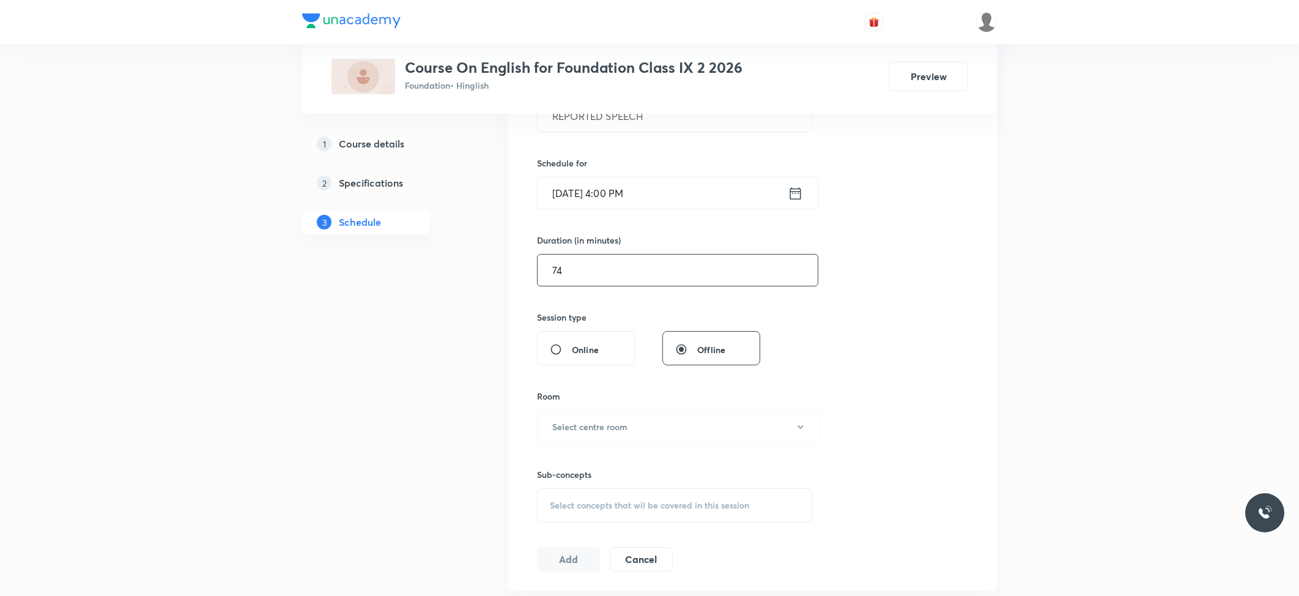
scroll to position [326, 0]
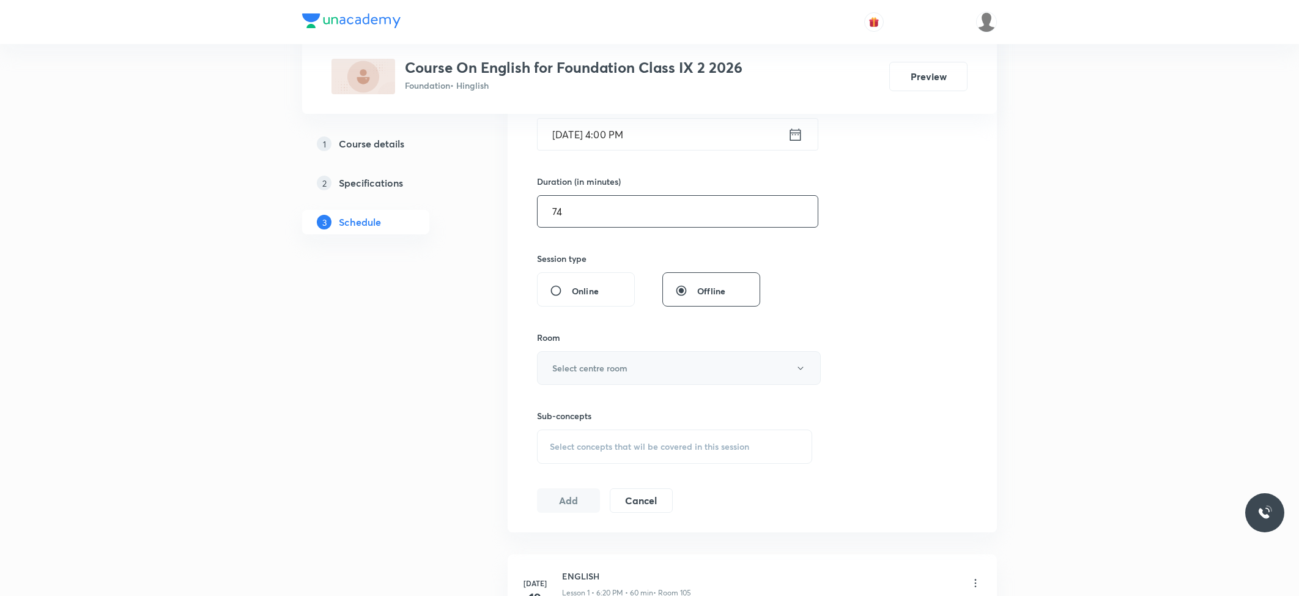
type input "74"
click at [577, 360] on button "Select centre room" at bounding box center [679, 368] width 284 height 34
click at [547, 500] on span "105" at bounding box center [676, 500] width 268 height 13
click at [573, 442] on span "Select concepts that wil be covered in this session" at bounding box center [649, 447] width 199 height 10
click at [601, 534] on div "Tenses Covered previously" at bounding box center [675, 542] width 274 height 28
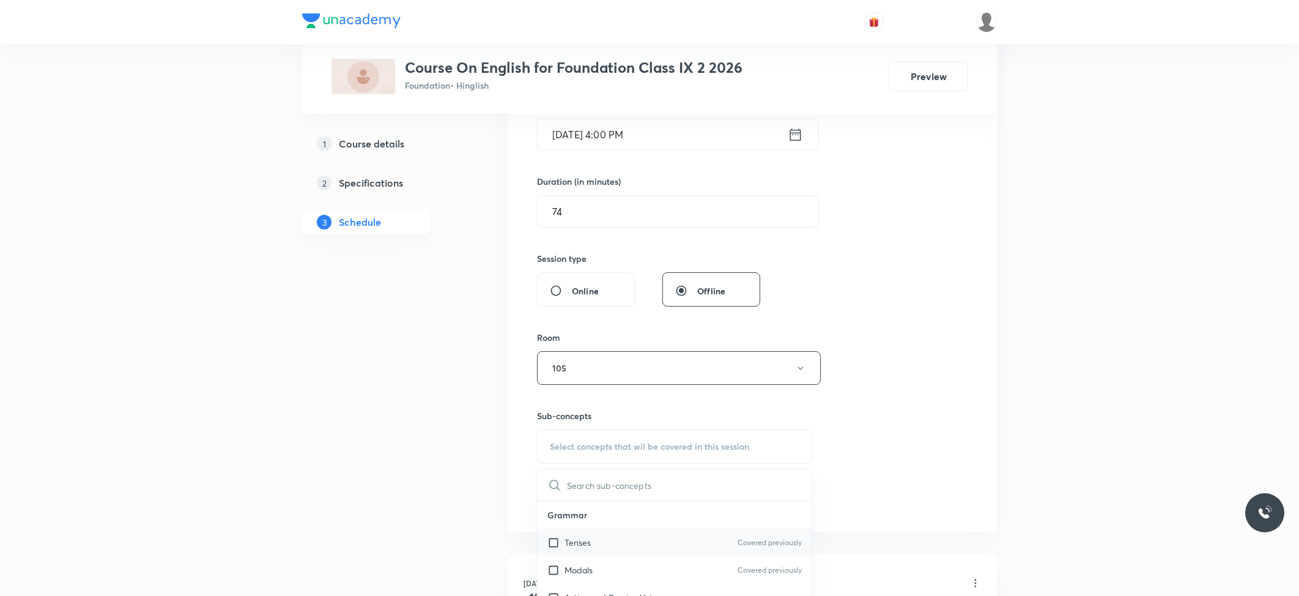
checkbox input "true"
click at [573, 503] on div "Session 12 Live class Session title 15/99 REPORTED SPEECH ​ Schedule for [DATE]…" at bounding box center [752, 232] width 431 height 588
click at [571, 509] on button "Add" at bounding box center [568, 513] width 63 height 24
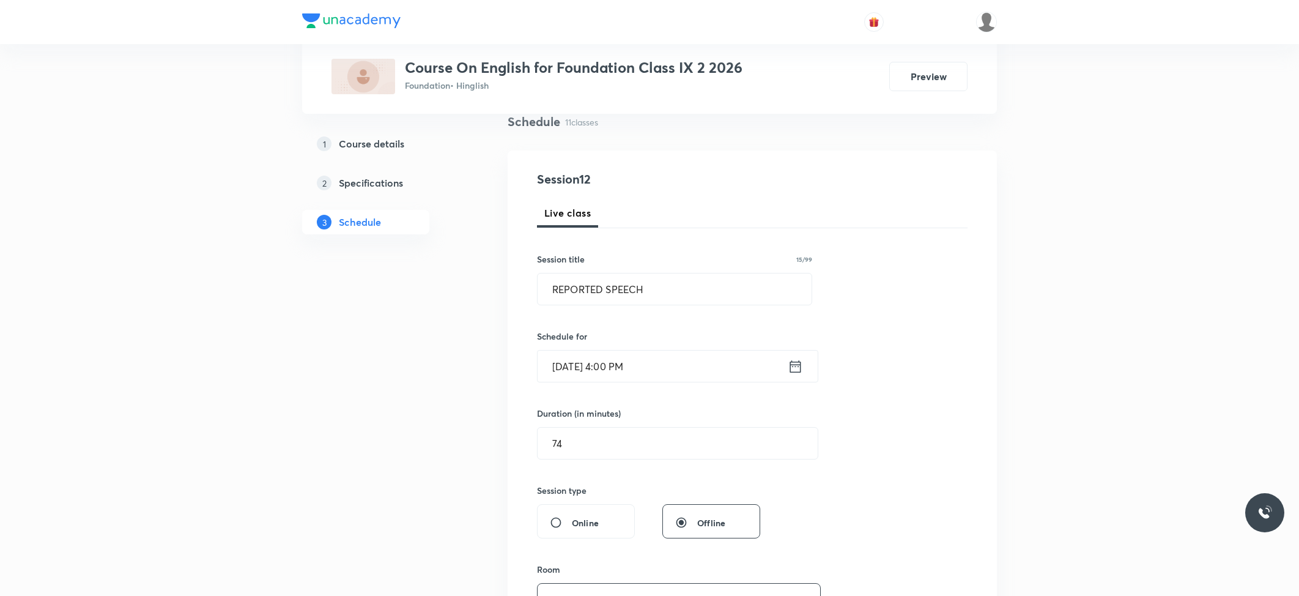
scroll to position [81, 0]
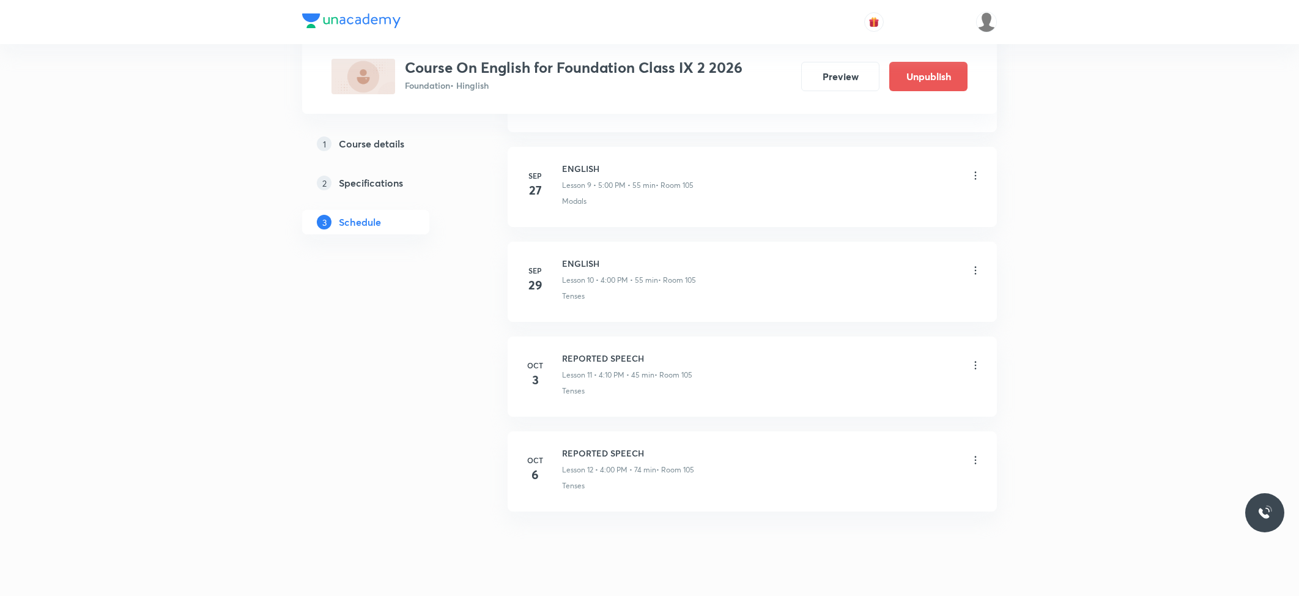
scroll to position [965, 0]
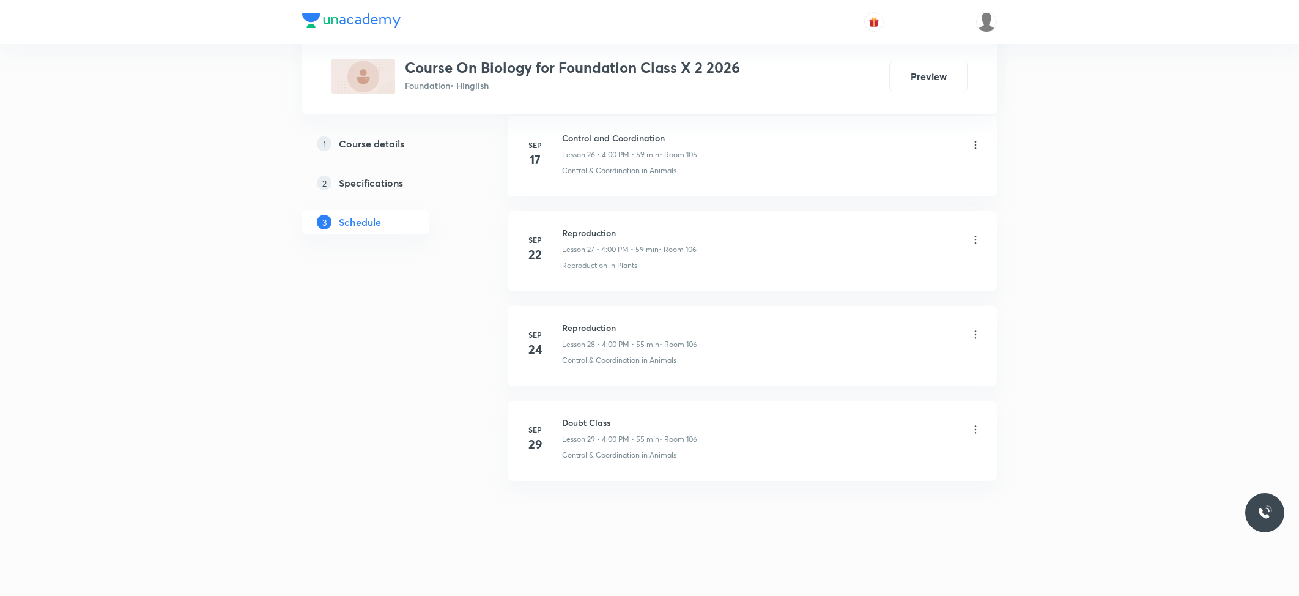
click at [592, 329] on h6 "Reproduction" at bounding box center [629, 327] width 135 height 13
copy h6 "Reproduction"
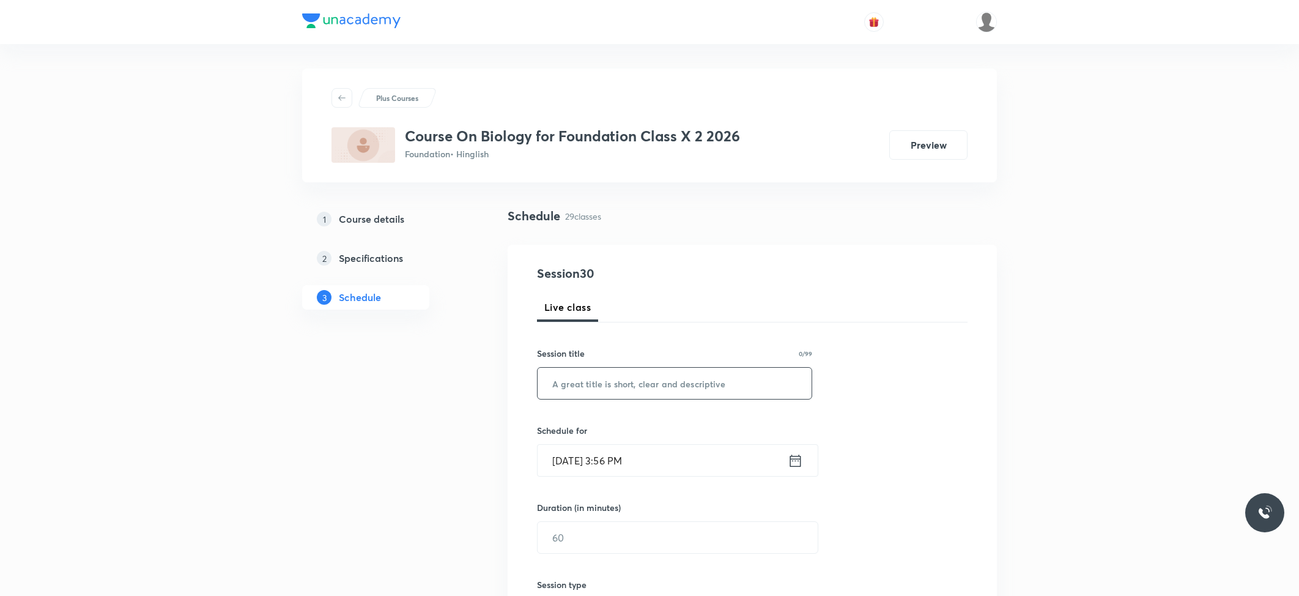
click at [579, 390] on input "text" at bounding box center [675, 383] width 274 height 31
paste input "Reproduction"
type input "Reproduction"
click at [624, 448] on input "[DATE] 3:56 PM" at bounding box center [663, 460] width 250 height 31
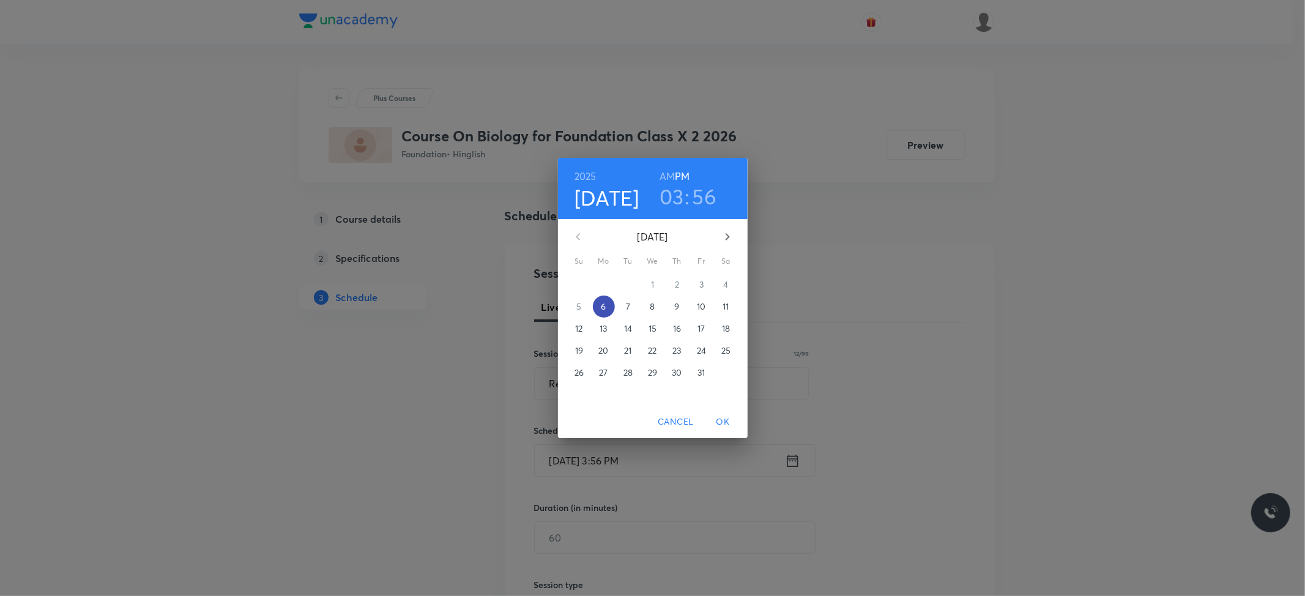
click at [606, 308] on p "6" at bounding box center [603, 306] width 5 height 12
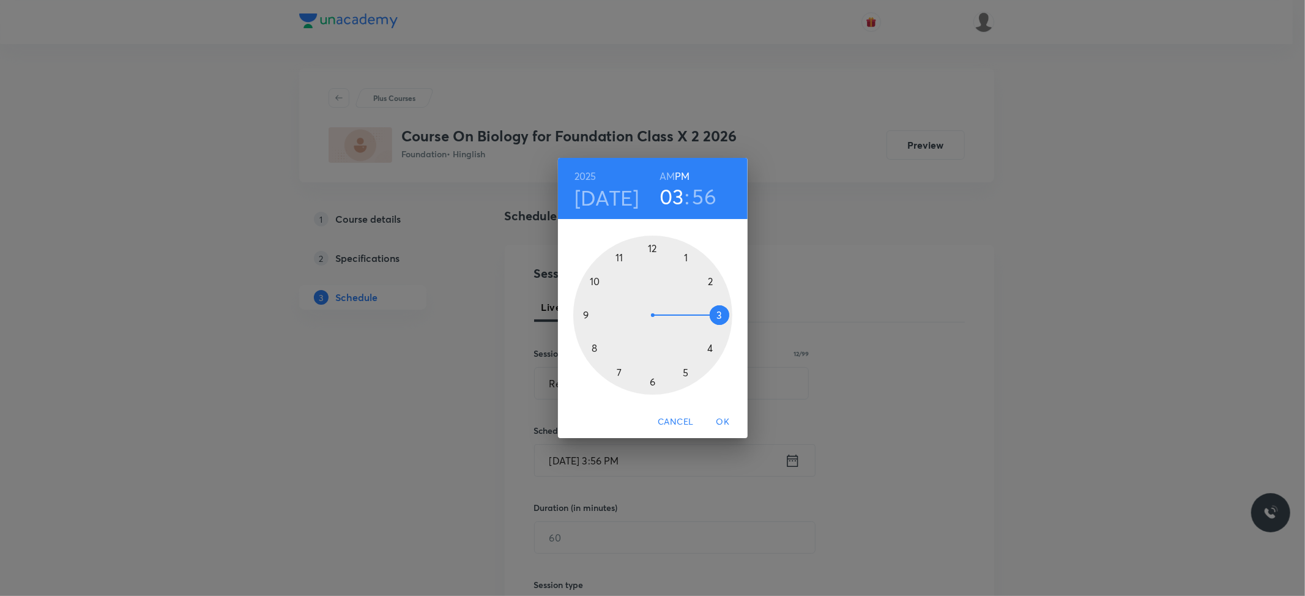
click at [708, 350] on div at bounding box center [652, 314] width 159 height 159
click at [651, 247] on div at bounding box center [652, 314] width 159 height 159
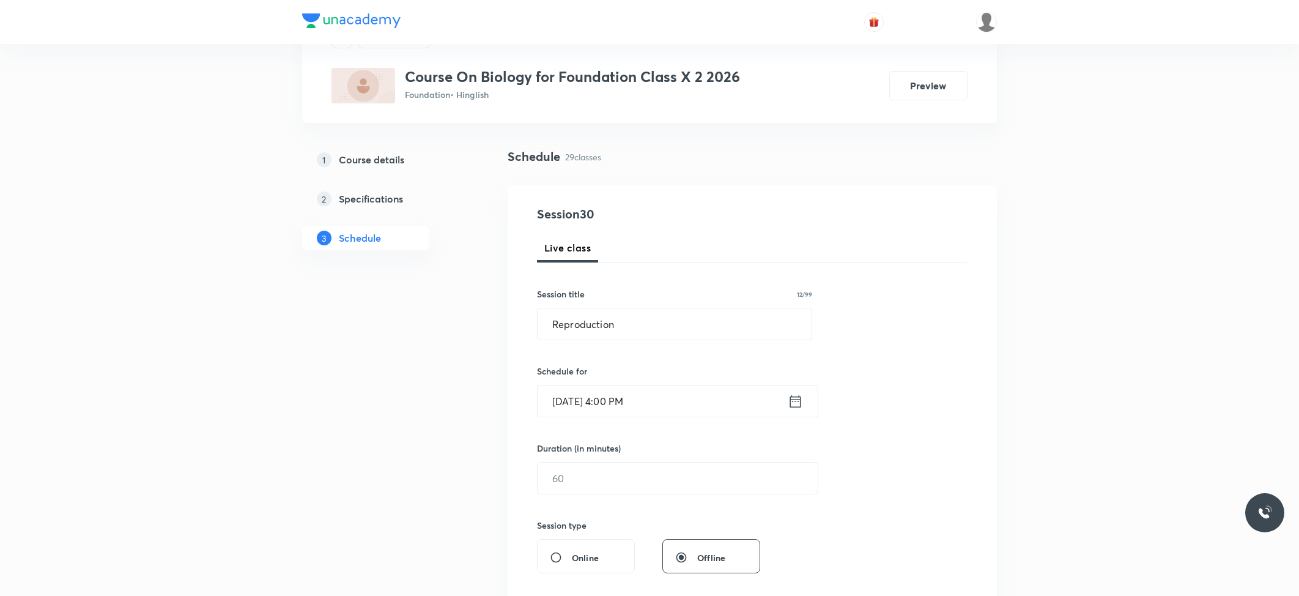
scroll to position [163, 0]
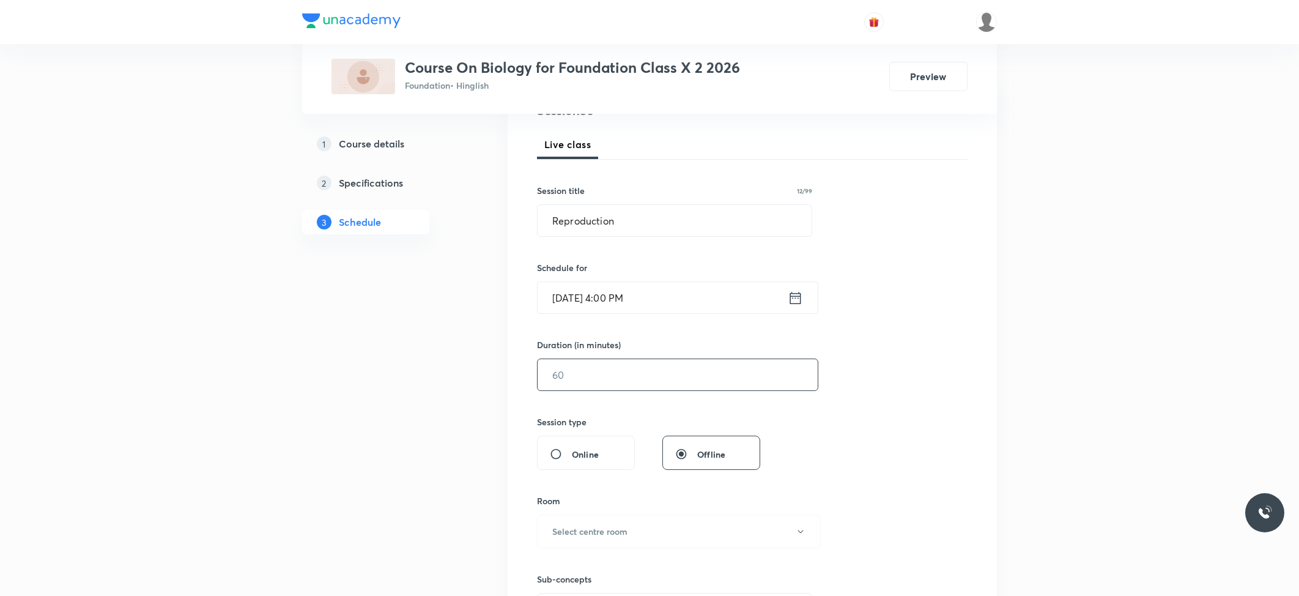
click at [587, 380] on input "text" at bounding box center [678, 374] width 280 height 31
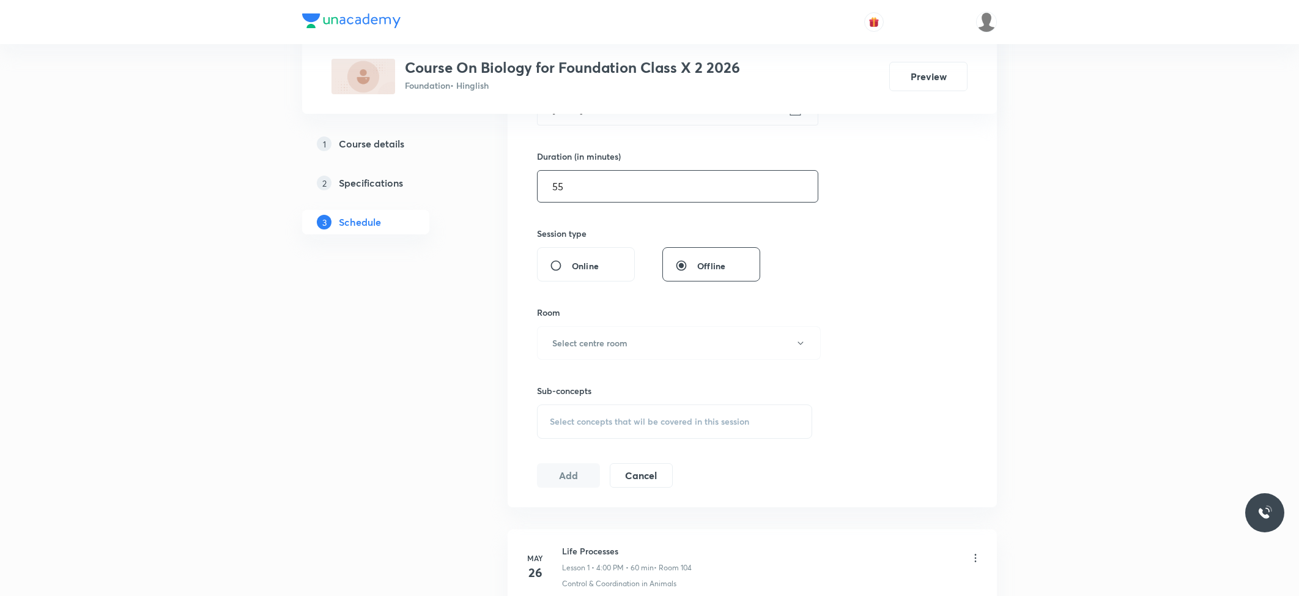
scroll to position [407, 0]
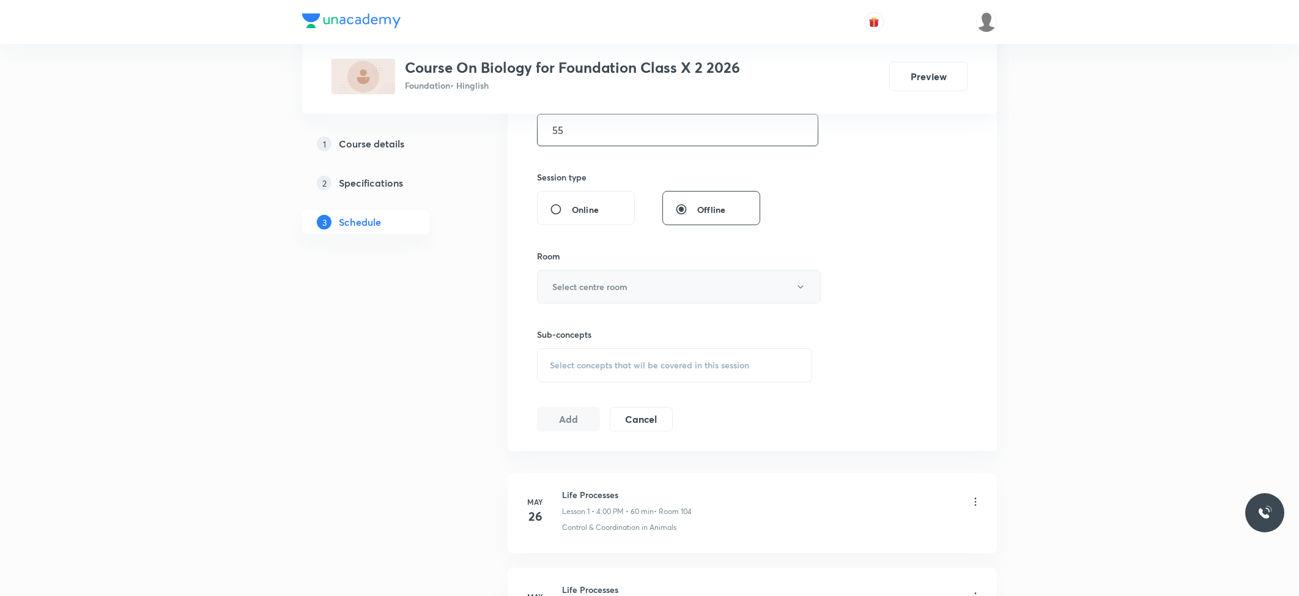
type input "55"
click at [597, 291] on h6 "Select centre room" at bounding box center [589, 286] width 75 height 13
click at [552, 438] on span "106" at bounding box center [676, 440] width 268 height 13
click at [586, 345] on div "Sub-concepts Select concepts that wil be covered in this session" at bounding box center [674, 355] width 275 height 54
click at [587, 355] on div "Select concepts that wil be covered in this session" at bounding box center [674, 365] width 275 height 34
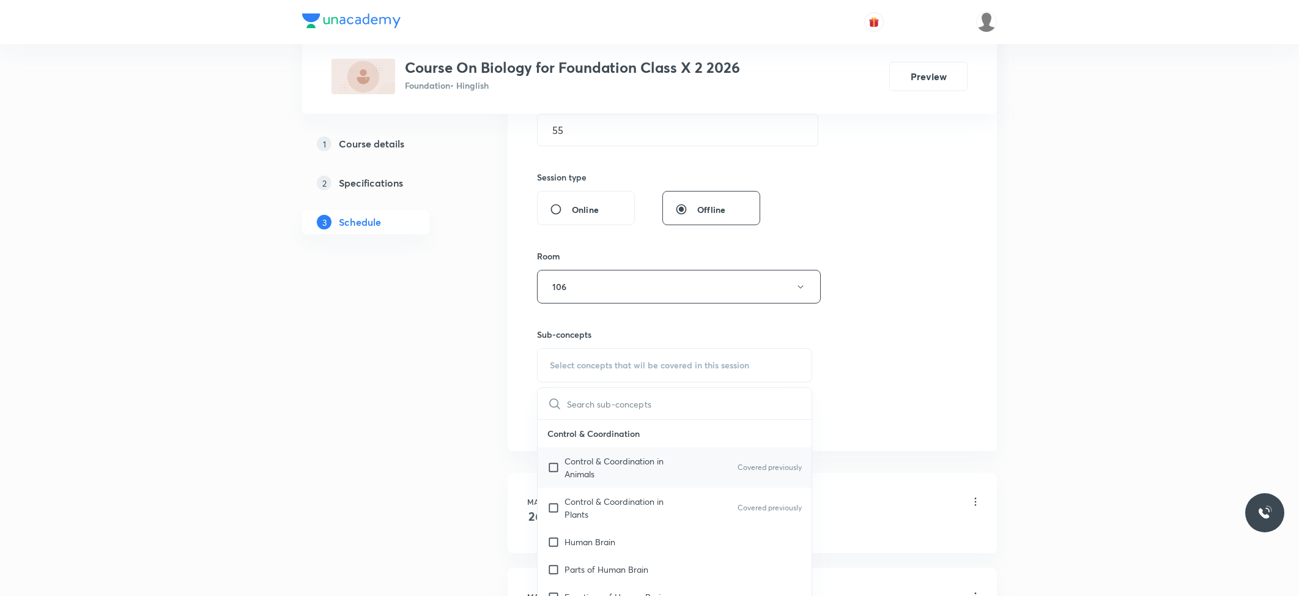
click at [584, 475] on p "Control & Coordination in Animals" at bounding box center [627, 467] width 124 height 26
checkbox input "true"
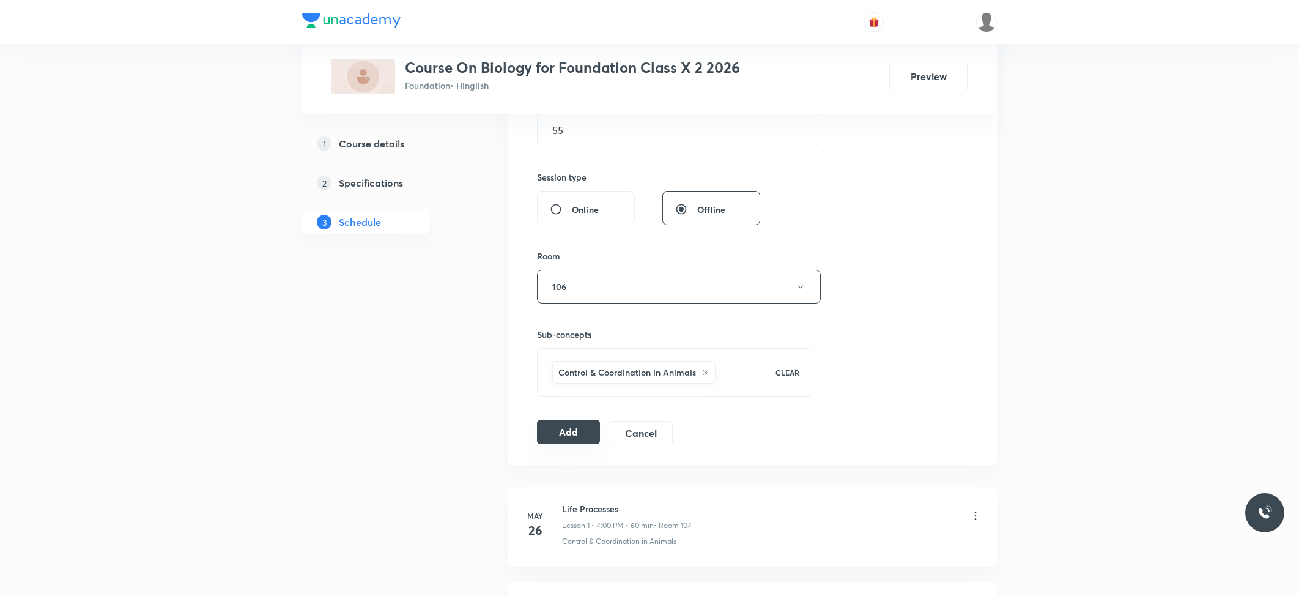
click at [576, 431] on button "Add" at bounding box center [568, 432] width 63 height 24
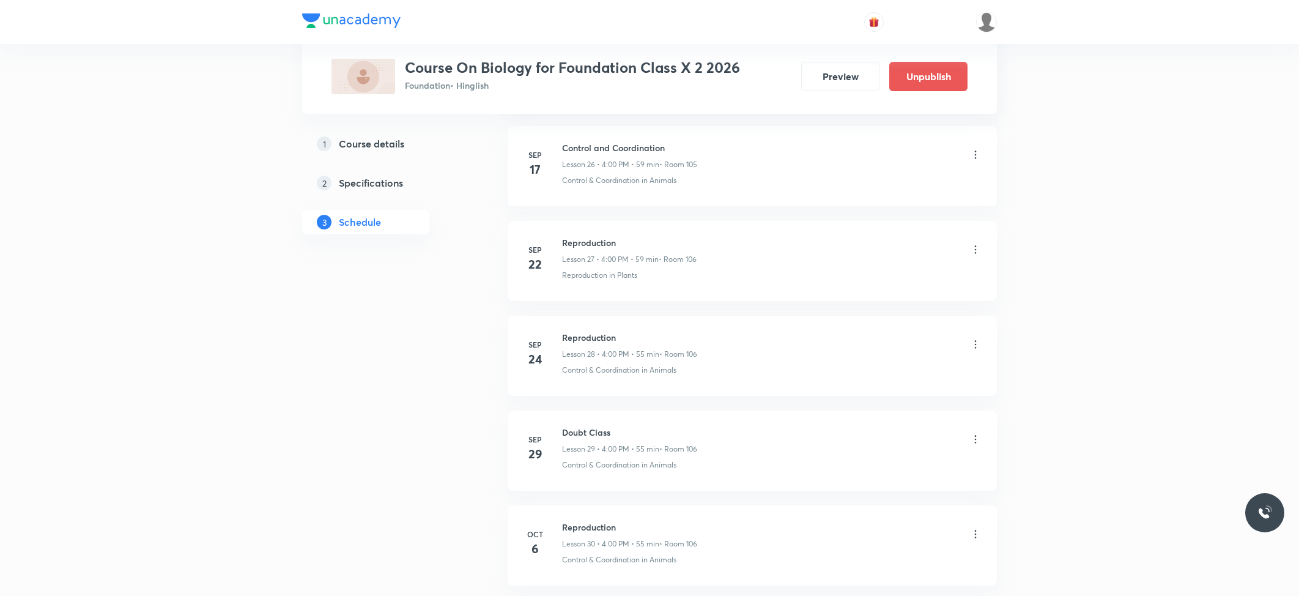
scroll to position [2679, 0]
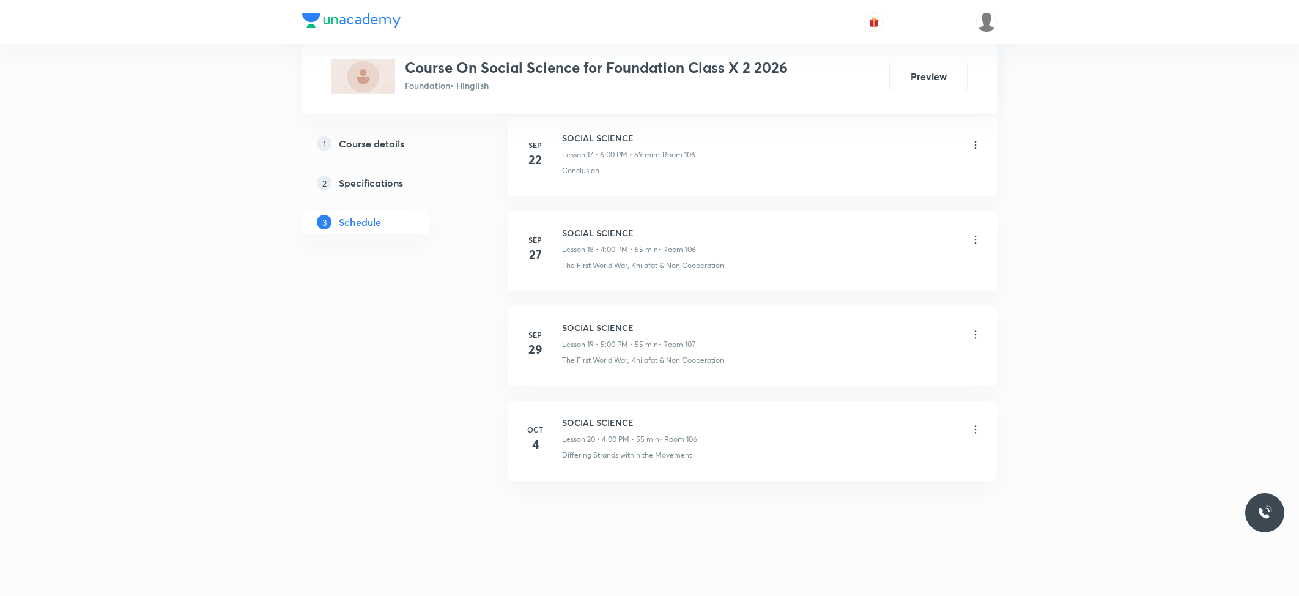
click at [595, 428] on h6 "SOCIAL SCIENCE" at bounding box center [629, 422] width 135 height 13
copy h6 "SOCIAL SCIENCE"
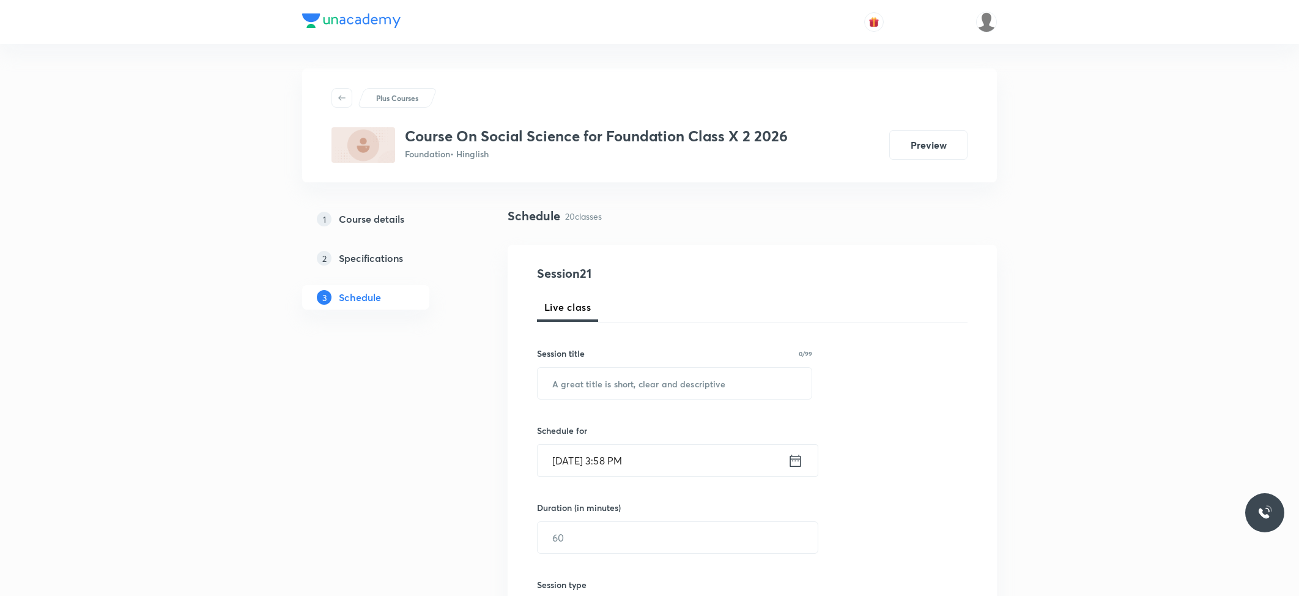
click at [718, 363] on div "Session title 0/99 ​" at bounding box center [674, 373] width 275 height 53
click at [719, 365] on div "Session title 0/99 ​" at bounding box center [674, 373] width 275 height 53
click at [717, 384] on input "text" at bounding box center [675, 383] width 274 height 31
paste input "SOCIAL SCIENCE"
type input "SOCIAL SCIENCE"
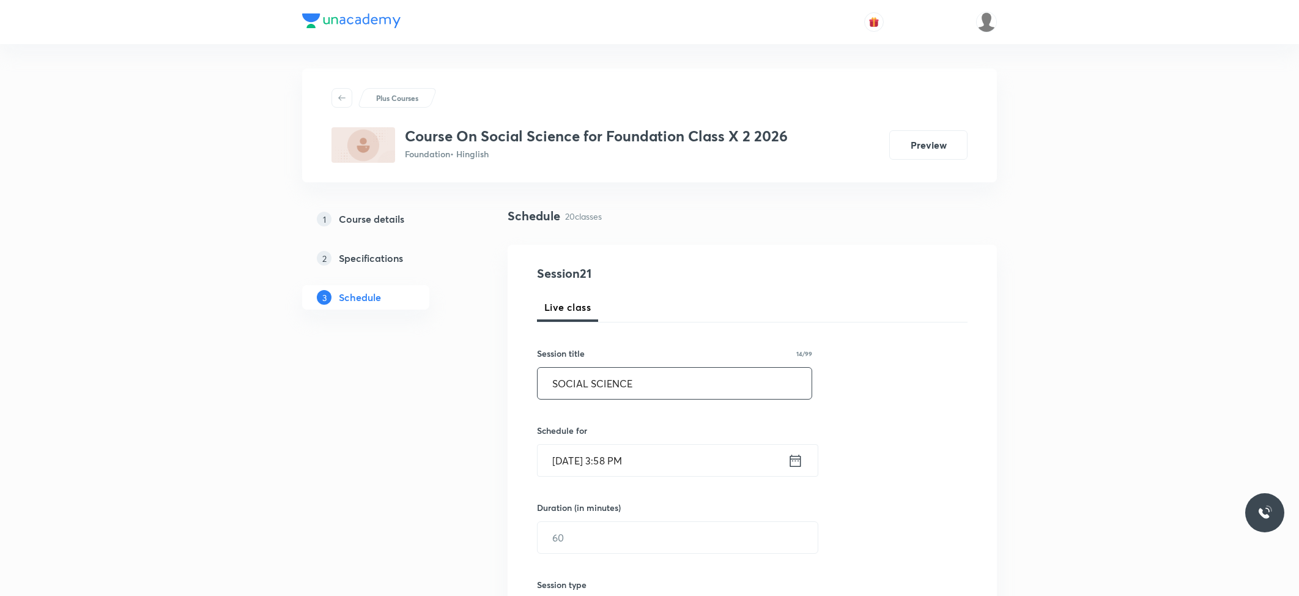
click at [621, 453] on input "[DATE] 3:58 PM" at bounding box center [663, 460] width 250 height 31
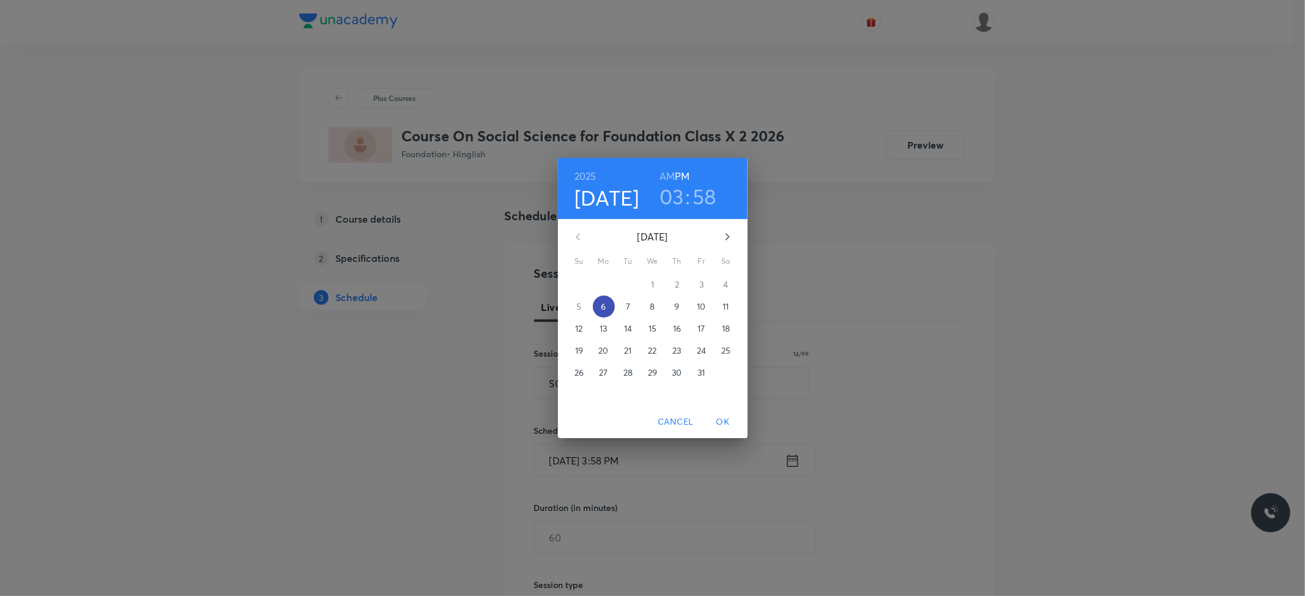
click at [601, 306] on p "6" at bounding box center [603, 306] width 5 height 12
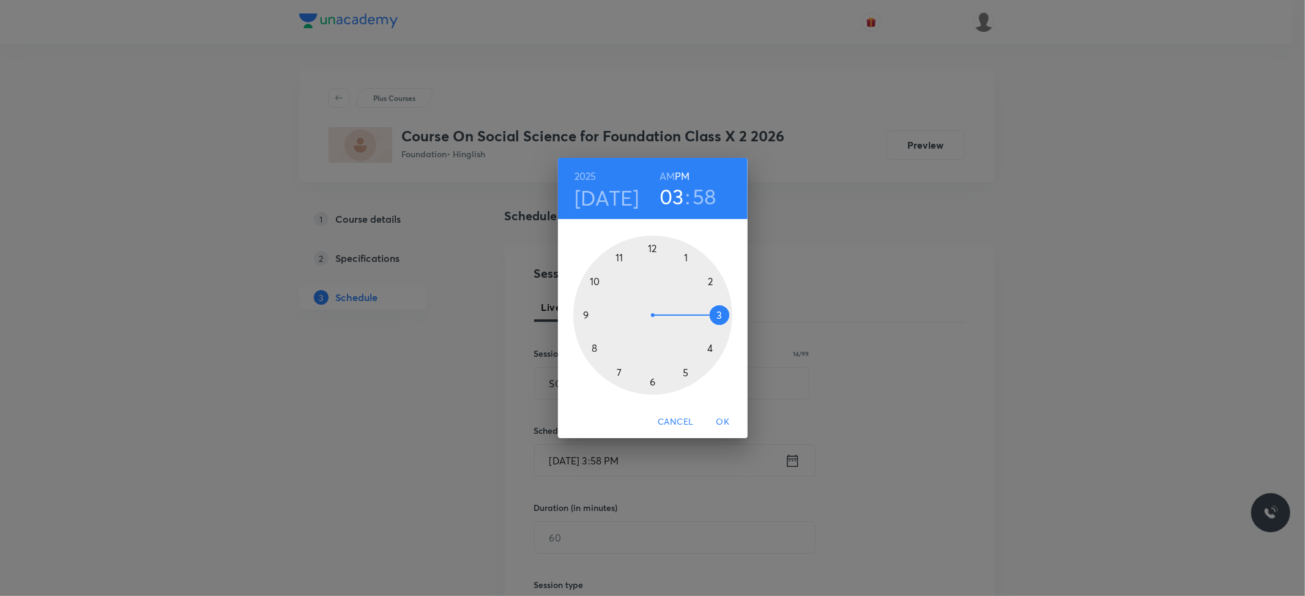
click at [656, 382] on div at bounding box center [652, 314] width 159 height 159
click at [651, 248] on div at bounding box center [652, 314] width 159 height 159
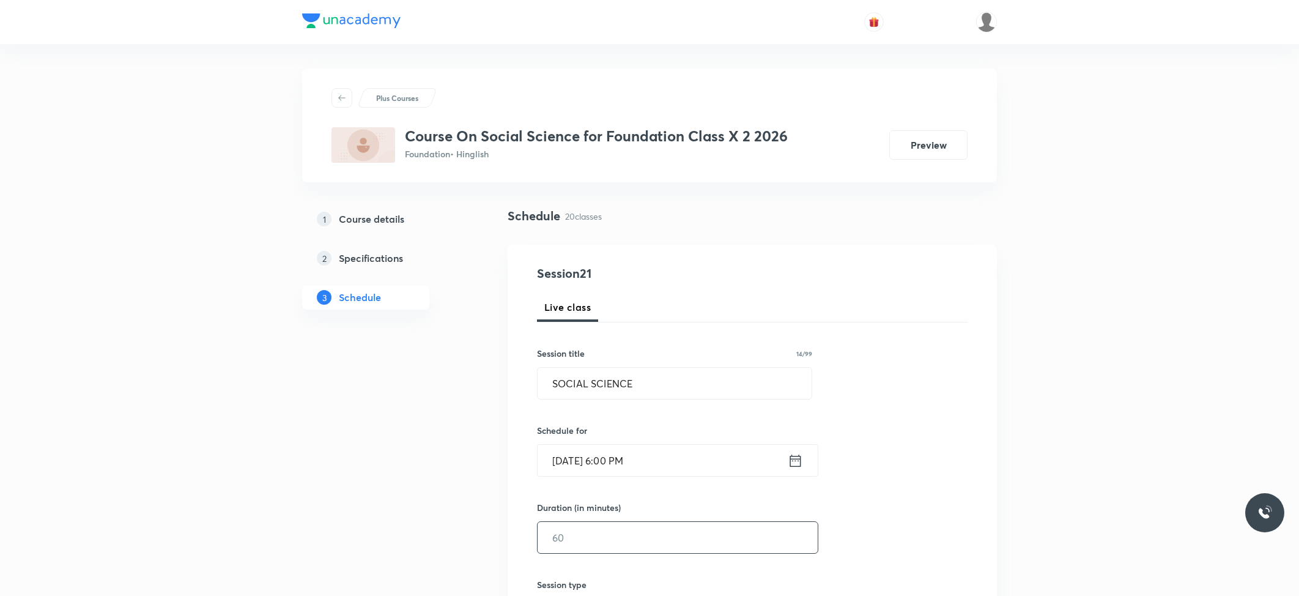
click at [600, 542] on input "text" at bounding box center [678, 537] width 280 height 31
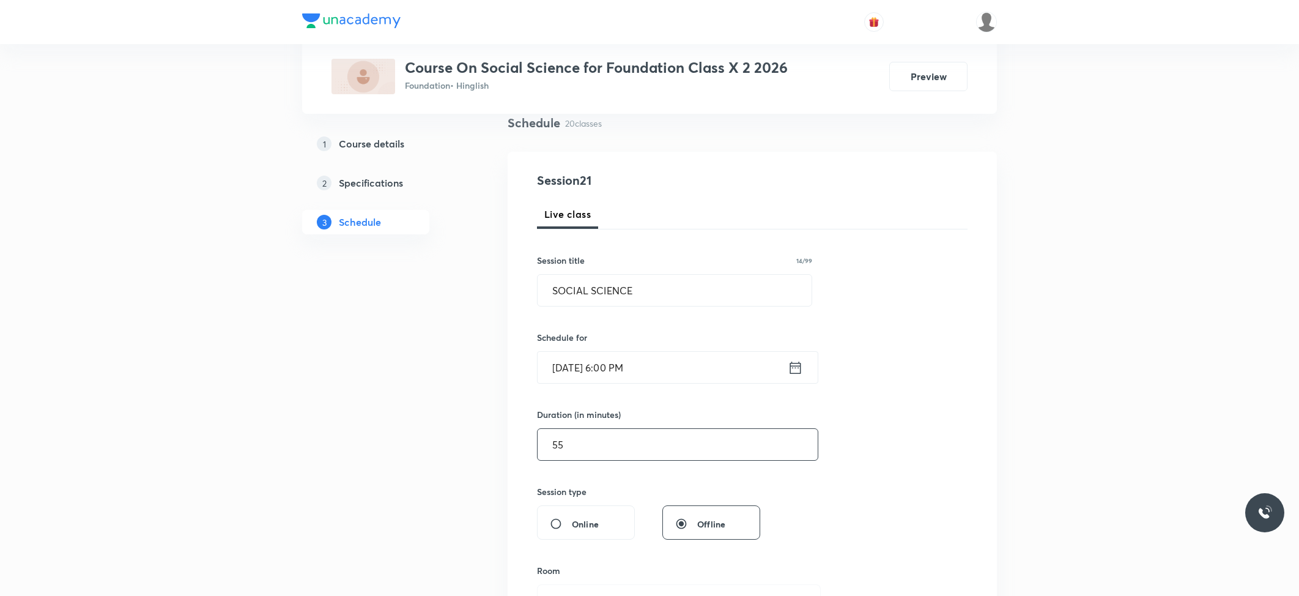
scroll to position [245, 0]
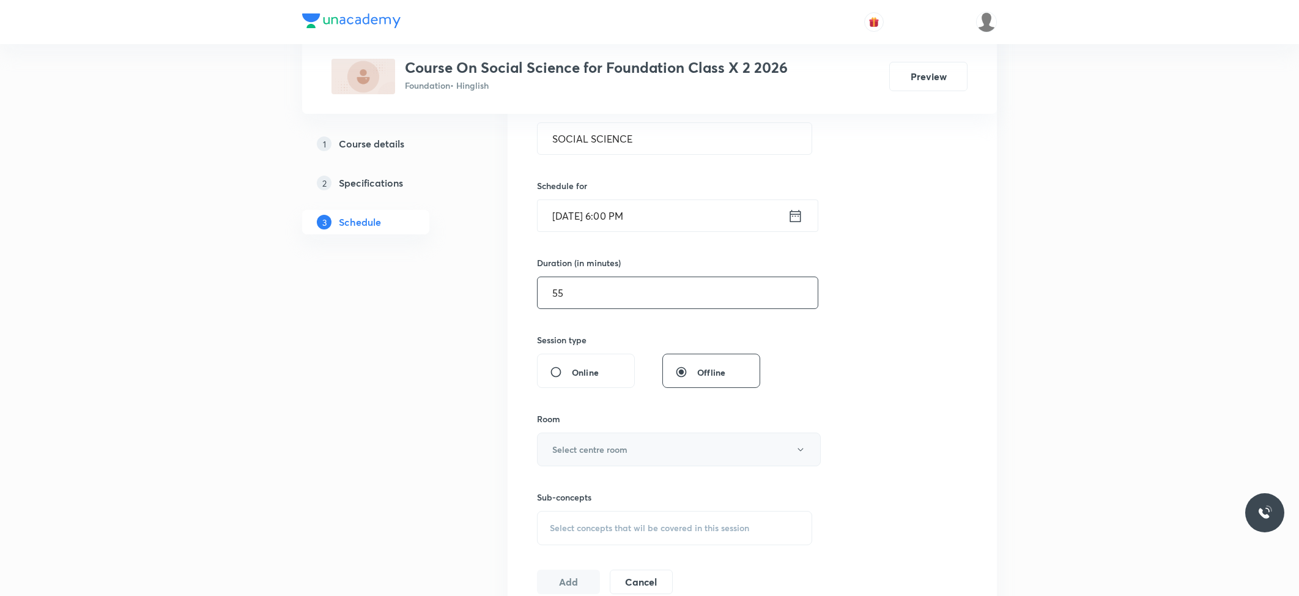
type input "55"
click at [581, 439] on button "Select centre room" at bounding box center [679, 449] width 284 height 34
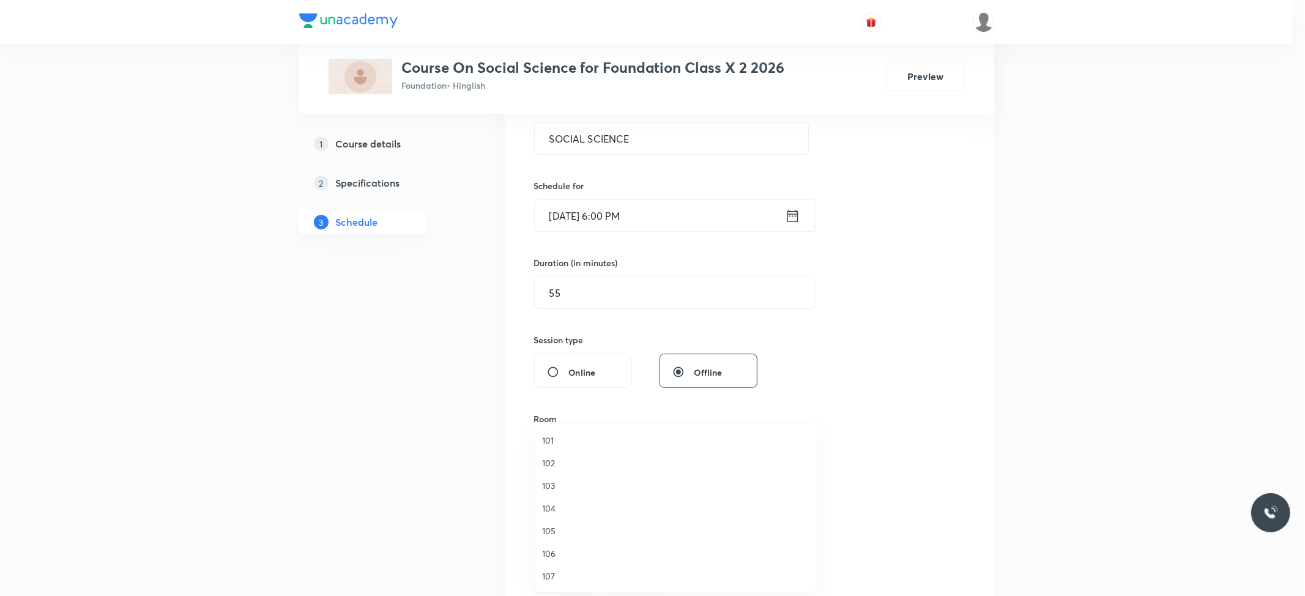
click at [560, 559] on span "106" at bounding box center [676, 553] width 268 height 13
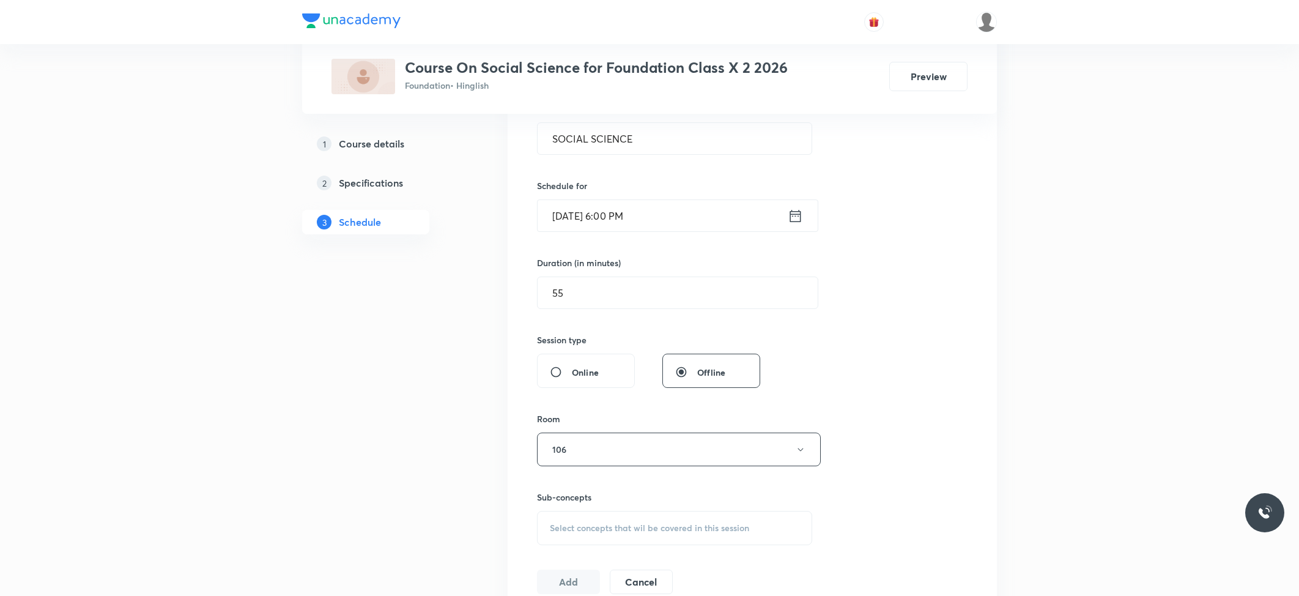
click at [593, 511] on div "Sub-concepts Select concepts that wil be covered in this session" at bounding box center [674, 518] width 275 height 54
click at [591, 514] on div "Select concepts that wil be covered in this session" at bounding box center [674, 528] width 275 height 34
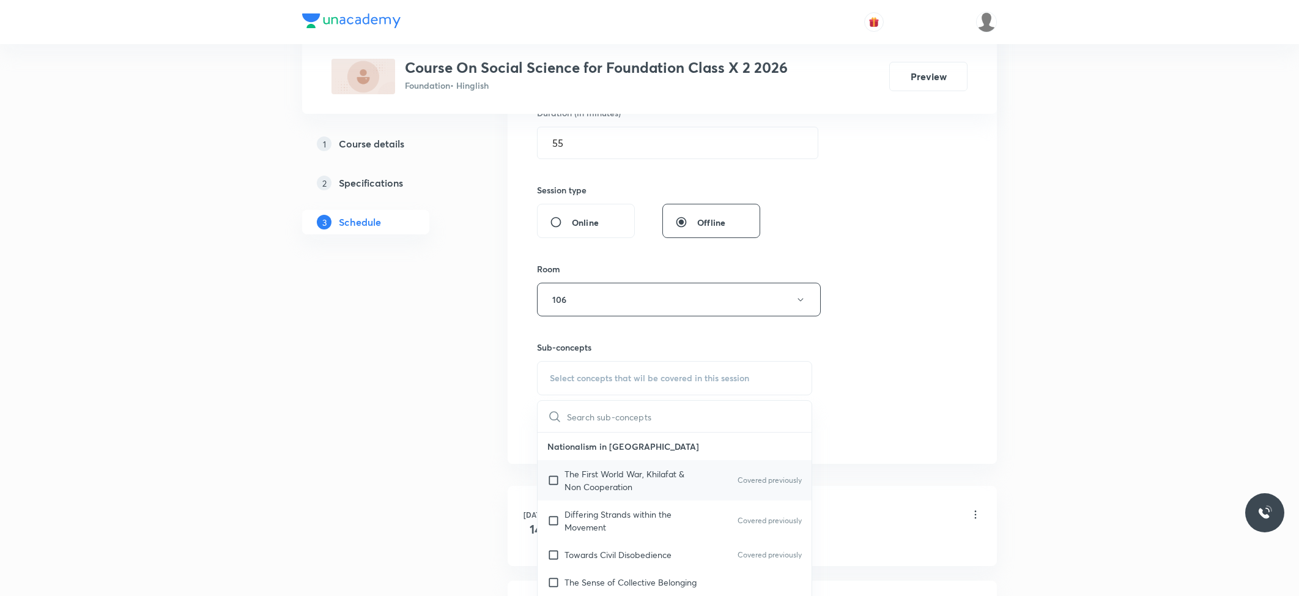
scroll to position [407, 0]
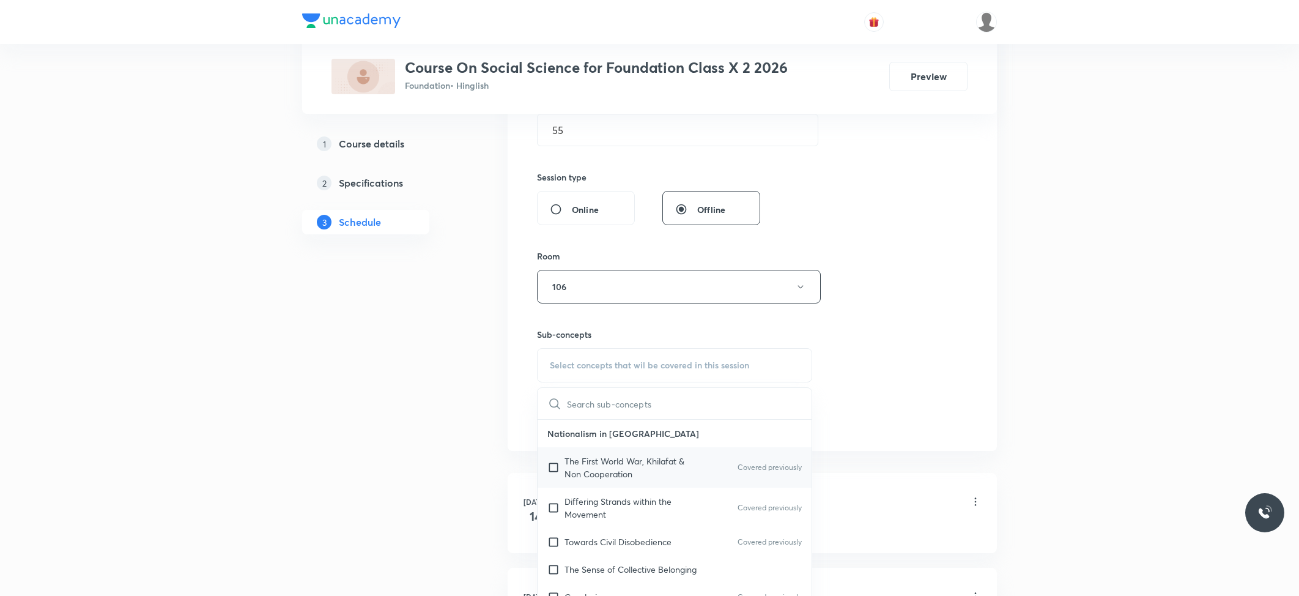
click at [635, 466] on p "The First World War, Khilafat & Non Cooperation" at bounding box center [627, 467] width 124 height 26
checkbox input "true"
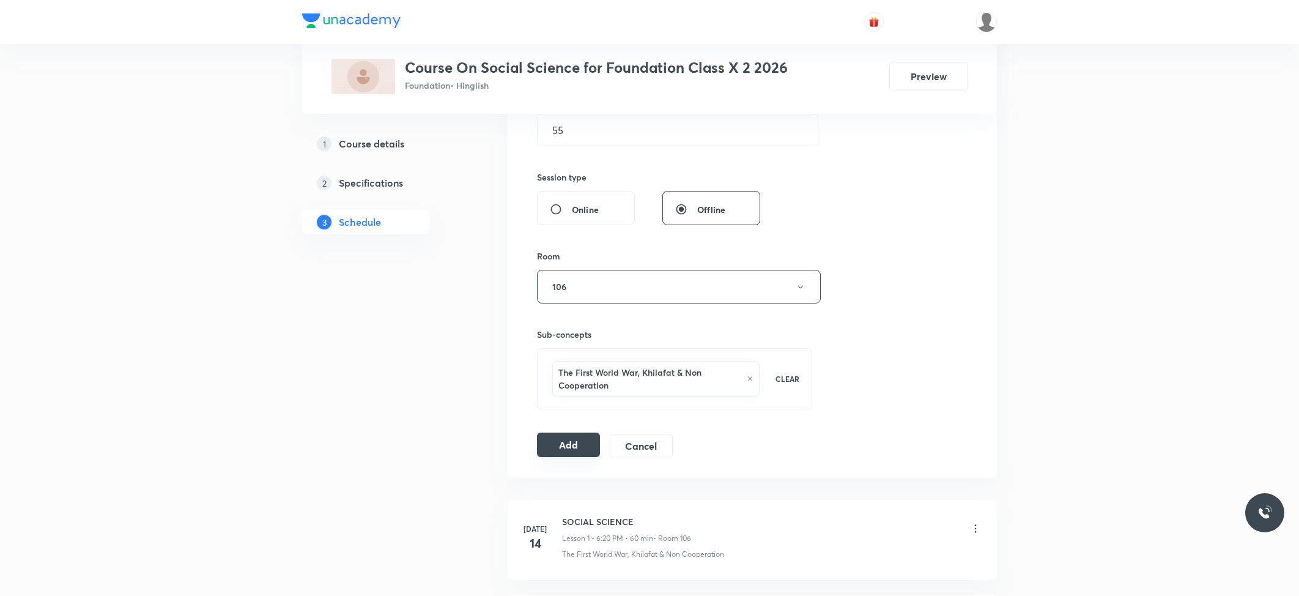
click at [555, 448] on button "Add" at bounding box center [568, 444] width 63 height 24
